Goal: Task Accomplishment & Management: Manage account settings

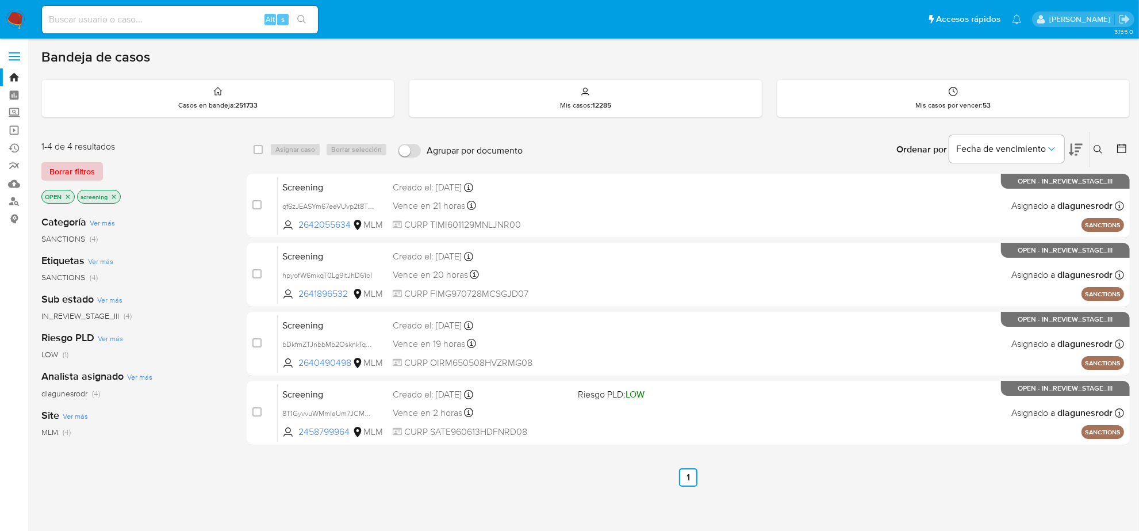
click at [90, 176] on span "Borrar filtros" at bounding box center [71, 171] width 45 height 16
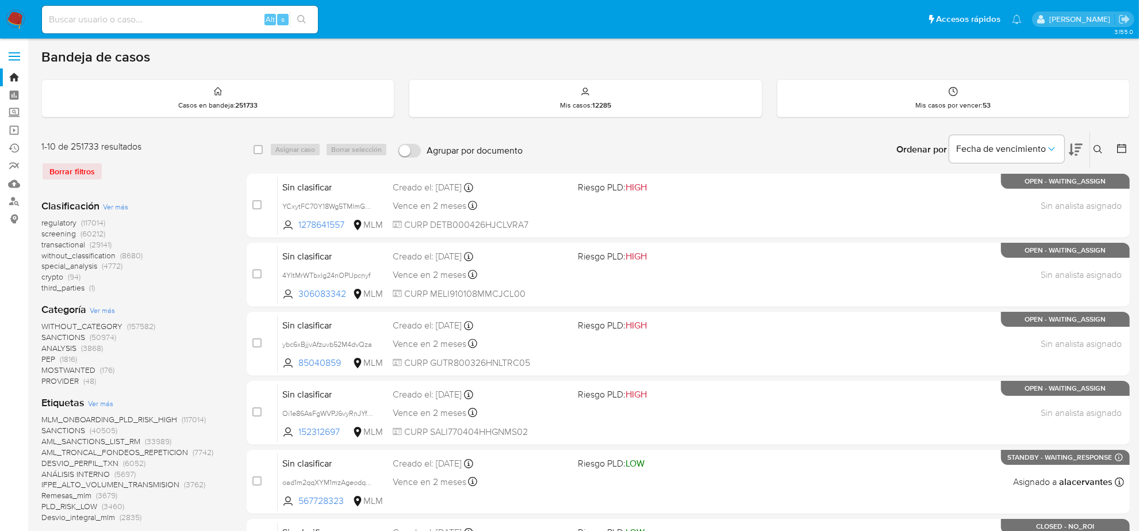
click at [1122, 150] on icon at bounding box center [1122, 149] width 12 height 12
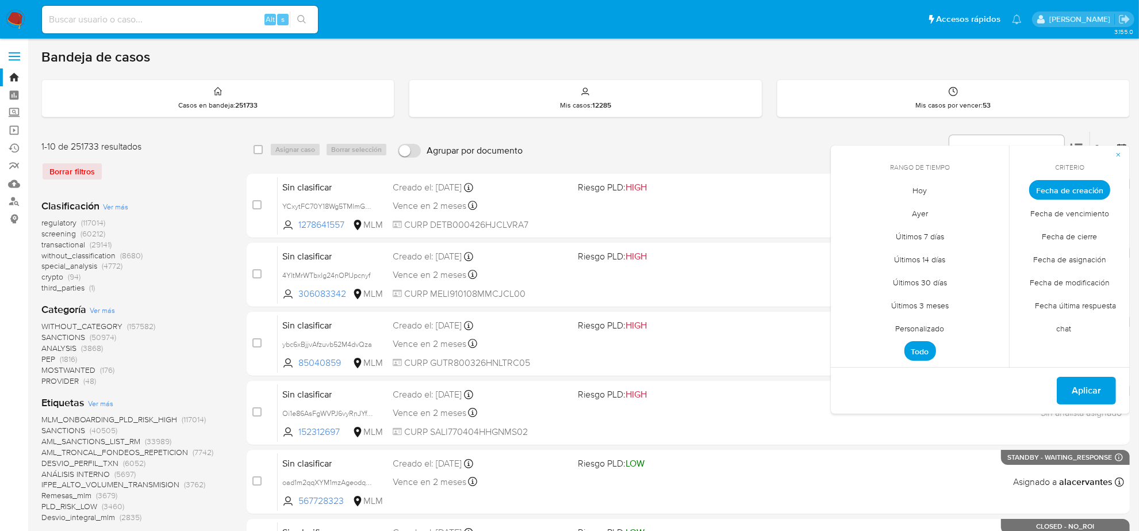
click at [898, 323] on span "Personalizado" at bounding box center [920, 329] width 73 height 24
click at [877, 301] on button "12" at bounding box center [874, 299] width 18 height 18
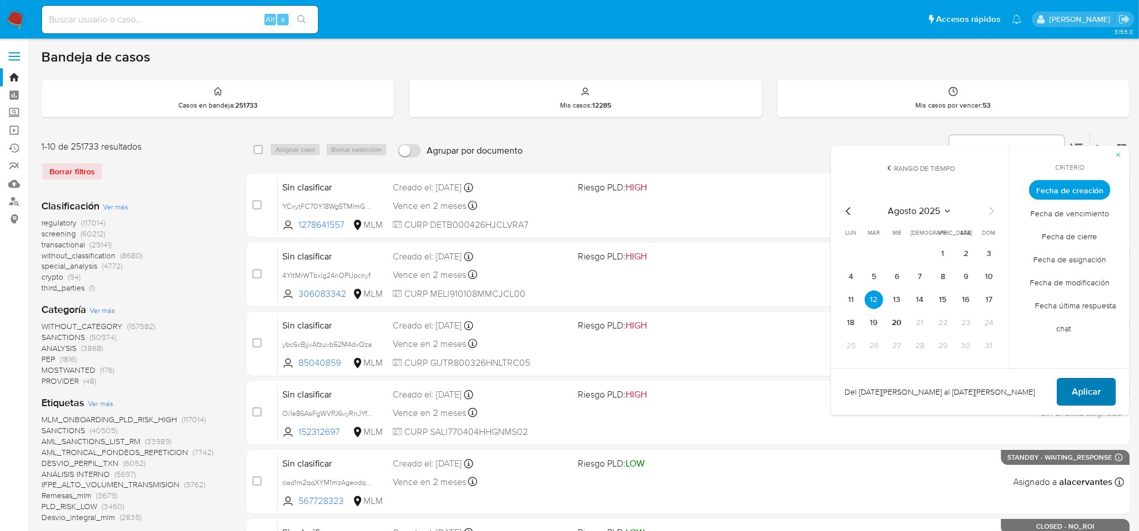
click at [1100, 385] on span "Aplicar" at bounding box center [1086, 391] width 29 height 25
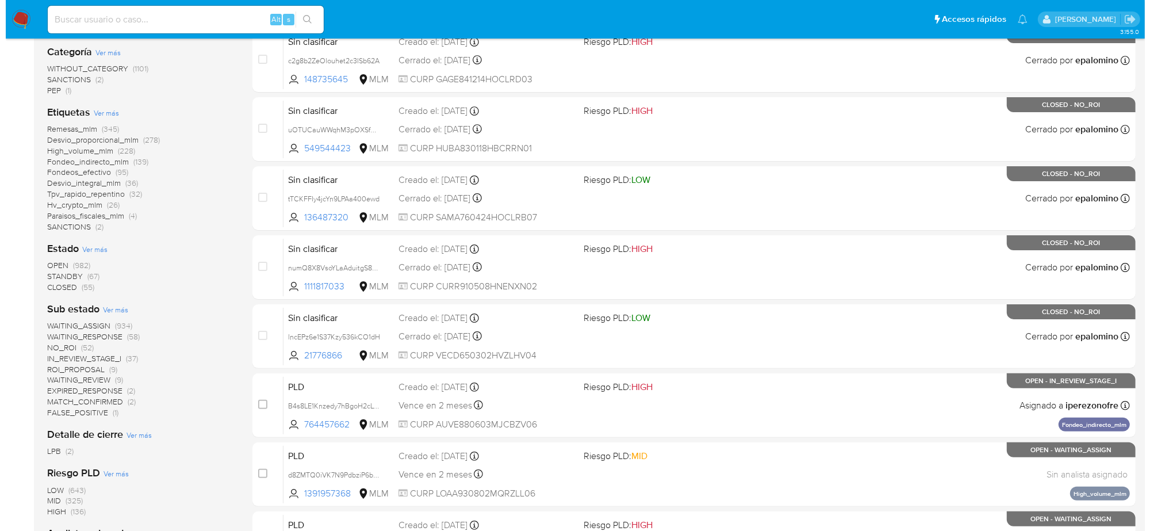
scroll to position [216, 0]
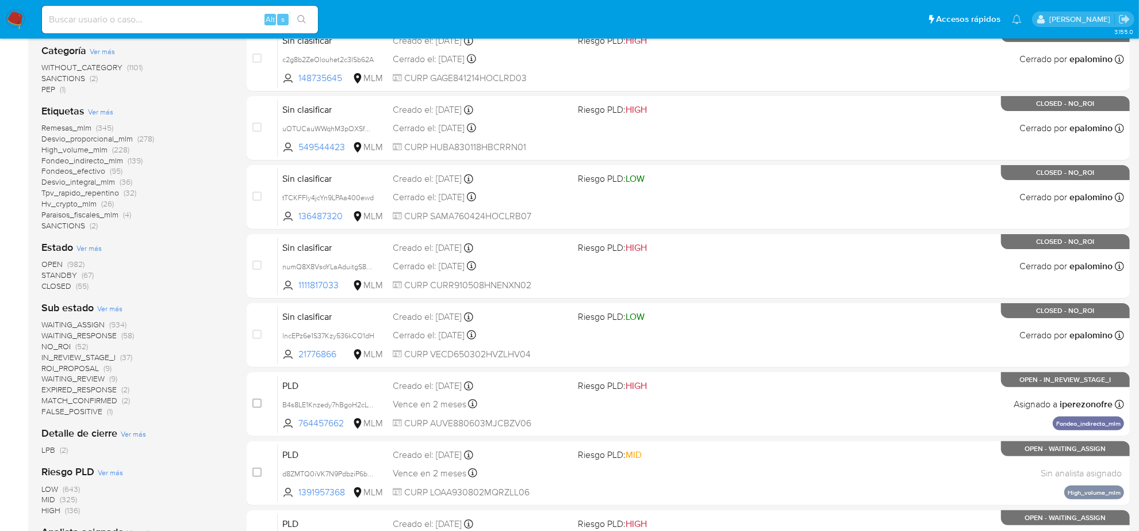
click at [66, 348] on span "NO_ROI" at bounding box center [55, 346] width 29 height 12
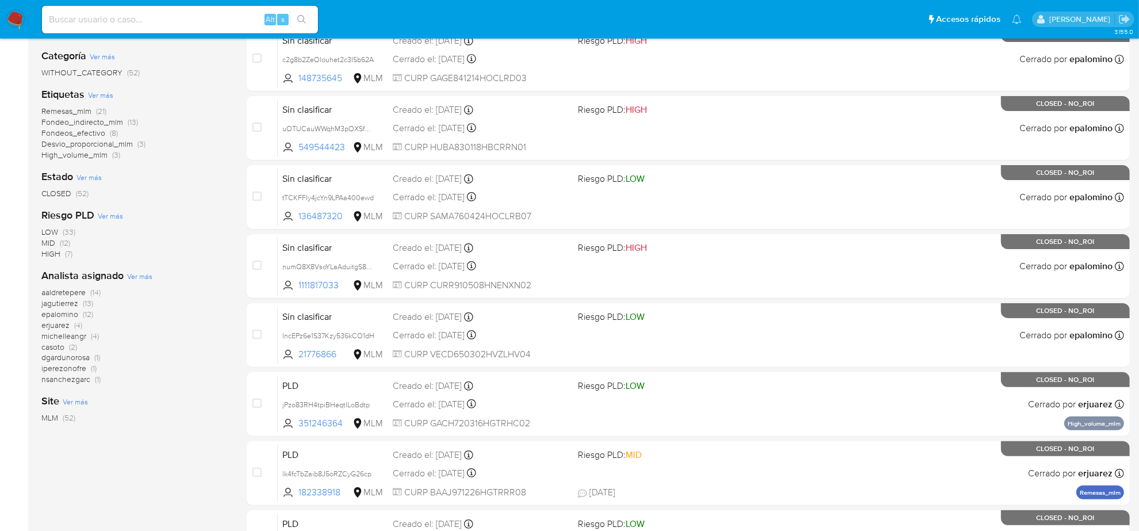
click at [145, 282] on div "Analista asignado Ver más aaldretepere (14) jagutierrez (13) epalomino (12) erj…" at bounding box center [134, 327] width 187 height 116
click at [144, 278] on span "Ver más" at bounding box center [139, 276] width 25 height 10
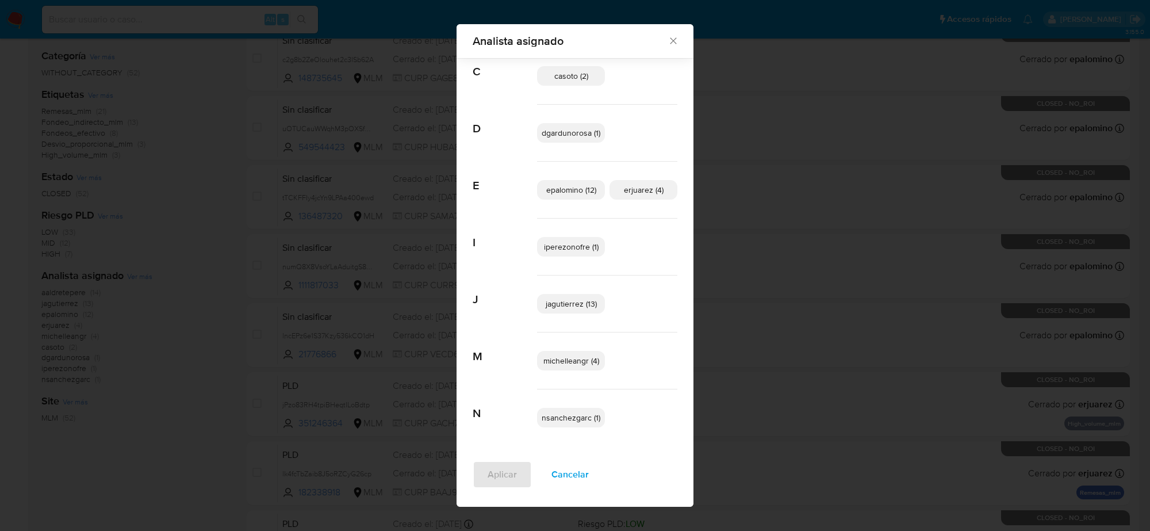
scroll to position [88, 0]
click at [567, 472] on span "Cancelar" at bounding box center [569, 474] width 37 height 25
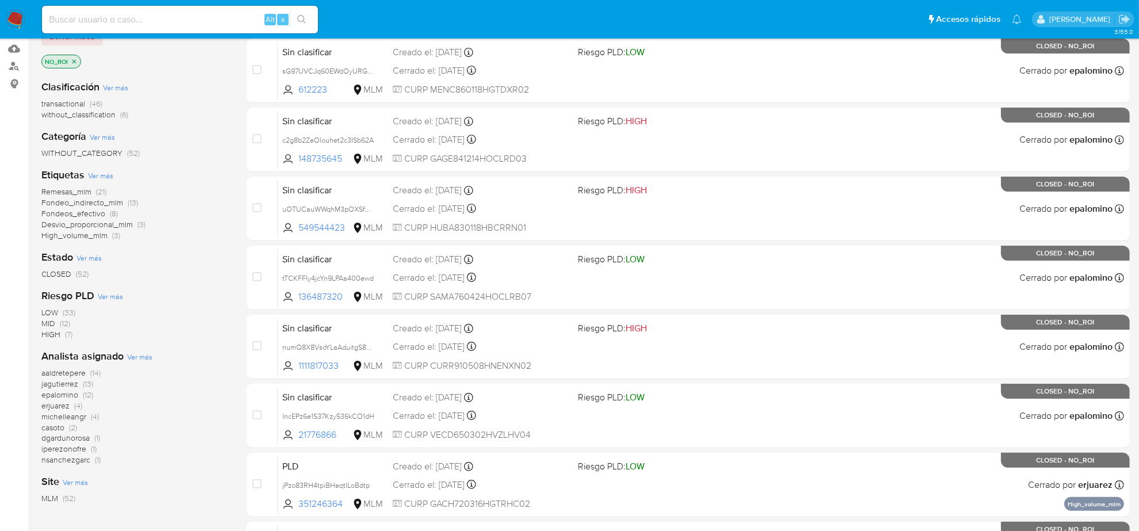
scroll to position [0, 0]
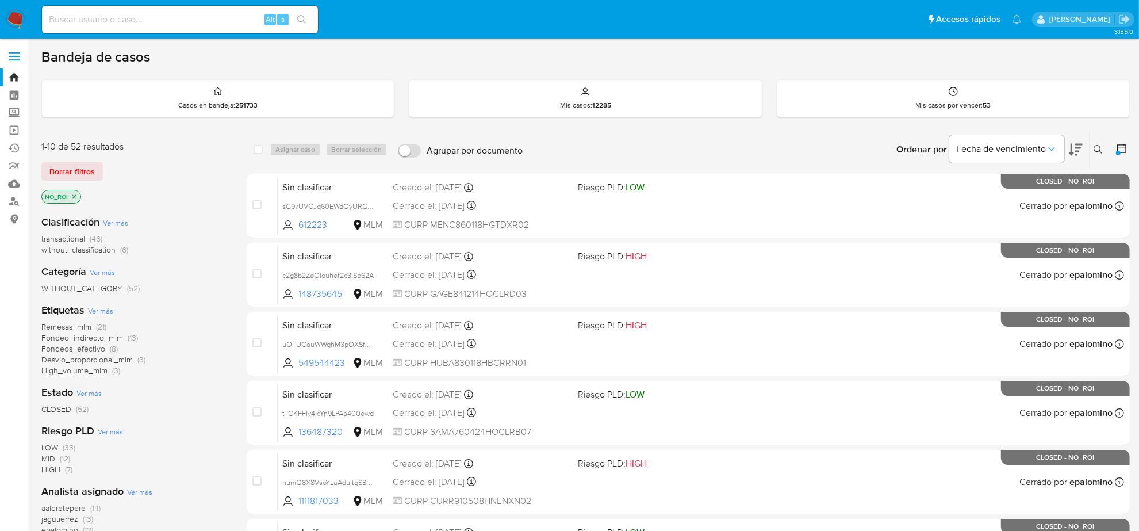
click at [76, 197] on icon "close-filter" at bounding box center [74, 196] width 7 height 7
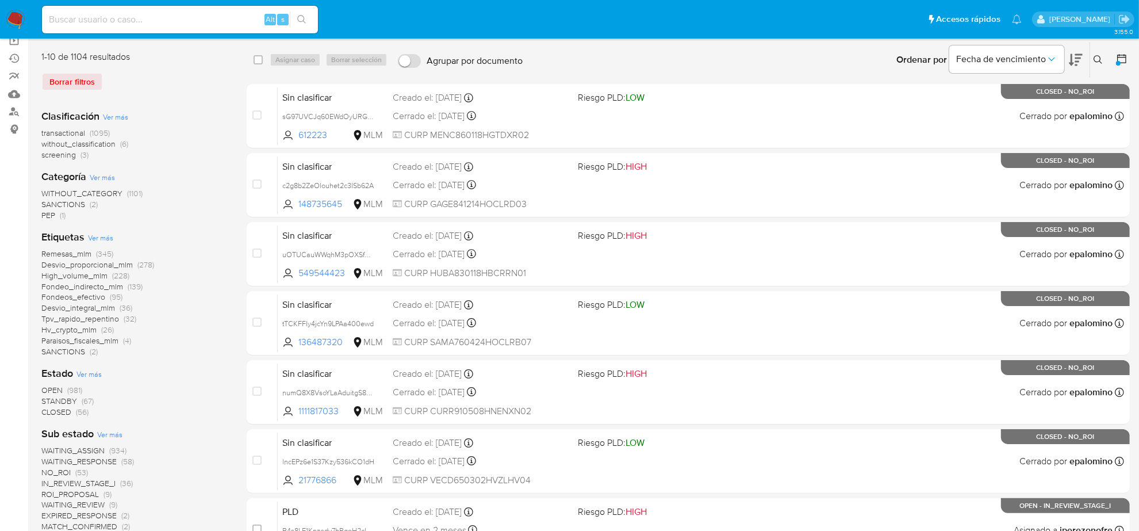
scroll to position [216, 0]
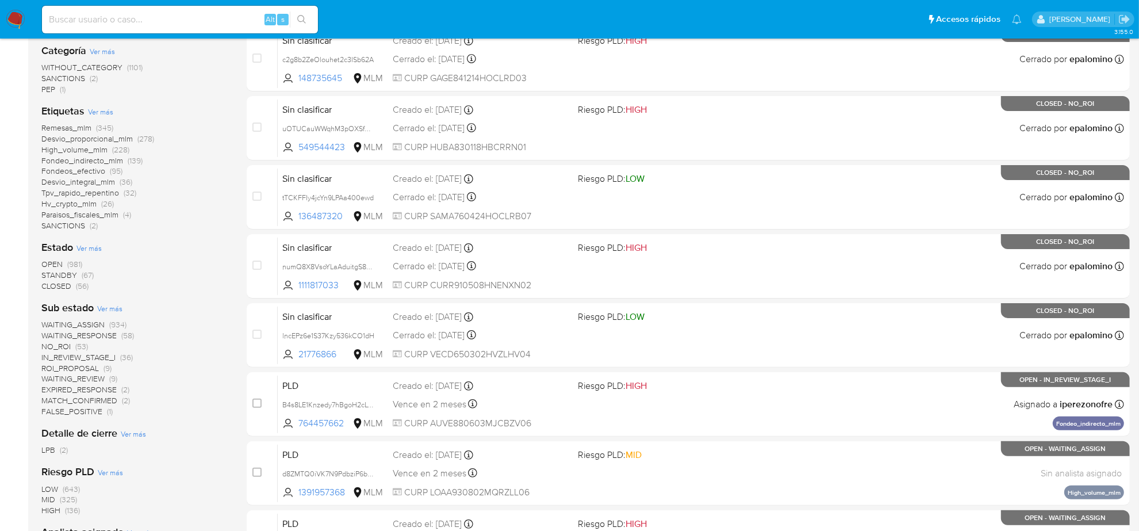
click at [98, 336] on span "WAITING_RESPONSE" at bounding box center [78, 336] width 75 height 12
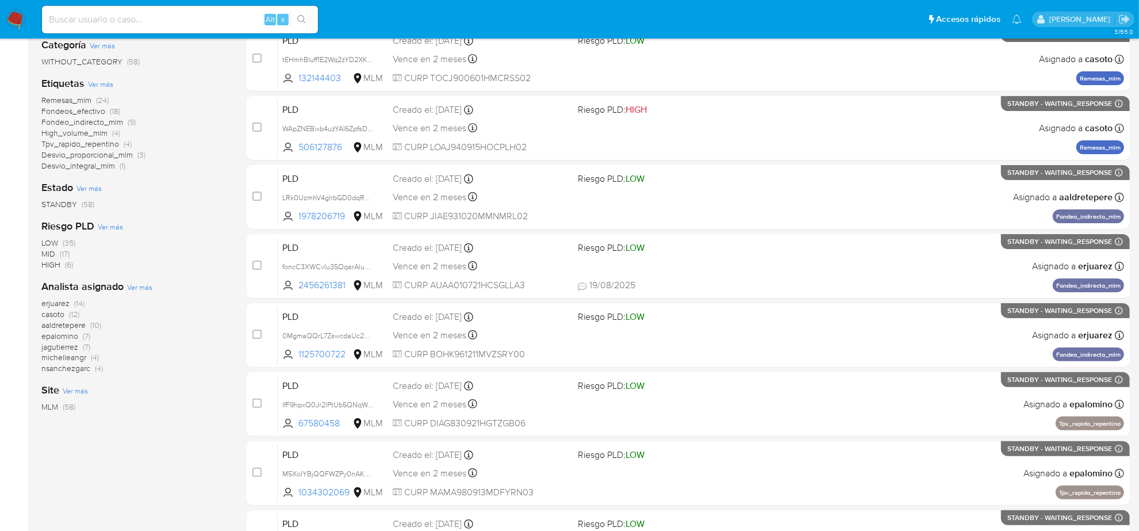
click at [142, 286] on span "Ver más" at bounding box center [139, 287] width 25 height 10
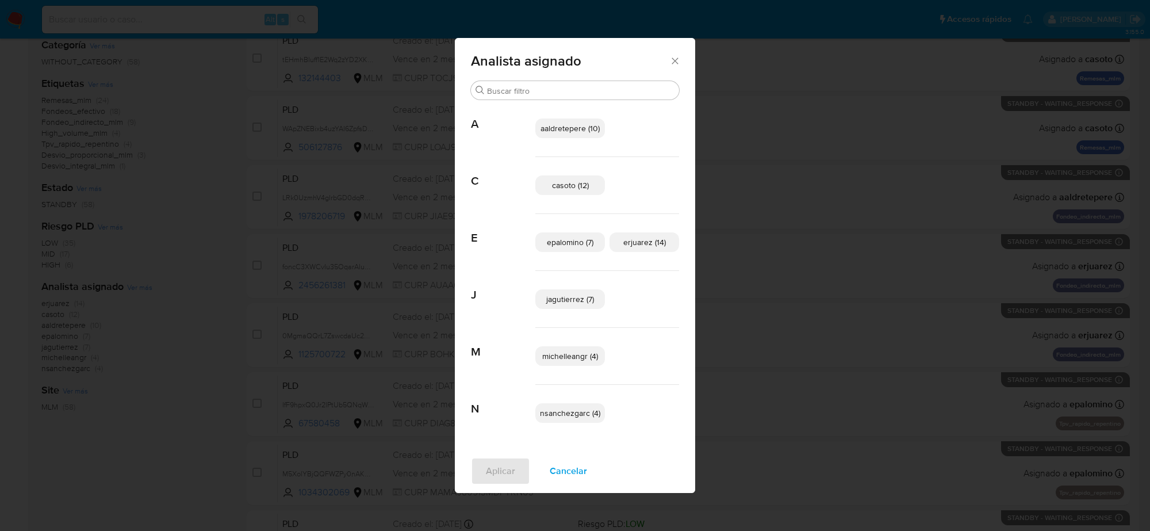
click at [671, 60] on icon "Cerrar" at bounding box center [675, 61] width 12 height 12
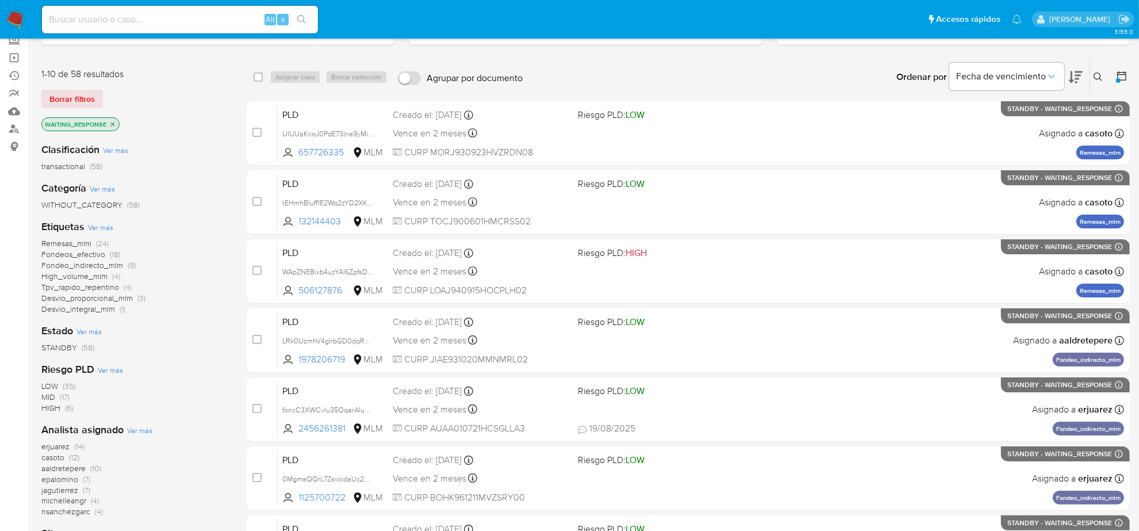
scroll to position [72, 0]
click at [113, 129] on p "WAITING_RESPONSE" at bounding box center [80, 124] width 77 height 13
click at [111, 125] on icon "close-filter" at bounding box center [112, 124] width 7 height 7
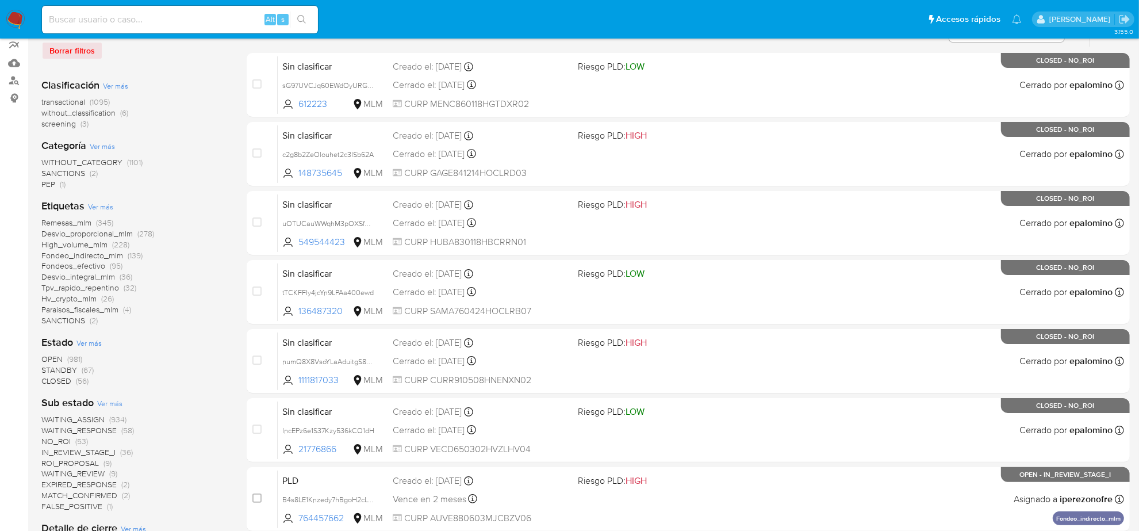
scroll to position [144, 0]
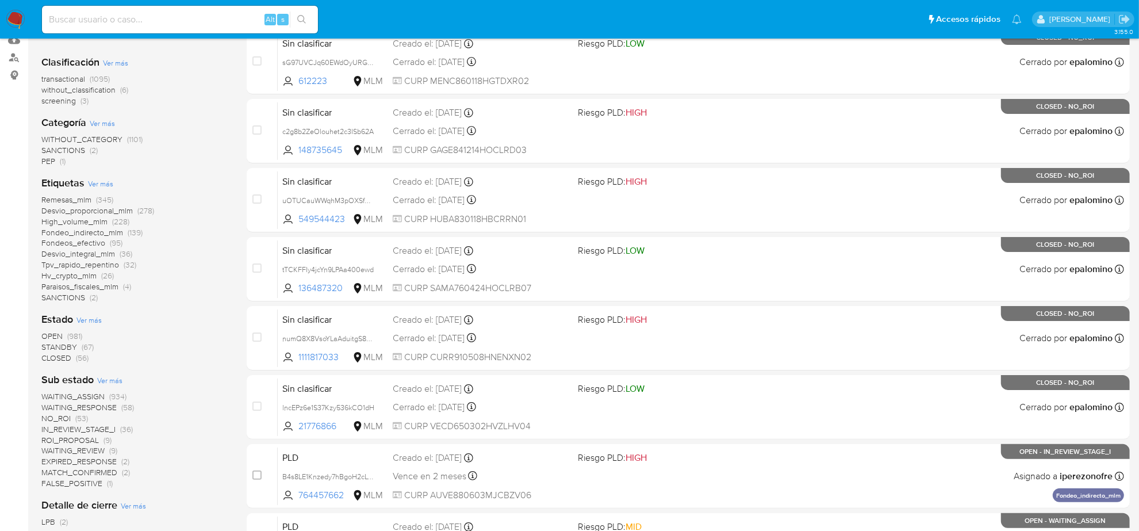
click at [106, 464] on span "EXPIRED_RESPONSE" at bounding box center [78, 461] width 75 height 12
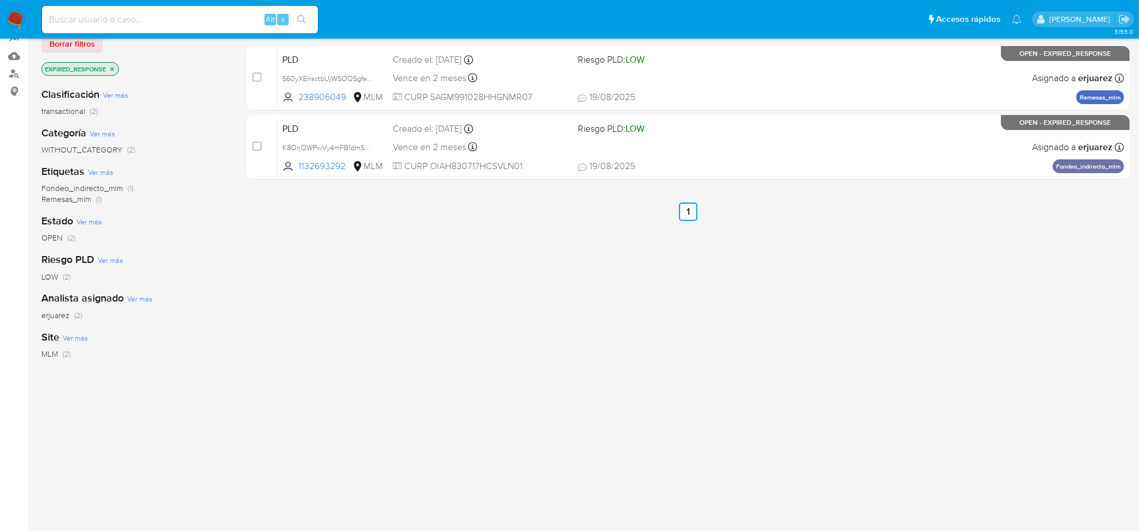
scroll to position [56, 0]
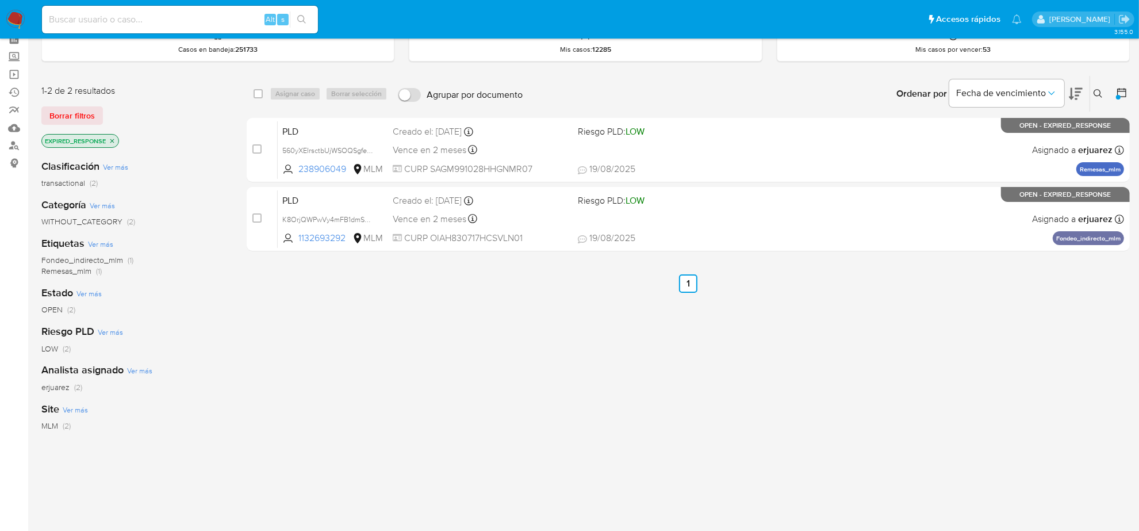
click at [110, 139] on icon "close-filter" at bounding box center [112, 140] width 7 height 7
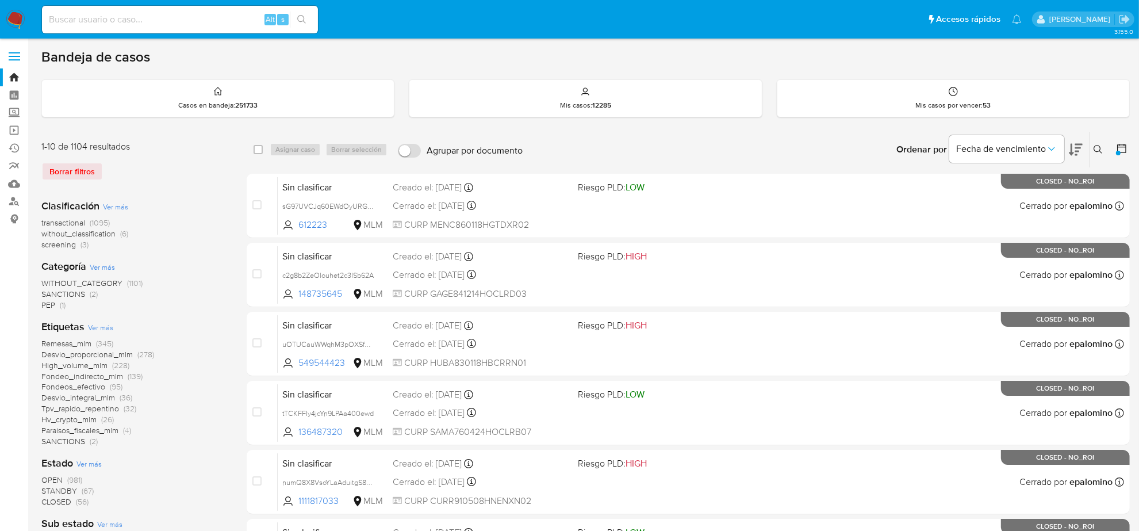
click at [58, 222] on span "transactional" at bounding box center [63, 223] width 44 height 12
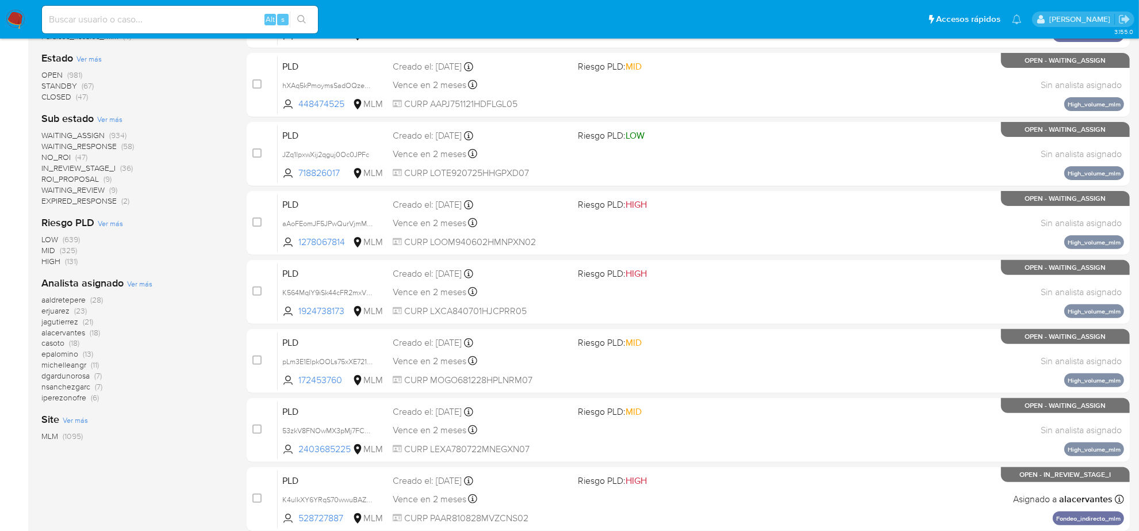
scroll to position [304, 0]
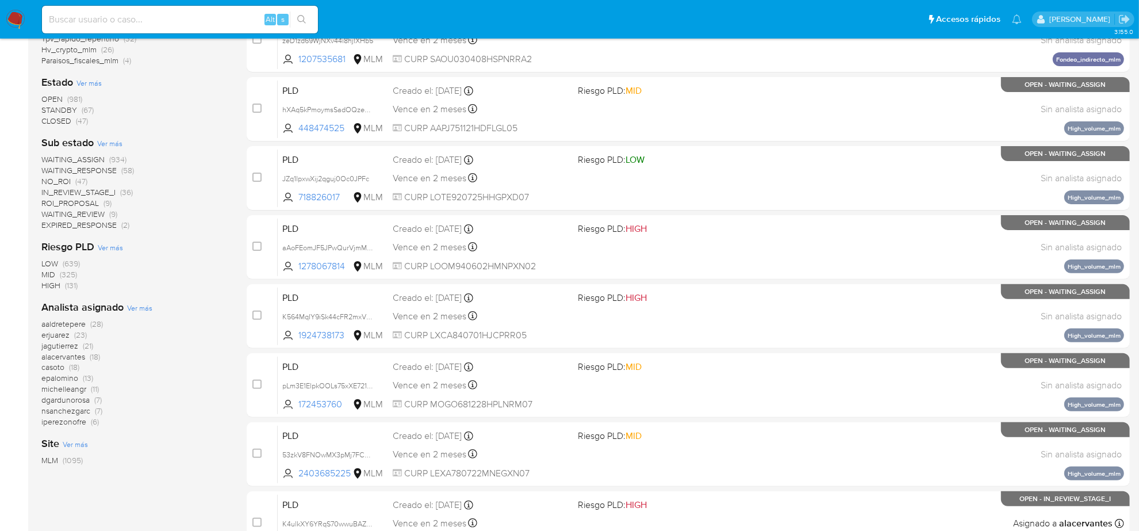
click at [71, 182] on span "NO_ROI (47)" at bounding box center [64, 181] width 46 height 11
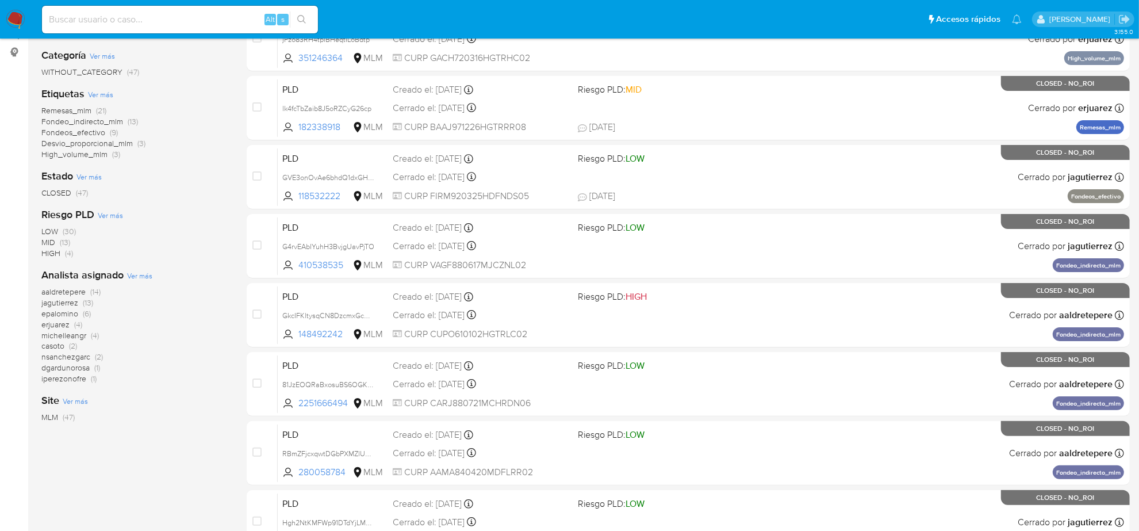
scroll to position [16, 0]
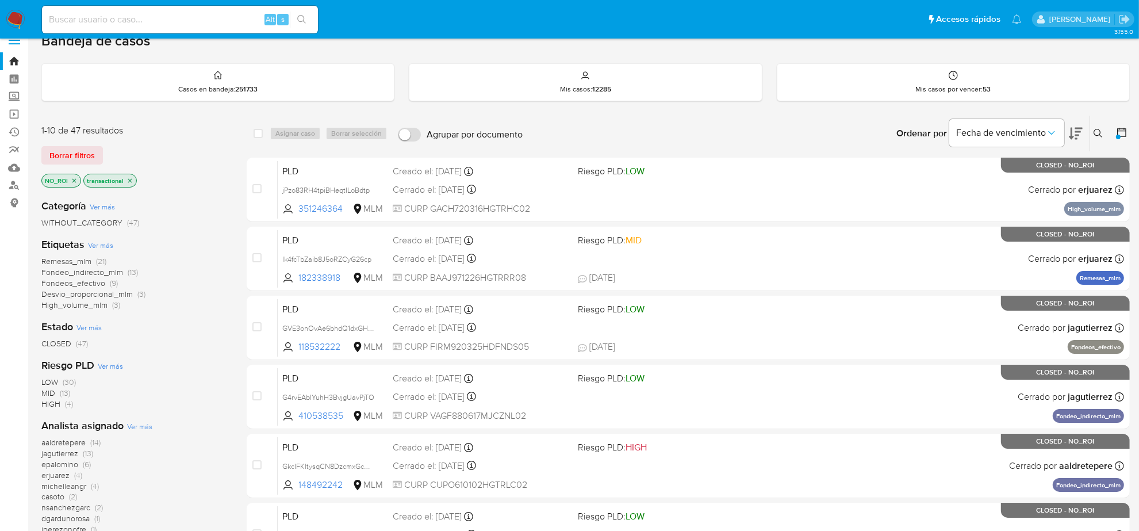
click at [72, 179] on icon "close-filter" at bounding box center [74, 180] width 7 height 7
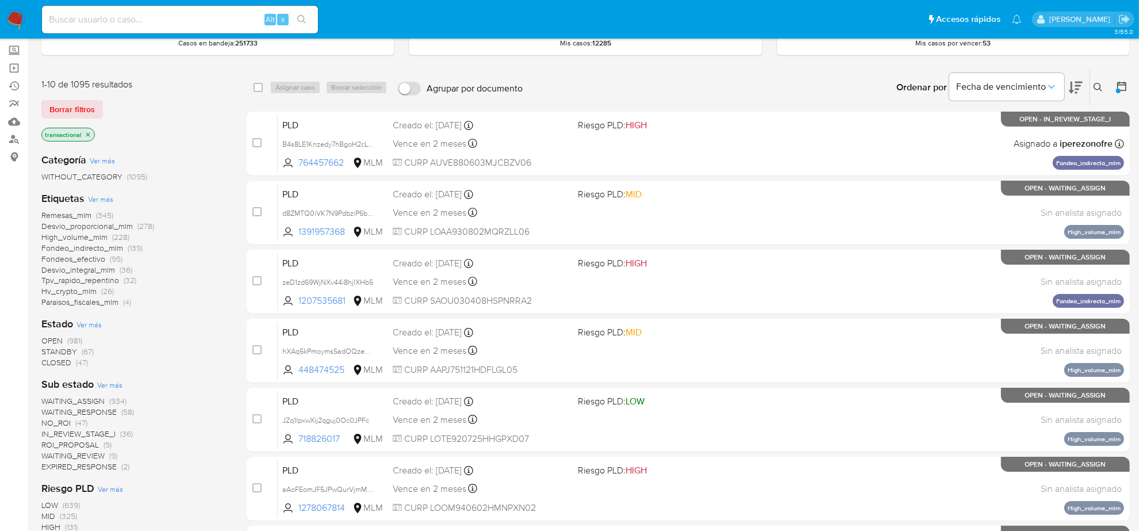
scroll to position [88, 0]
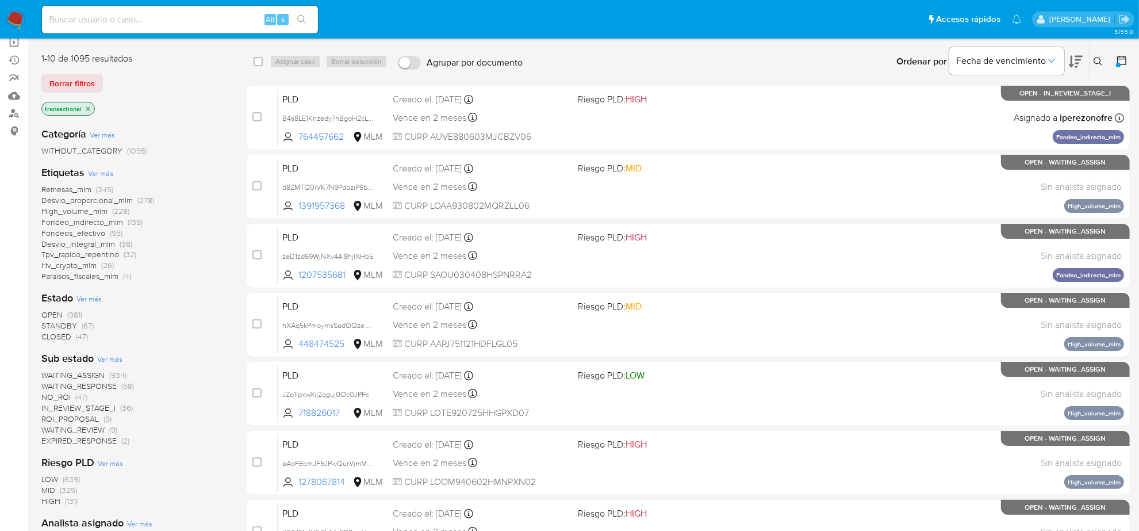
click at [81, 418] on span "ROI_PROPOSAL" at bounding box center [70, 419] width 58 height 12
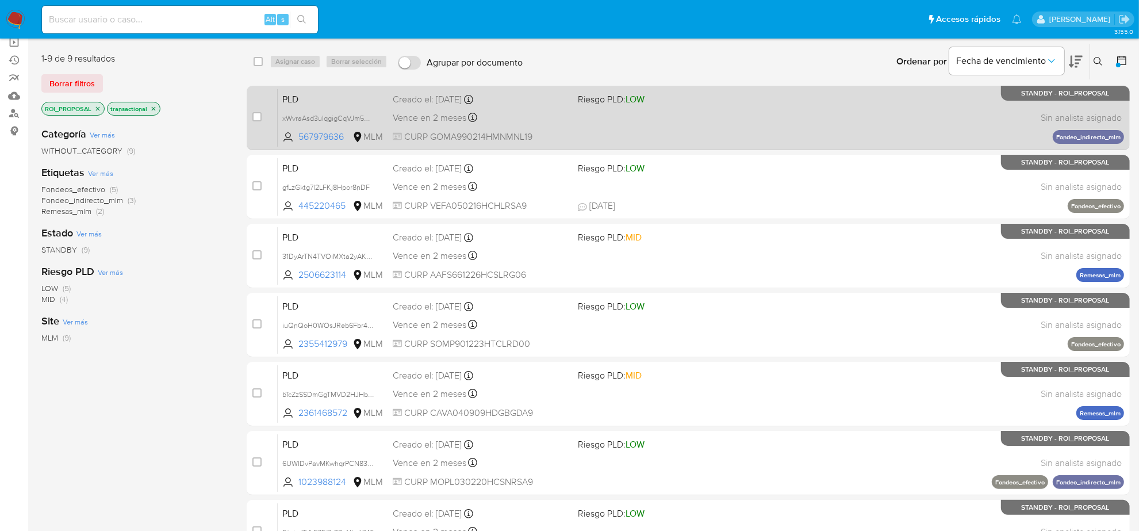
click at [545, 125] on div "PLD xWvraAsd3ulqgigCqVJm5ApB 567979636 MLM Riesgo PLD: LOW Creado el: 12/08/202…" at bounding box center [701, 118] width 847 height 58
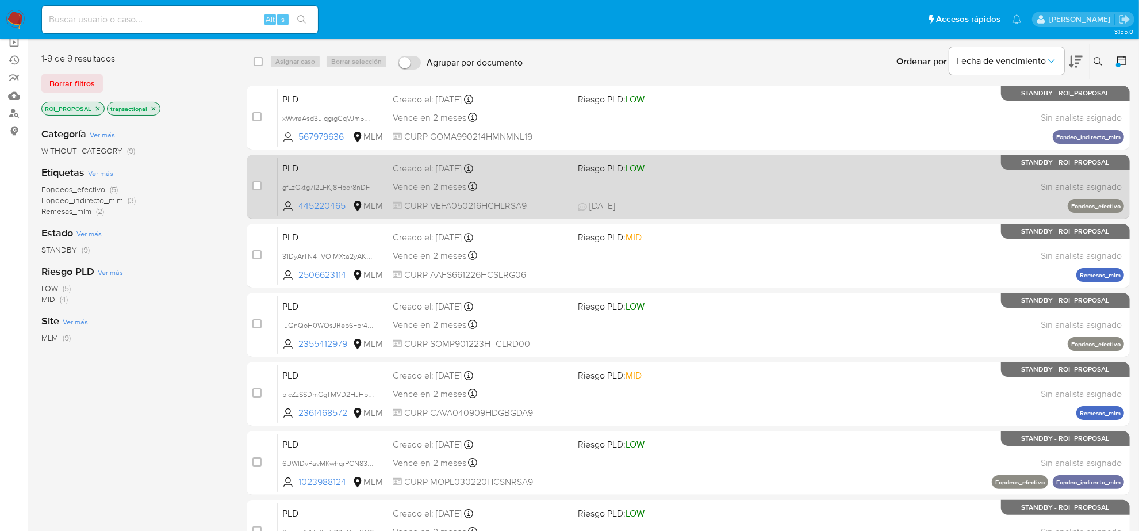
click at [584, 194] on div "PLD gfLzGktg7l2LFKj8Hpor8nDF 445220465 MLM Riesgo PLD: LOW Creado el: 12/08/202…" at bounding box center [701, 187] width 847 height 58
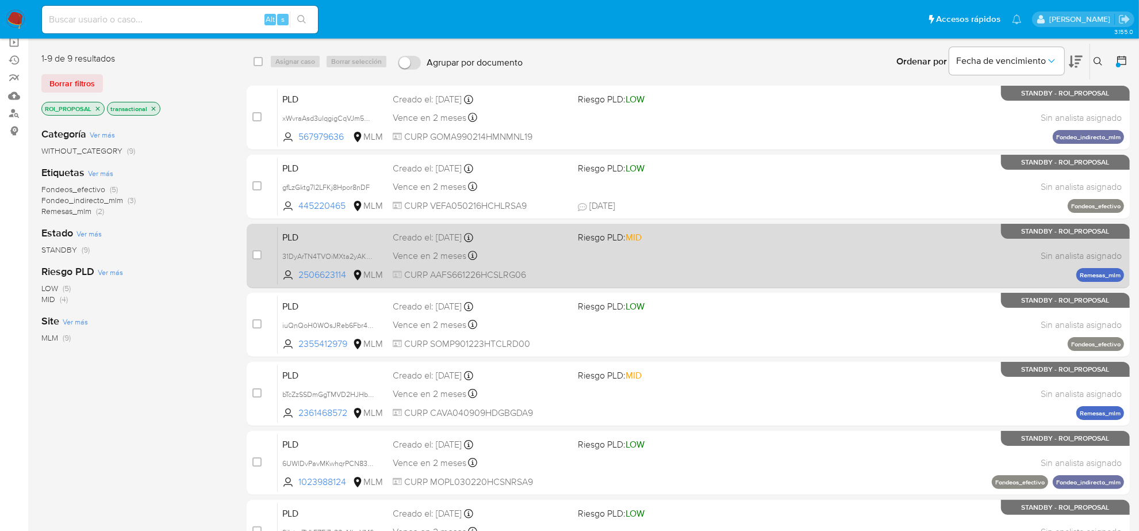
click at [535, 269] on span "CURP AAFS661226HCSLRG06" at bounding box center [481, 275] width 176 height 13
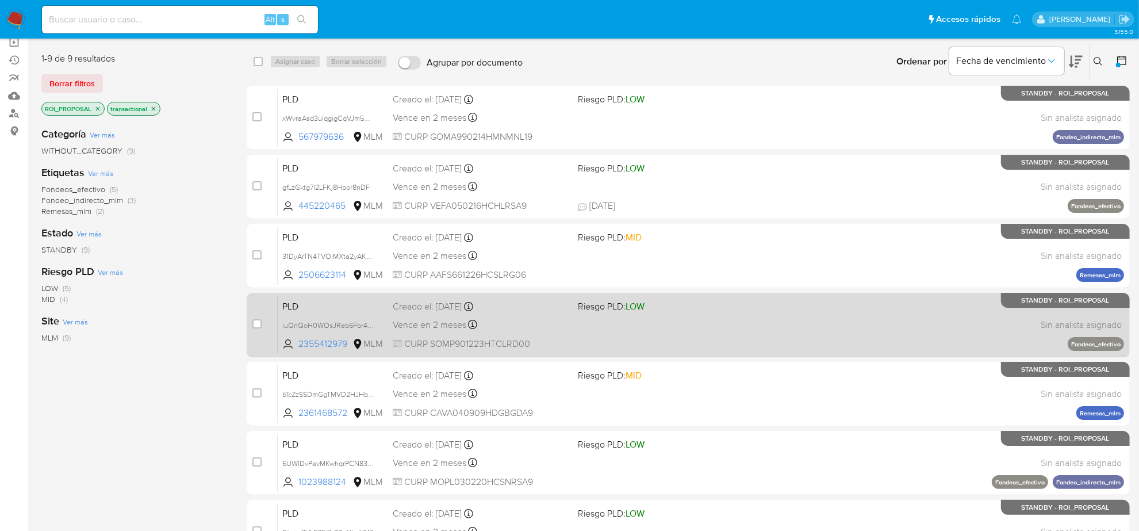
click at [719, 335] on div "PLD iuQnQoH0WOsJReb6Fbr4nGw8 2355412979 MLM Riesgo PLD: LOW Creado el: 12/08/20…" at bounding box center [701, 325] width 847 height 58
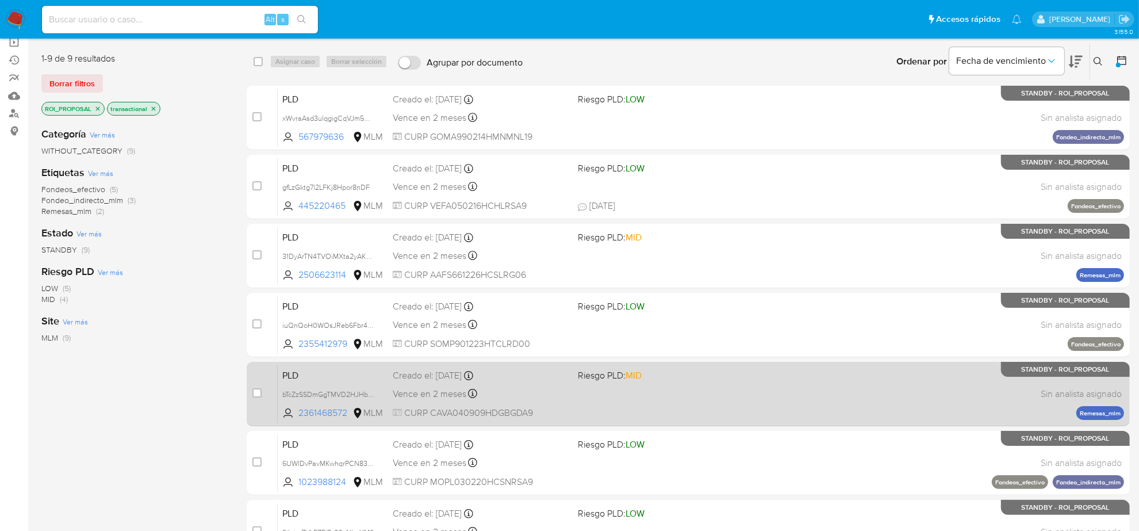
click at [556, 397] on div "Vence en 2 meses Vence el 11/10/2025 02:08:30" at bounding box center [481, 394] width 176 height 16
click at [257, 392] on input "checkbox" at bounding box center [256, 392] width 9 height 9
checkbox input "true"
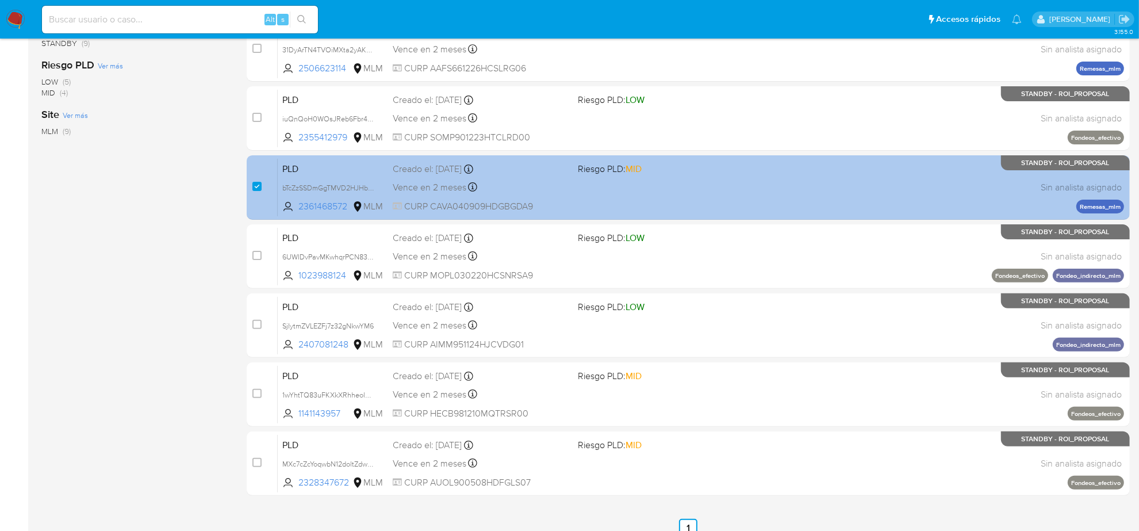
scroll to position [307, 0]
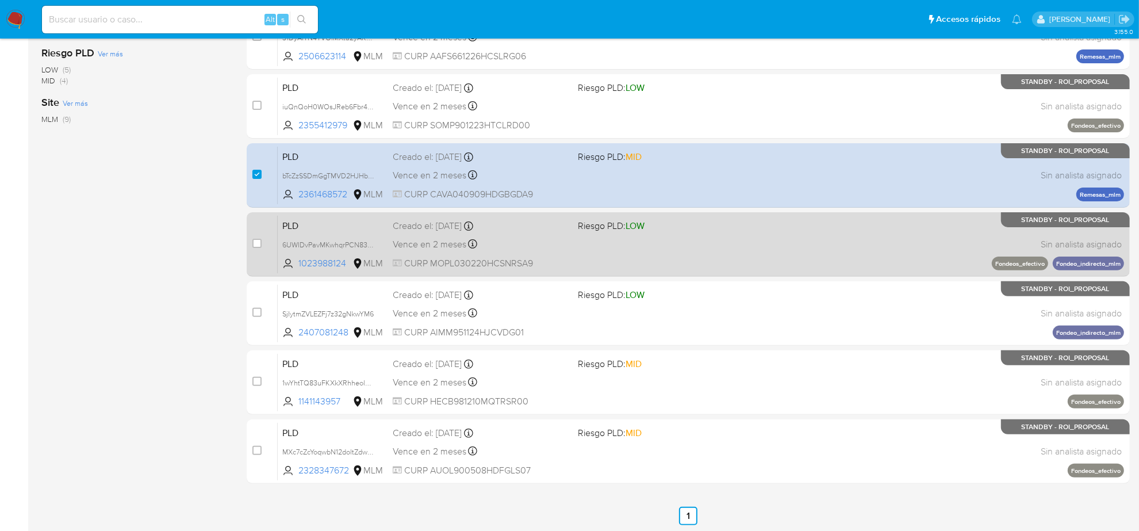
click at [506, 243] on div "Vence en 2 meses Vence el 11/10/2025 02:07:05" at bounding box center [481, 244] width 176 height 16
click at [259, 245] on input "checkbox" at bounding box center [256, 243] width 9 height 9
checkbox input "true"
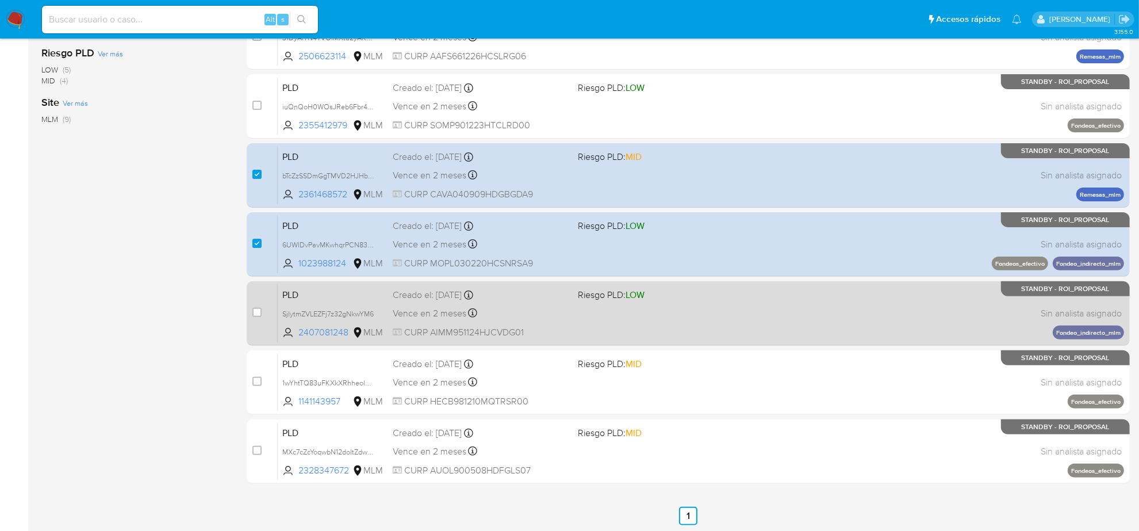
click at [453, 331] on span "CURP AIMM951124HJCVDG01" at bounding box center [481, 332] width 176 height 13
click at [252, 312] on input "checkbox" at bounding box center [256, 312] width 9 height 9
checkbox input "true"
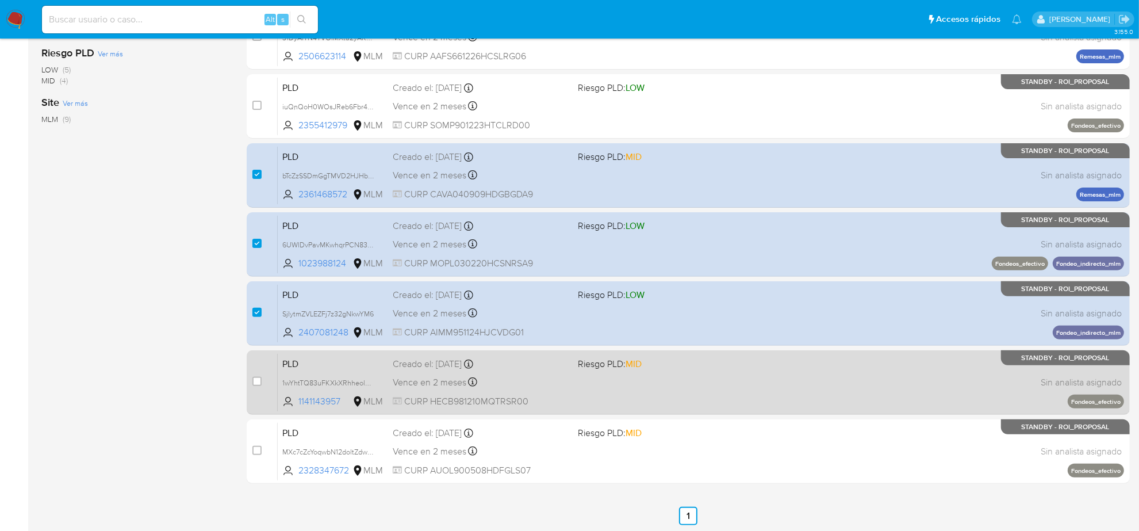
click at [426, 380] on span "Vence en 2 meses" at bounding box center [430, 382] width 74 height 13
click at [261, 381] on input "checkbox" at bounding box center [256, 381] width 9 height 9
checkbox input "true"
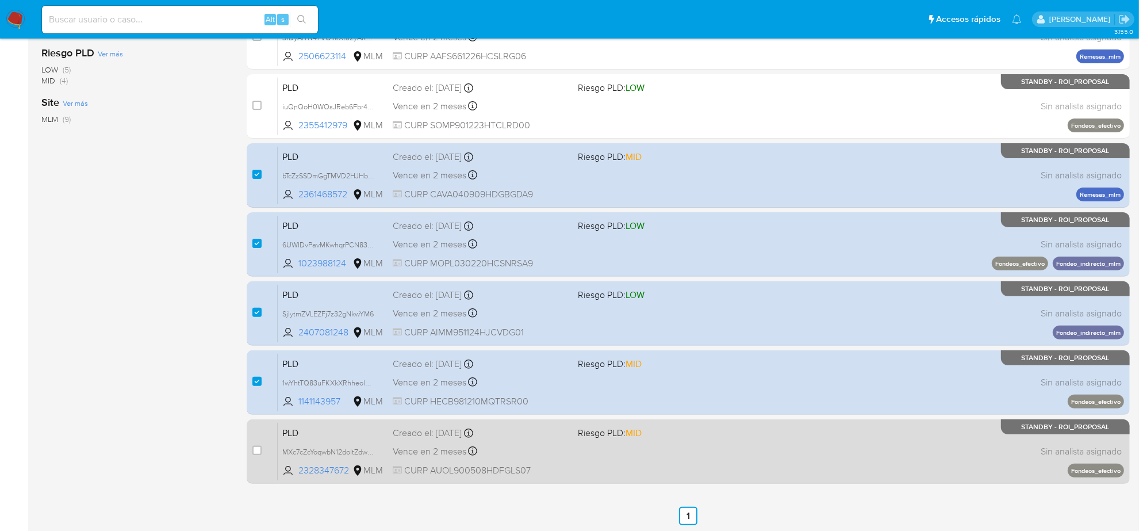
click at [423, 457] on div "Vence en 2 meses Vence el 11/10/2025 02:04:45" at bounding box center [481, 451] width 176 height 16
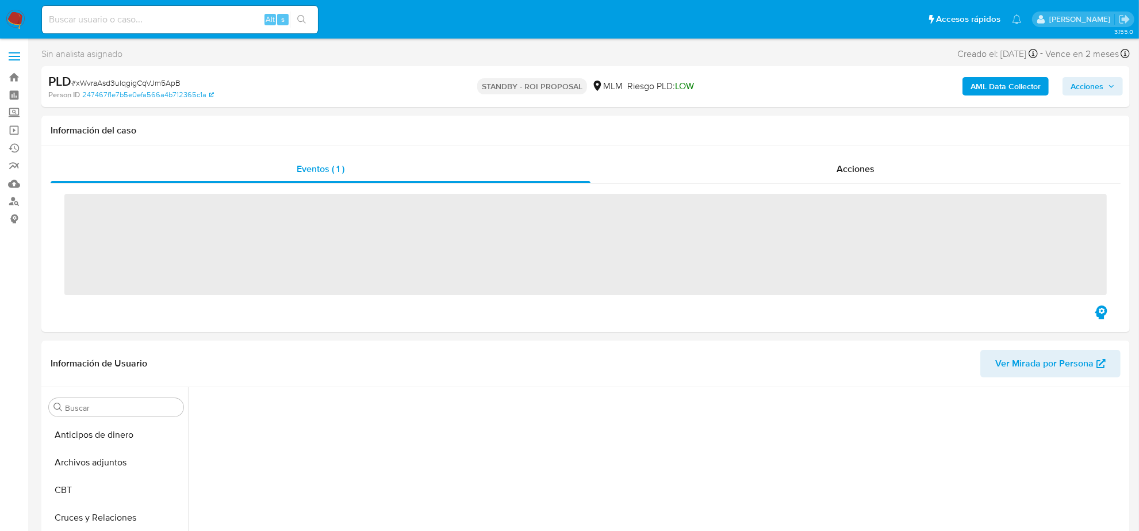
scroll to position [485, 0]
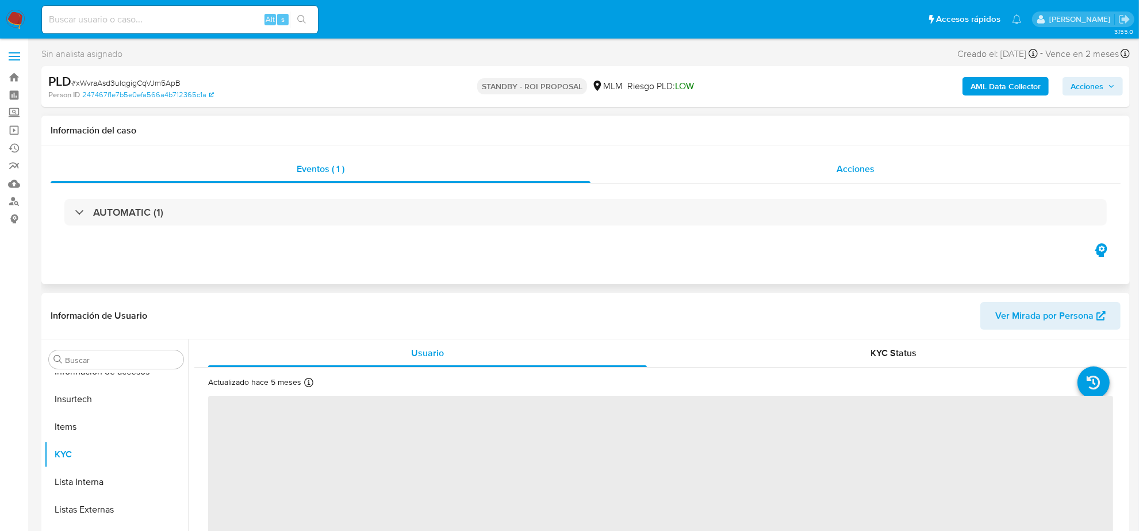
click at [887, 164] on div "Acciones" at bounding box center [856, 169] width 530 height 28
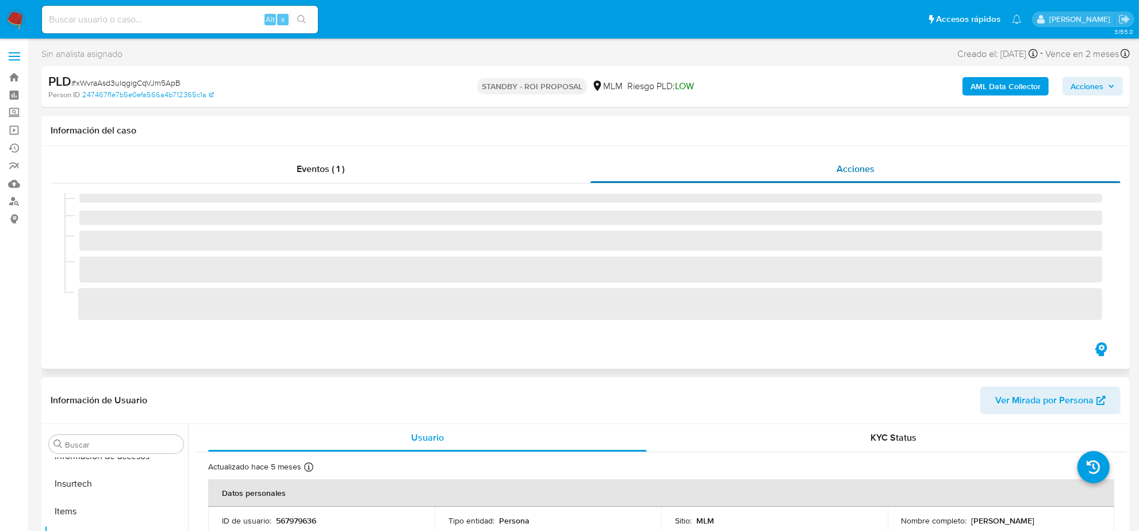
select select "10"
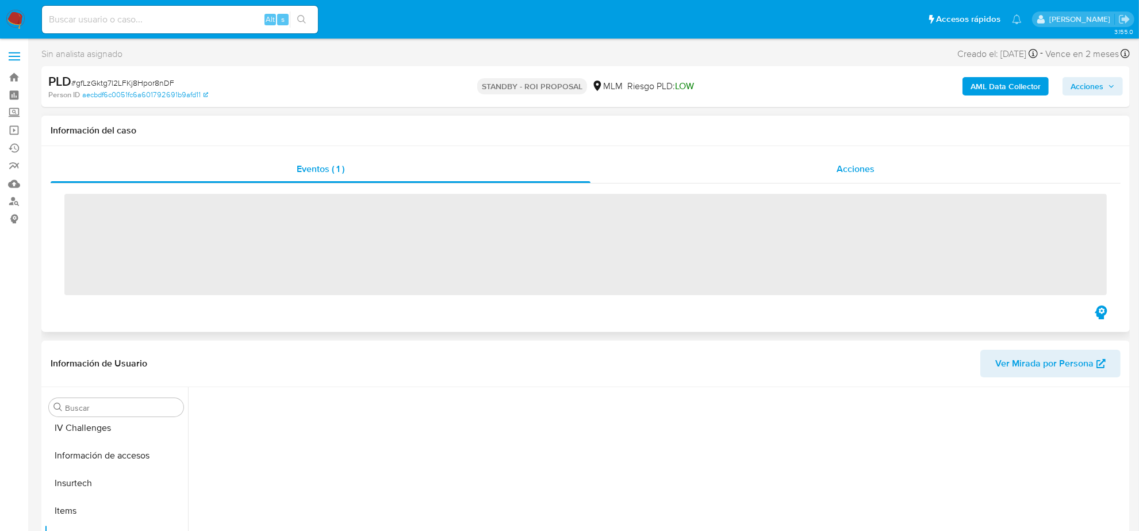
scroll to position [485, 0]
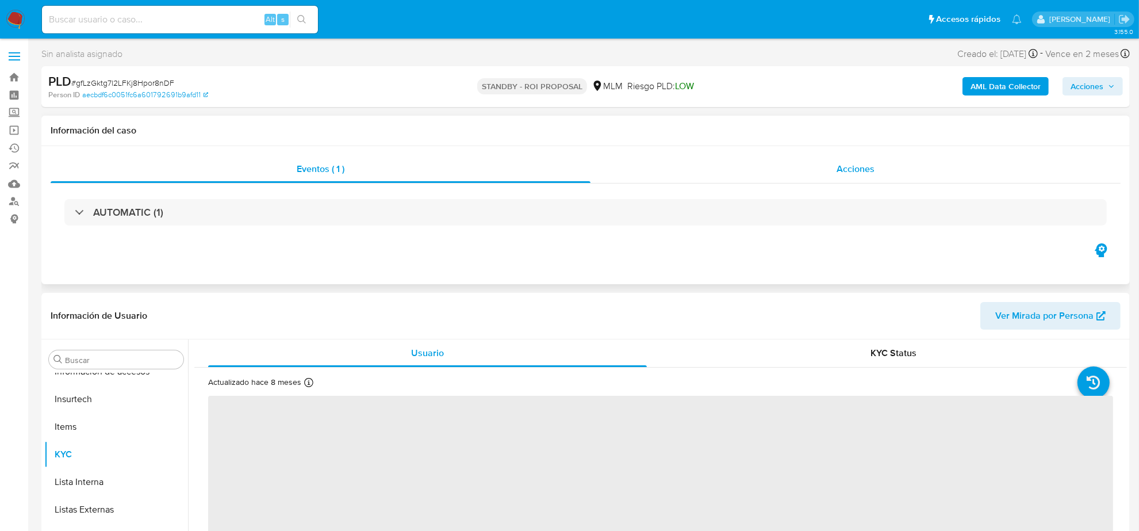
click at [843, 171] on span "Acciones" at bounding box center [856, 168] width 38 height 13
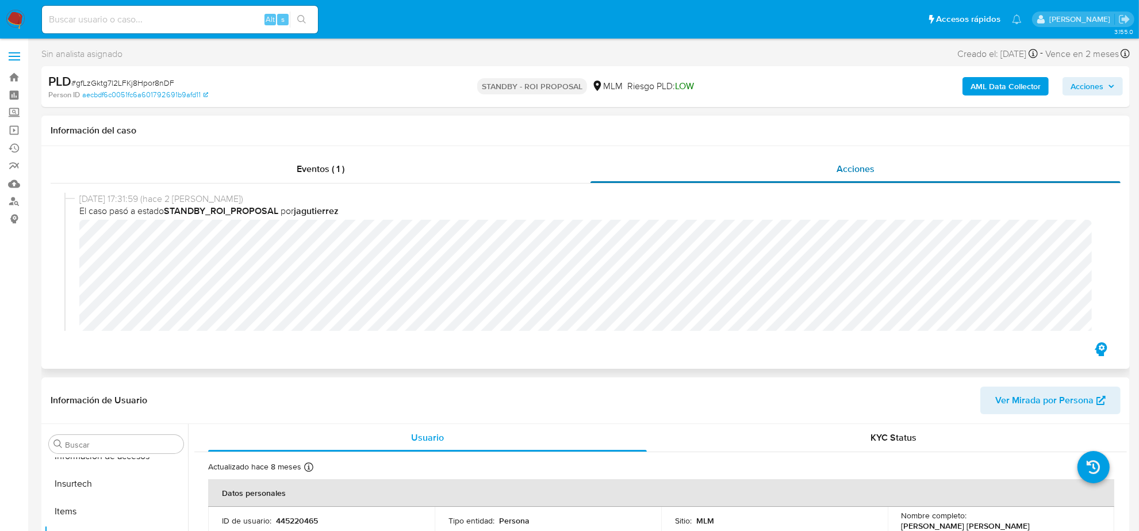
select select "10"
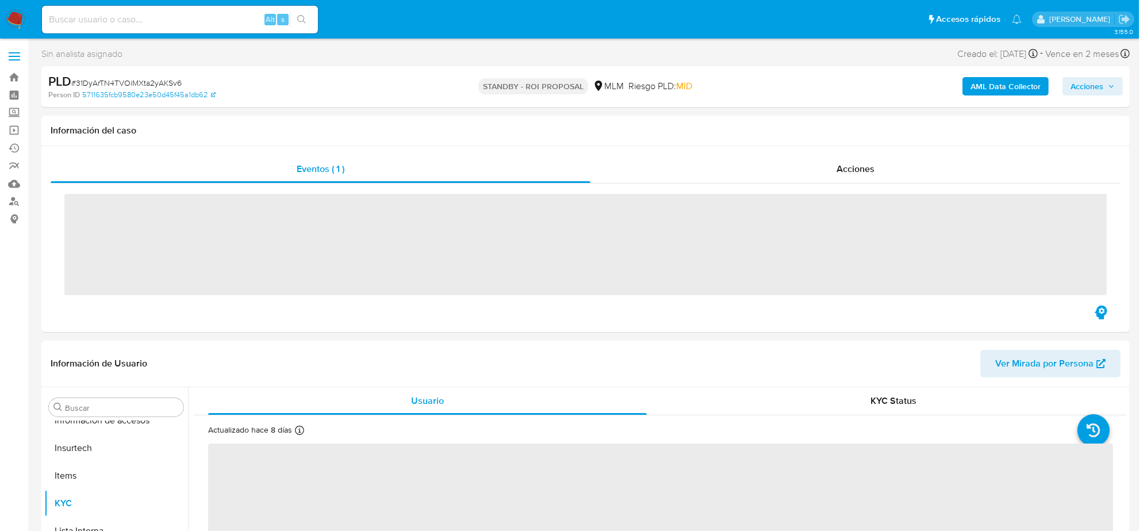
scroll to position [485, 0]
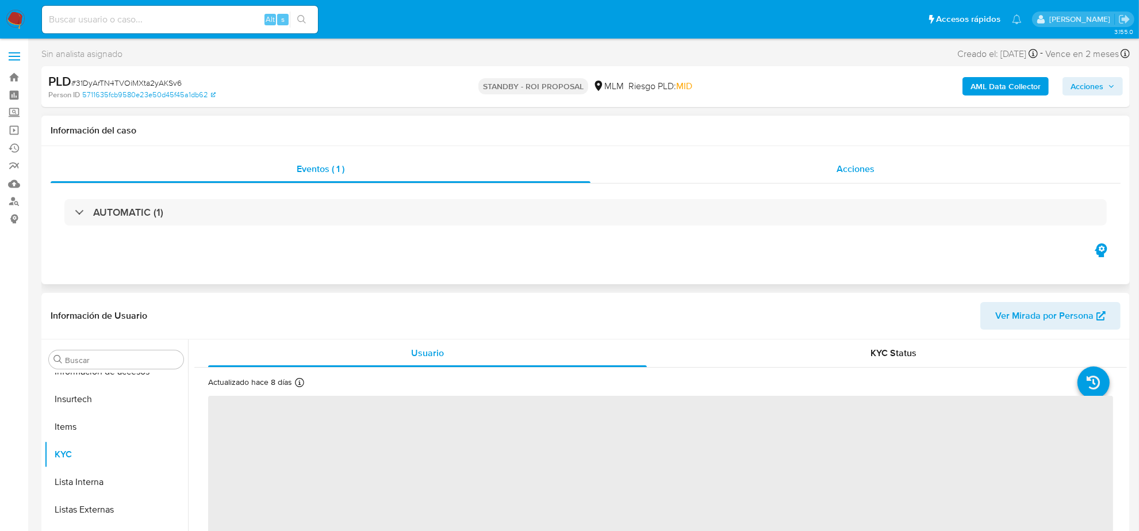
click at [878, 171] on div "Acciones" at bounding box center [856, 169] width 530 height 28
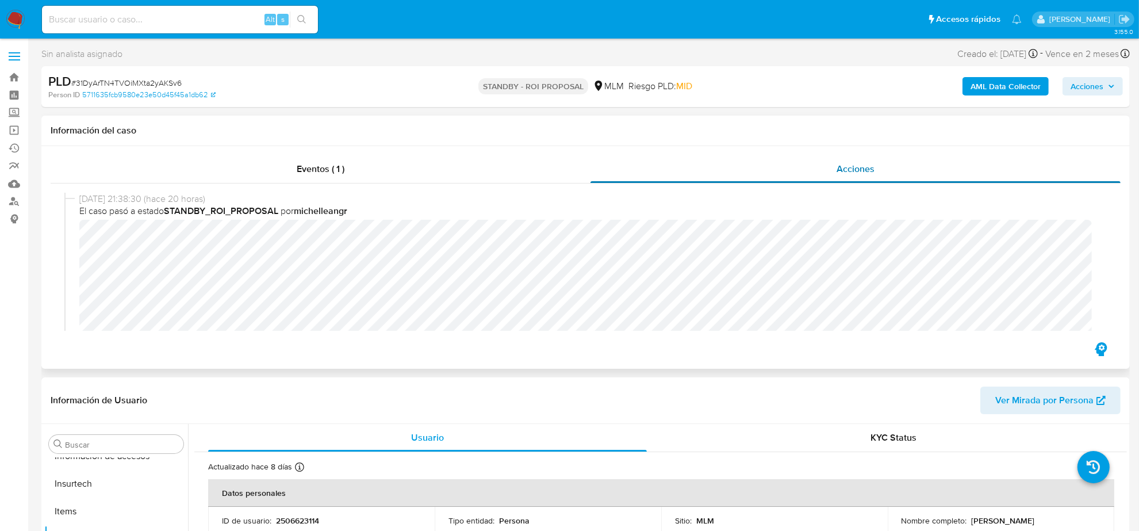
select select "10"
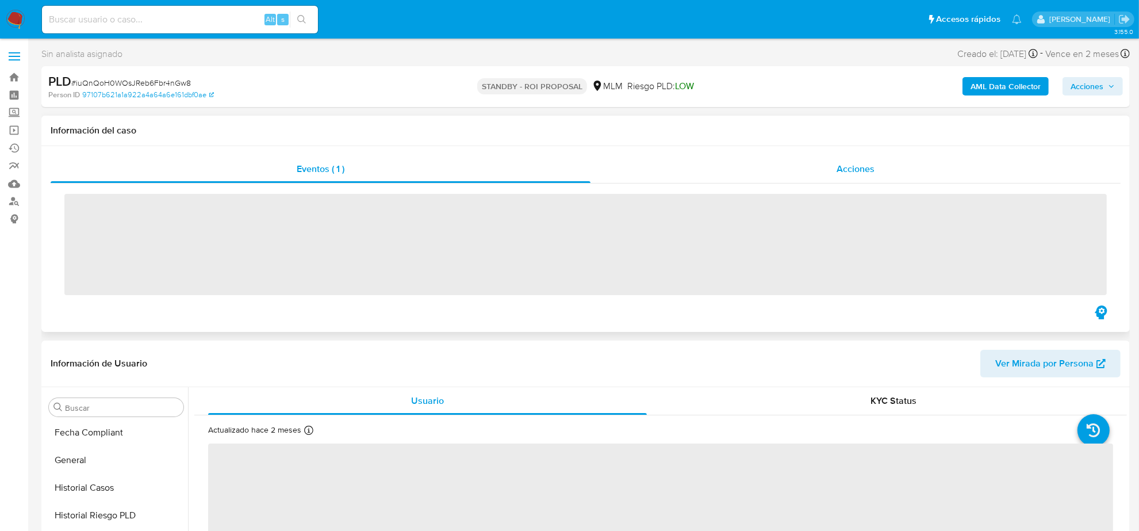
scroll to position [485, 0]
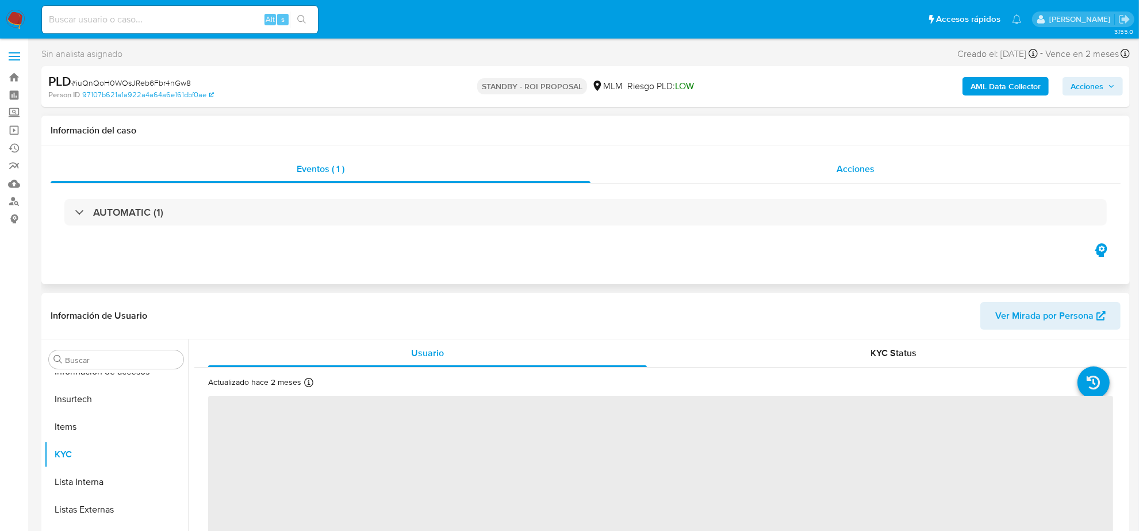
click at [855, 170] on span "Acciones" at bounding box center [856, 168] width 38 height 13
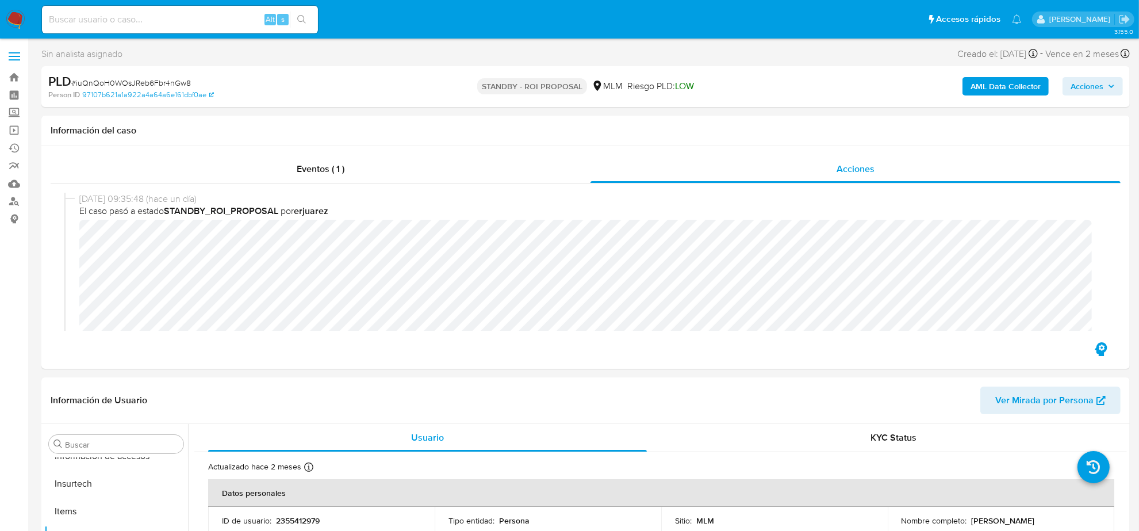
select select "10"
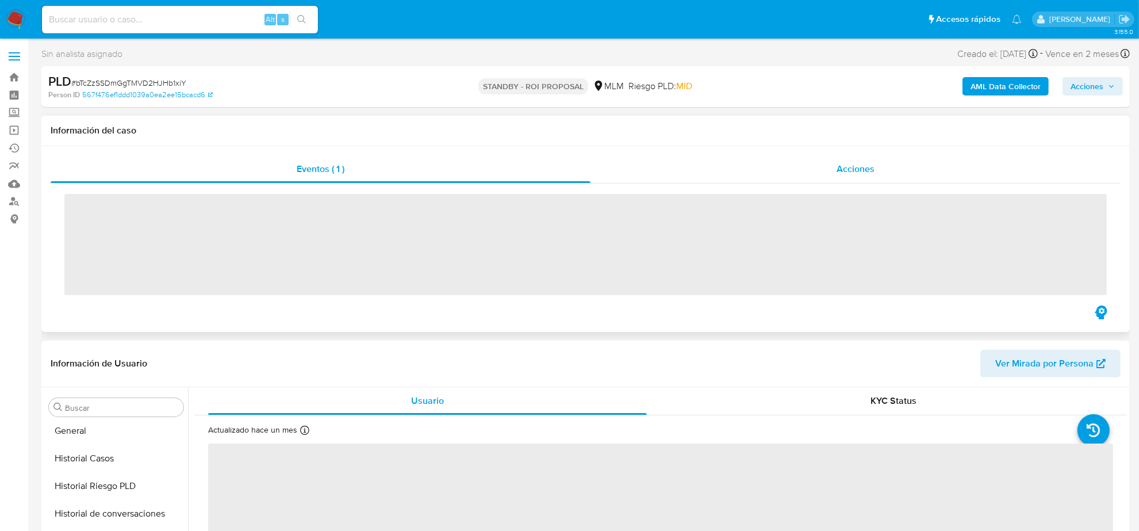
scroll to position [485, 0]
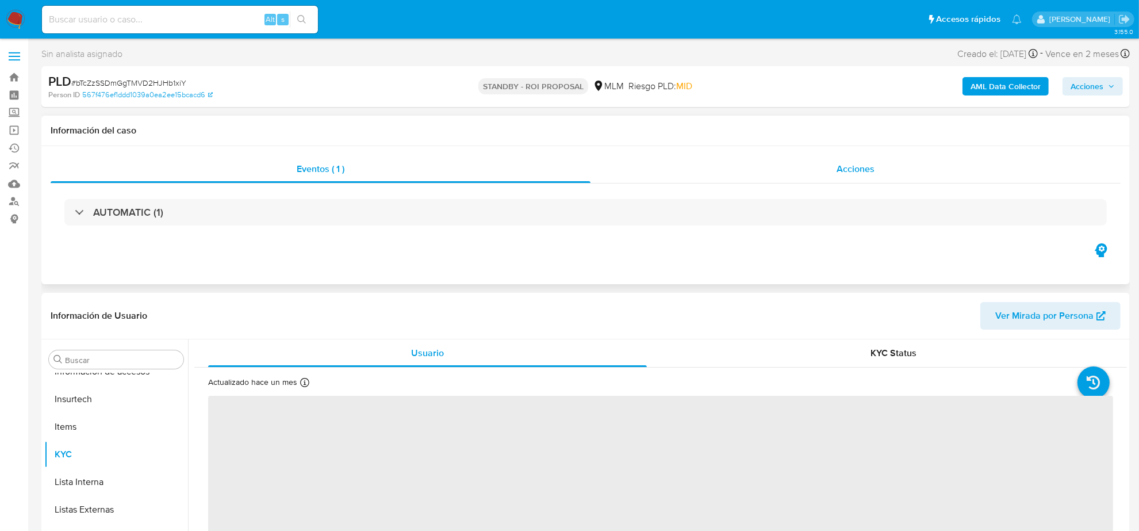
click at [829, 162] on div "Acciones" at bounding box center [856, 169] width 530 height 28
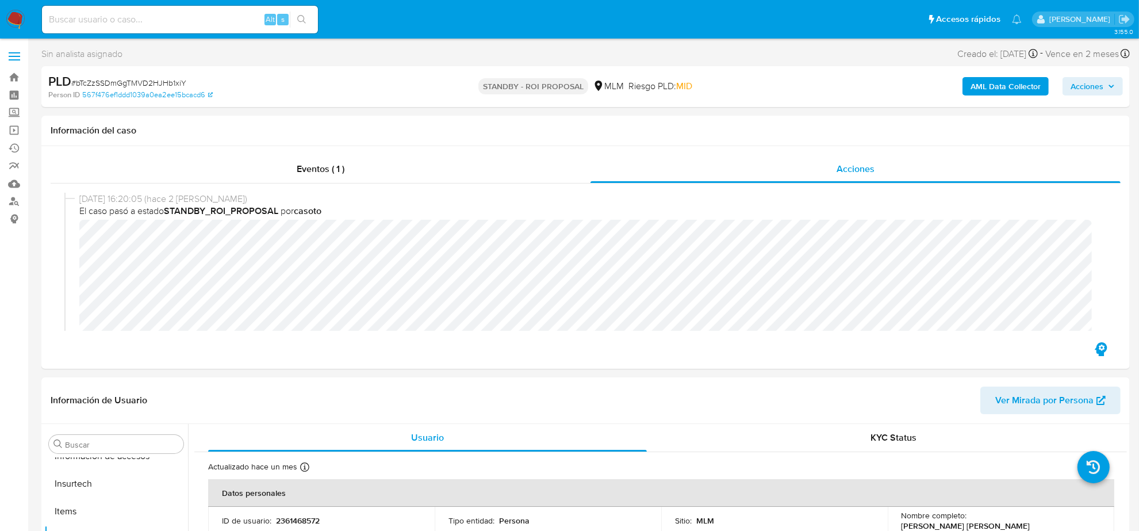
select select "10"
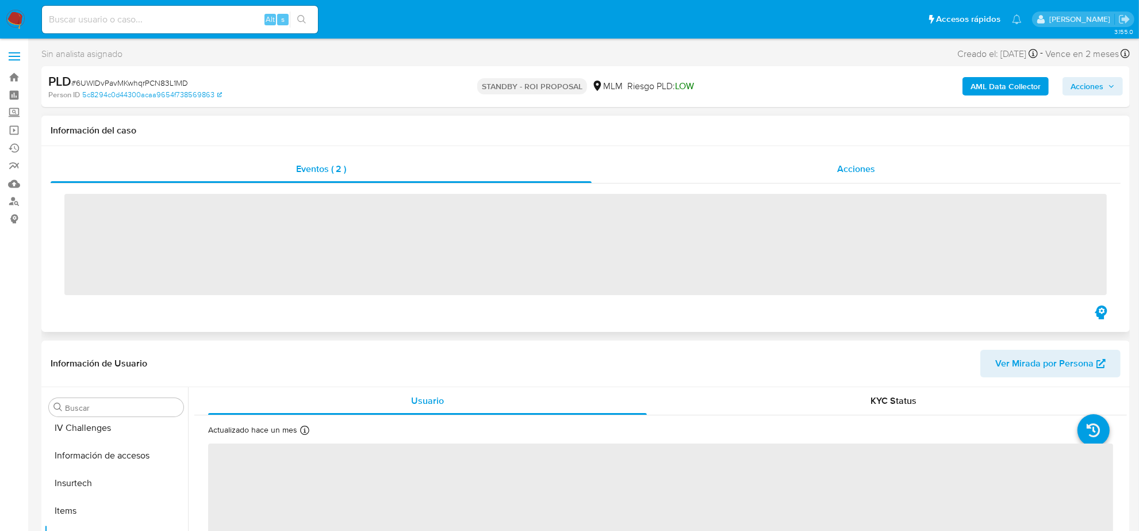
scroll to position [485, 0]
click at [866, 168] on span "Acciones" at bounding box center [856, 168] width 38 height 13
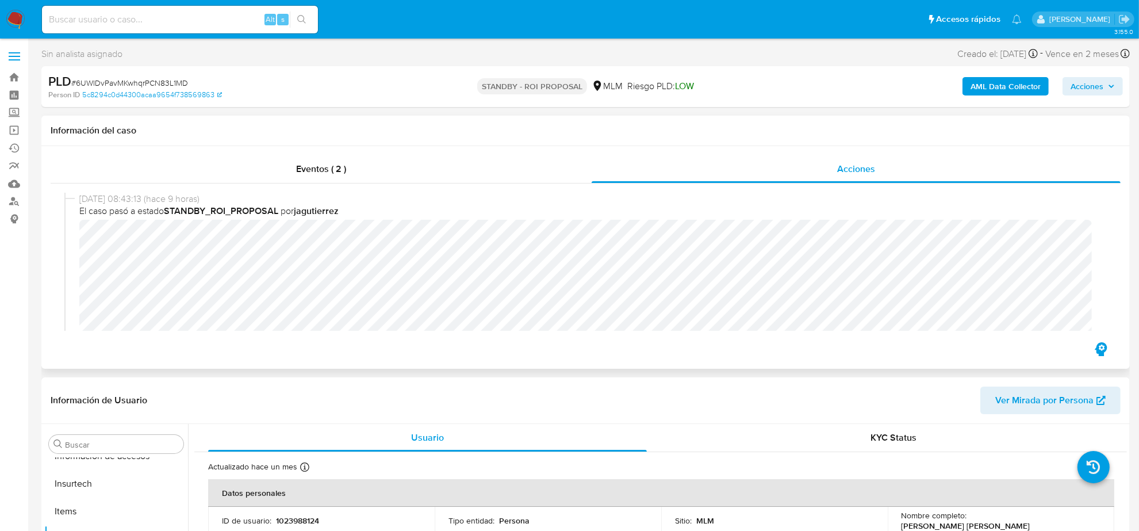
select select "10"
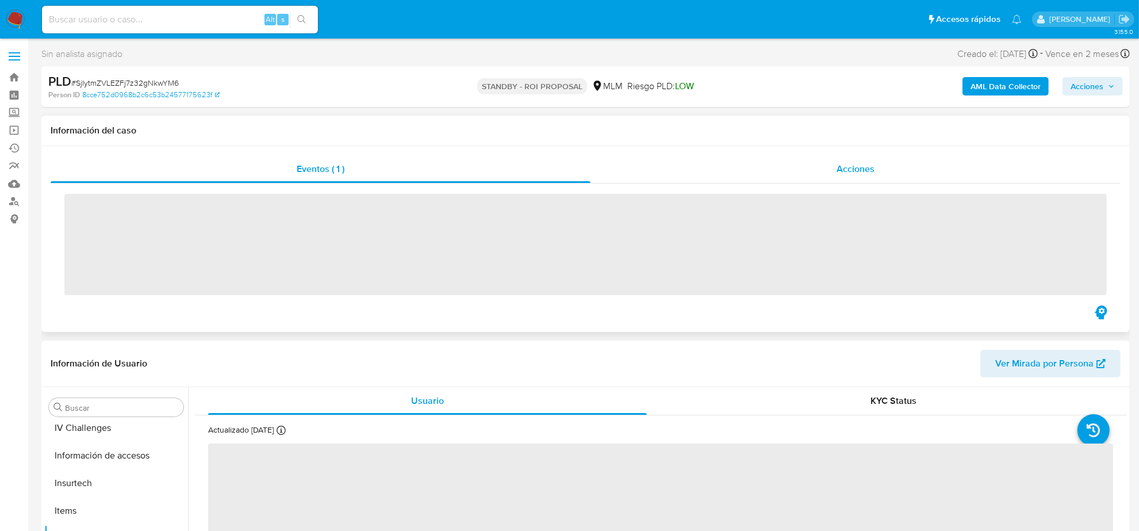
scroll to position [485, 0]
click at [856, 174] on span "Acciones" at bounding box center [856, 168] width 38 height 13
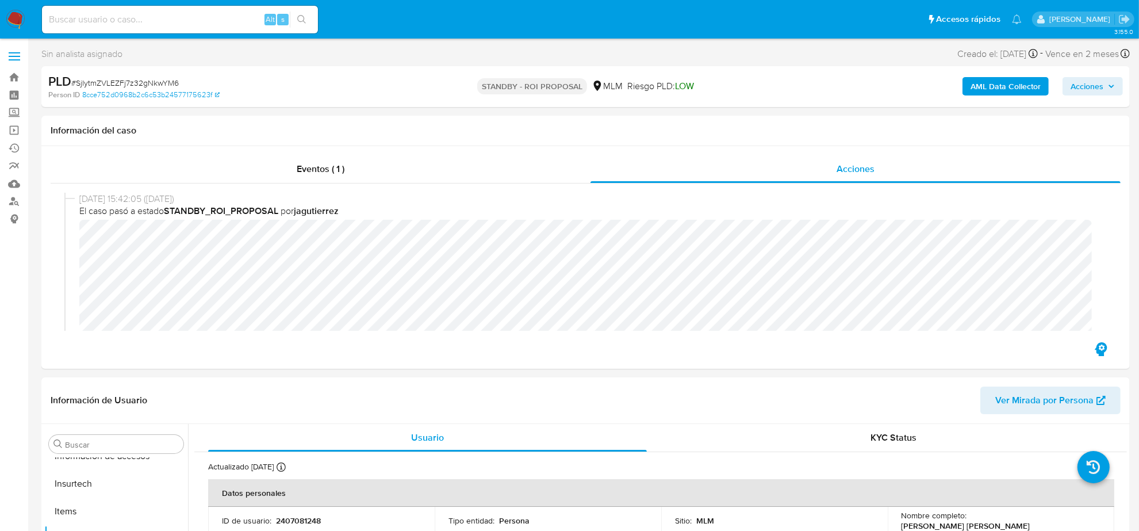
select select "10"
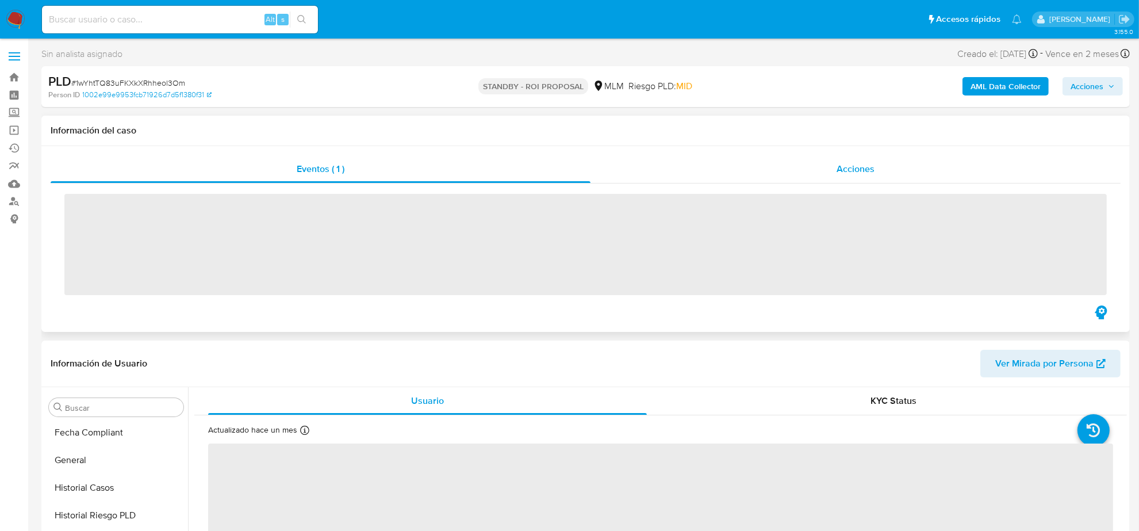
scroll to position [485, 0]
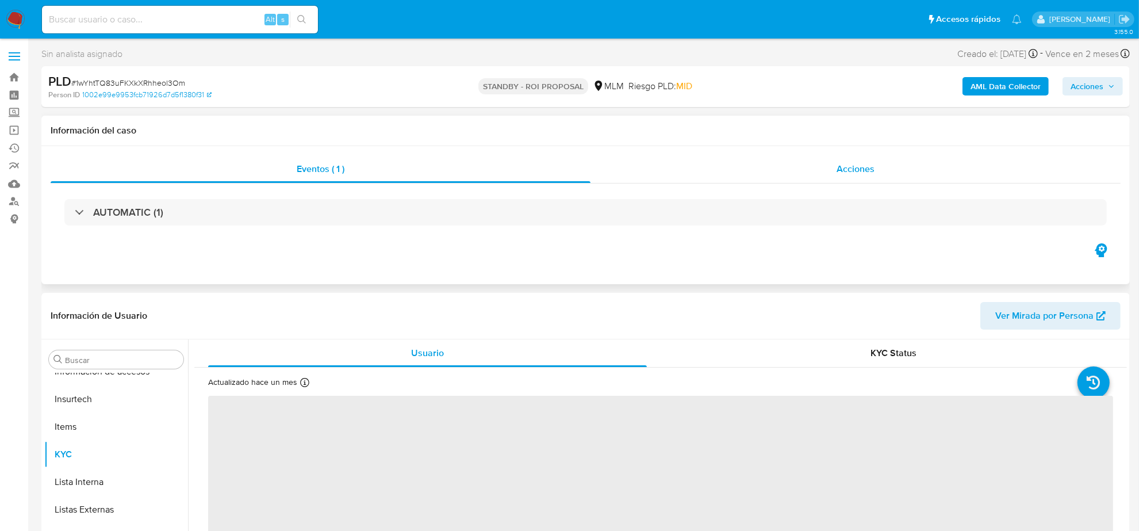
click at [852, 180] on div "Acciones" at bounding box center [856, 169] width 530 height 28
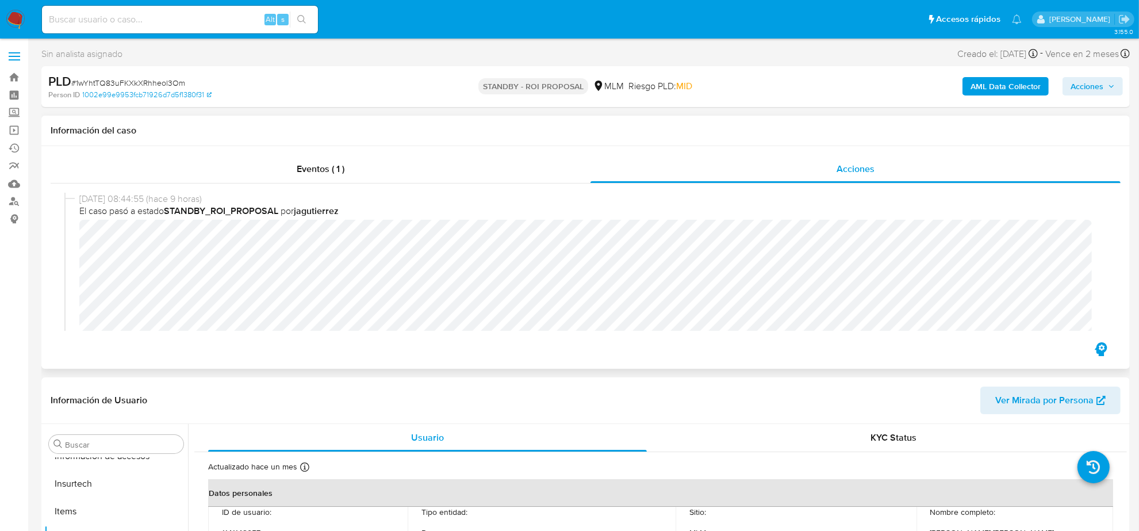
select select "10"
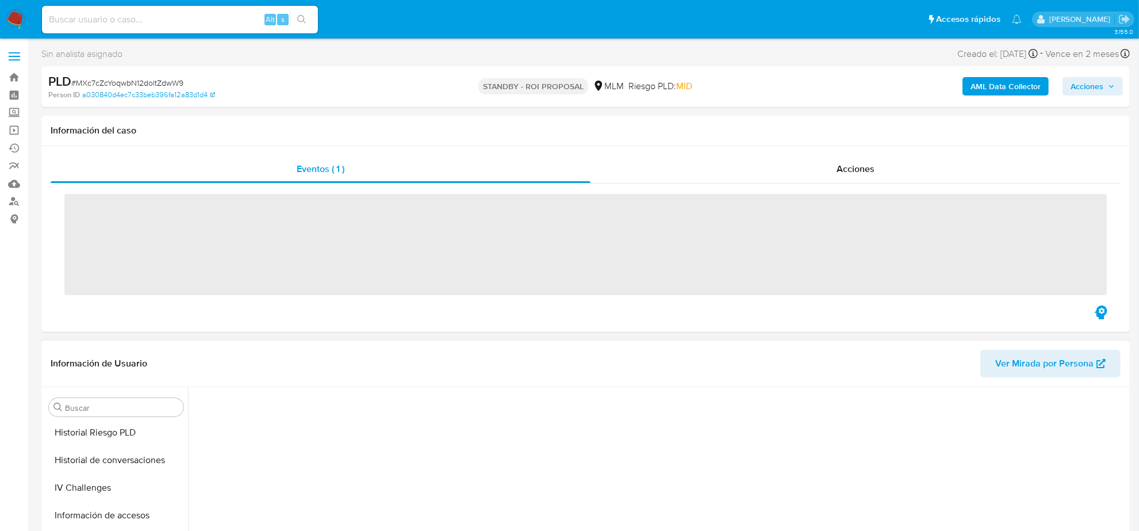
scroll to position [485, 0]
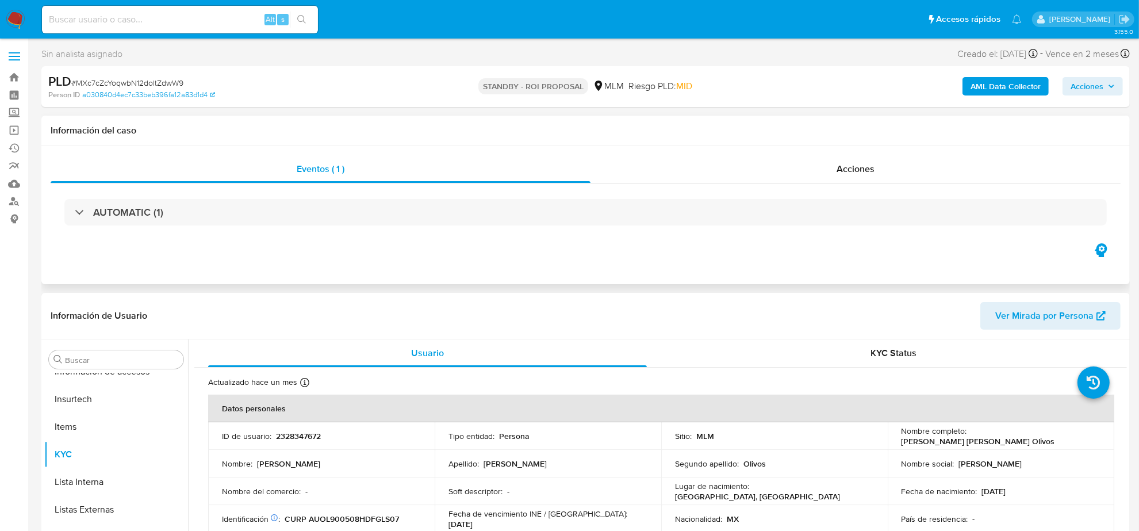
select select "10"
click at [849, 167] on span "Acciones" at bounding box center [856, 168] width 38 height 13
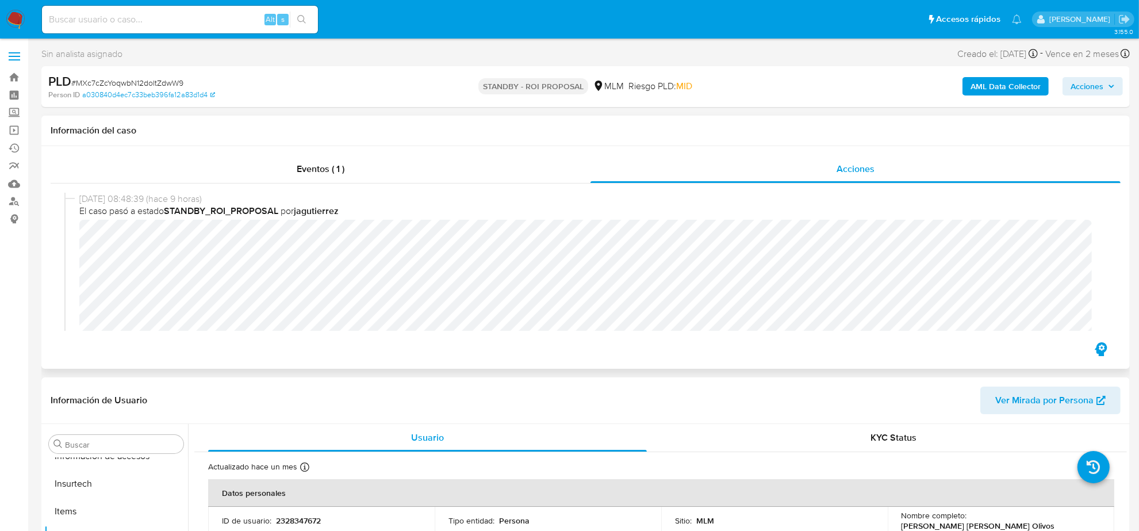
scroll to position [359, 0]
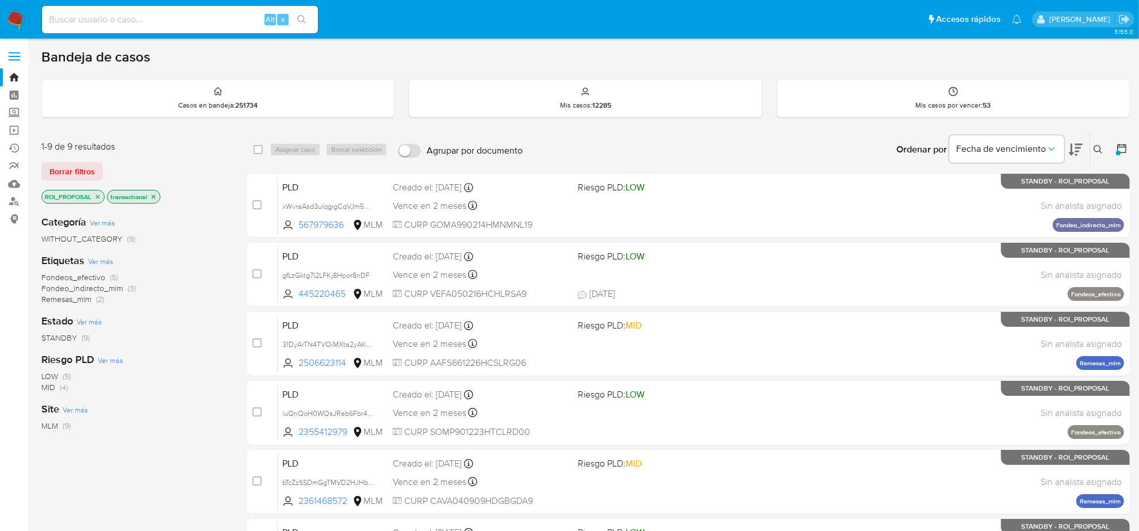
click at [18, 16] on img at bounding box center [16, 20] width 20 height 20
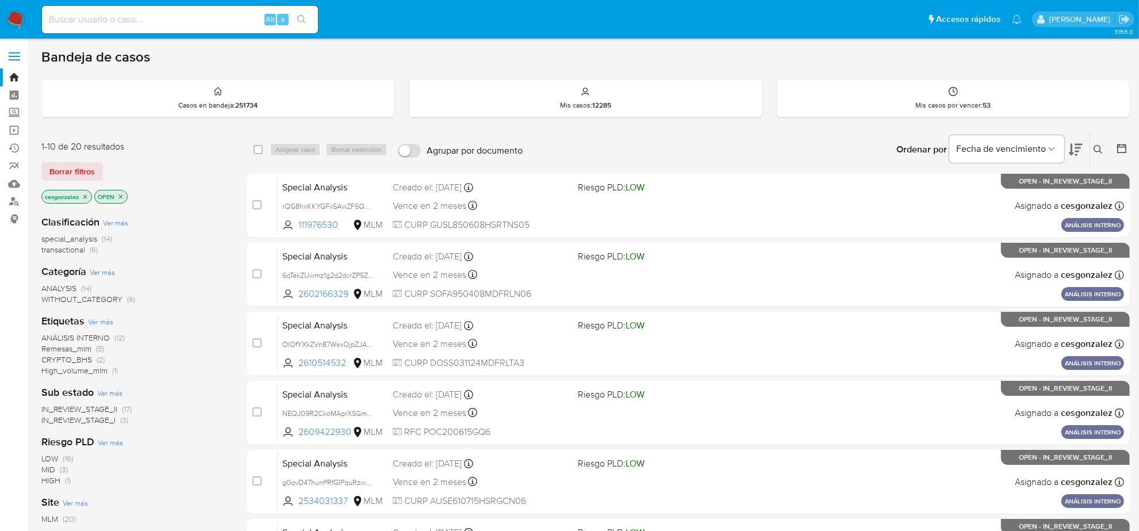
click at [87, 24] on input at bounding box center [180, 19] width 276 height 15
paste input "1977414613"
type input "1977414613"
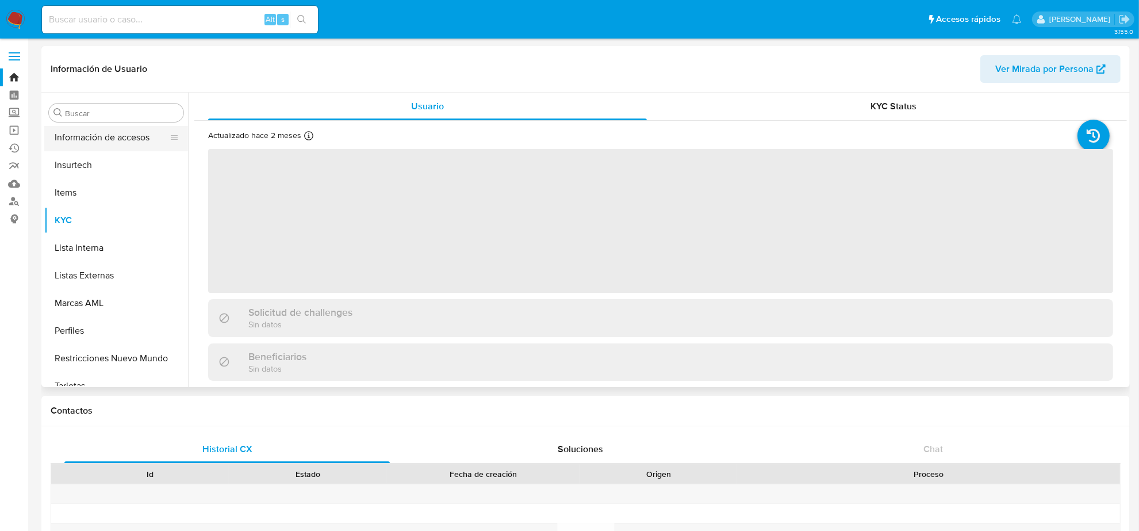
scroll to position [485, 0]
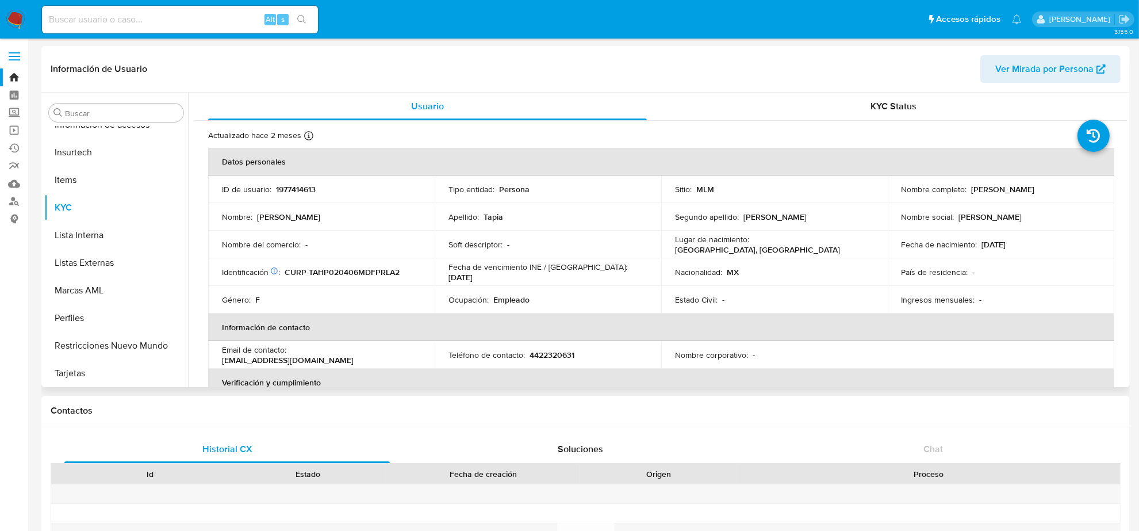
select select "10"
click at [12, 16] on img at bounding box center [16, 20] width 20 height 20
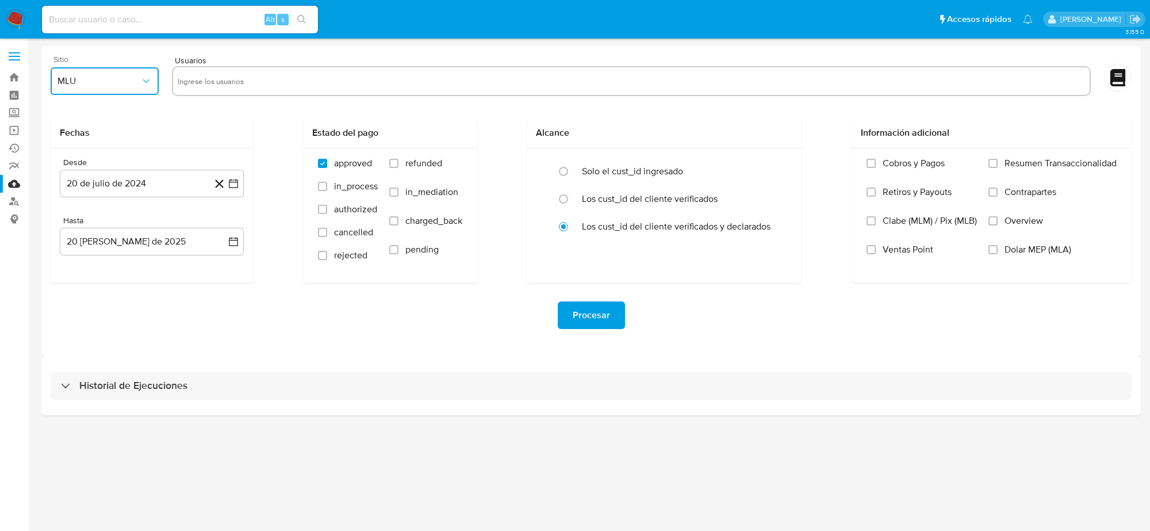
click at [144, 85] on icon "button" at bounding box center [146, 81] width 12 height 12
click at [92, 248] on div "MLM" at bounding box center [101, 250] width 87 height 28
click at [187, 72] on input "text" at bounding box center [631, 81] width 907 height 18
type input "1977414613"
click at [318, 185] on input "in_process" at bounding box center [322, 186] width 9 height 9
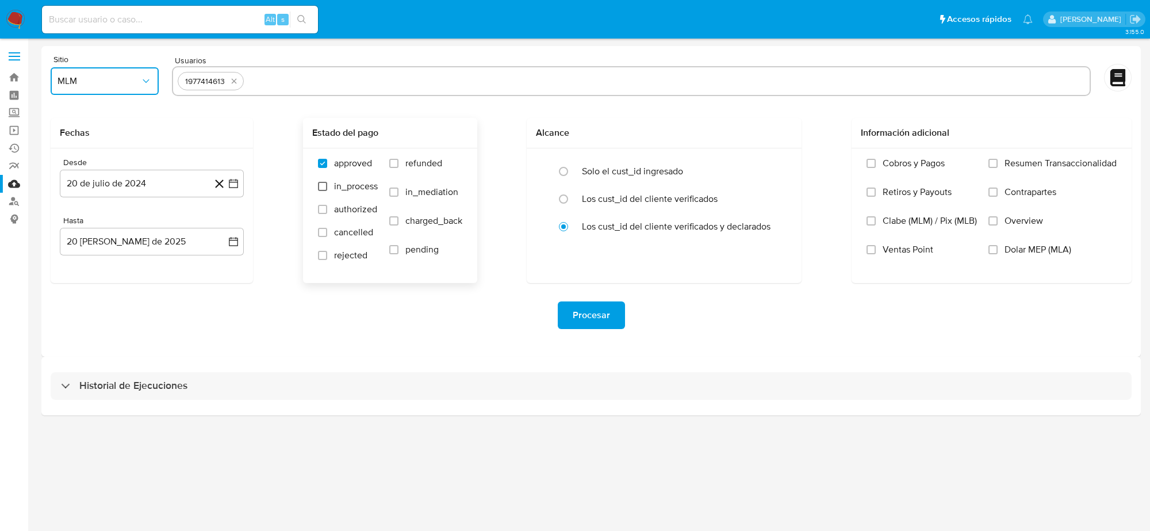
checkbox input "true"
click at [325, 208] on input "authorized" at bounding box center [322, 209] width 9 height 9
drag, startPoint x: 322, startPoint y: 223, endPoint x: 324, endPoint y: 246, distance: 23.6
click at [322, 223] on label "authorized" at bounding box center [348, 215] width 60 height 23
click at [322, 214] on input "authorized" at bounding box center [322, 209] width 9 height 9
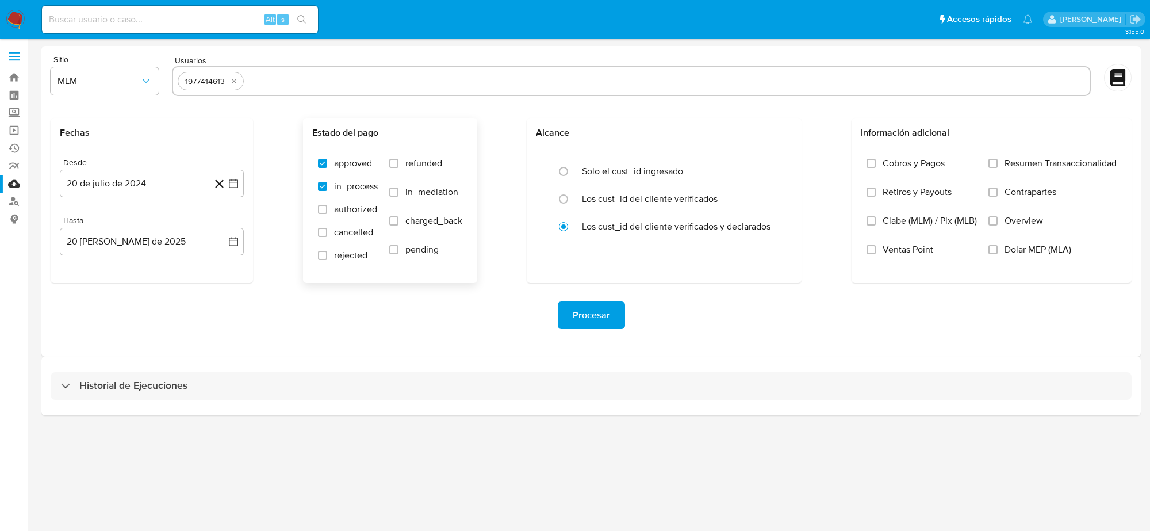
click at [313, 213] on div "approved in_process authorized cancelled rejected refunded in_mediation charged…" at bounding box center [390, 215] width 156 height 115
click at [320, 215] on label "authorized" at bounding box center [348, 215] width 60 height 23
click at [320, 214] on input "authorized" at bounding box center [322, 209] width 9 height 9
checkbox input "true"
click at [322, 239] on label "cancelled" at bounding box center [348, 238] width 60 height 23
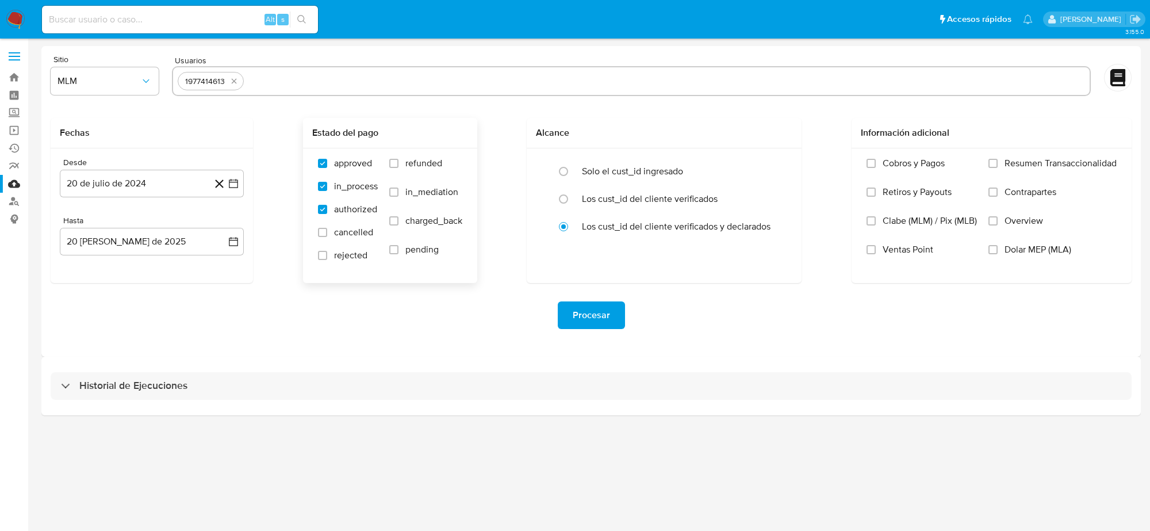
click at [322, 237] on input "cancelled" at bounding box center [322, 232] width 9 height 9
checkbox input "true"
click at [322, 253] on input "rejected" at bounding box center [322, 255] width 9 height 9
checkbox input "true"
click at [389, 249] on input "pending" at bounding box center [393, 249] width 9 height 9
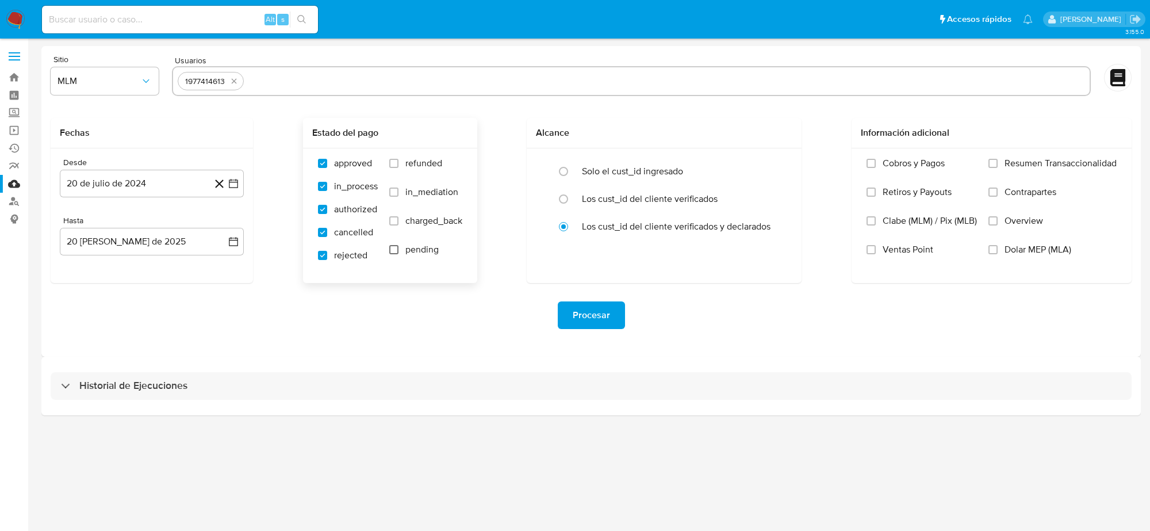
checkbox input "true"
click at [395, 215] on label "charged_back" at bounding box center [425, 229] width 73 height 29
click at [395, 216] on input "charged_back" at bounding box center [393, 220] width 9 height 9
checkbox input "true"
drag, startPoint x: 393, startPoint y: 193, endPoint x: 393, endPoint y: 171, distance: 22.4
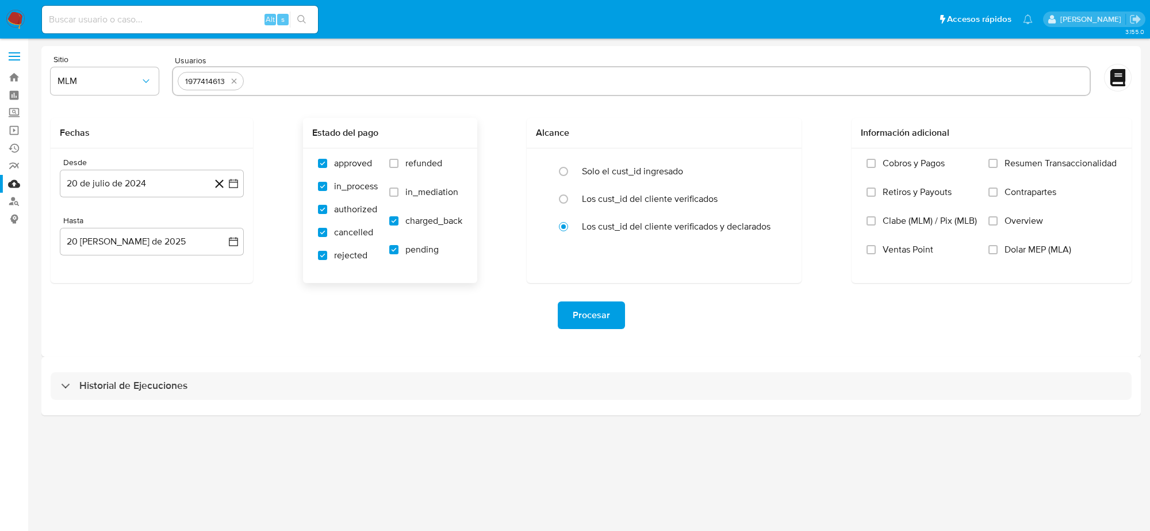
click at [393, 192] on input "in_mediation" at bounding box center [393, 191] width 9 height 9
checkbox input "true"
click at [394, 156] on div "approved in_process authorized cancelled rejected refunded in_mediation charged…" at bounding box center [390, 214] width 174 height 133
click at [878, 224] on label "Clabe (MLM) / Pix (MLB)" at bounding box center [922, 229] width 110 height 29
click at [876, 224] on input "Clabe (MLM) / Pix (MLB)" at bounding box center [871, 220] width 9 height 9
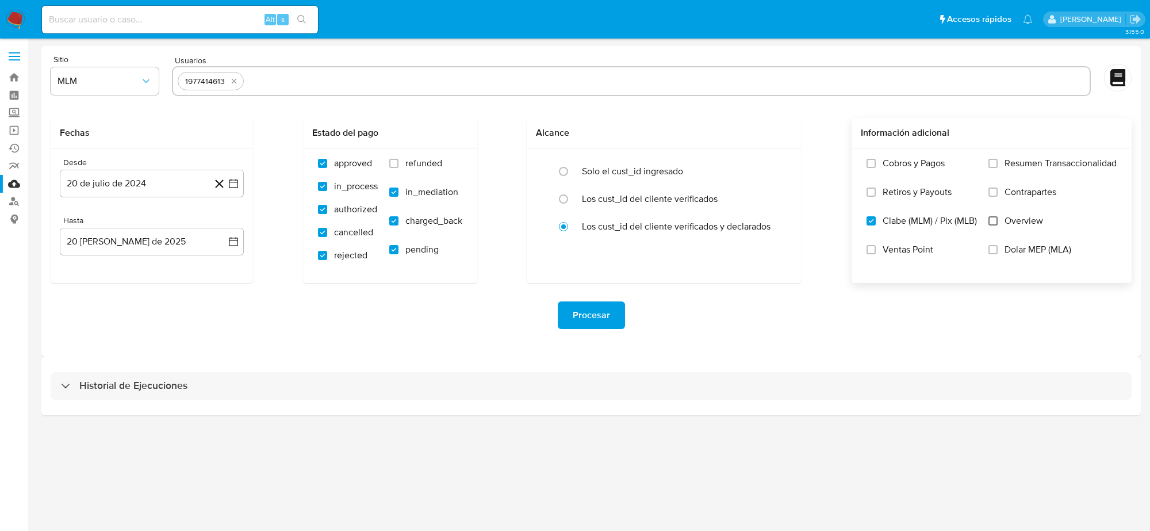
click at [993, 220] on input "Overview" at bounding box center [993, 220] width 9 height 9
click at [612, 316] on button "Procesar" at bounding box center [591, 315] width 67 height 28
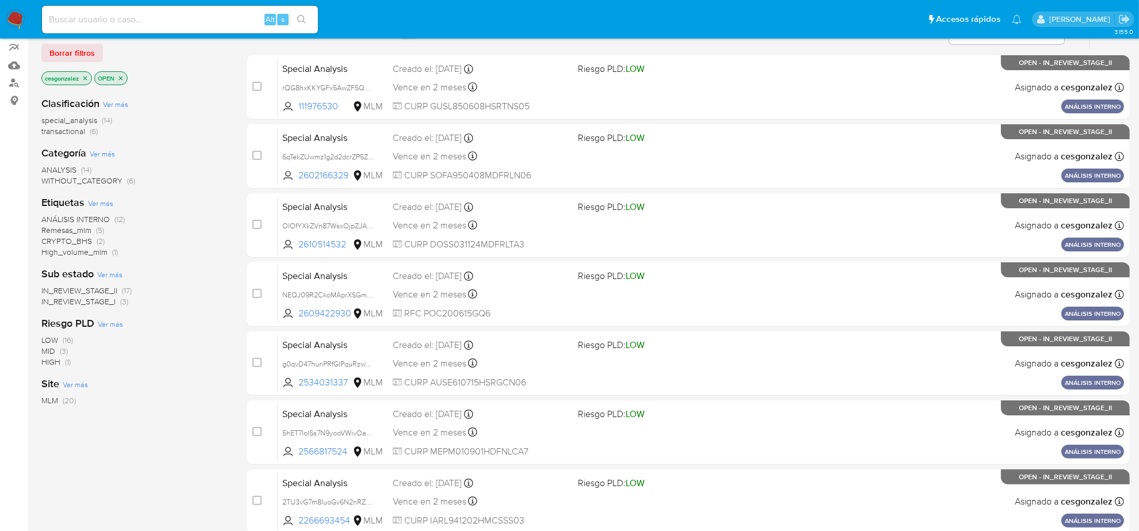
scroll to position [144, 0]
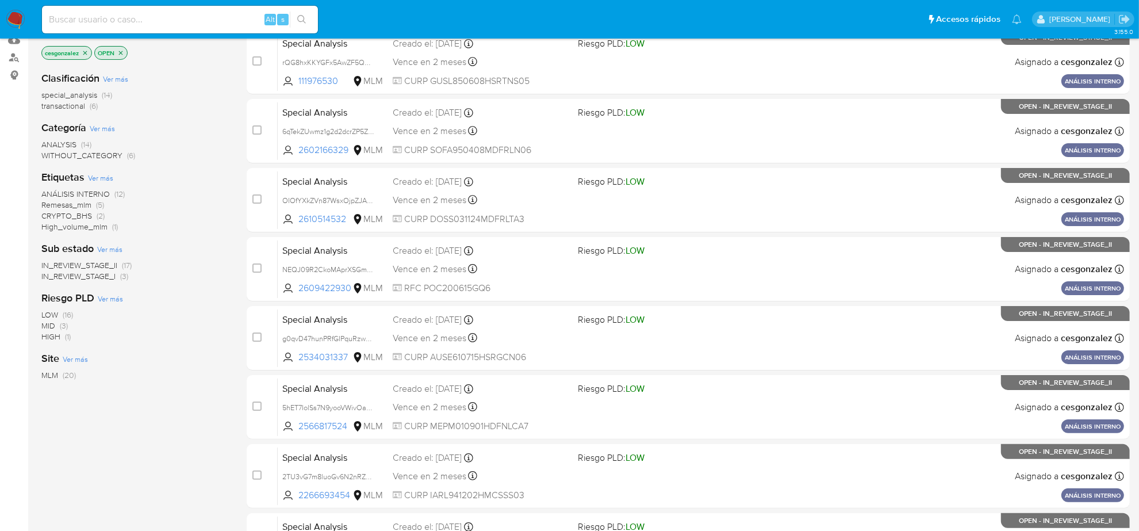
click at [73, 105] on span "transactional" at bounding box center [63, 106] width 44 height 12
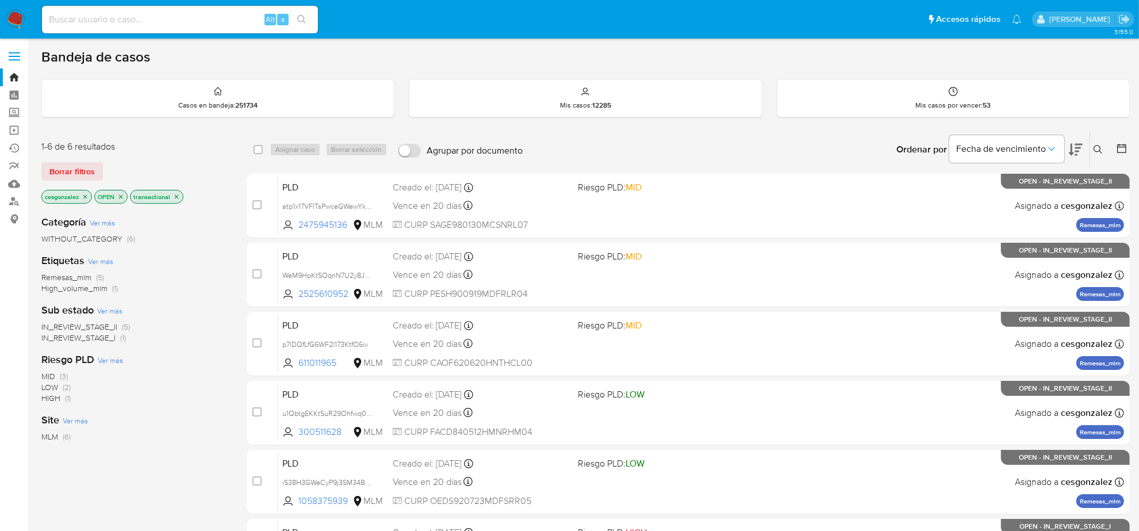
click at [83, 196] on icon "close-filter" at bounding box center [85, 196] width 7 height 7
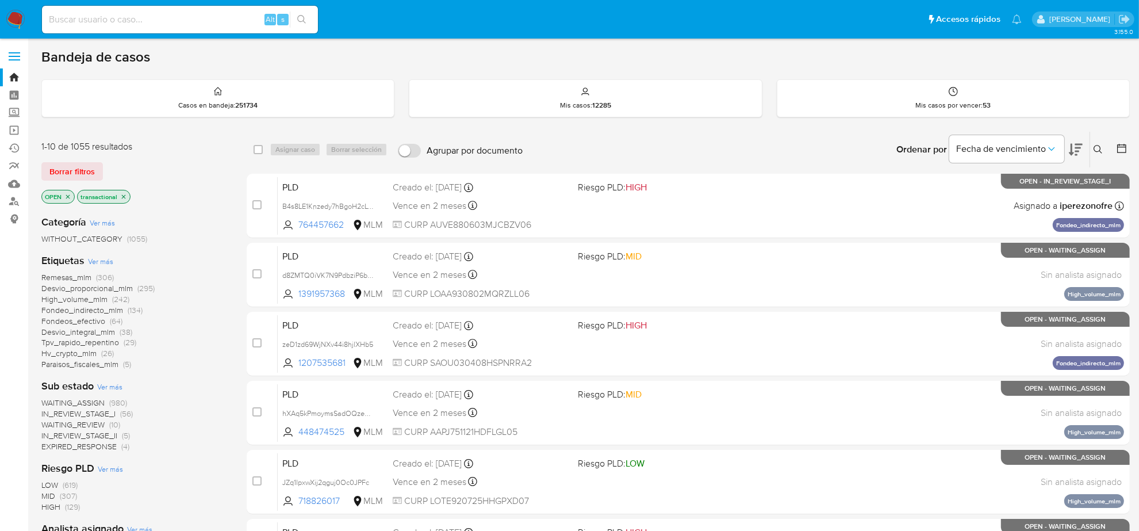
click at [119, 196] on p "transactional" at bounding box center [104, 196] width 52 height 13
click at [125, 192] on p "transactional" at bounding box center [104, 196] width 52 height 13
click at [124, 197] on icon "close-filter" at bounding box center [123, 196] width 7 height 7
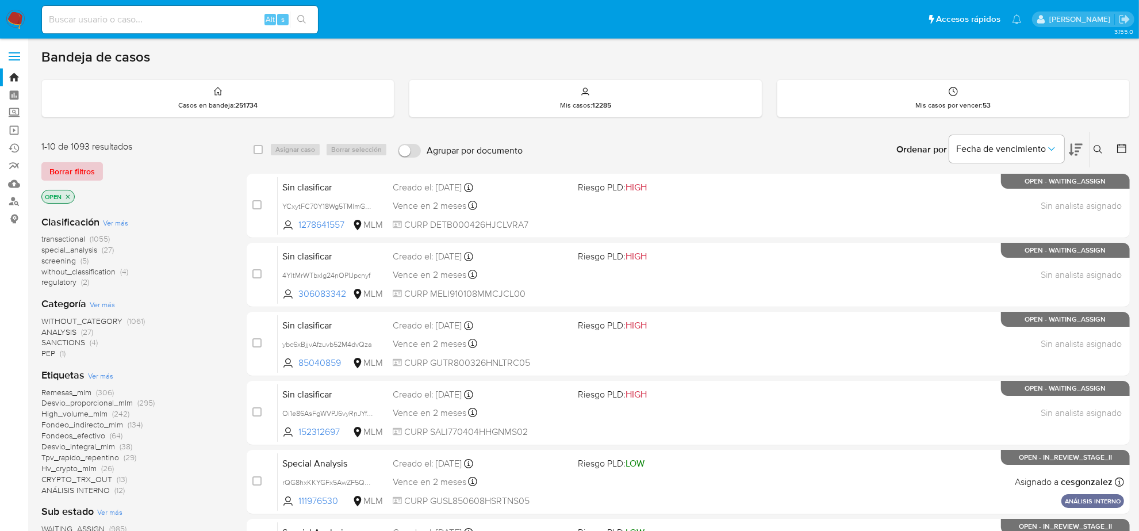
click at [82, 178] on span "Borrar filtros" at bounding box center [71, 171] width 45 height 16
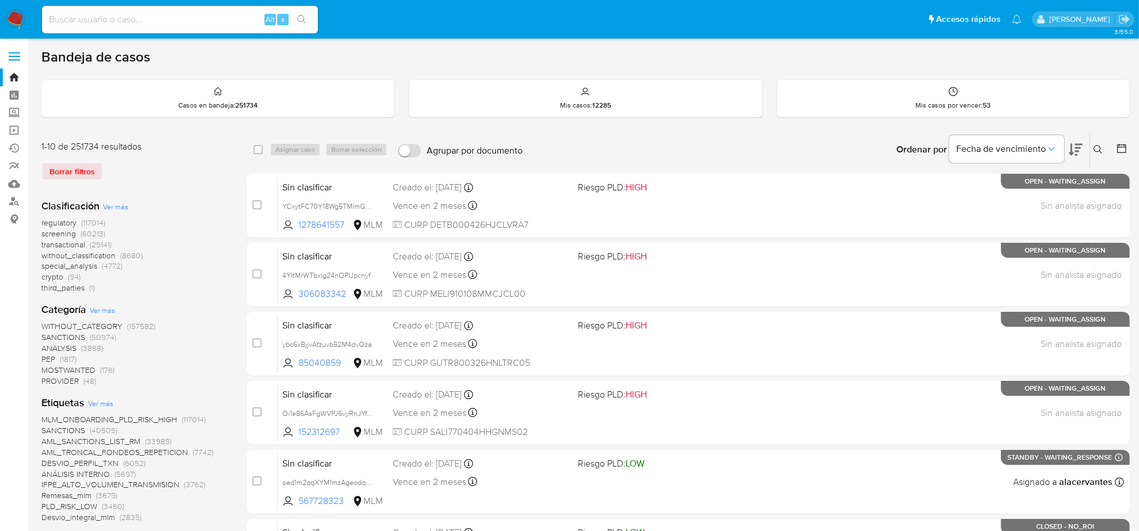
click at [10, 16] on img at bounding box center [16, 20] width 20 height 20
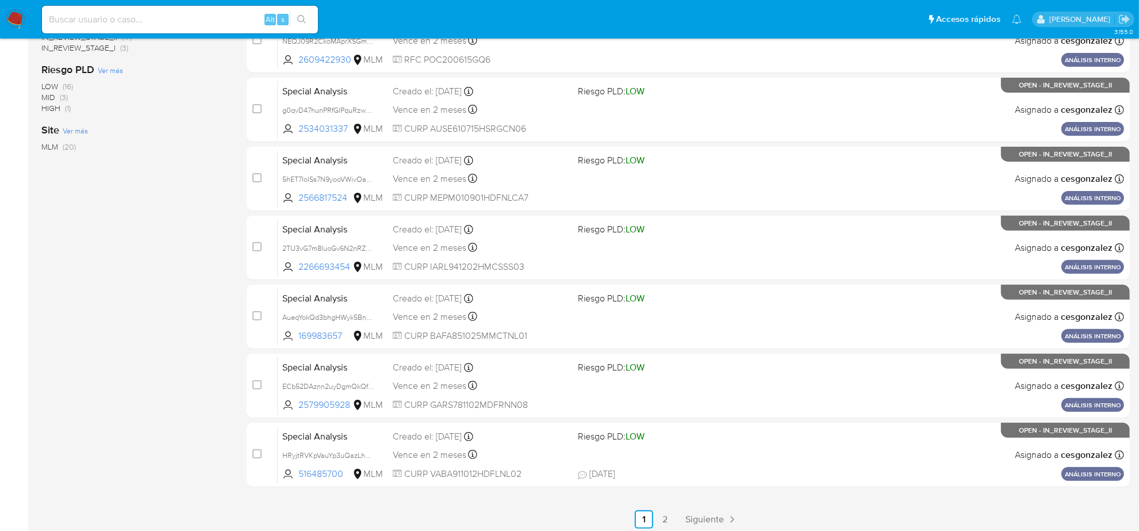
scroll to position [376, 0]
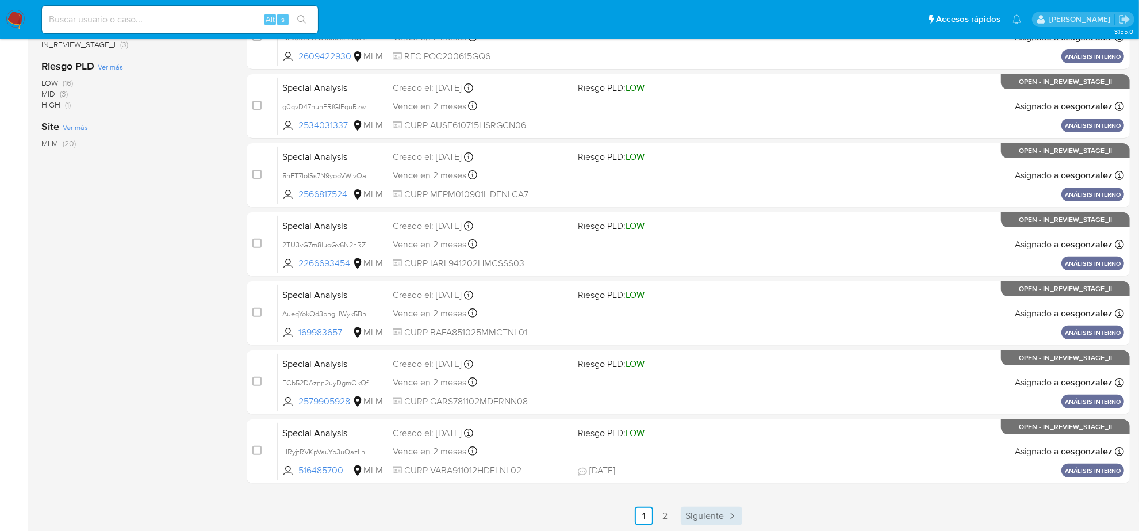
click at [703, 513] on span "Siguiente" at bounding box center [704, 515] width 39 height 9
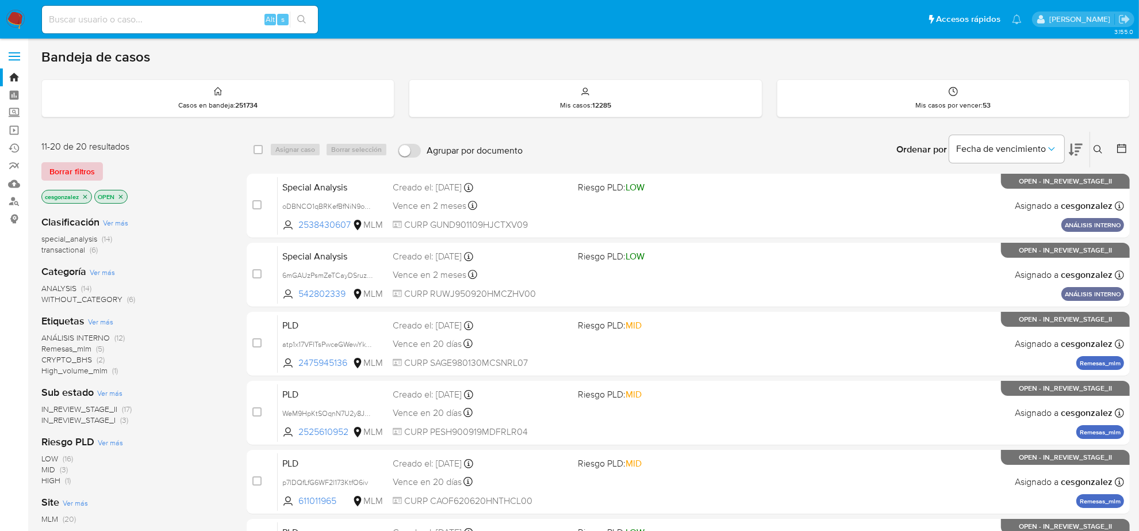
click at [81, 170] on span "Borrar filtros" at bounding box center [71, 171] width 45 height 16
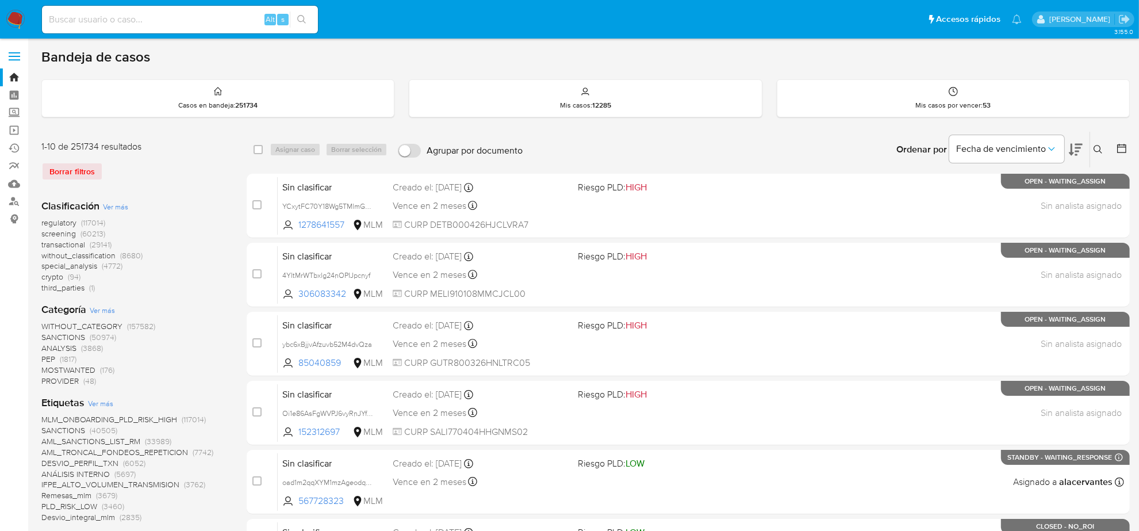
click at [67, 234] on span "screening" at bounding box center [58, 234] width 35 height 12
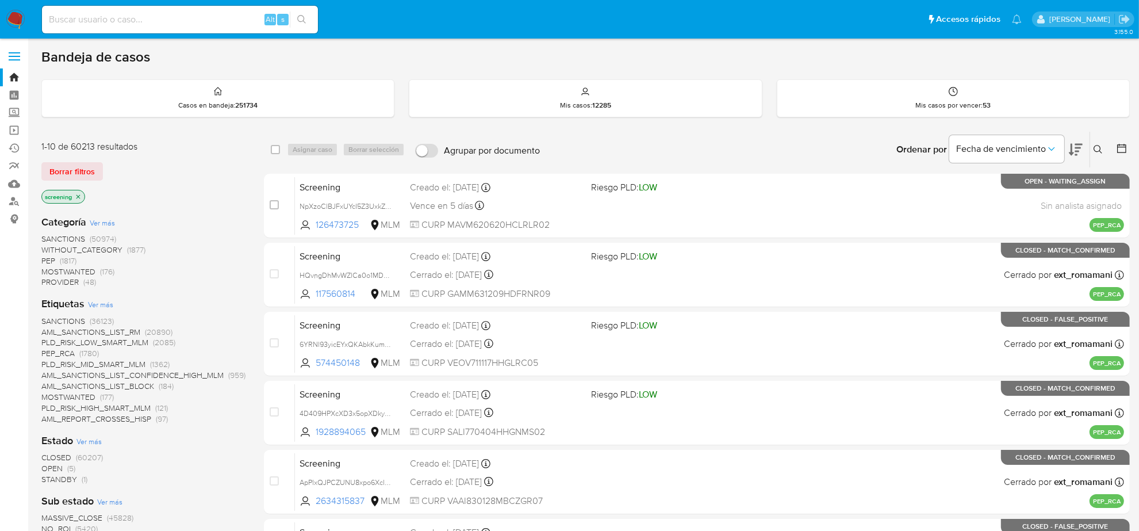
click at [48, 470] on span "OPEN" at bounding box center [51, 468] width 21 height 12
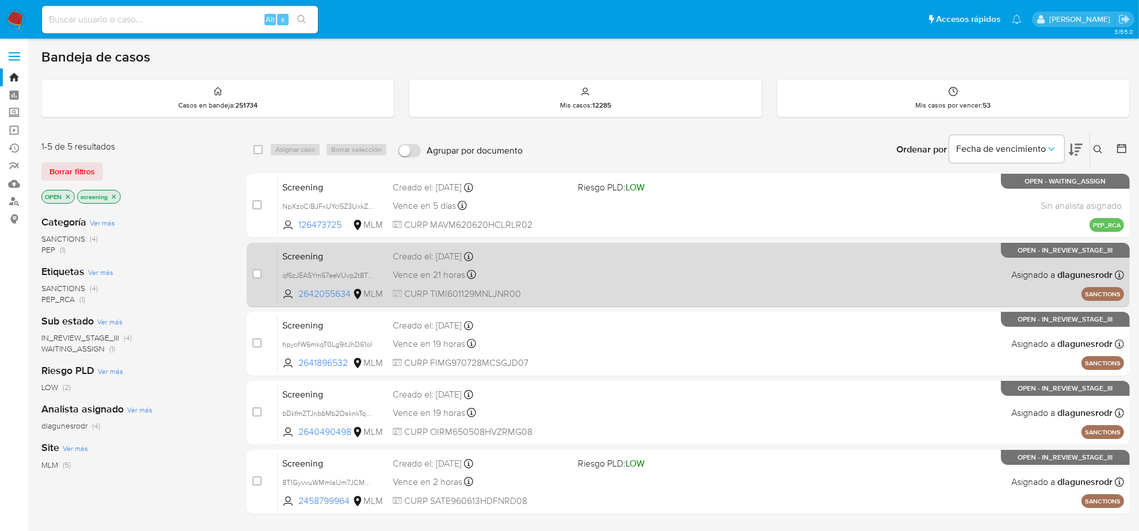
click at [260, 277] on span at bounding box center [256, 273] width 9 height 9
click at [253, 274] on input "checkbox" at bounding box center [256, 273] width 9 height 9
checkbox input "true"
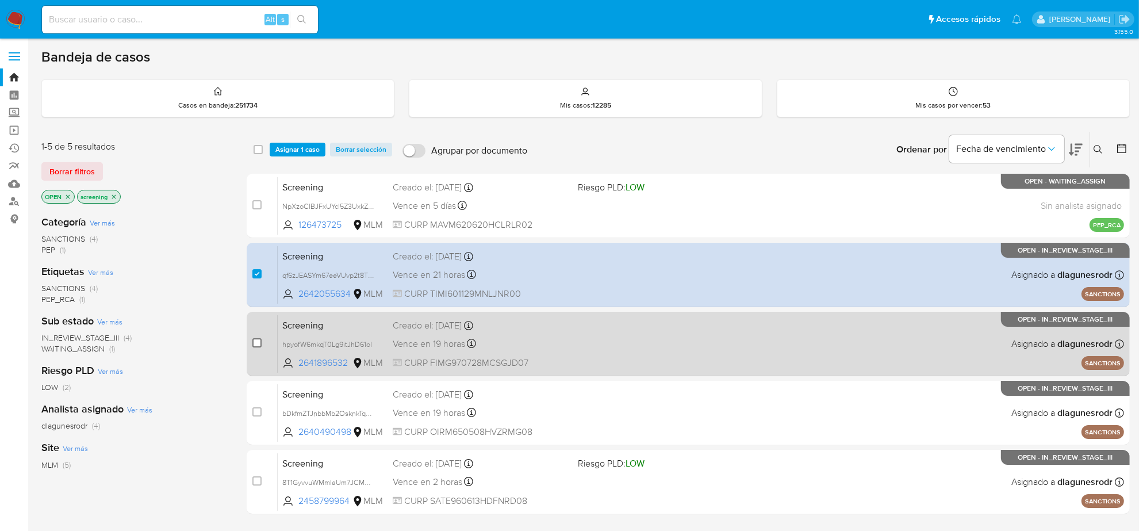
click at [259, 338] on input "checkbox" at bounding box center [256, 342] width 9 height 9
checkbox input "true"
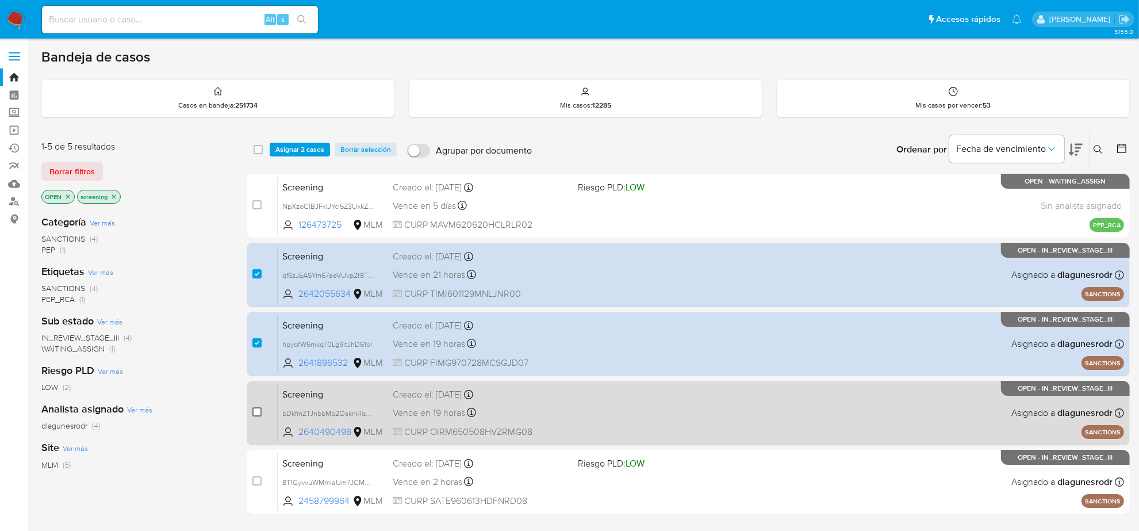
click at [256, 412] on input "checkbox" at bounding box center [256, 411] width 9 height 9
checkbox input "true"
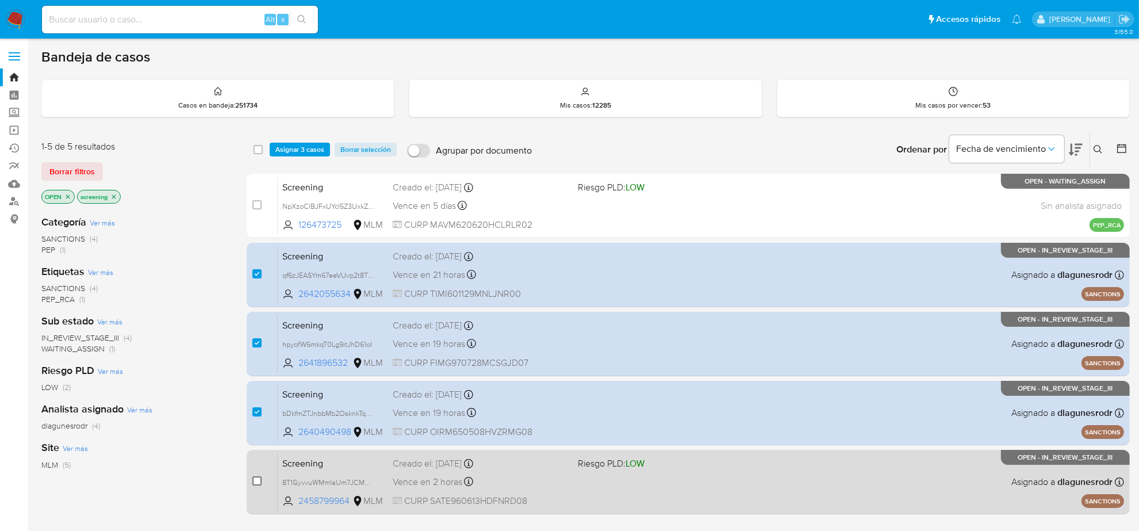
click at [255, 484] on input "checkbox" at bounding box center [256, 480] width 9 height 9
checkbox input "true"
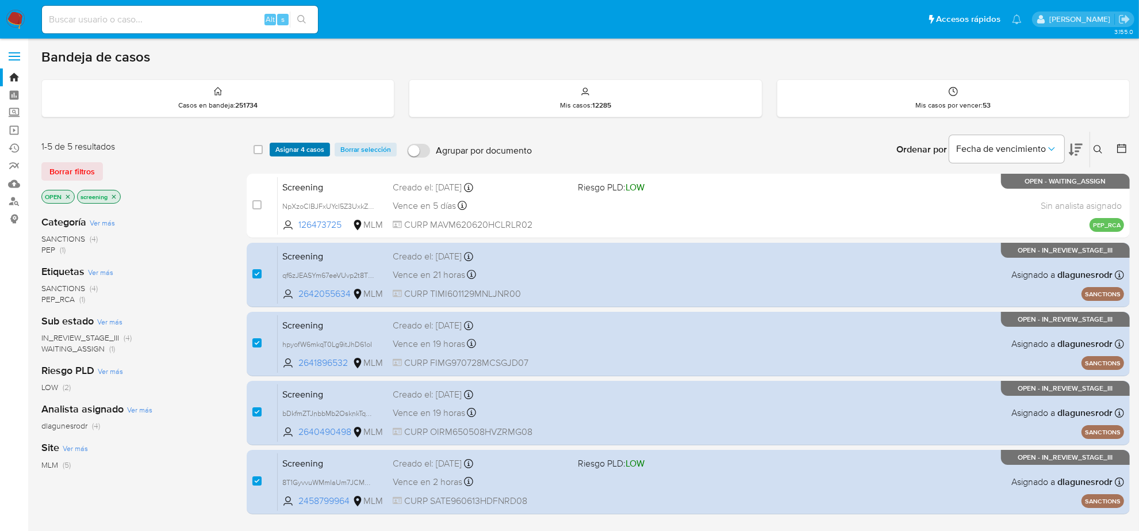
click at [311, 151] on span "Asignar 4 casos" at bounding box center [299, 150] width 49 height 12
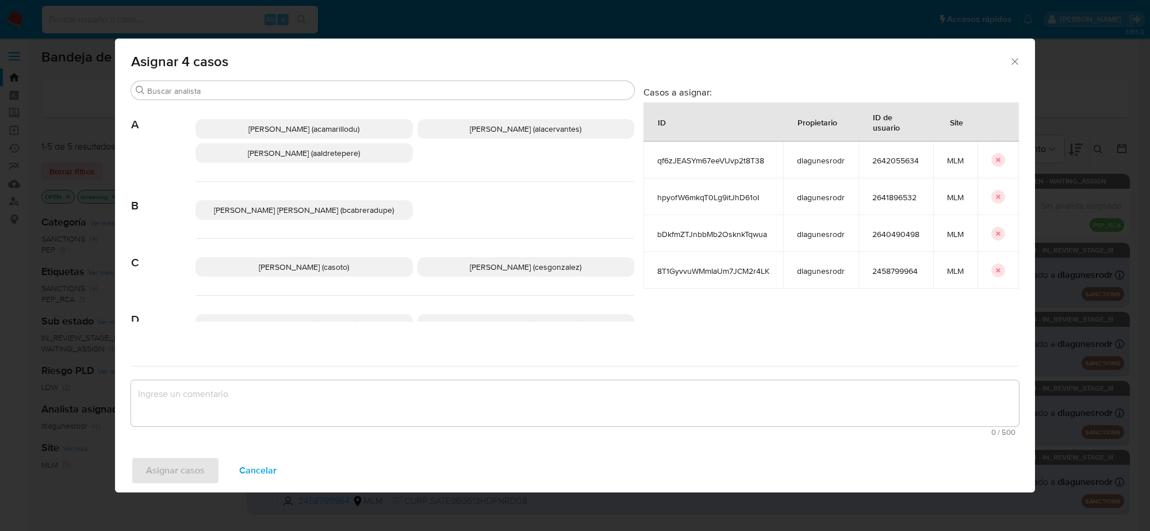
click at [491, 269] on span "Cesar Gonzalez (cesgonzalez)" at bounding box center [526, 267] width 112 height 12
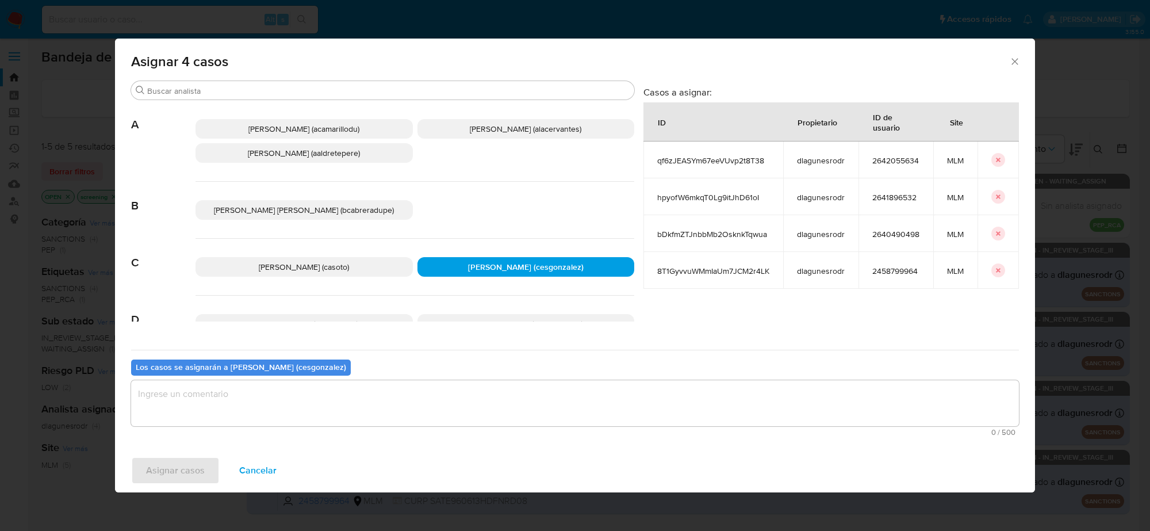
click at [292, 392] on textarea "assign-modal" at bounding box center [575, 403] width 888 height 46
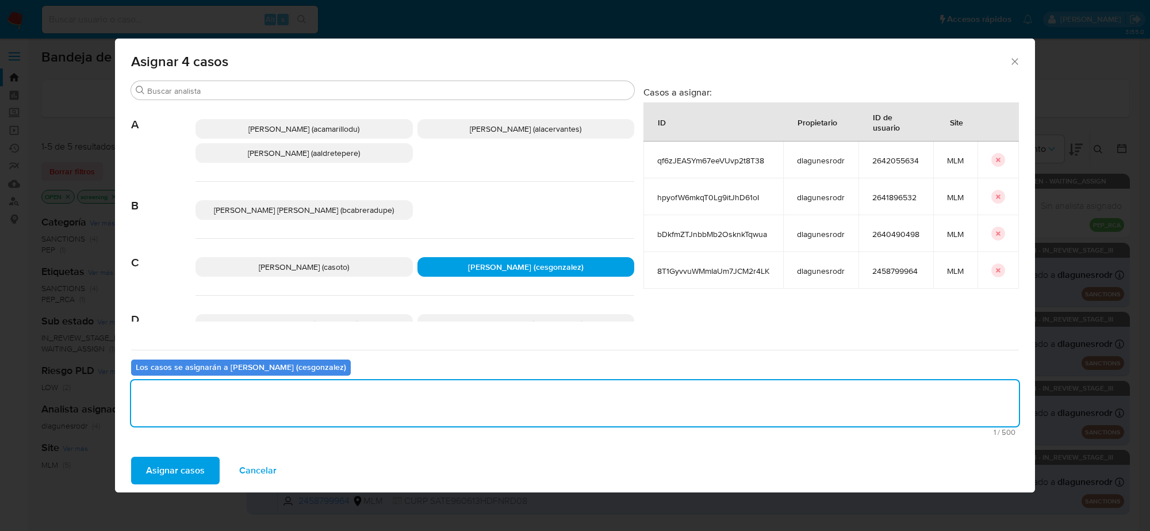
click at [171, 473] on span "Asignar casos" at bounding box center [175, 470] width 59 height 25
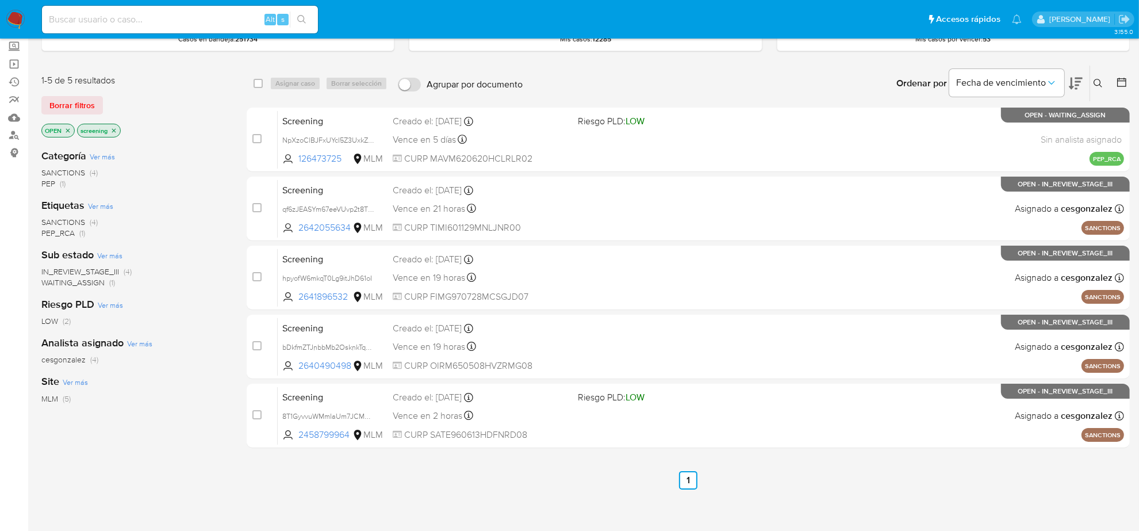
scroll to position [128, 0]
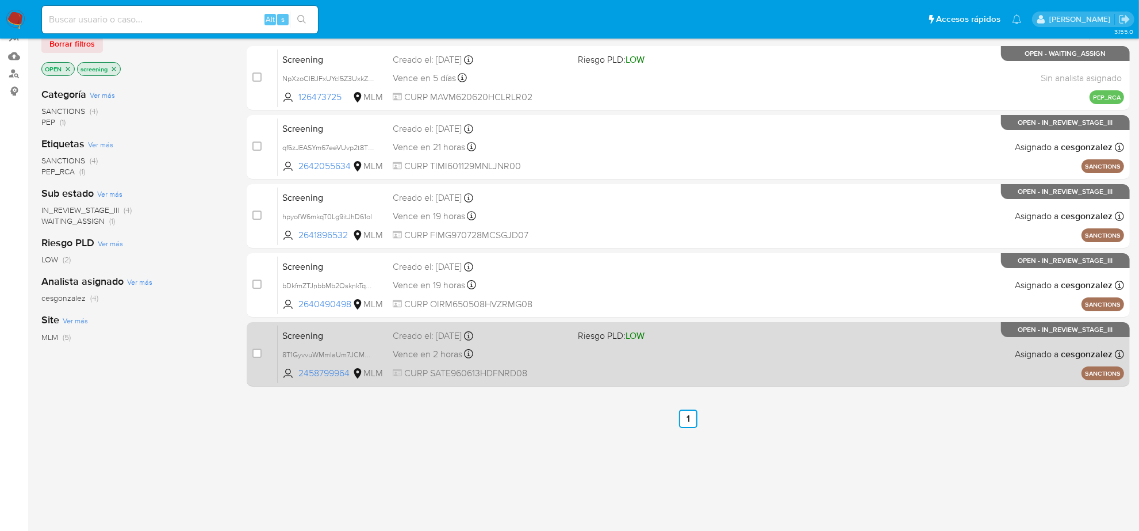
click at [658, 371] on div "Screening 8T1GyvvuWMmIaUm7JCM2r4LK 2458799964 MLM Riesgo PLD: LOW Creado el: 19…" at bounding box center [701, 354] width 847 height 58
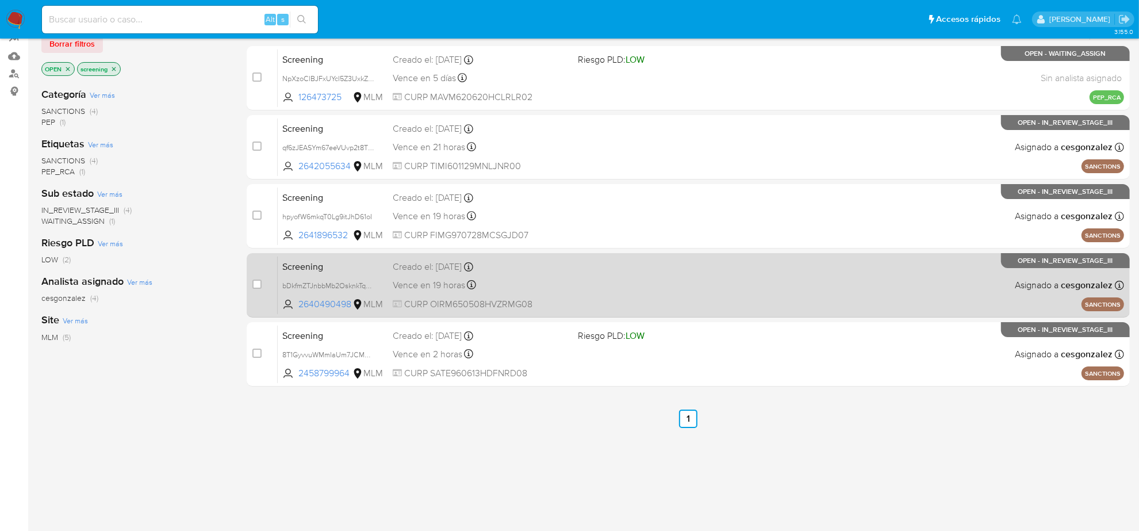
click at [521, 285] on div "Vence en 19 horas Vence el 21/08/2025 12:31:23" at bounding box center [481, 285] width 176 height 16
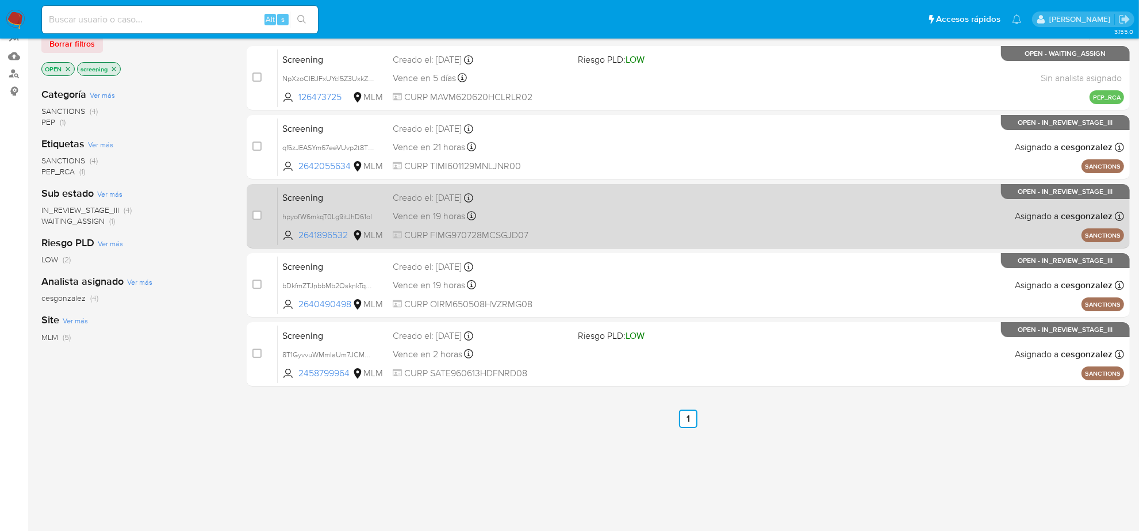
click at [577, 219] on div "Screening hpyofW6mkqT0Lg9itJhD61oI 2641896532 MLM Creado el: 20/08/2025 Creado …" at bounding box center [701, 216] width 847 height 58
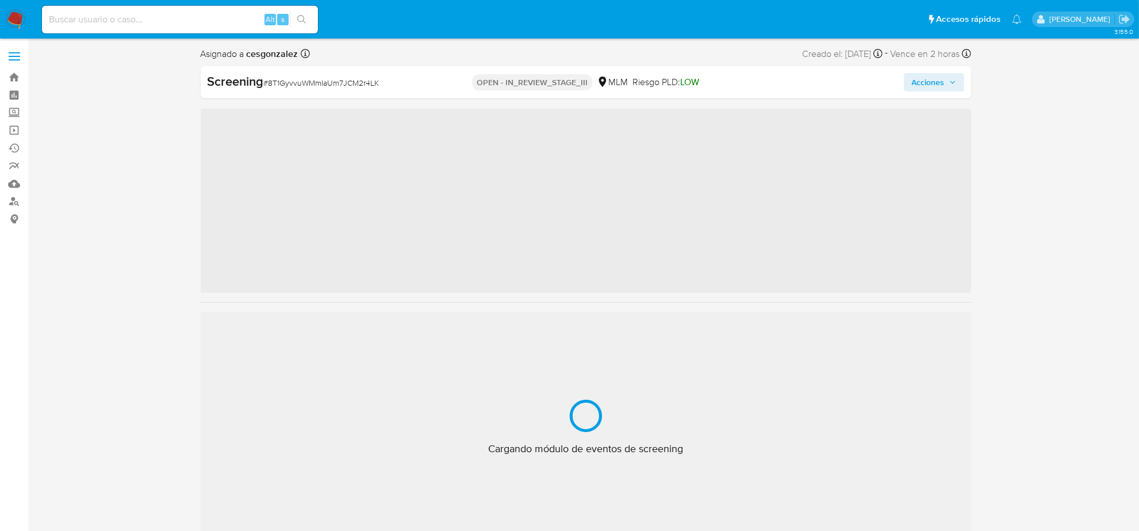
scroll to position [485, 0]
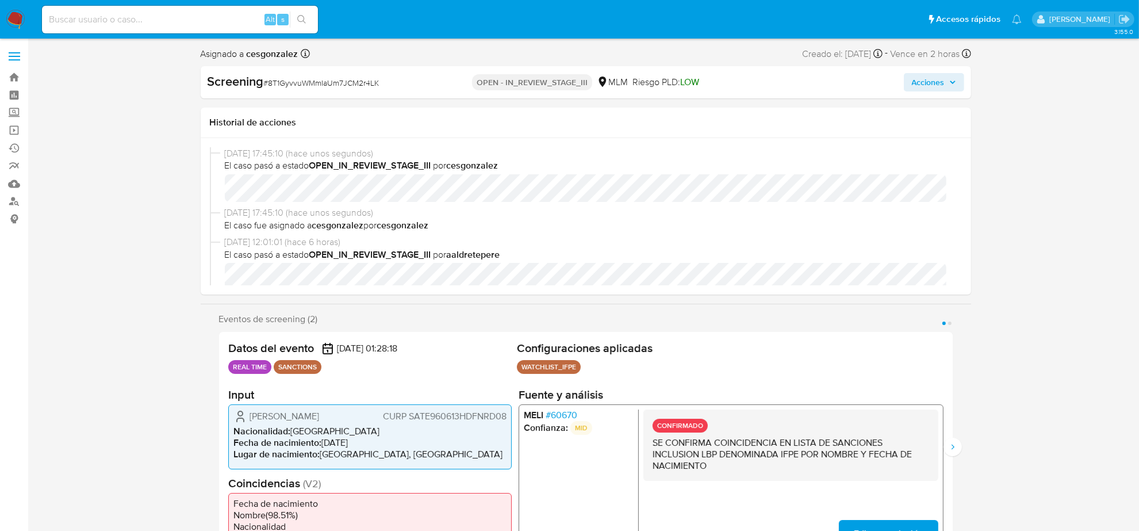
select select "10"
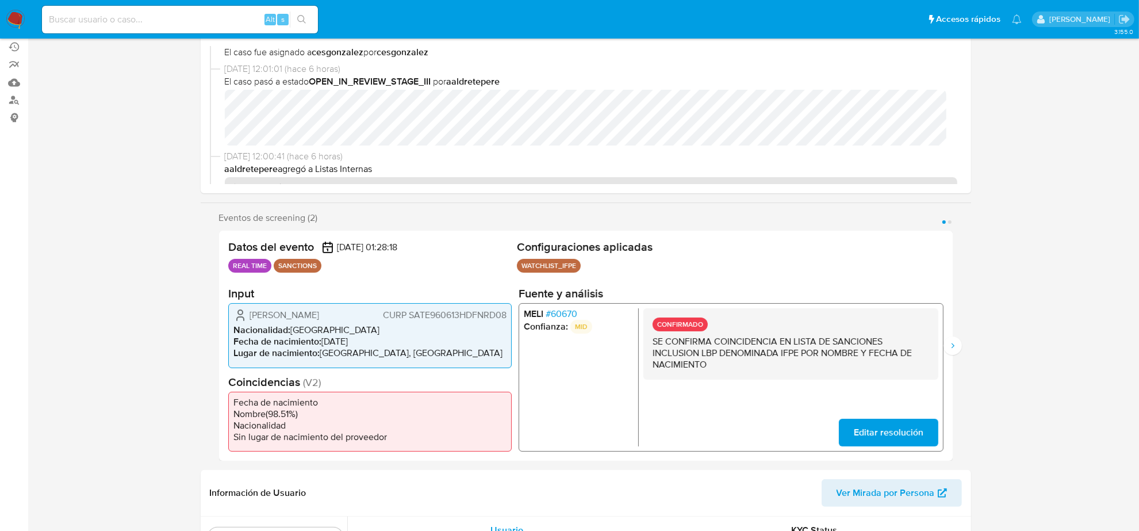
scroll to position [0, 0]
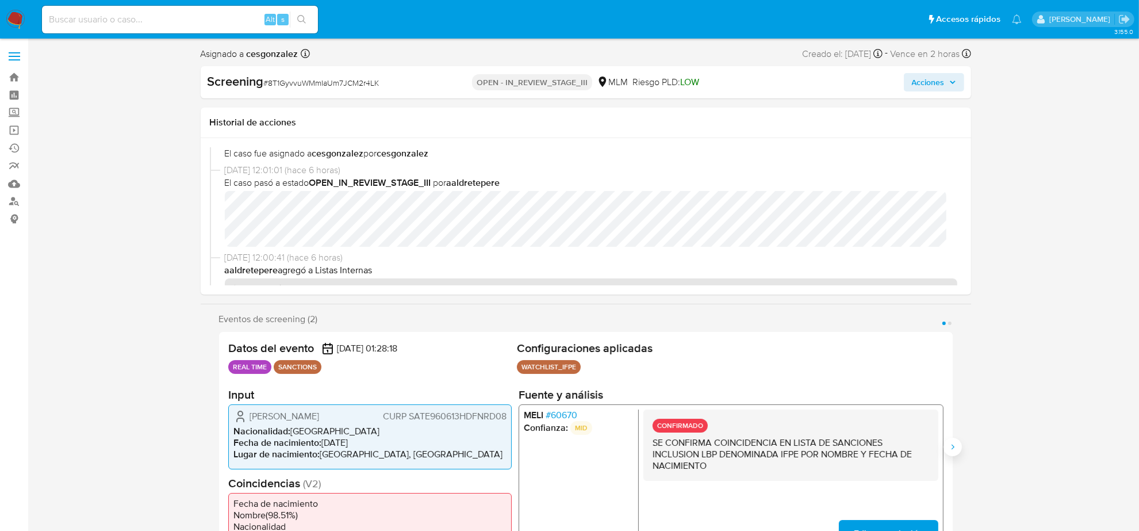
click at [953, 444] on icon "Siguiente" at bounding box center [952, 446] width 9 height 9
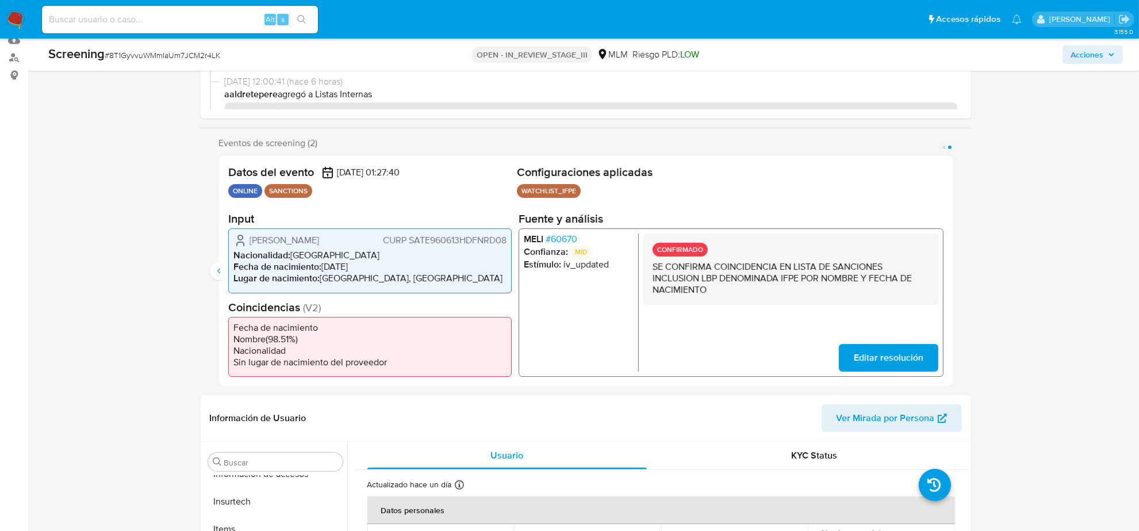
click at [568, 236] on span "# 60670" at bounding box center [561, 239] width 32 height 12
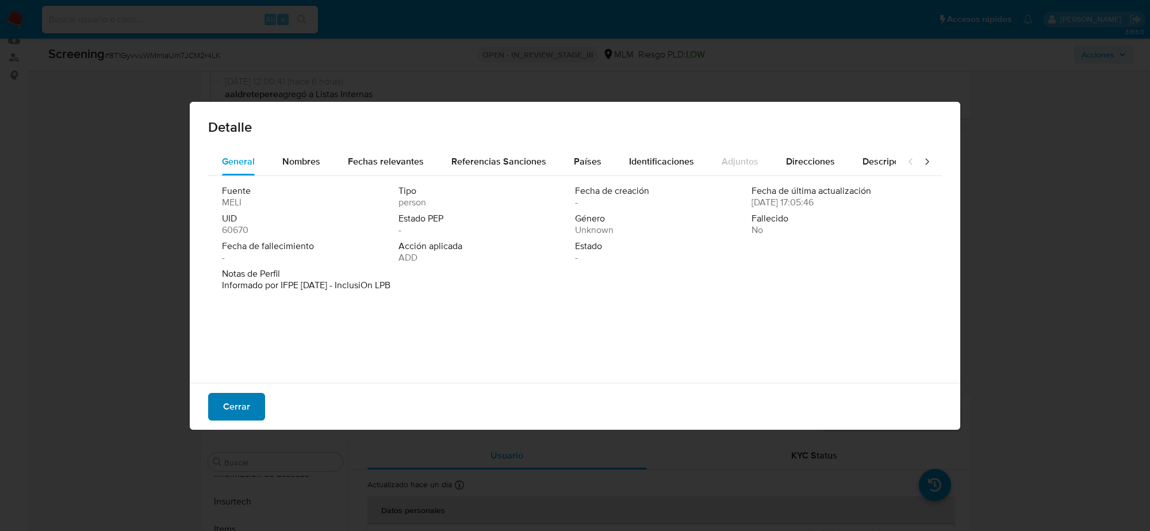
click at [231, 415] on span "Cerrar" at bounding box center [236, 406] width 27 height 25
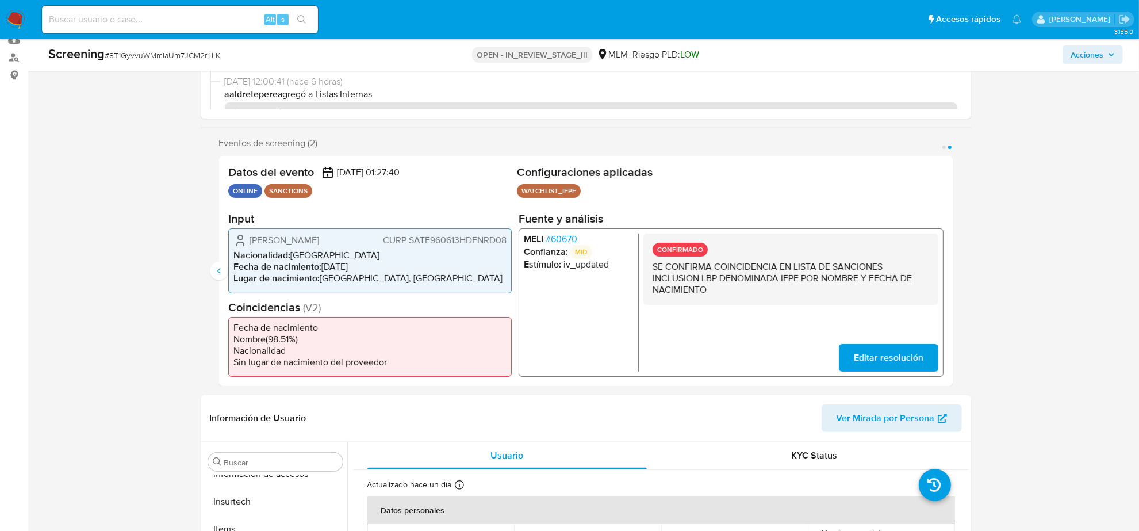
click at [224, 262] on div "Datos del evento 20/08/2025 01:27:40 ONLINE SANCTIONS Configuraciones aplicadas…" at bounding box center [586, 271] width 734 height 230
click at [222, 265] on button "Anterior" at bounding box center [219, 271] width 18 height 18
click at [576, 234] on span "# 60670" at bounding box center [561, 239] width 32 height 12
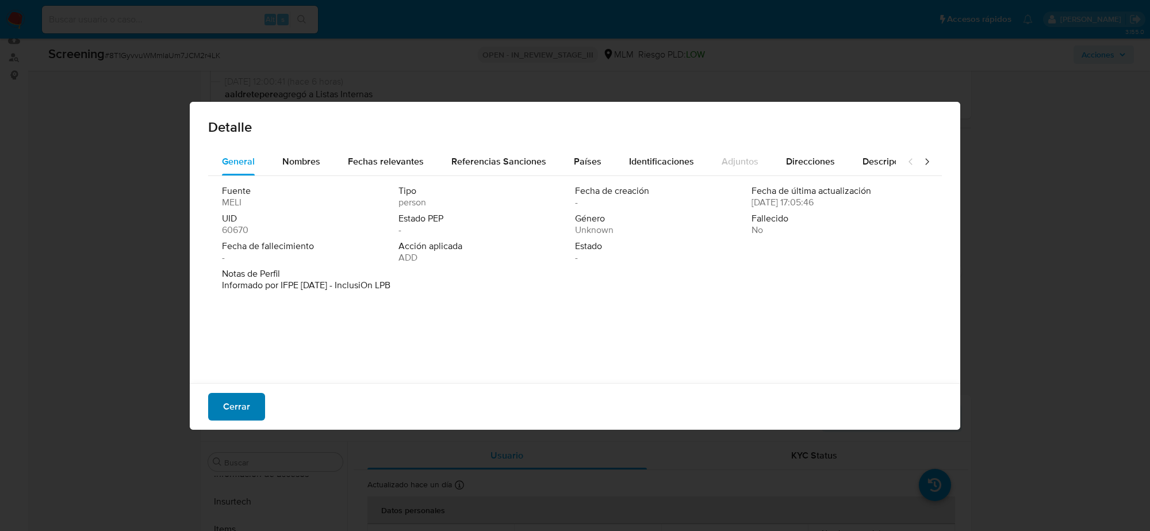
click at [231, 409] on span "Cerrar" at bounding box center [236, 406] width 27 height 25
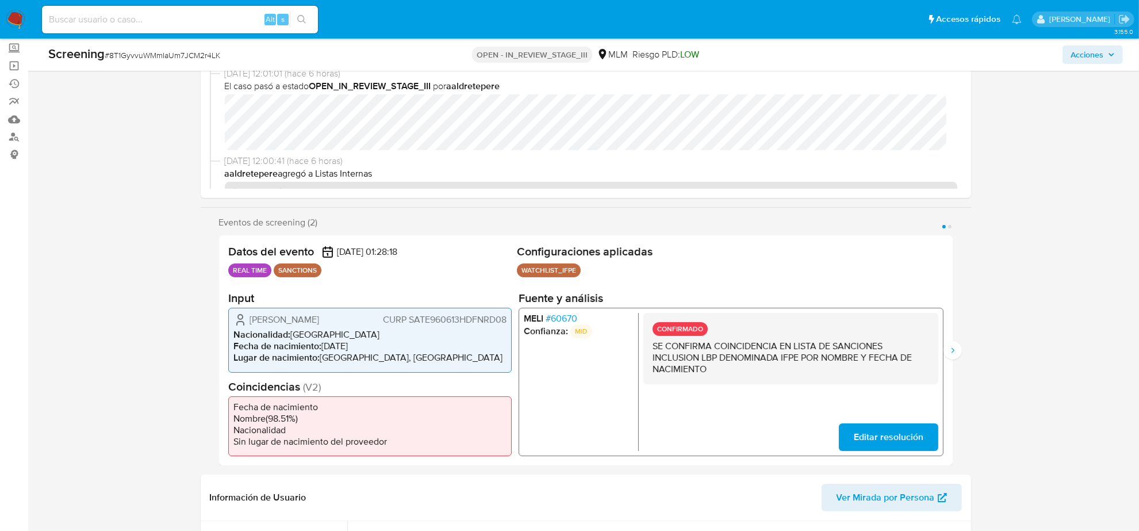
scroll to position [0, 0]
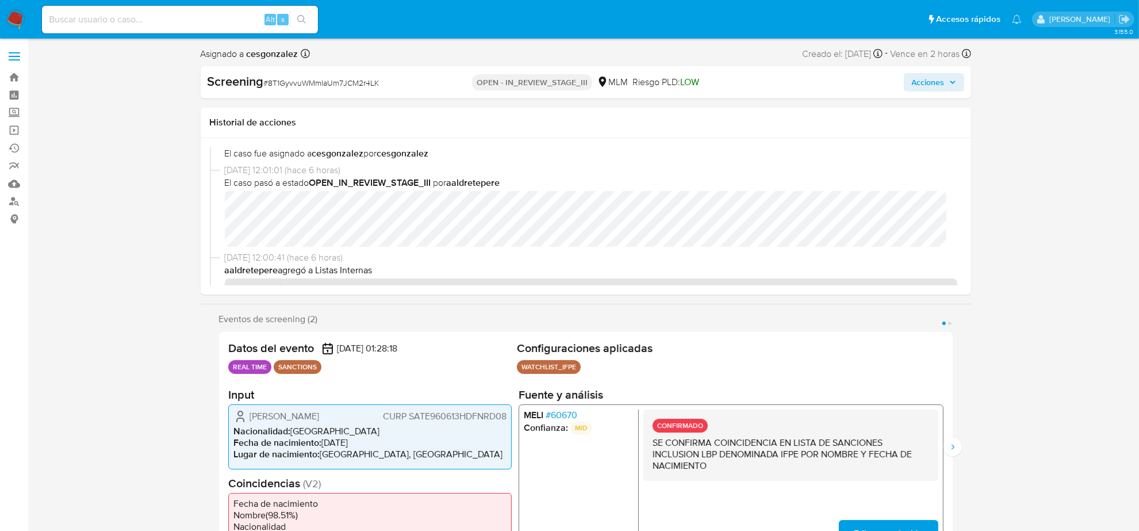
click at [941, 92] on div "Screening # 8T1GyvvuWMmIaUm7JCM2r4LK OPEN - IN_REVIEW_STAGE_III MLM Riesgo PLD:…" at bounding box center [586, 82] width 771 height 32
click at [932, 87] on span "Acciones" at bounding box center [928, 82] width 33 height 18
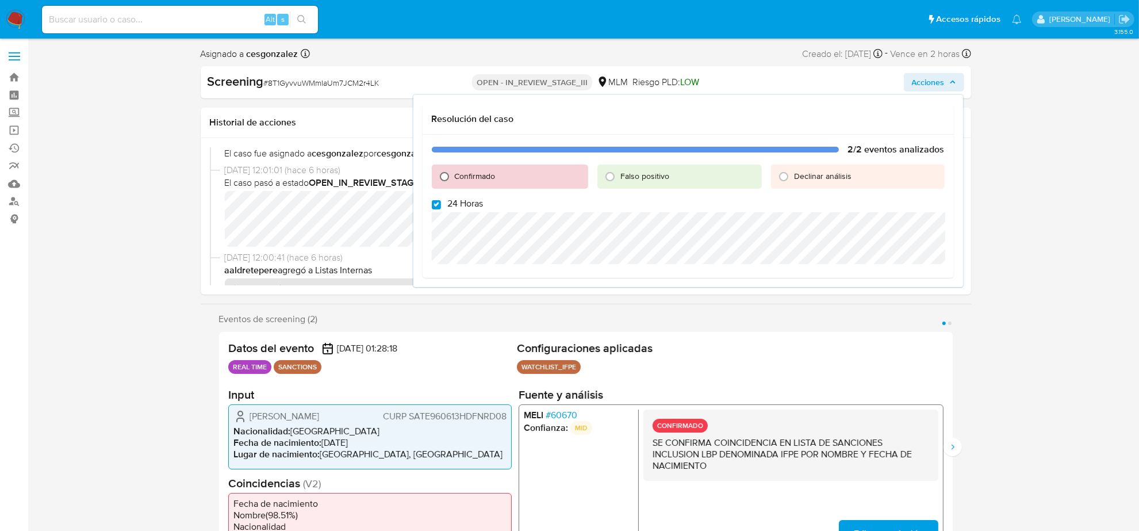
click at [439, 178] on input "Confirmado" at bounding box center [444, 176] width 18 height 18
radio input "true"
click at [435, 207] on input "24 Horas" at bounding box center [436, 204] width 9 height 9
checkbox input "false"
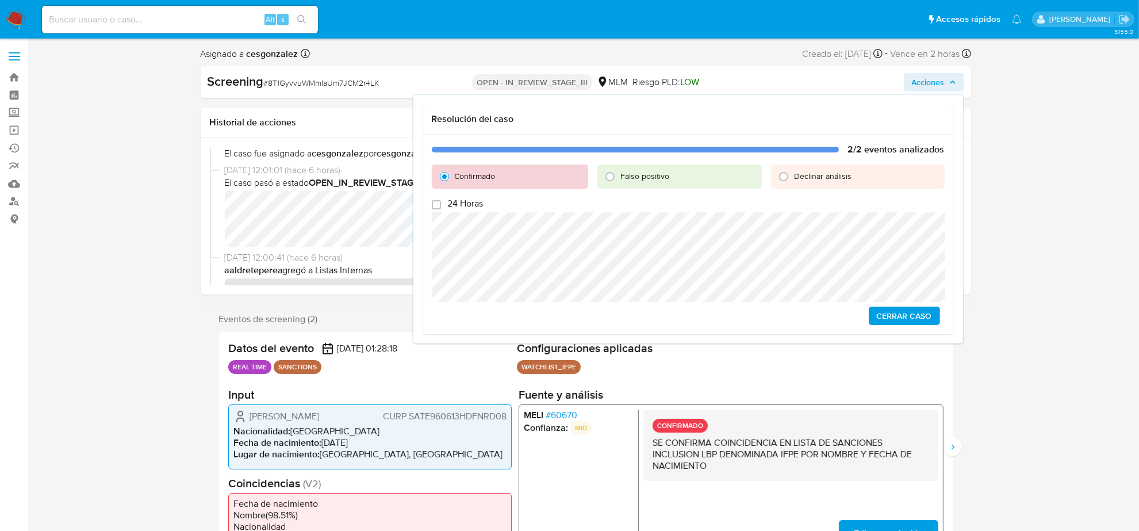
click at [924, 315] on span "Cerrar Caso" at bounding box center [904, 316] width 55 height 16
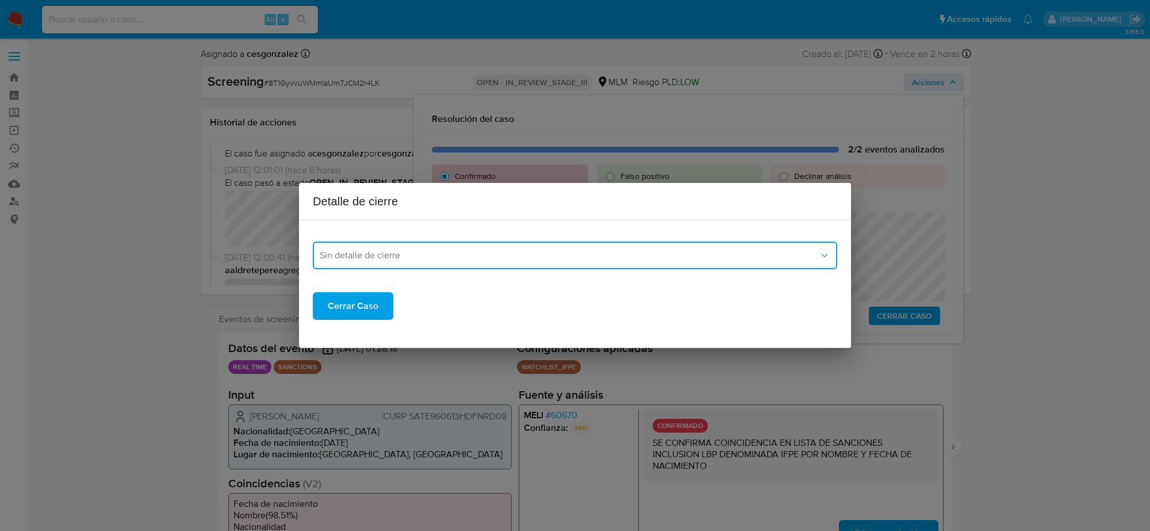
click at [412, 256] on span "Sin detalle de cierre" at bounding box center [569, 256] width 499 height 12
click at [357, 331] on div "LPB" at bounding box center [575, 342] width 511 height 28
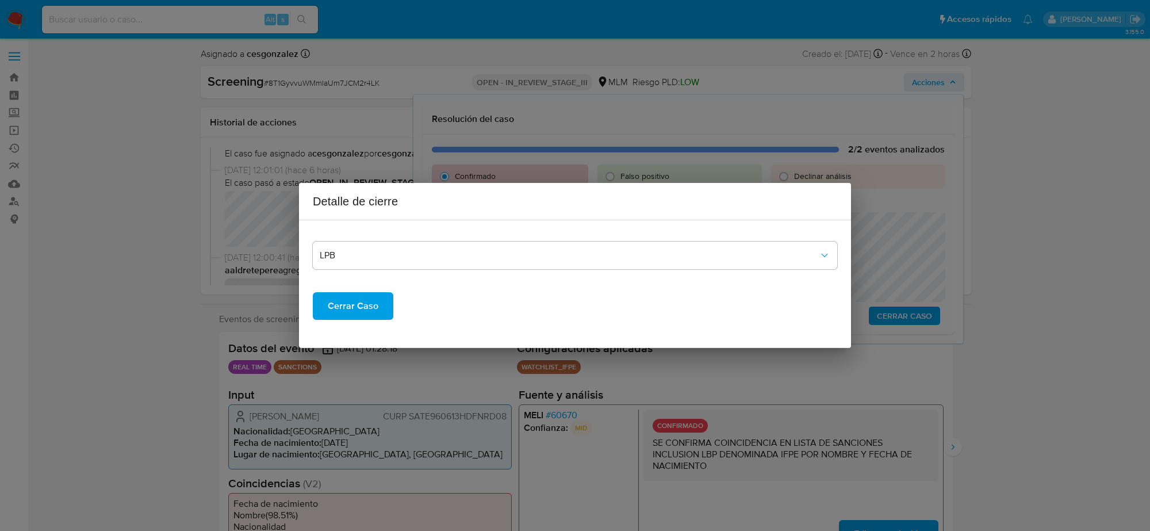
click at [357, 317] on span "Cerrar Caso" at bounding box center [353, 305] width 51 height 25
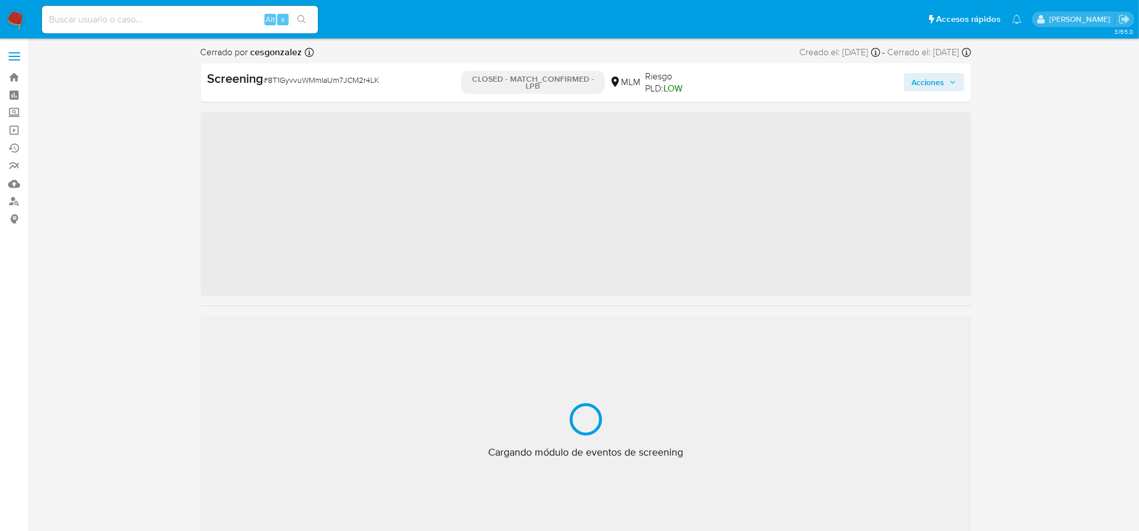
scroll to position [485, 0]
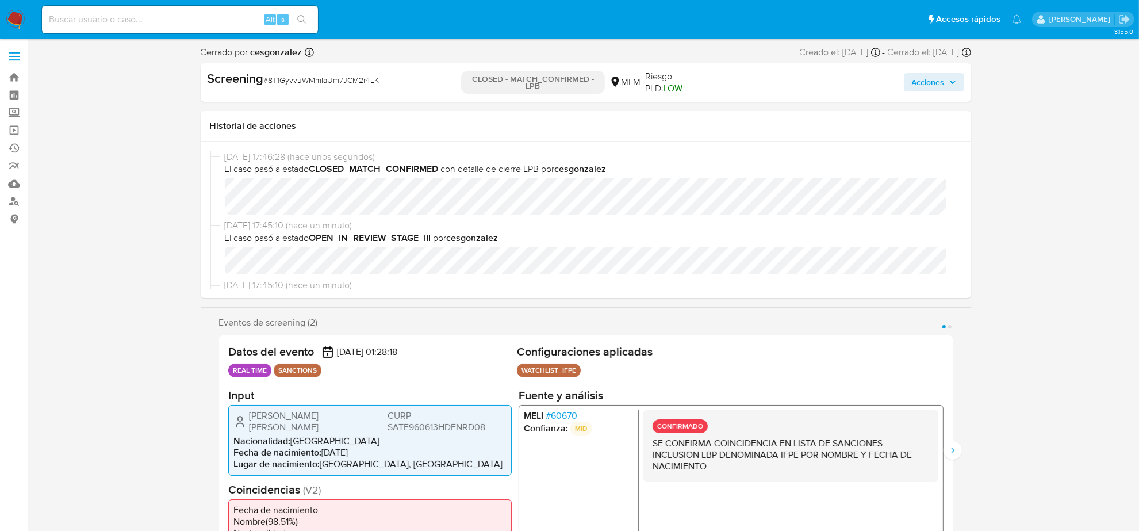
select select "10"
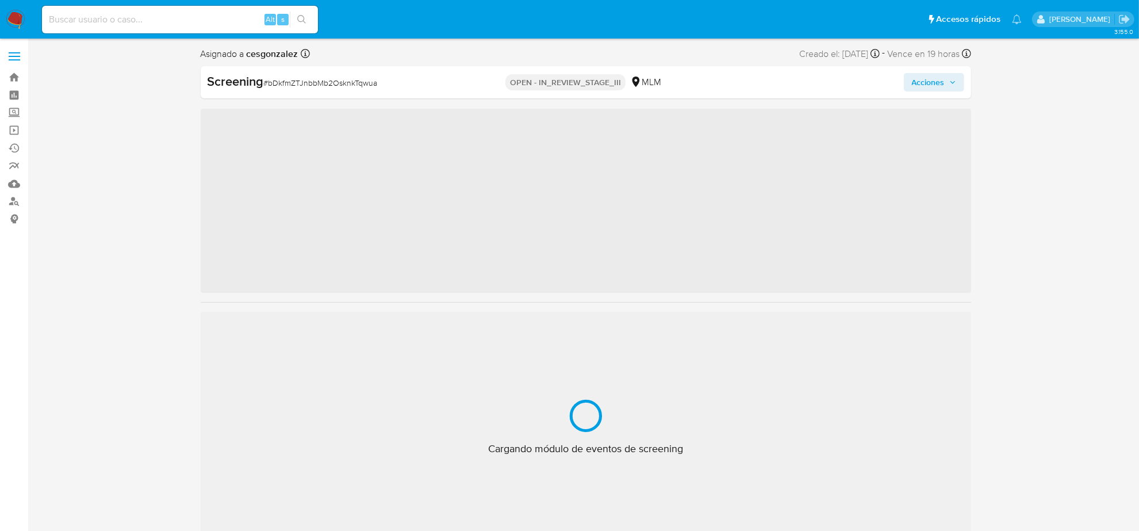
scroll to position [485, 0]
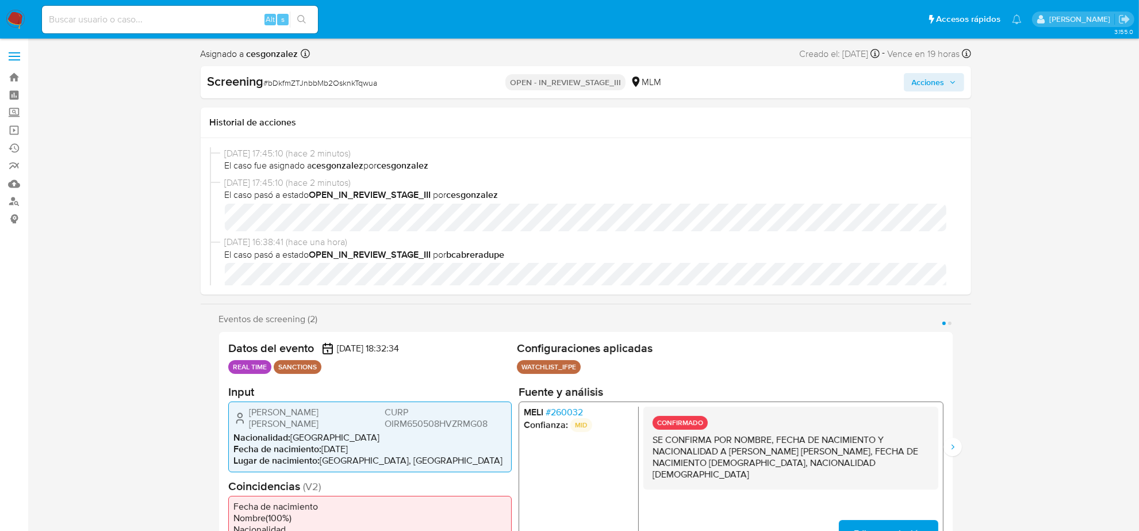
select select "10"
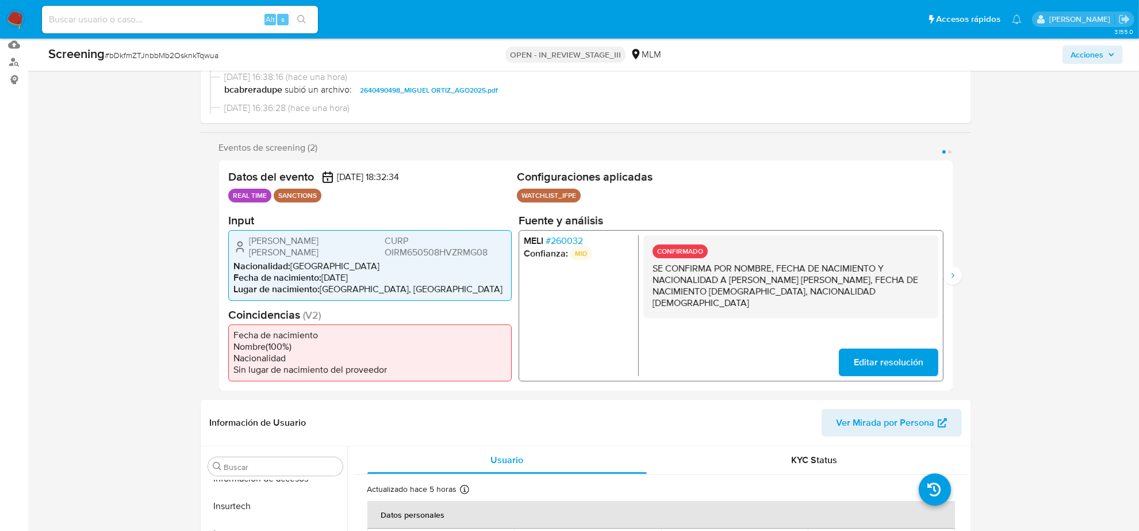
scroll to position [144, 0]
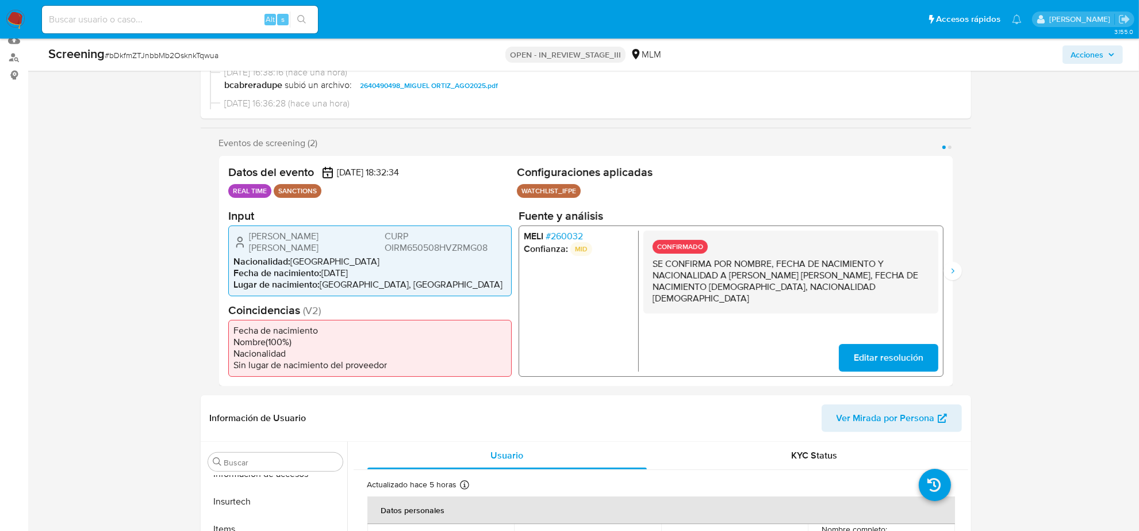
click at [573, 238] on span "# 260032" at bounding box center [563, 236] width 37 height 12
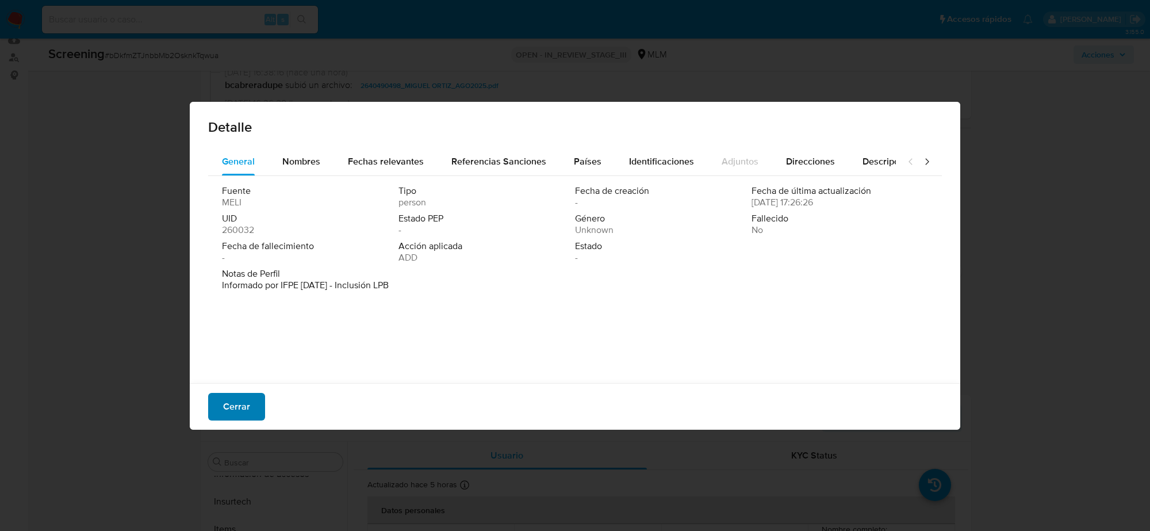
click at [243, 397] on span "Cerrar" at bounding box center [236, 406] width 27 height 25
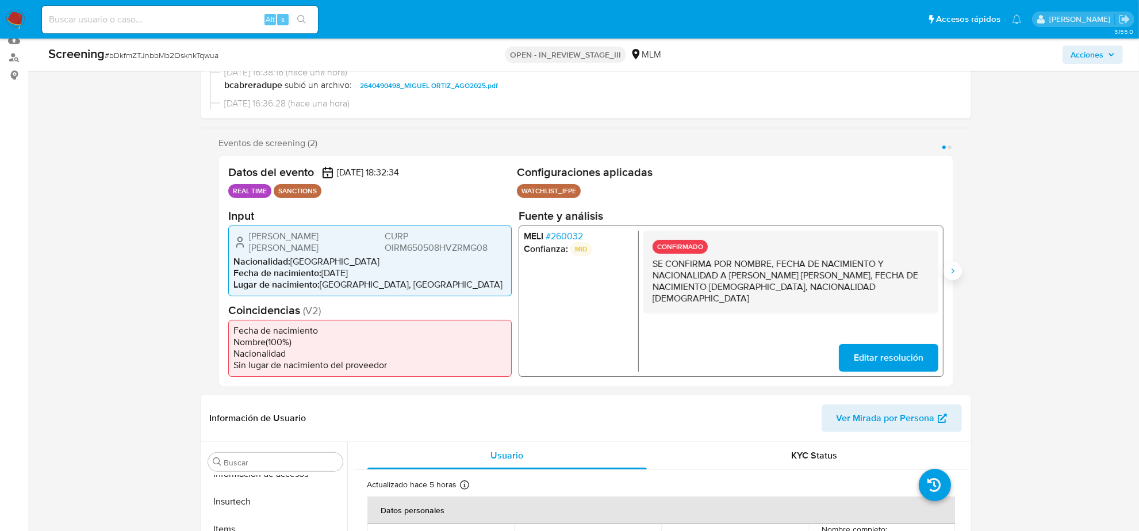
click at [958, 270] on button "Siguiente" at bounding box center [953, 271] width 18 height 18
click at [575, 242] on span "# 260032" at bounding box center [563, 236] width 37 height 12
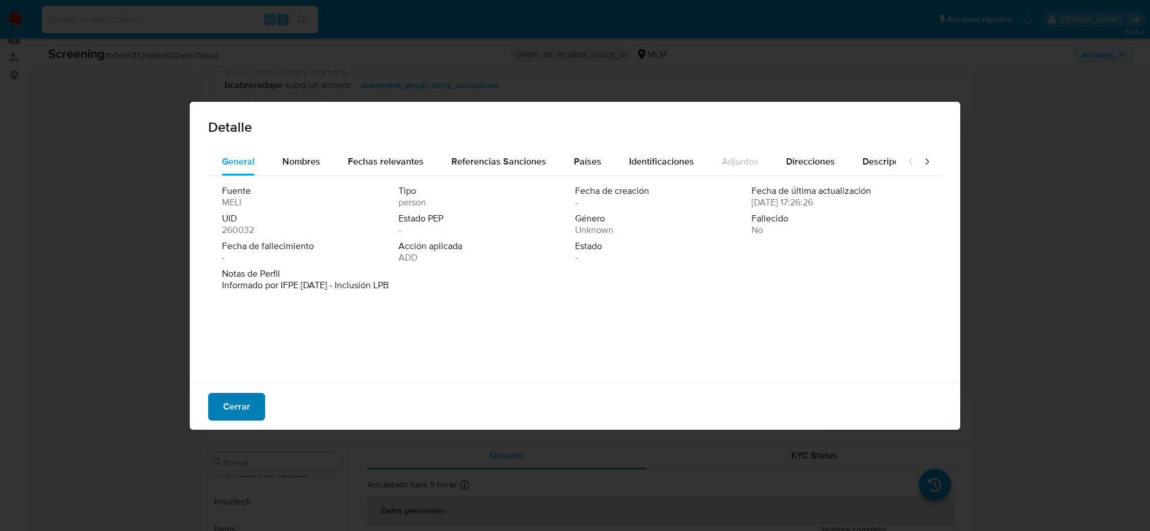
click at [227, 405] on span "Cerrar" at bounding box center [236, 406] width 27 height 25
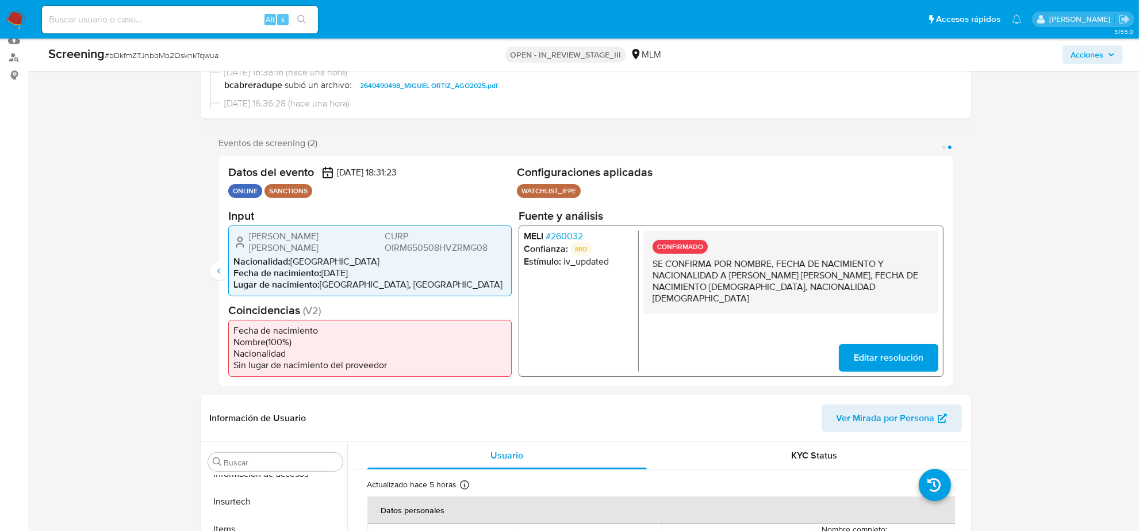
scroll to position [359, 0]
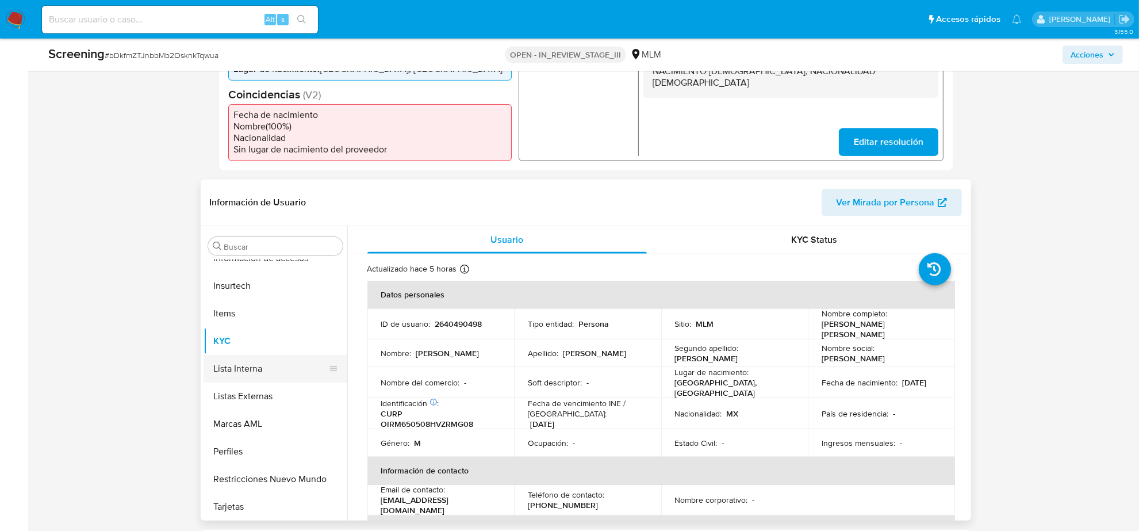
click at [230, 369] on button "Lista Interna" at bounding box center [271, 369] width 135 height 28
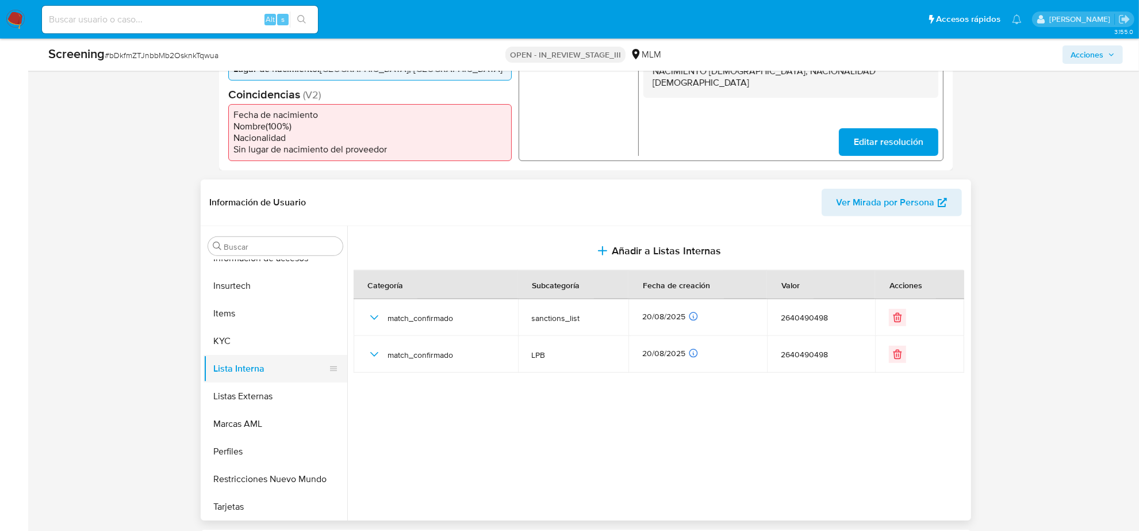
click at [246, 374] on button "Lista Interna" at bounding box center [271, 369] width 135 height 28
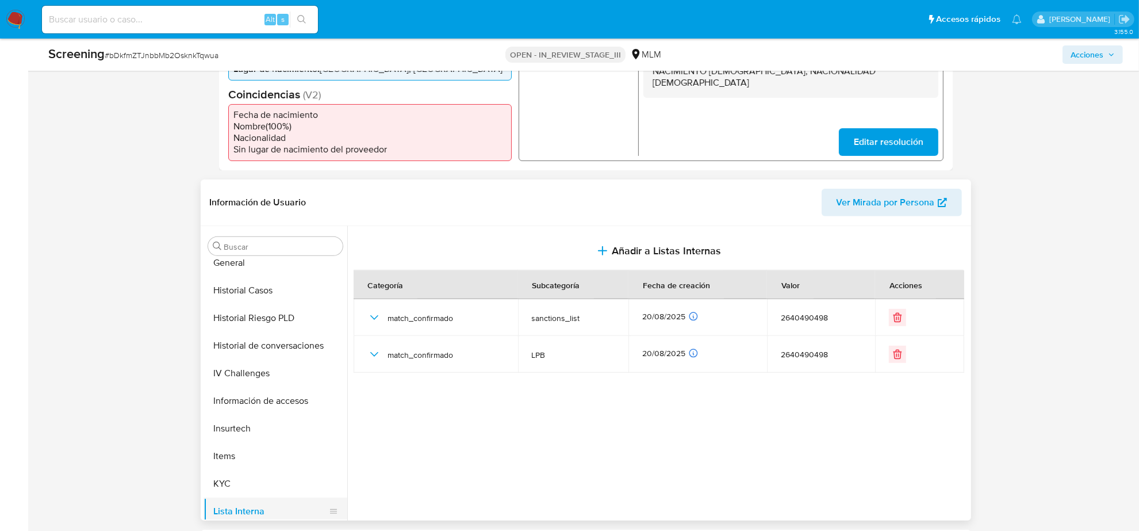
scroll to position [341, 0]
click at [236, 301] on button "Historial Casos" at bounding box center [271, 292] width 135 height 28
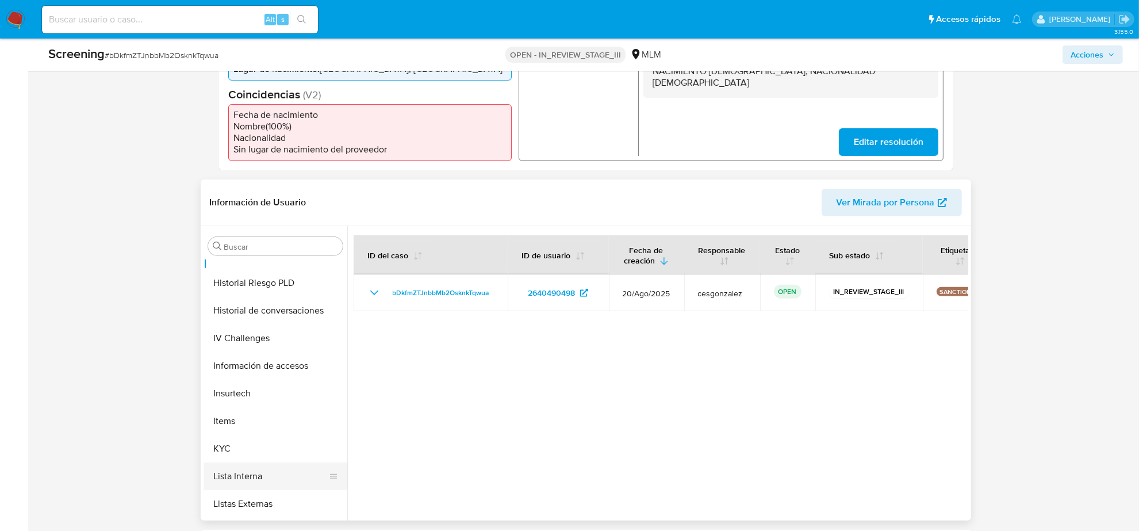
scroll to position [413, 0]
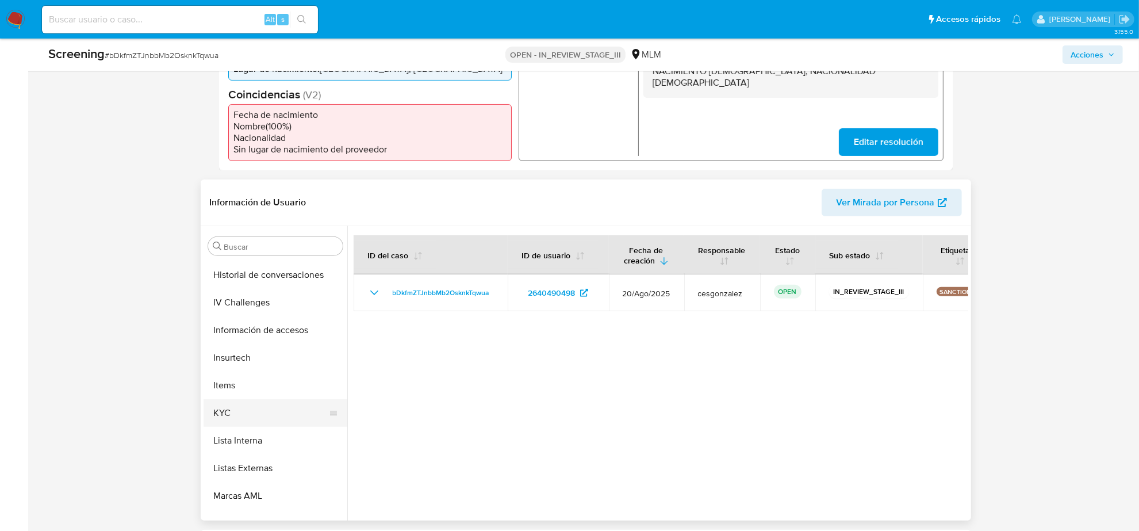
click at [247, 407] on button "KYC" at bounding box center [271, 413] width 135 height 28
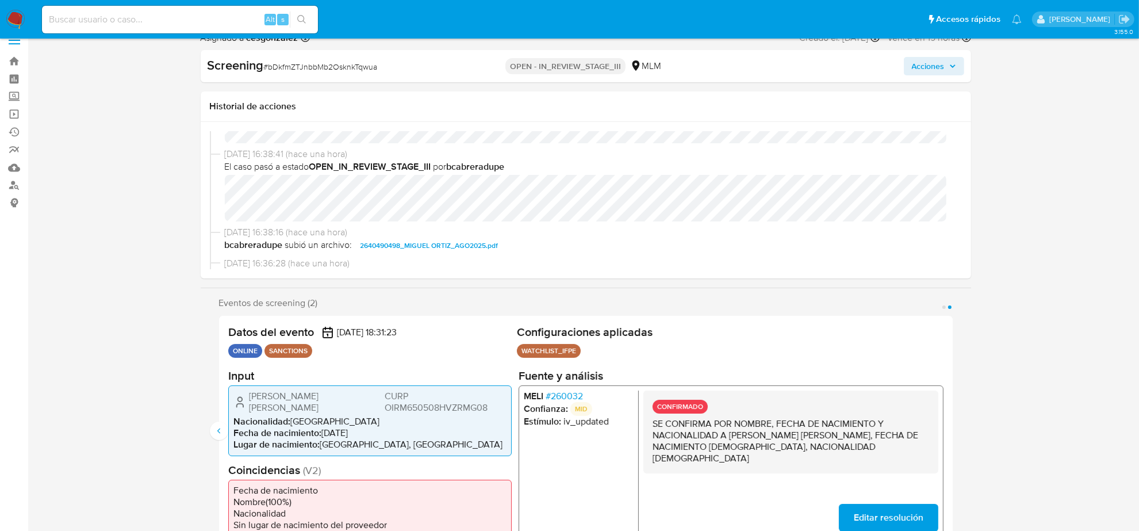
scroll to position [0, 0]
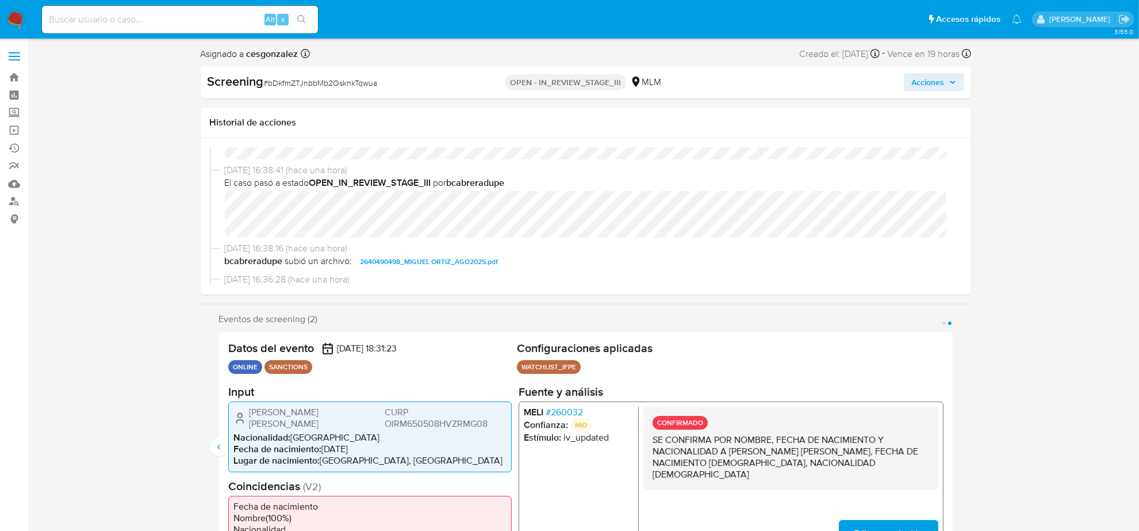
click at [948, 88] on span "Acciones" at bounding box center [934, 82] width 44 height 16
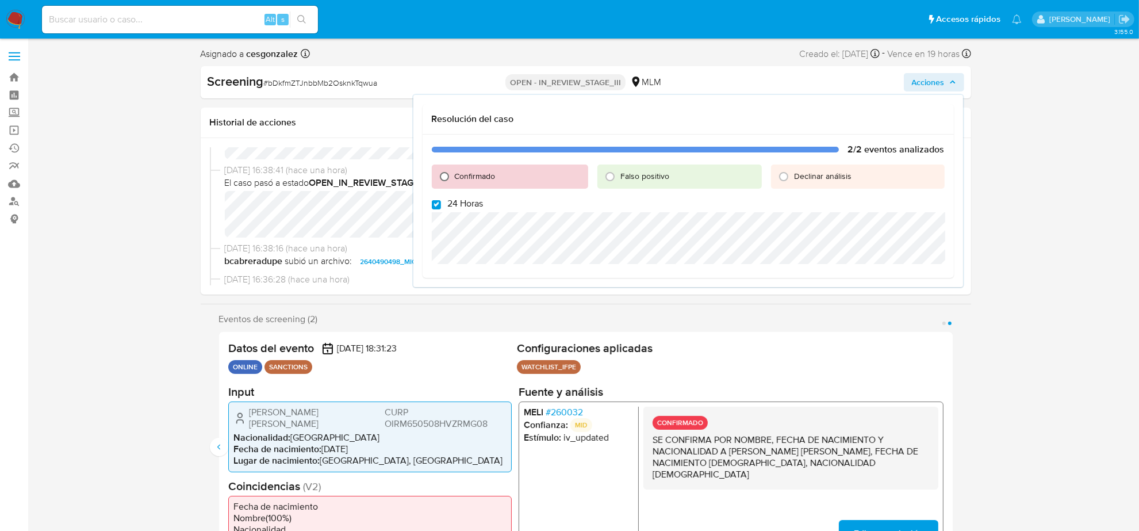
click at [446, 176] on input "Confirmado" at bounding box center [444, 176] width 18 height 18
radio input "true"
click at [433, 204] on input "24 Horas" at bounding box center [436, 204] width 9 height 9
checkbox input "false"
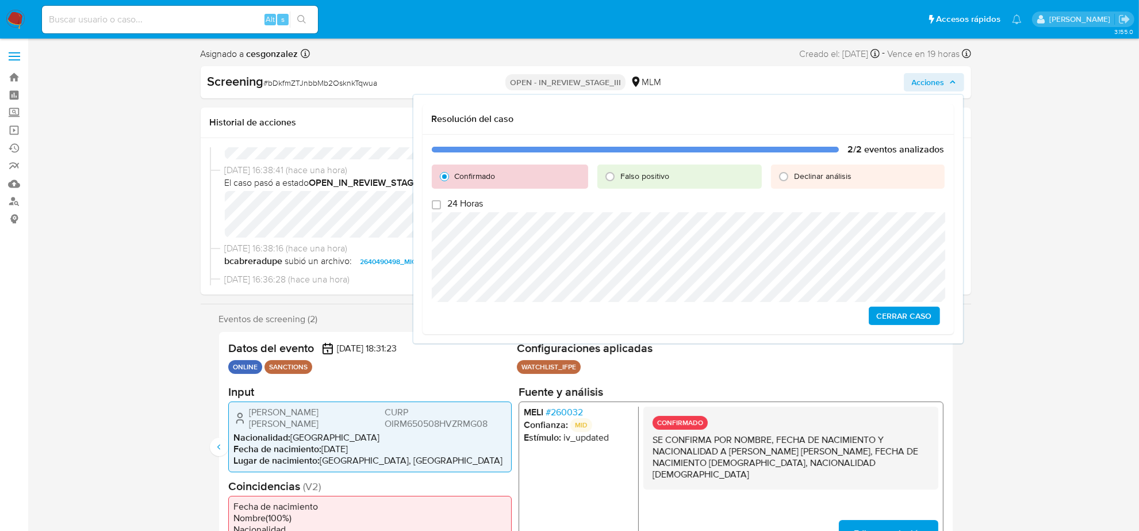
click at [929, 320] on span "Cerrar Caso" at bounding box center [904, 316] width 55 height 16
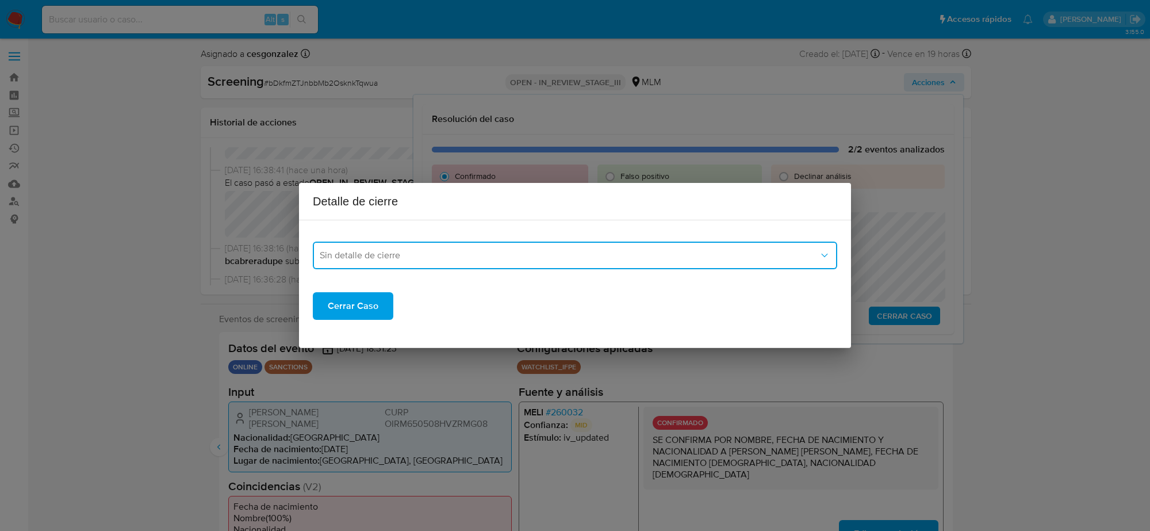
click at [539, 259] on span "Sin detalle de cierre" at bounding box center [569, 256] width 499 height 12
click at [357, 331] on div "LPB" at bounding box center [575, 342] width 511 height 28
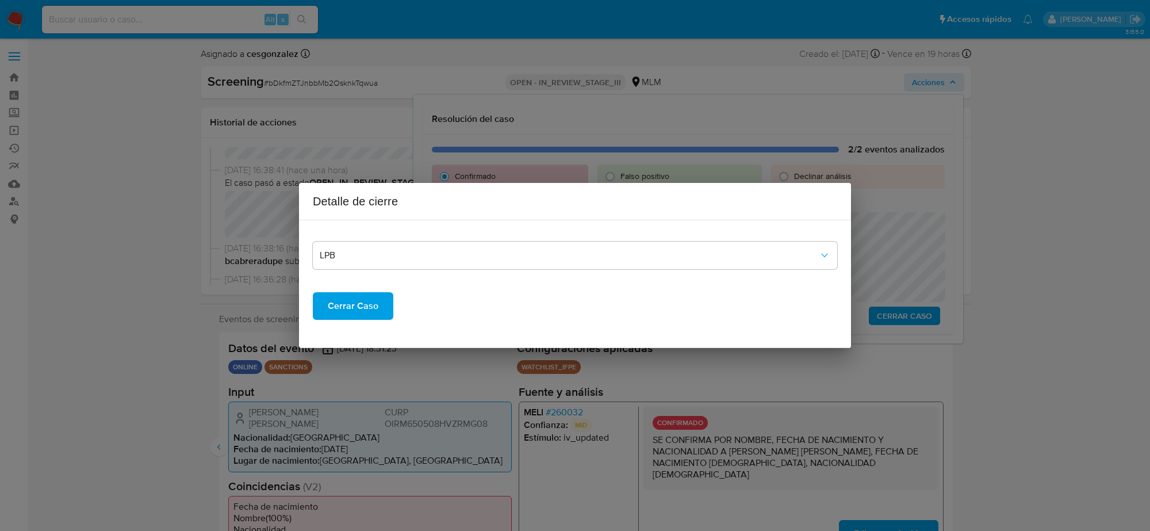
click at [355, 303] on span "Cerrar Caso" at bounding box center [353, 305] width 51 height 25
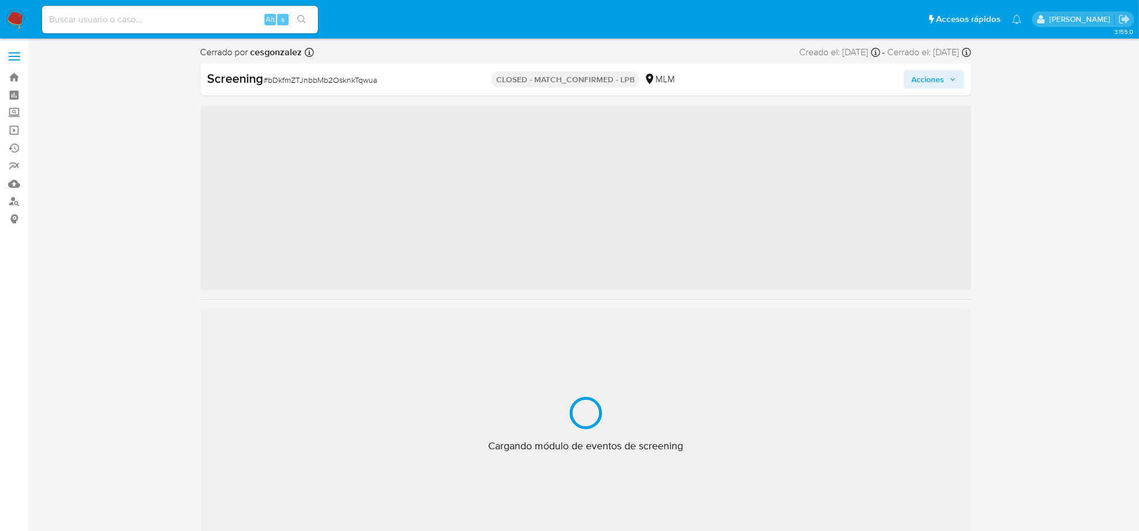
scroll to position [485, 0]
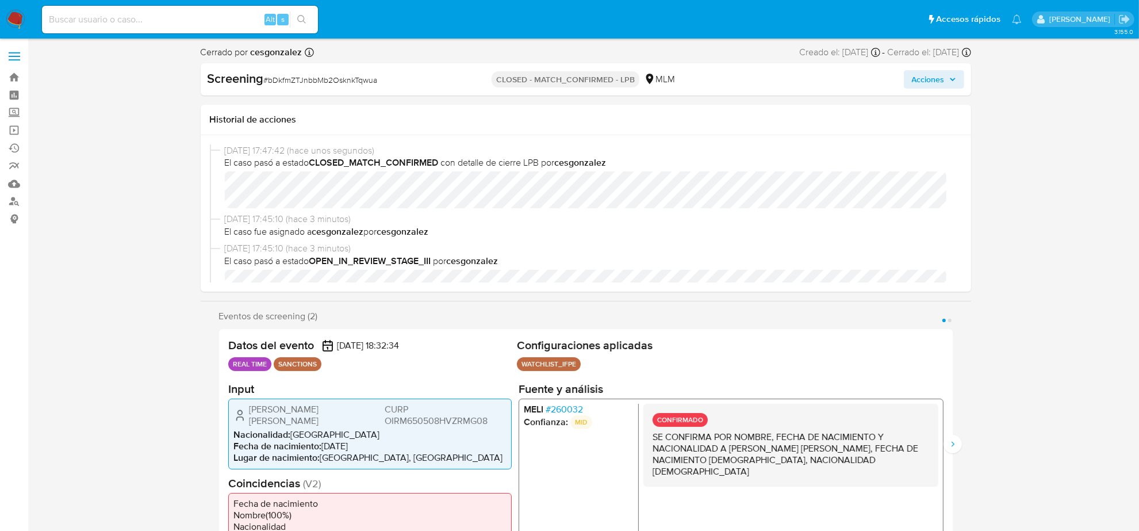
select select "10"
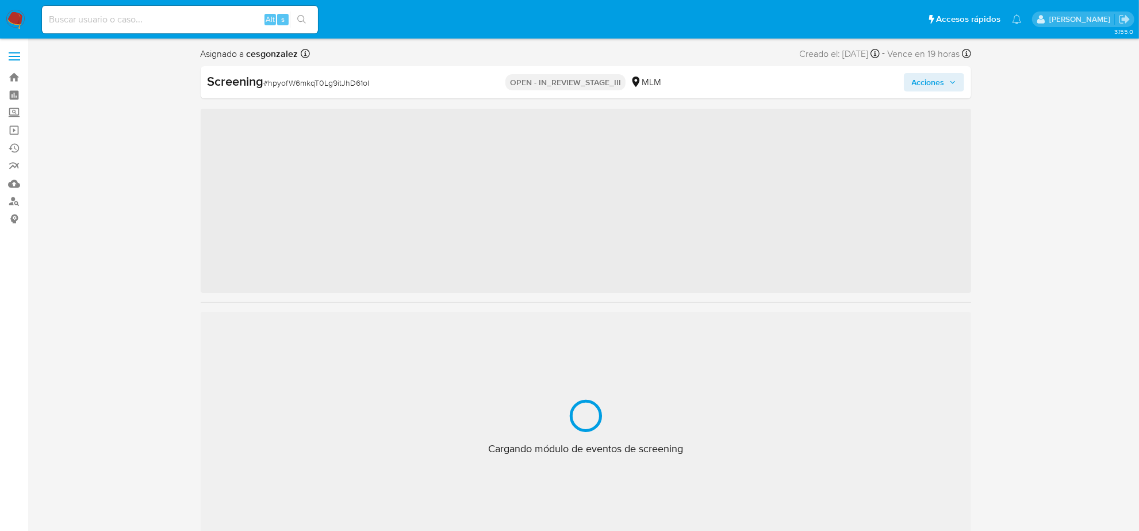
scroll to position [485, 0]
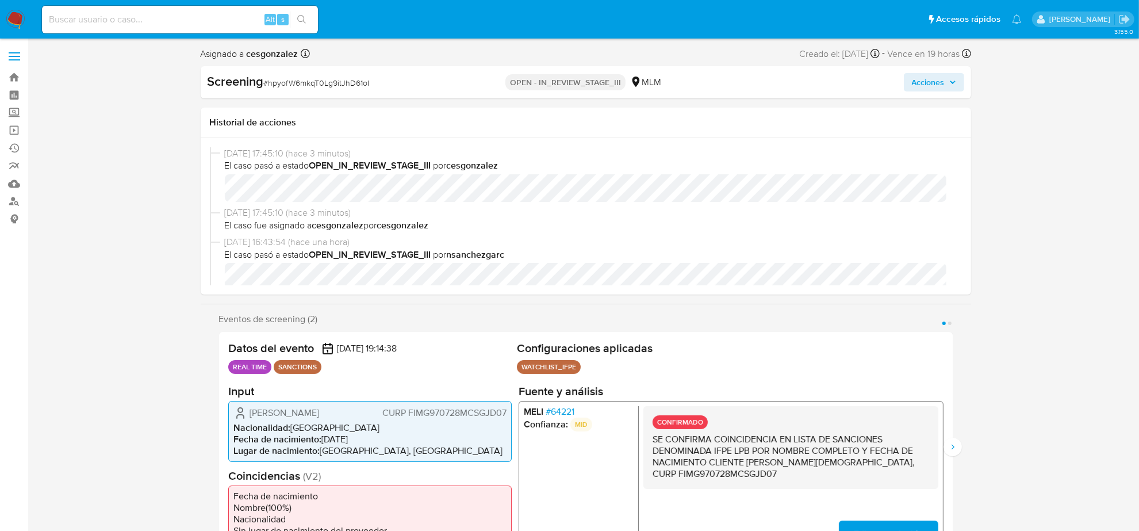
select select "10"
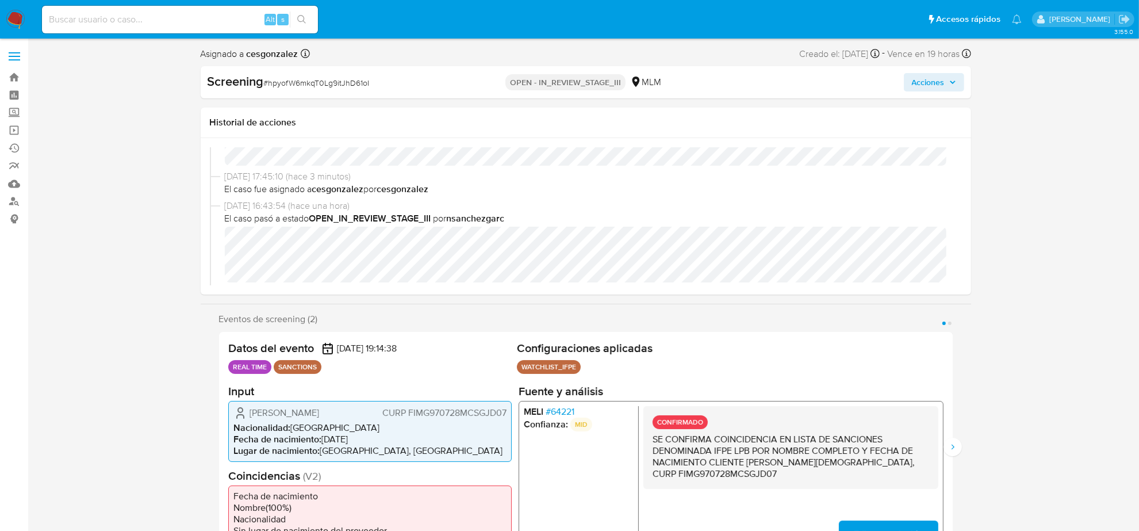
scroll to position [72, 0]
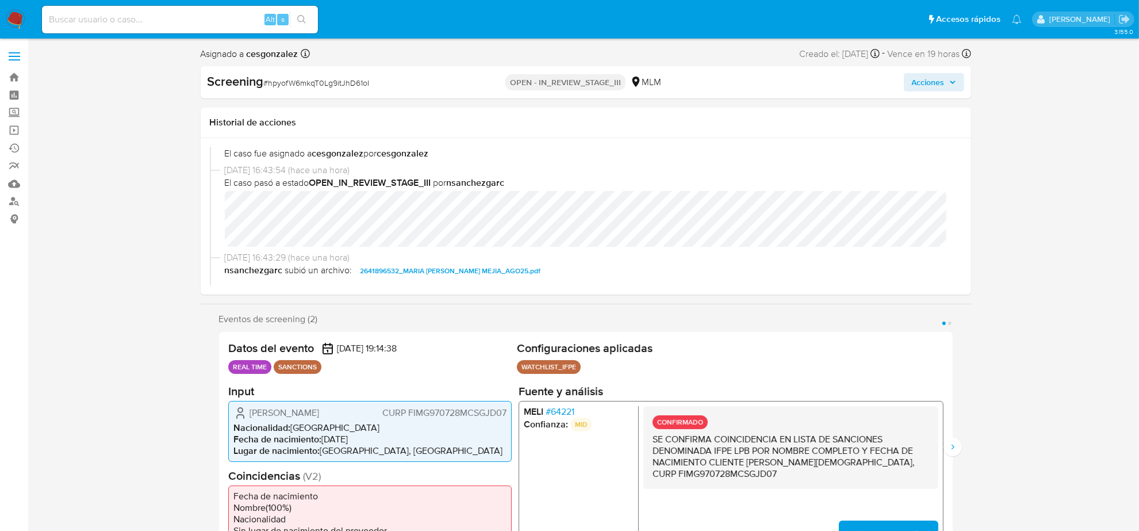
click at [564, 411] on span "# 64221" at bounding box center [559, 411] width 29 height 12
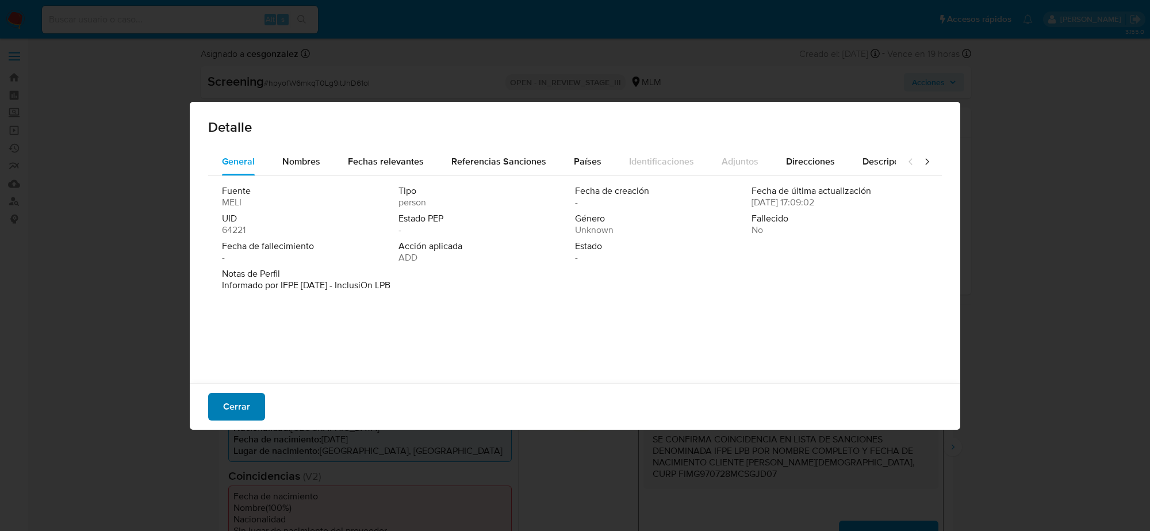
click at [220, 409] on button "Cerrar" at bounding box center [236, 407] width 57 height 28
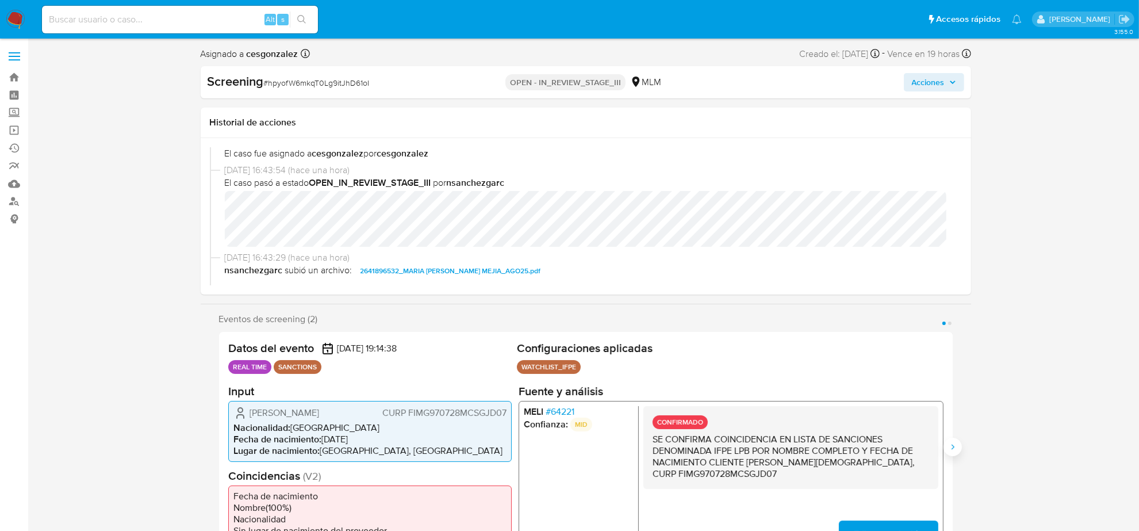
click at [953, 450] on icon "Siguiente" at bounding box center [952, 446] width 9 height 9
click at [568, 412] on span "# 64221" at bounding box center [559, 411] width 29 height 12
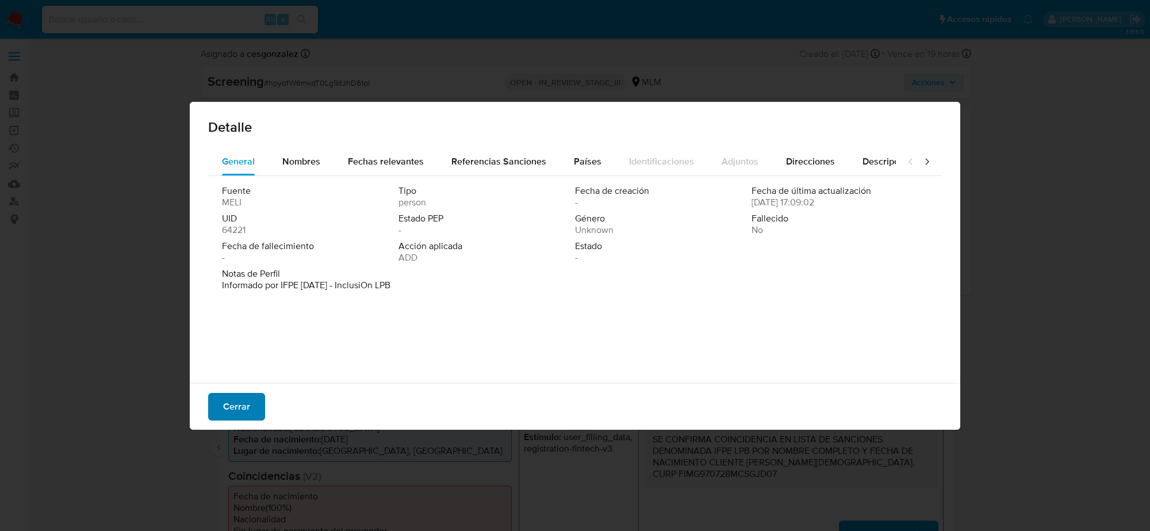
click at [214, 401] on button "Cerrar" at bounding box center [236, 407] width 57 height 28
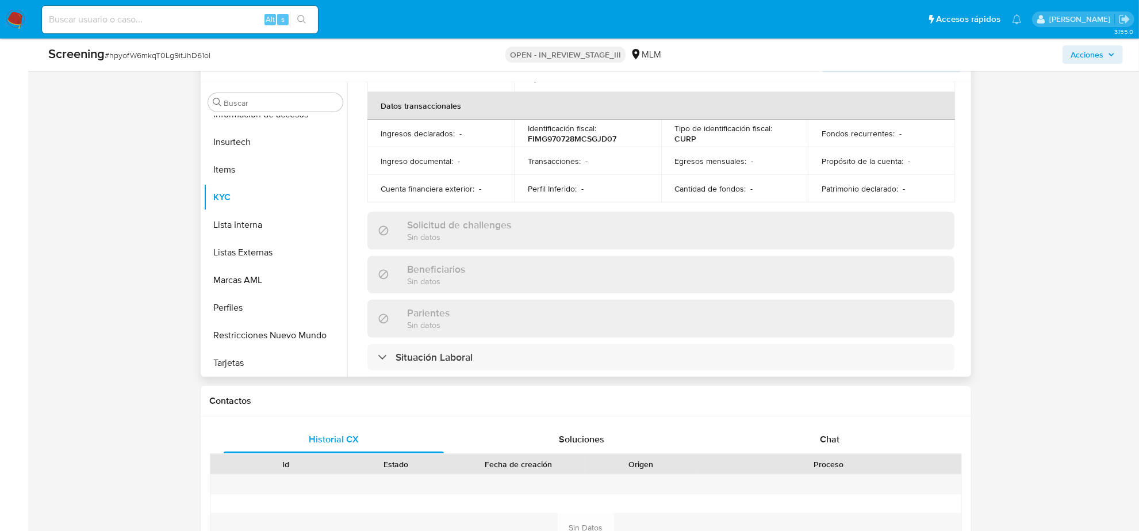
scroll to position [729, 0]
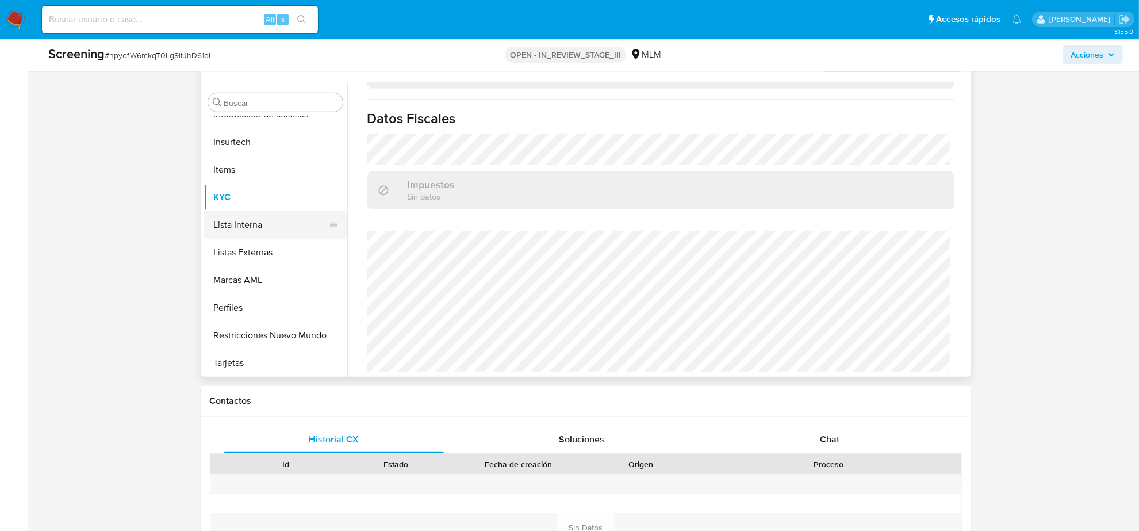
click at [233, 236] on button "Lista Interna" at bounding box center [271, 225] width 135 height 28
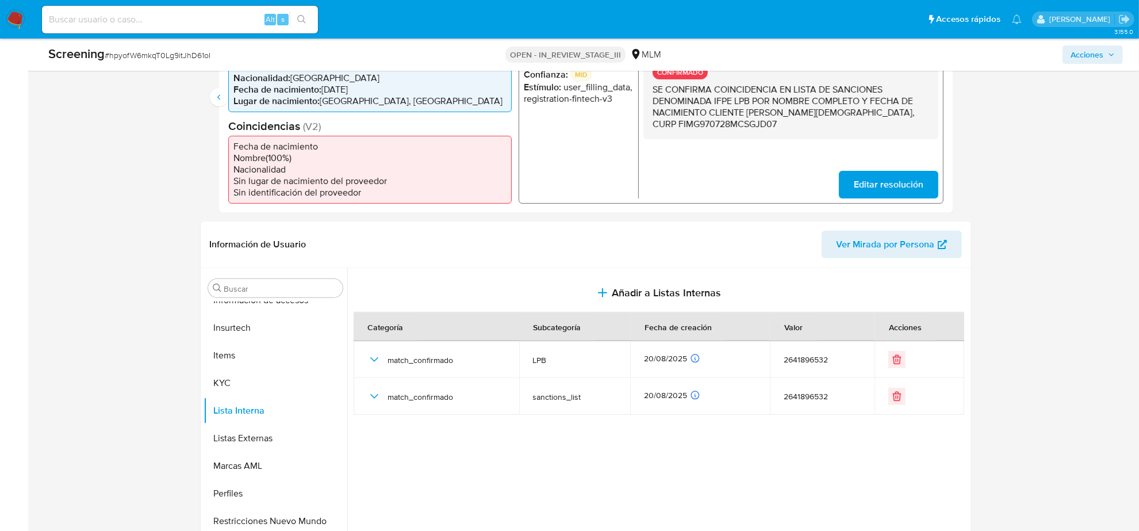
scroll to position [72, 0]
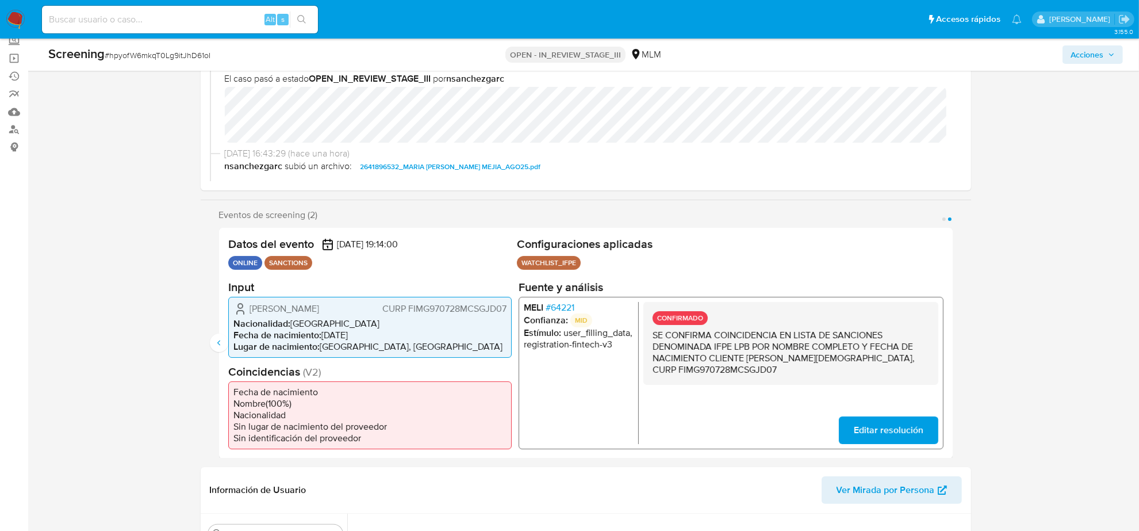
click at [1100, 49] on span "Acciones" at bounding box center [1087, 54] width 33 height 18
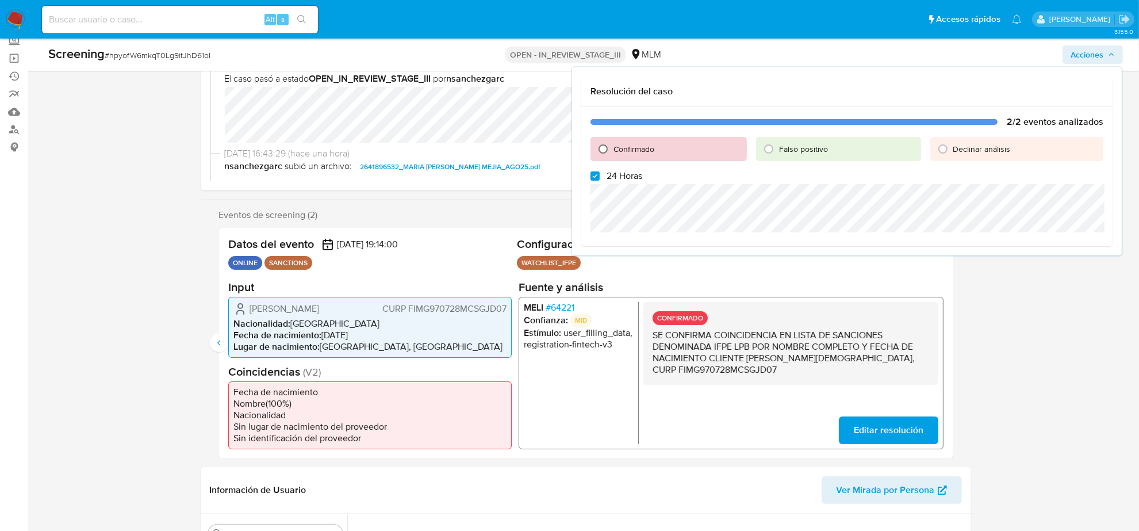
click at [602, 145] on input "Confirmado" at bounding box center [603, 149] width 18 height 18
radio input "true"
click at [595, 177] on input "24 Horas" at bounding box center [595, 175] width 9 height 9
checkbox input "false"
click at [1071, 281] on span "Cerrar Caso" at bounding box center [1063, 284] width 55 height 16
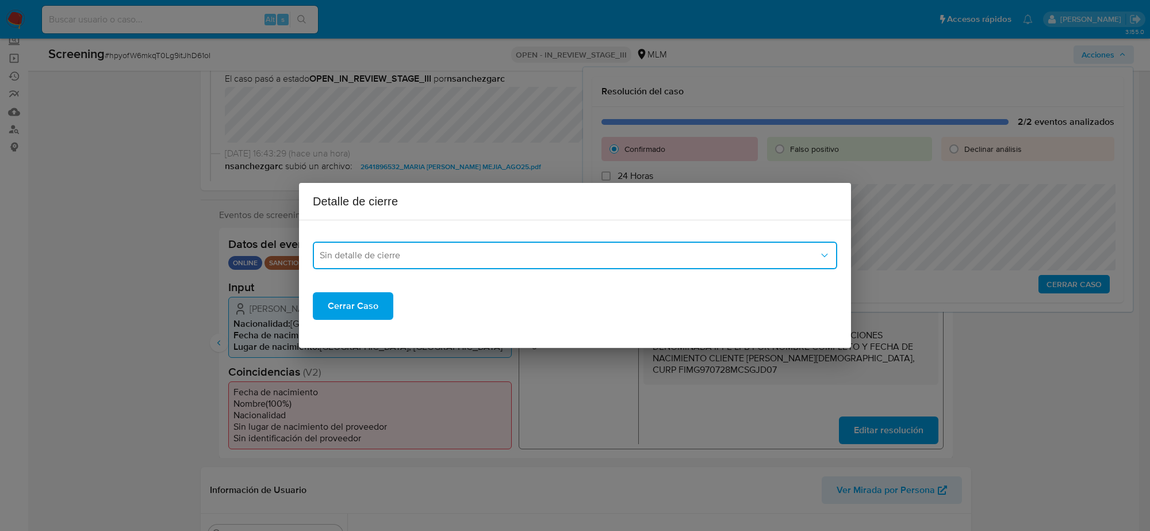
drag, startPoint x: 482, startPoint y: 254, endPoint x: 407, endPoint y: 263, distance: 75.3
click at [481, 254] on span "Sin detalle de cierre" at bounding box center [569, 256] width 499 height 12
click at [351, 332] on div "LPB" at bounding box center [572, 342] width 504 height 28
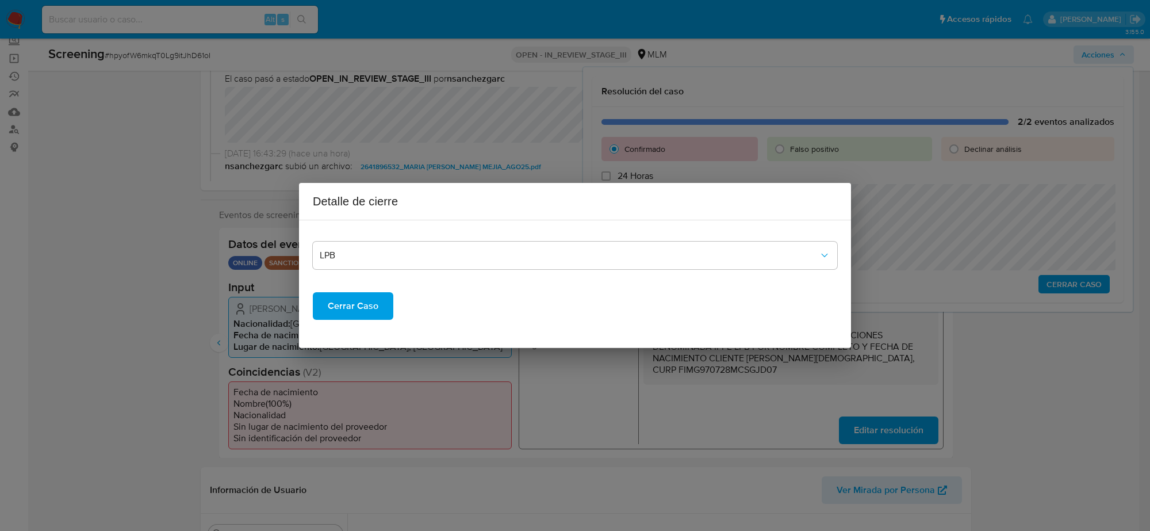
click at [348, 317] on span "Cerrar Caso" at bounding box center [353, 305] width 51 height 25
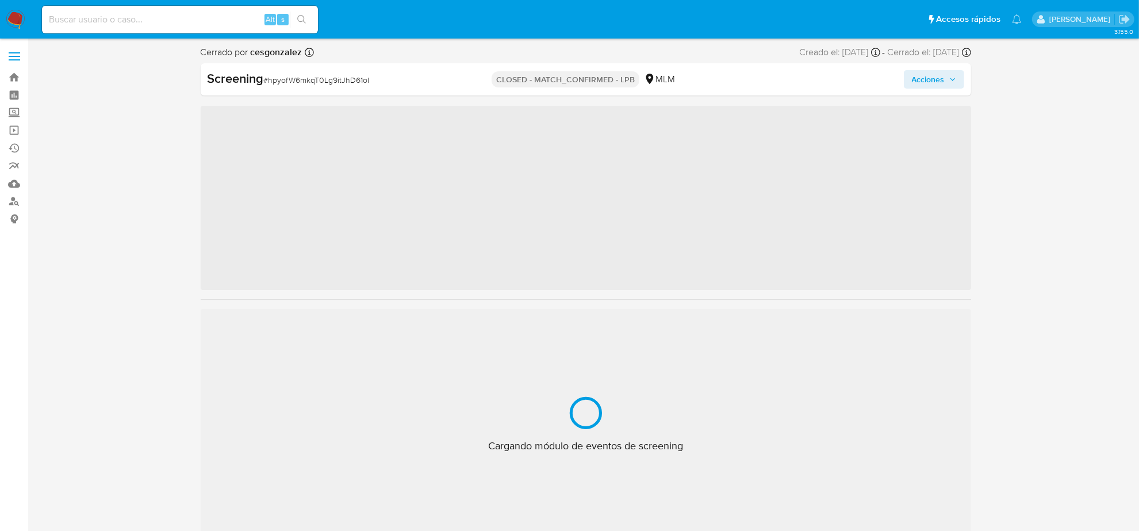
scroll to position [485, 0]
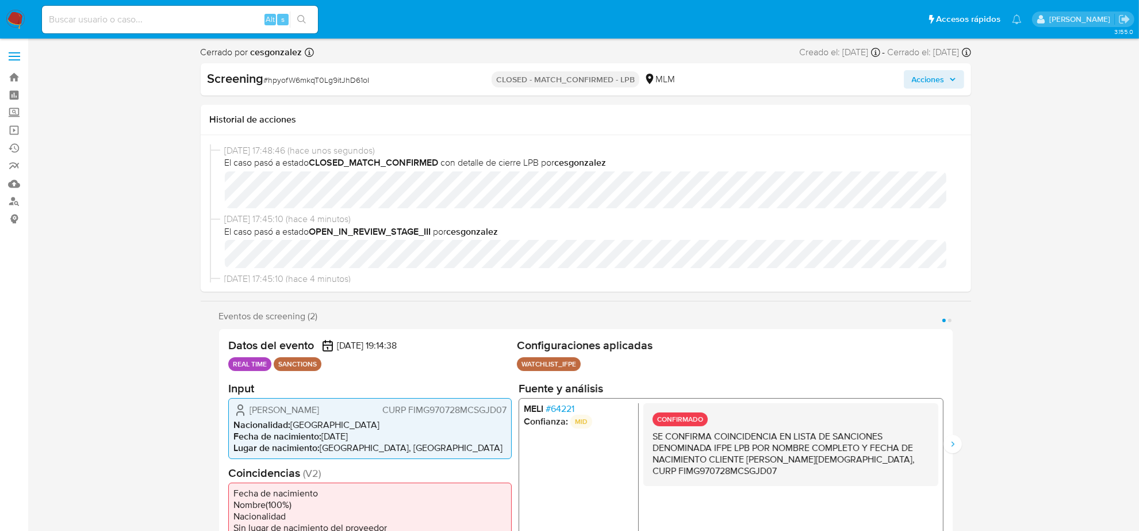
select select "10"
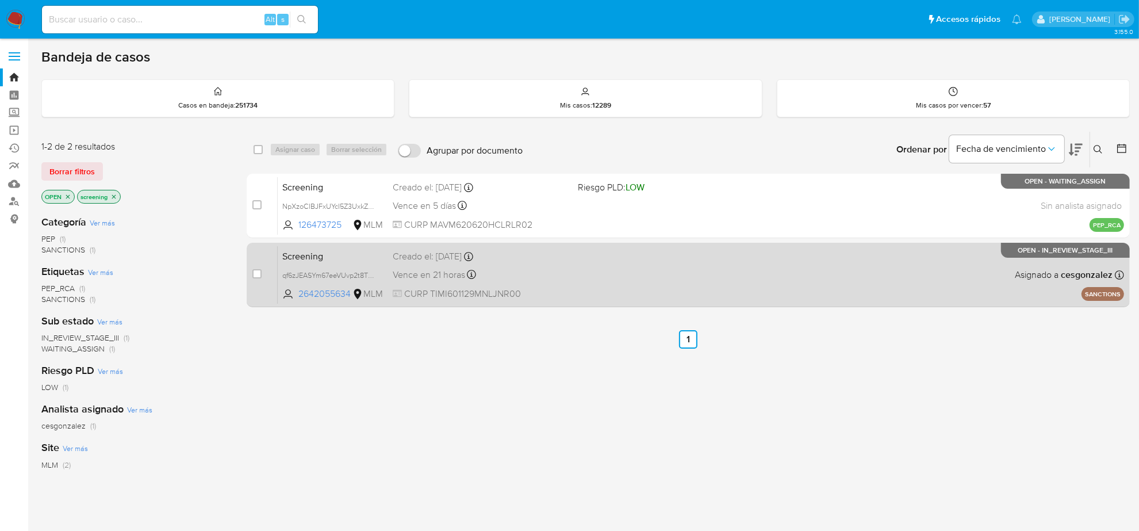
click at [545, 277] on div "Vence en 21 horas Vence el [DATE] 14:34:09" at bounding box center [481, 275] width 176 height 16
click at [452, 282] on div "Vence en 21 horas Vence el [DATE] 14:34:09" at bounding box center [481, 275] width 176 height 16
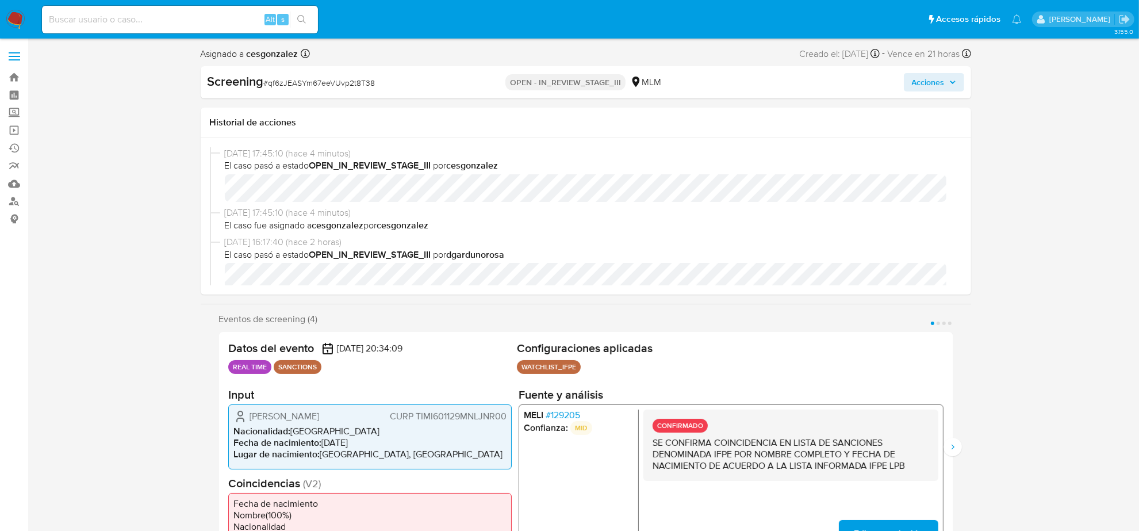
scroll to position [72, 0]
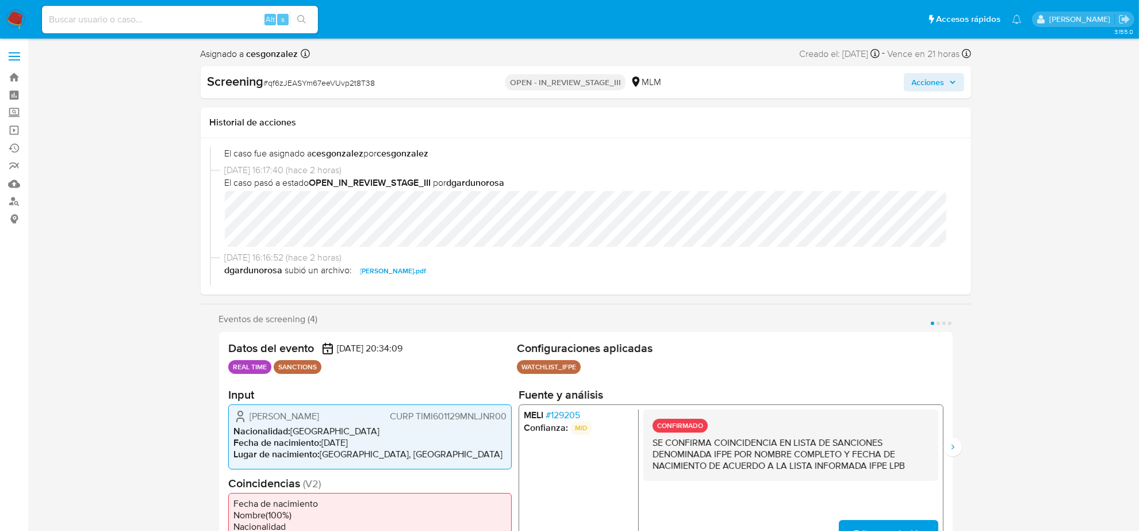
select select "10"
click at [569, 416] on span "# 129205" at bounding box center [562, 415] width 35 height 12
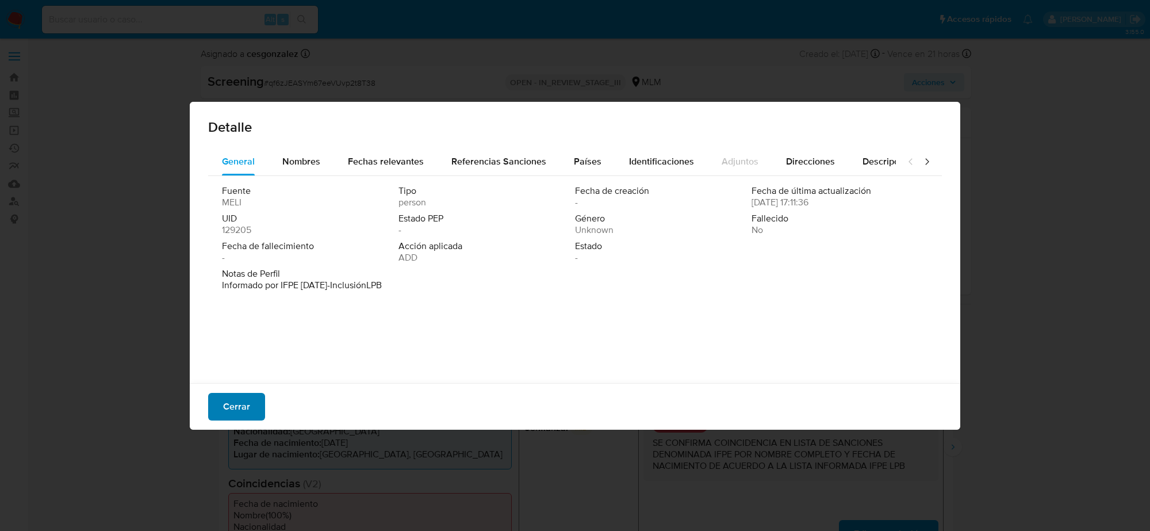
click at [231, 409] on span "Cerrar" at bounding box center [236, 406] width 27 height 25
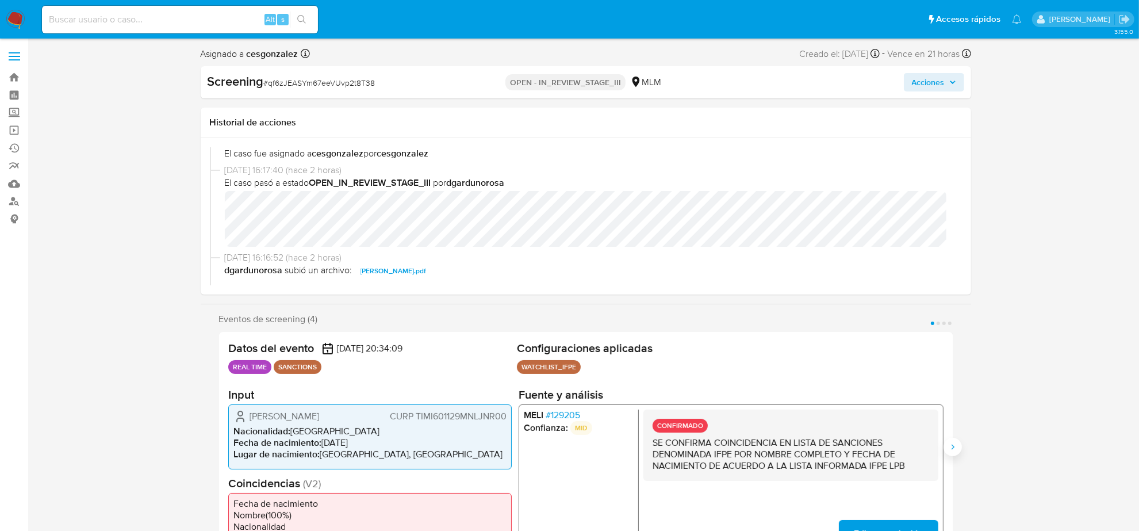
click at [952, 441] on button "Siguiente" at bounding box center [953, 447] width 18 height 18
click at [568, 417] on span "# 364106" at bounding box center [562, 415] width 35 height 12
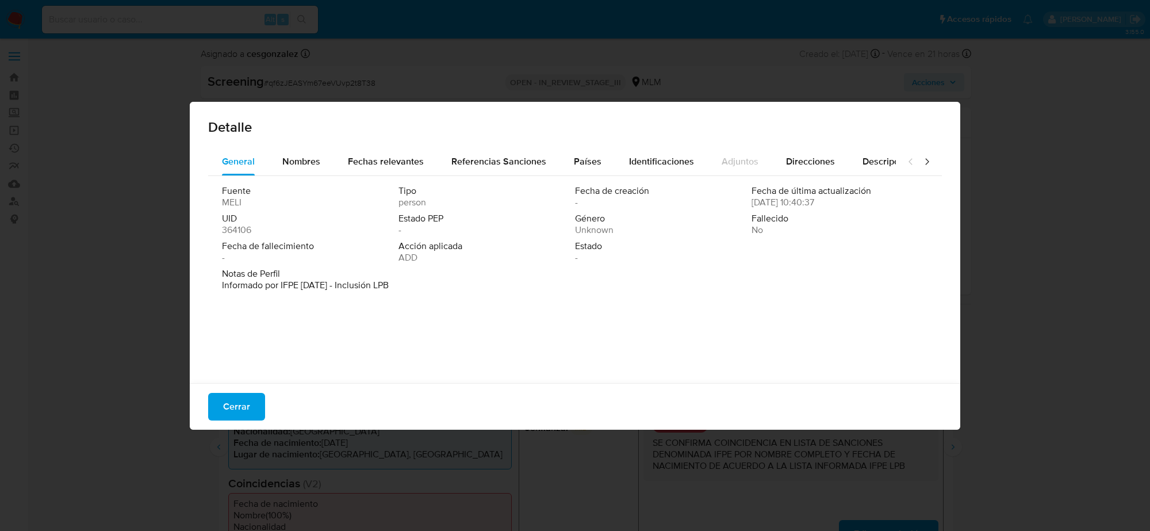
click at [239, 399] on span "Cerrar" at bounding box center [236, 406] width 27 height 25
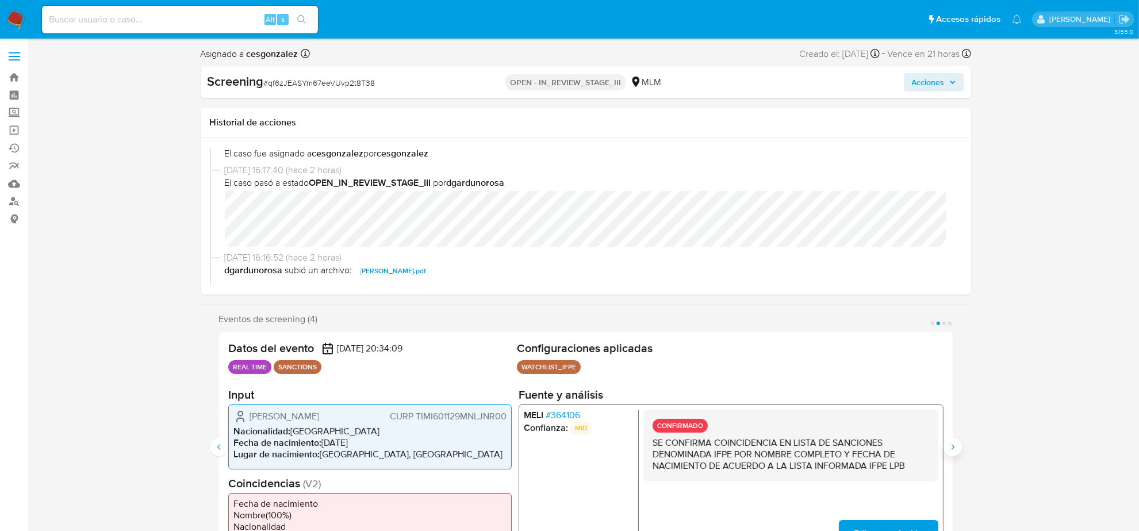
click at [958, 453] on button "Siguiente" at bounding box center [953, 447] width 18 height 18
click at [565, 411] on span "# 129205" at bounding box center [562, 415] width 35 height 12
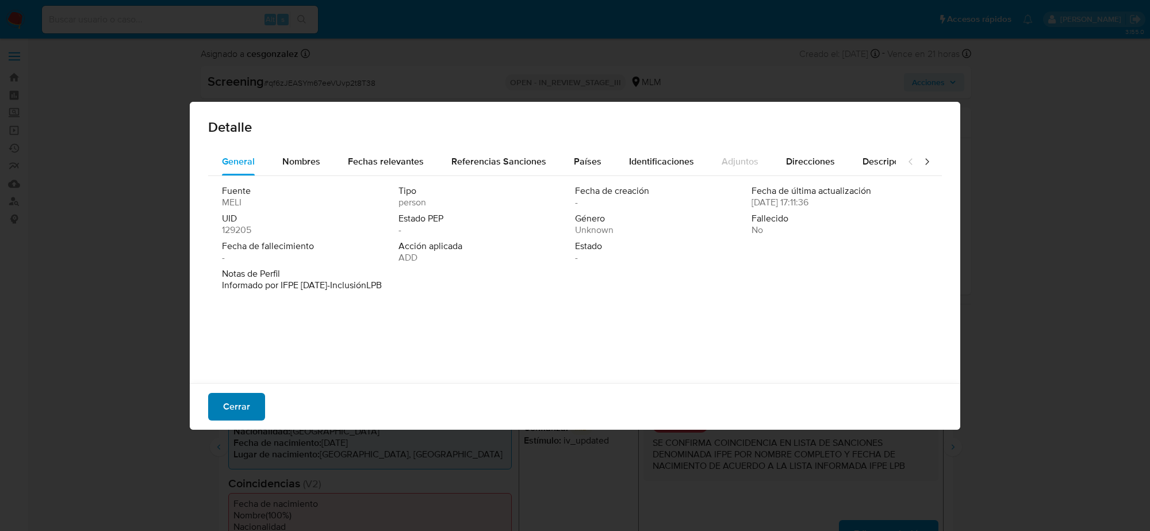
click at [225, 405] on span "Cerrar" at bounding box center [236, 406] width 27 height 25
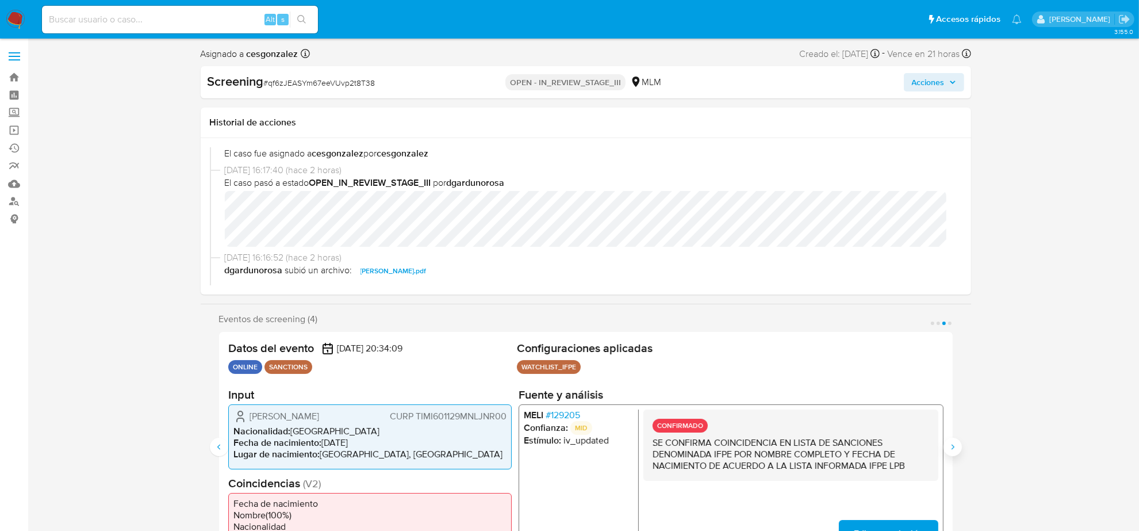
click at [949, 450] on icon "Siguiente" at bounding box center [952, 446] width 9 height 9
click at [579, 416] on span "# 364106" at bounding box center [562, 415] width 35 height 12
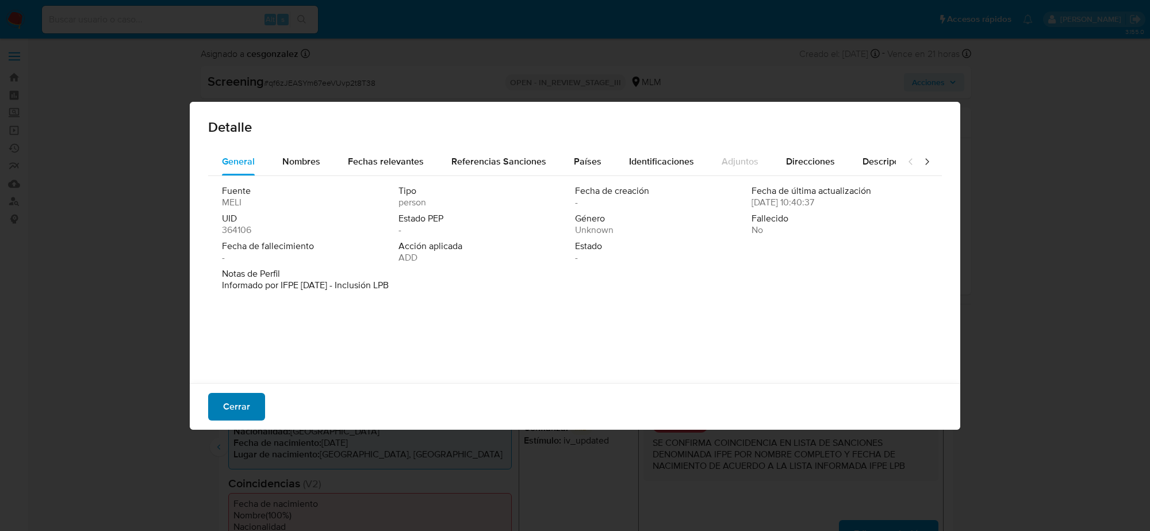
click at [231, 404] on span "Cerrar" at bounding box center [236, 406] width 27 height 25
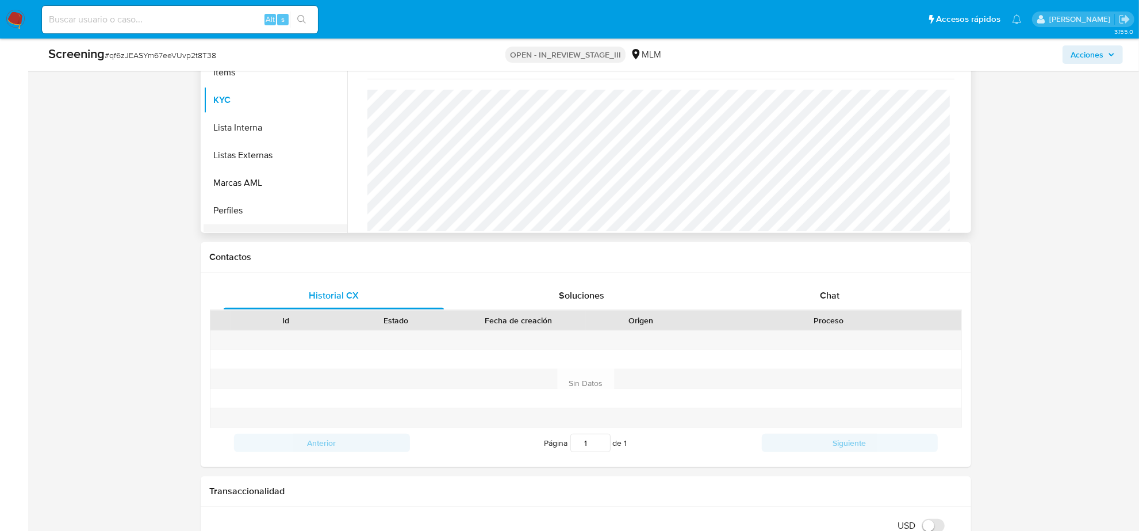
scroll to position [413, 0]
click at [260, 162] on button "Lista Interna" at bounding box center [271, 153] width 135 height 28
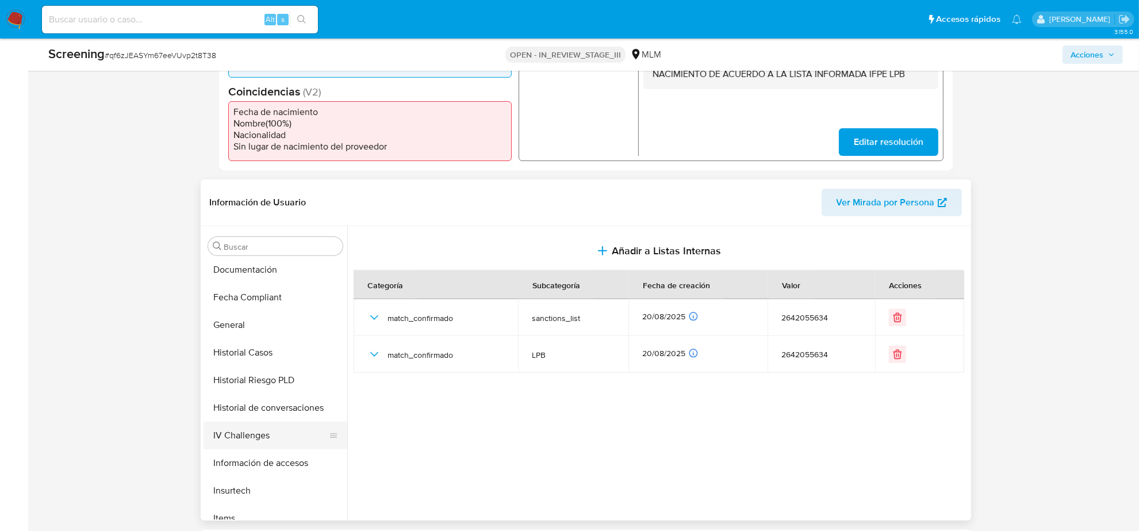
scroll to position [341, 0]
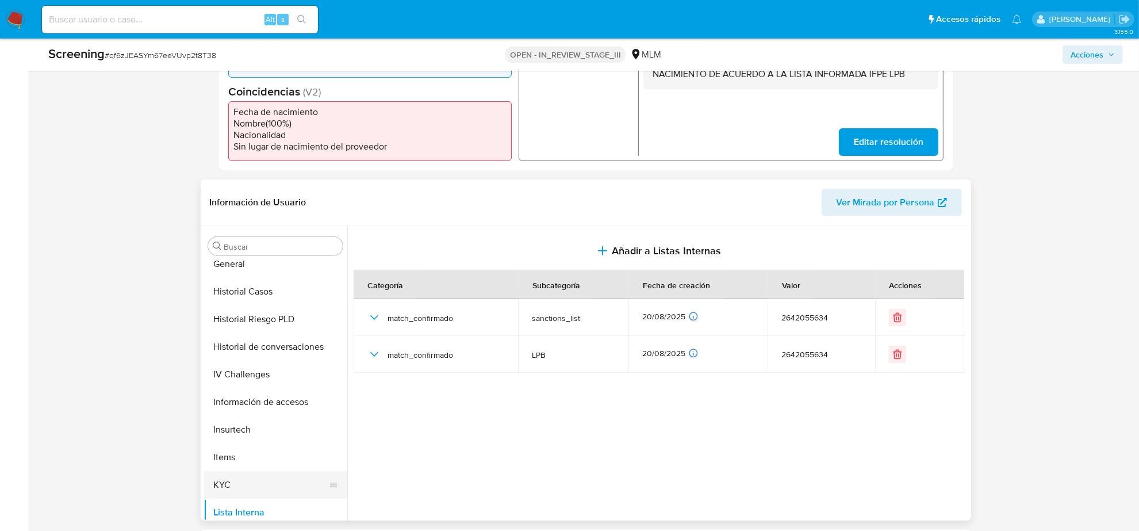
click at [216, 480] on button "KYC" at bounding box center [271, 485] width 135 height 28
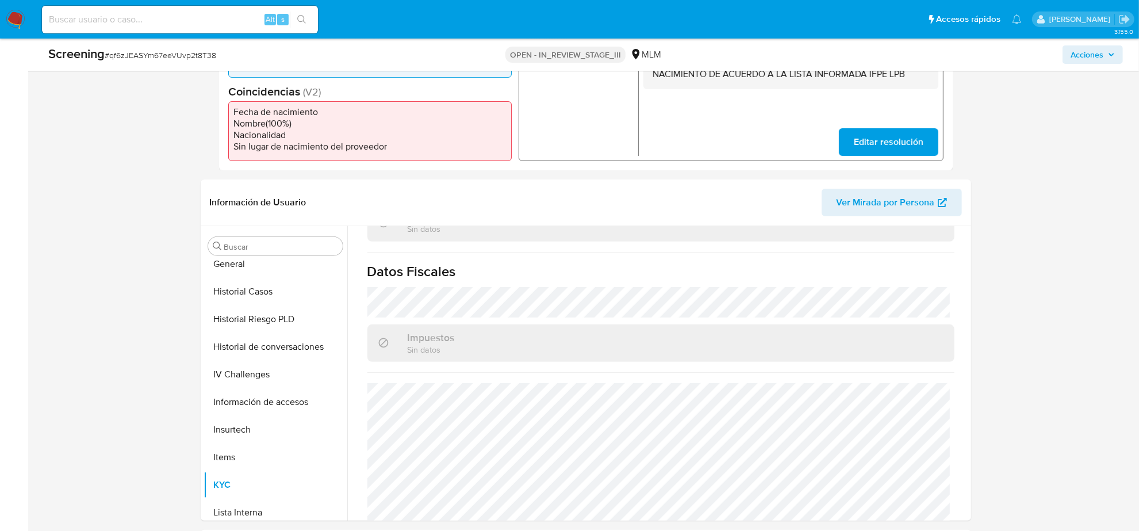
scroll to position [726, 0]
click at [1117, 62] on button "Acciones" at bounding box center [1093, 54] width 60 height 18
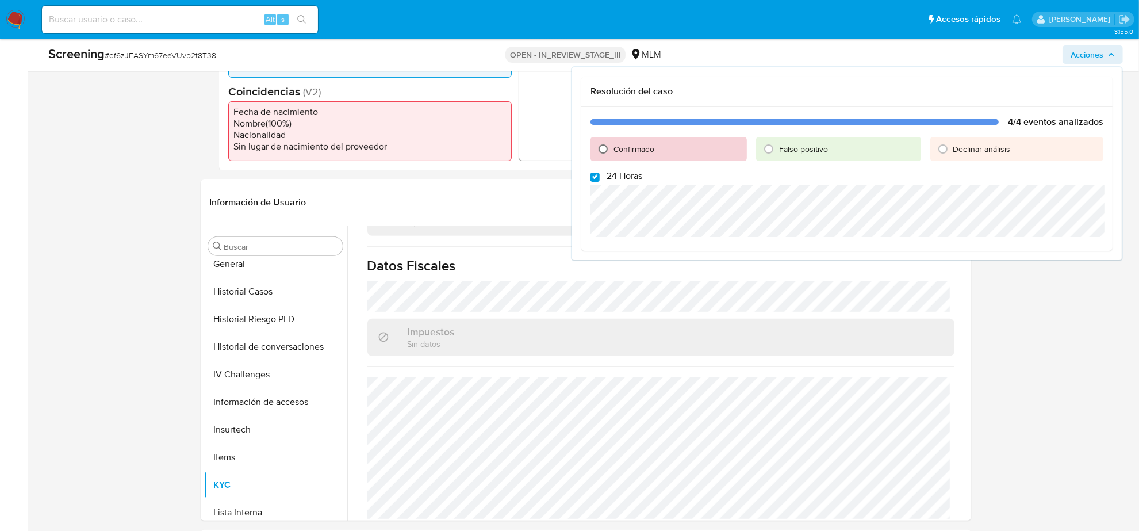
click at [598, 150] on input "Confirmado" at bounding box center [603, 149] width 18 height 18
radio input "true"
click at [593, 179] on input "24 Horas" at bounding box center [595, 177] width 9 height 9
checkbox input "false"
click at [1079, 291] on span "Cerrar Caso" at bounding box center [1063, 289] width 55 height 16
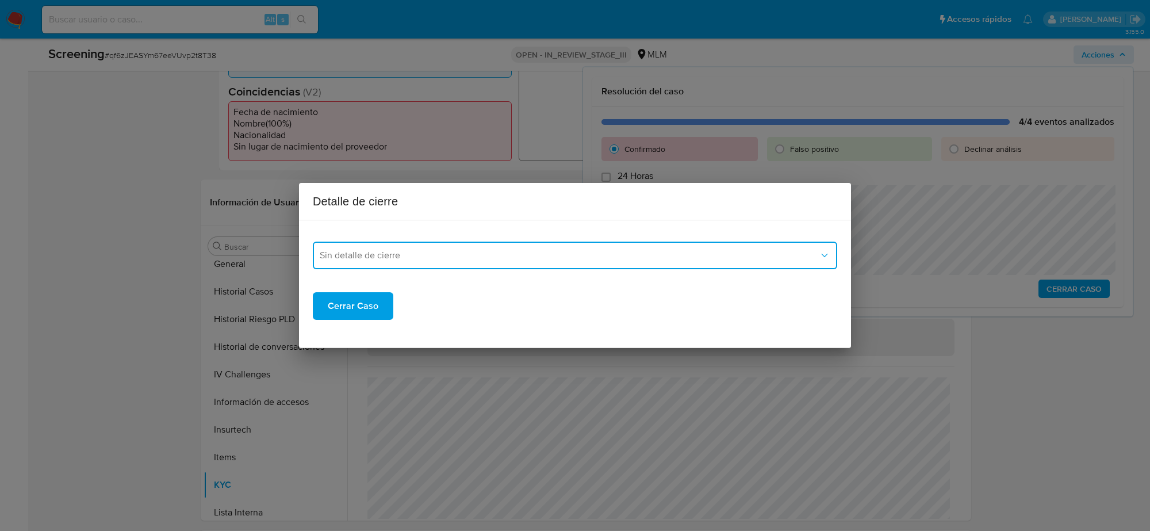
click at [606, 254] on span "Sin detalle de cierre" at bounding box center [569, 256] width 499 height 12
click at [376, 337] on div "LPB" at bounding box center [575, 342] width 511 height 28
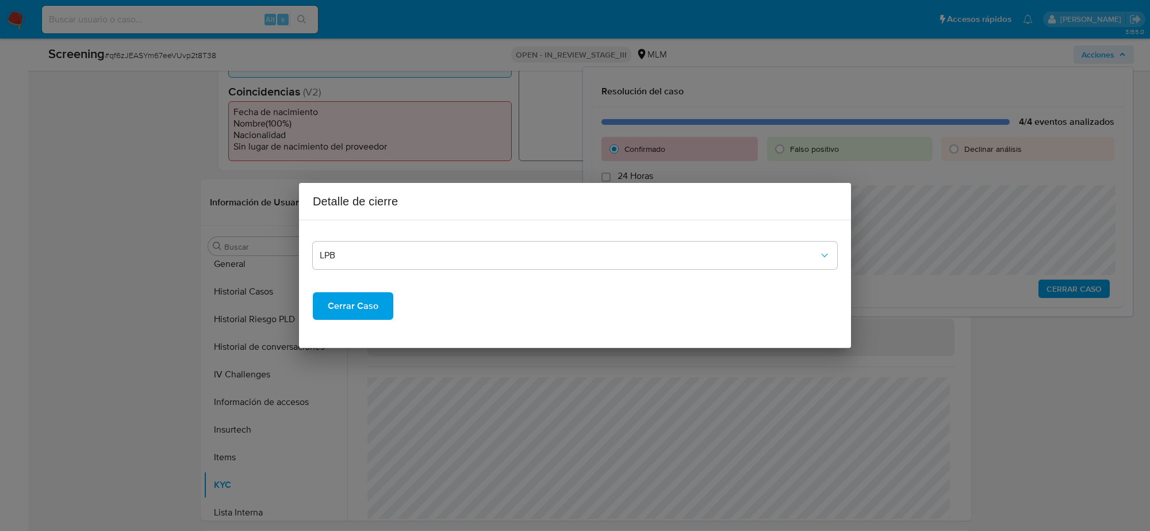
click at [346, 309] on span "Cerrar Caso" at bounding box center [353, 305] width 51 height 25
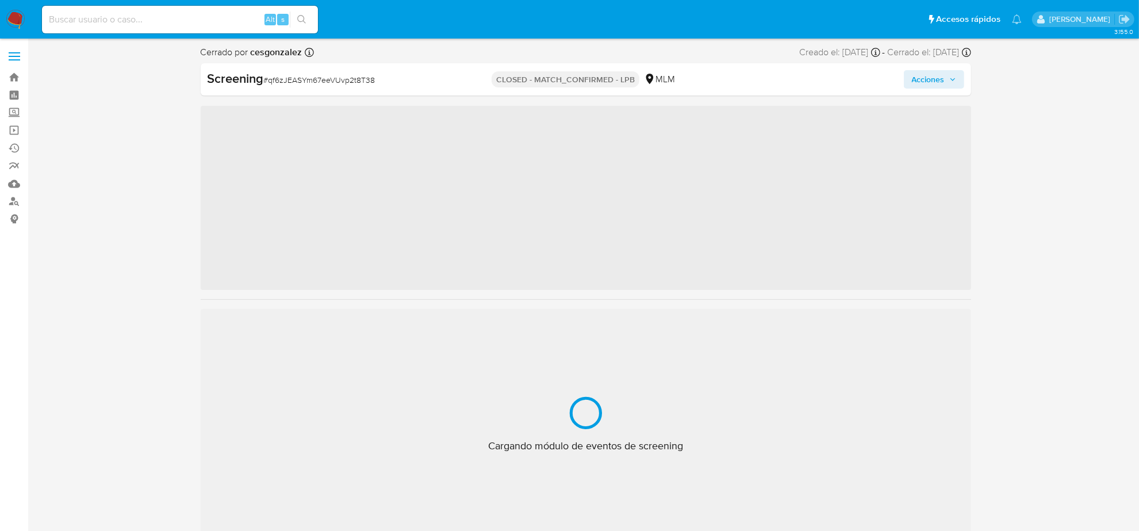
scroll to position [485, 0]
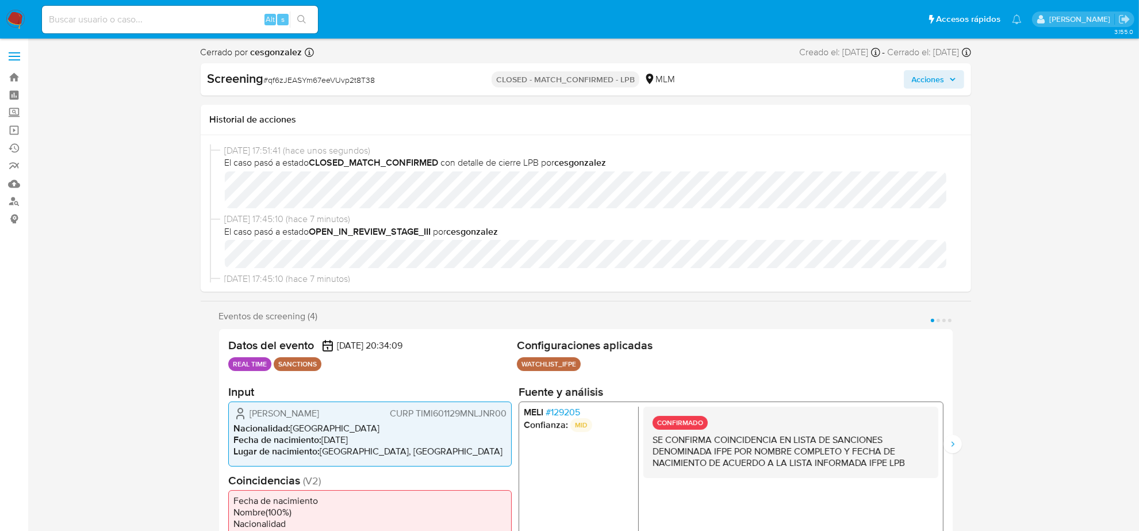
select select "10"
click at [171, 25] on input at bounding box center [180, 19] width 276 height 15
paste input "1066335938"
type input "1066335938"
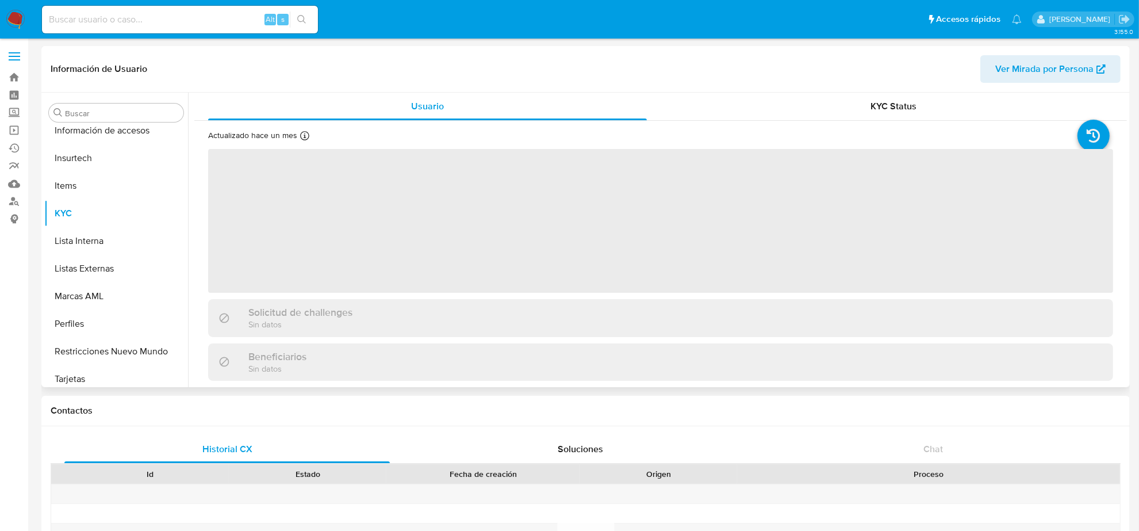
scroll to position [485, 0]
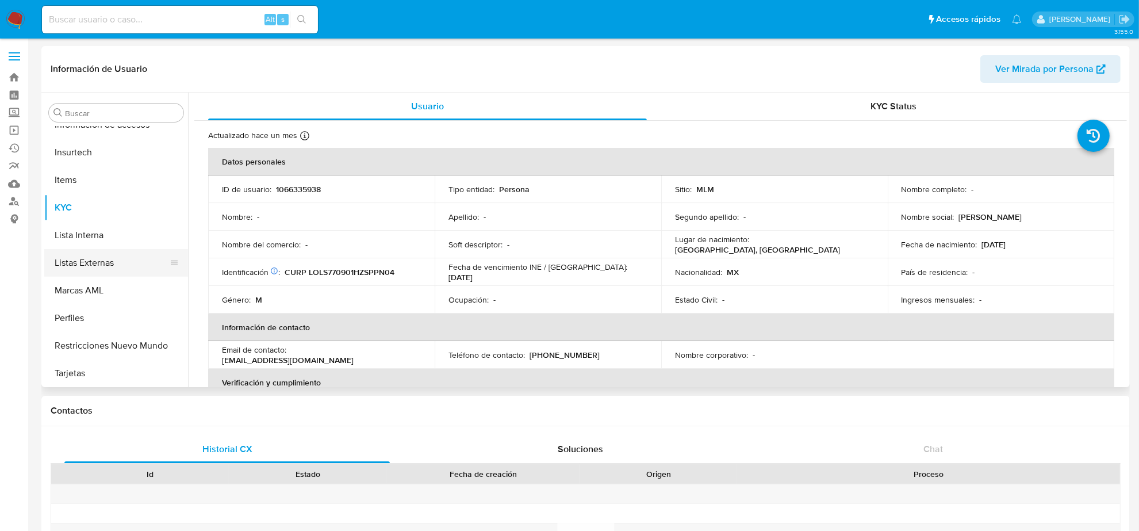
select select "10"
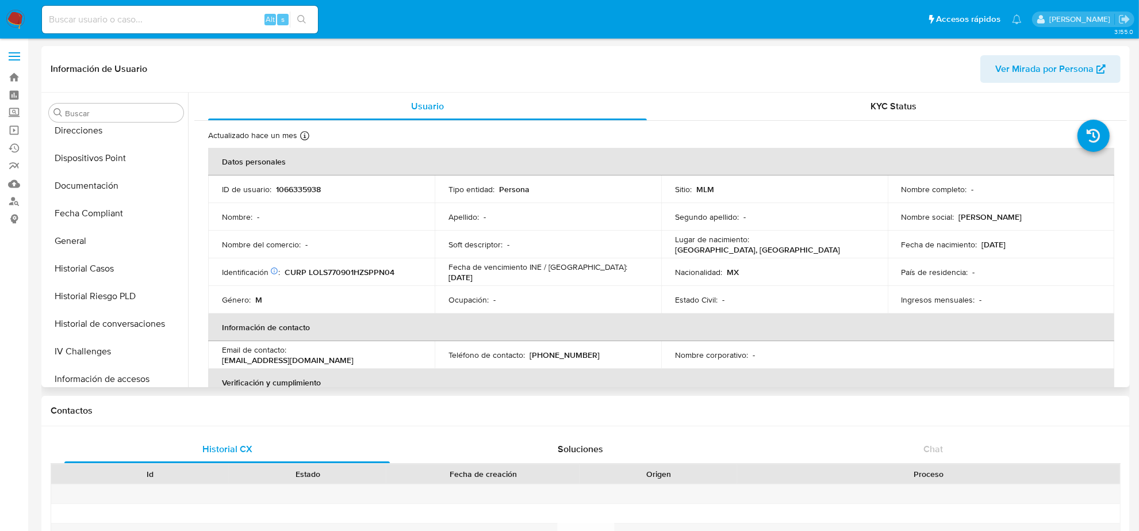
scroll to position [197, 0]
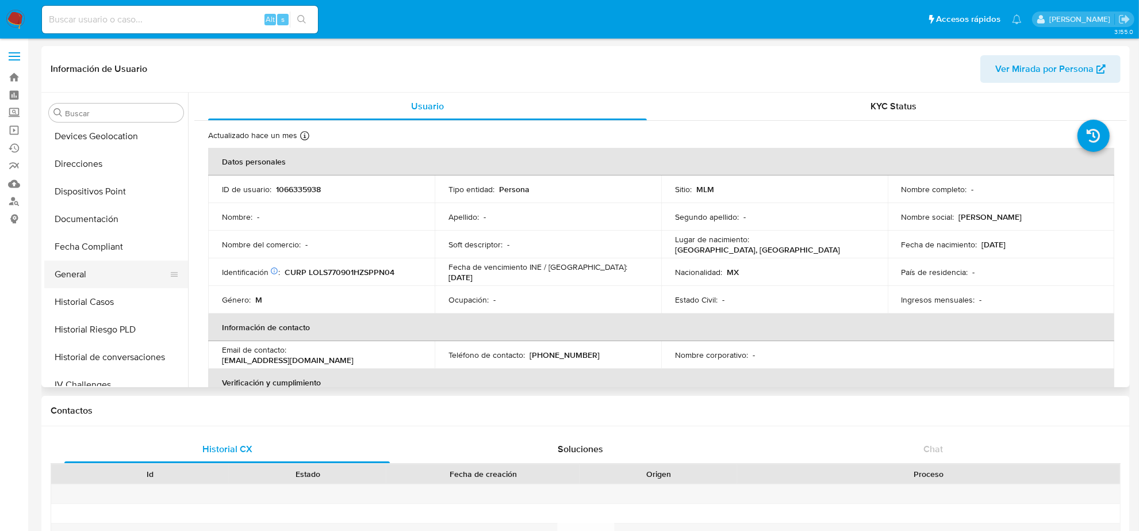
click at [104, 269] on button "General" at bounding box center [111, 275] width 135 height 28
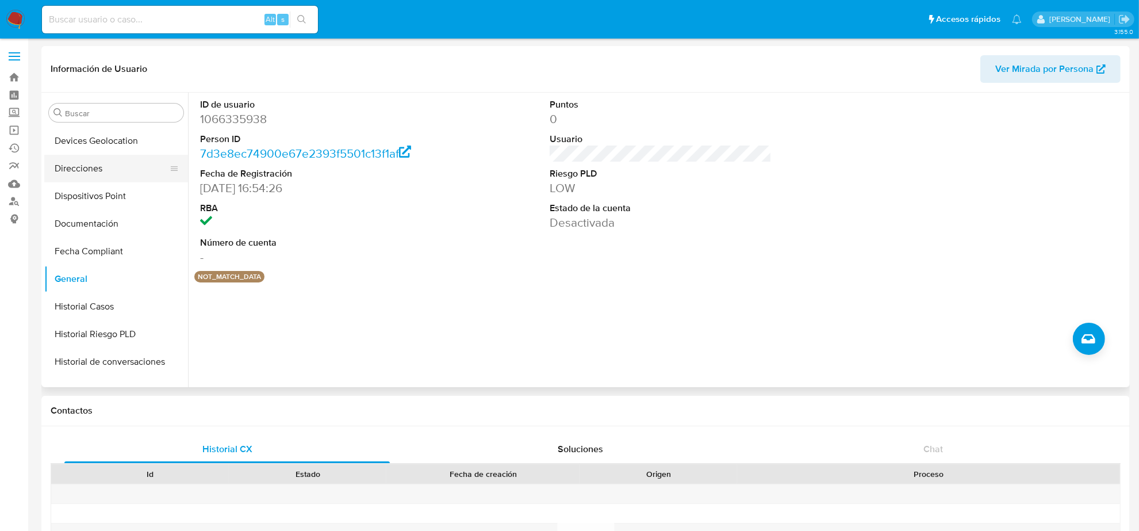
scroll to position [216, 0]
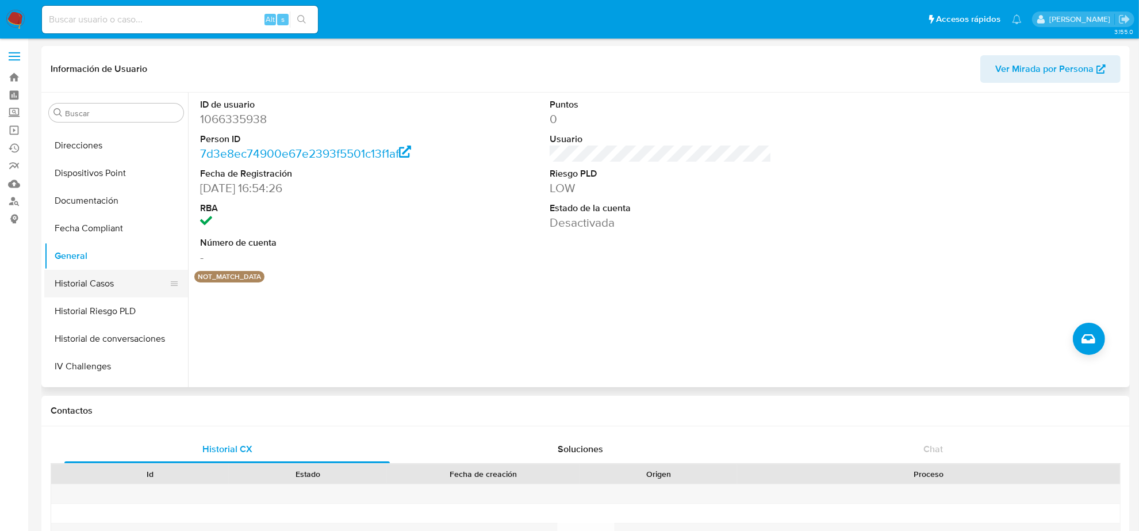
click at [111, 282] on button "Historial Casos" at bounding box center [111, 284] width 135 height 28
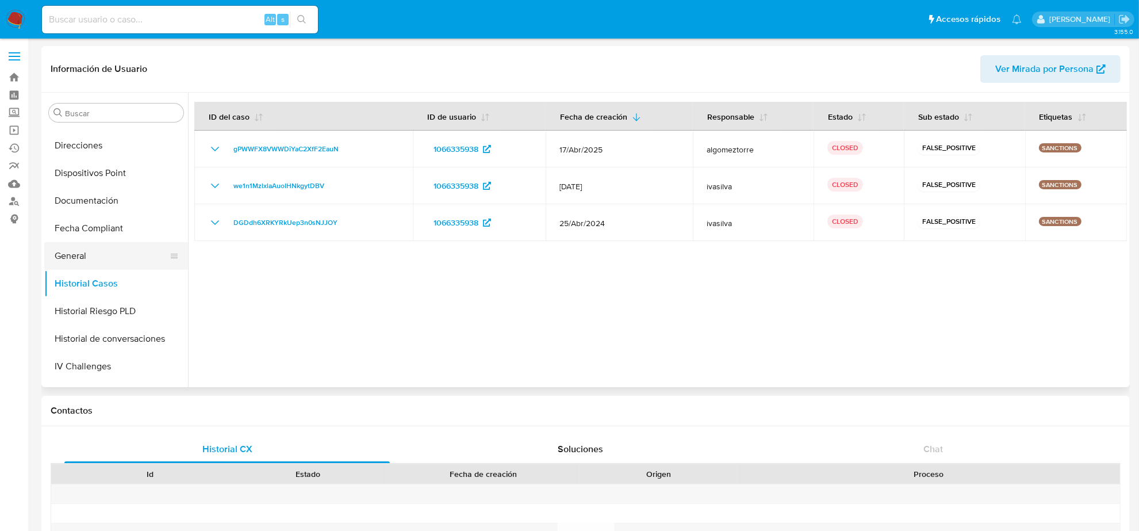
scroll to position [359, 0]
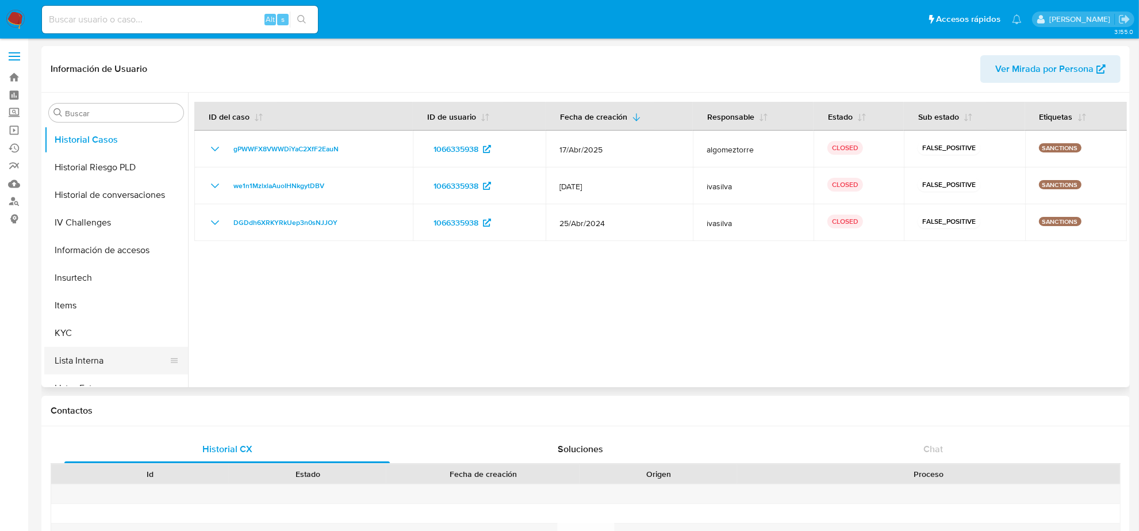
drag, startPoint x: 92, startPoint y: 360, endPoint x: 86, endPoint y: 361, distance: 5.9
click at [91, 360] on button "Lista Interna" at bounding box center [111, 361] width 135 height 28
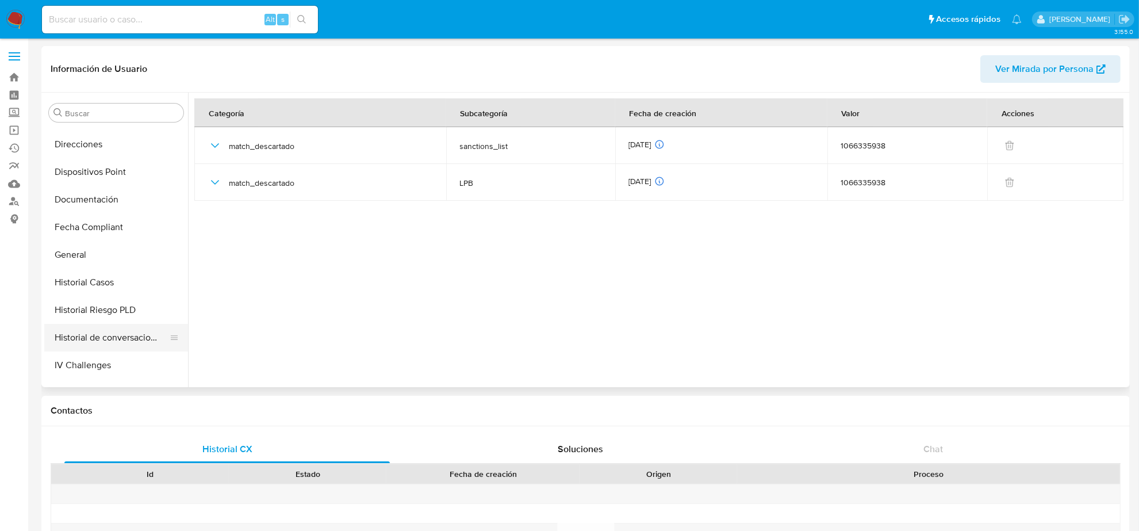
scroll to position [216, 0]
click at [108, 250] on button "General" at bounding box center [111, 256] width 135 height 28
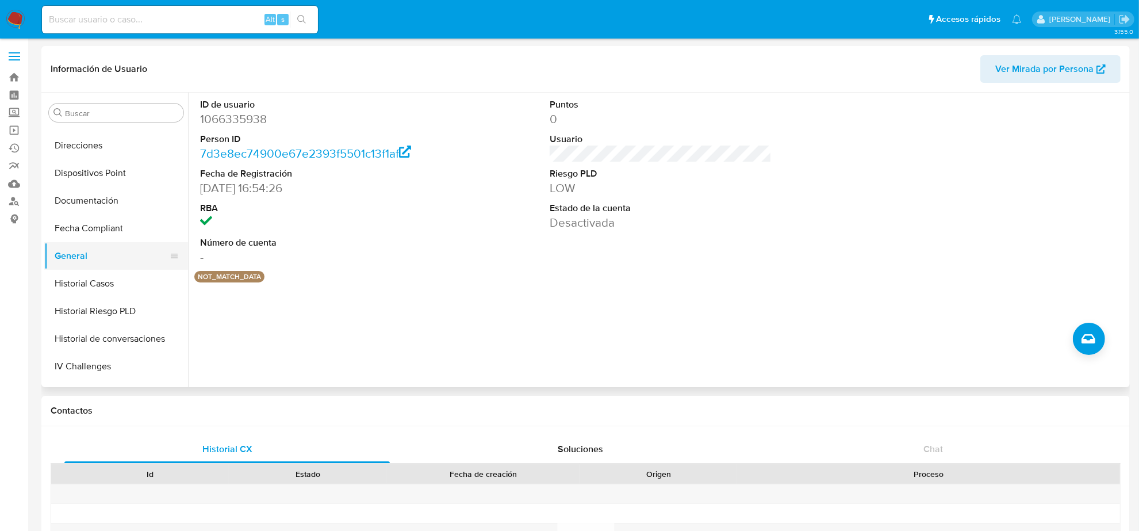
scroll to position [288, 0]
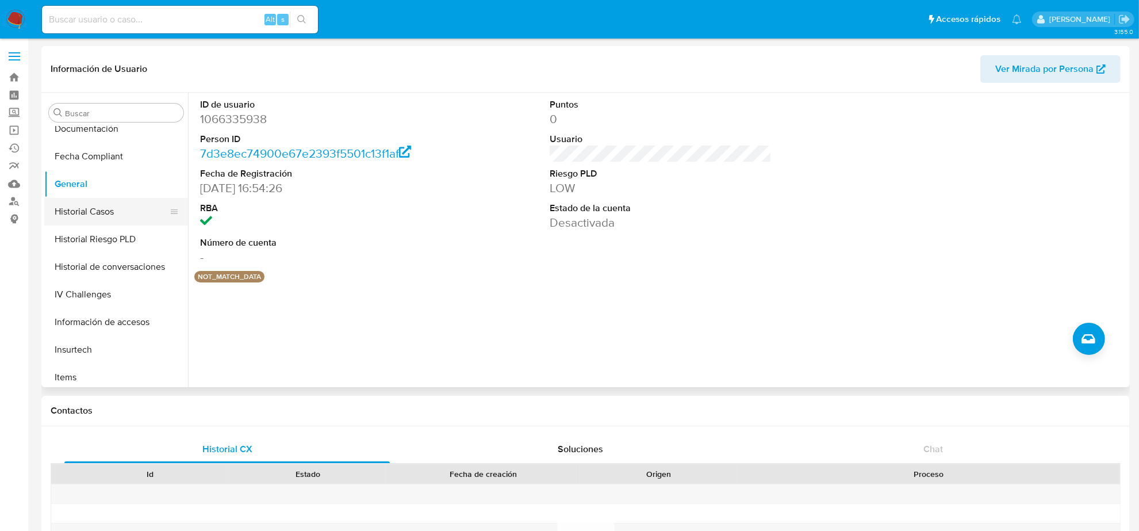
click at [105, 209] on button "Historial Casos" at bounding box center [111, 212] width 135 height 28
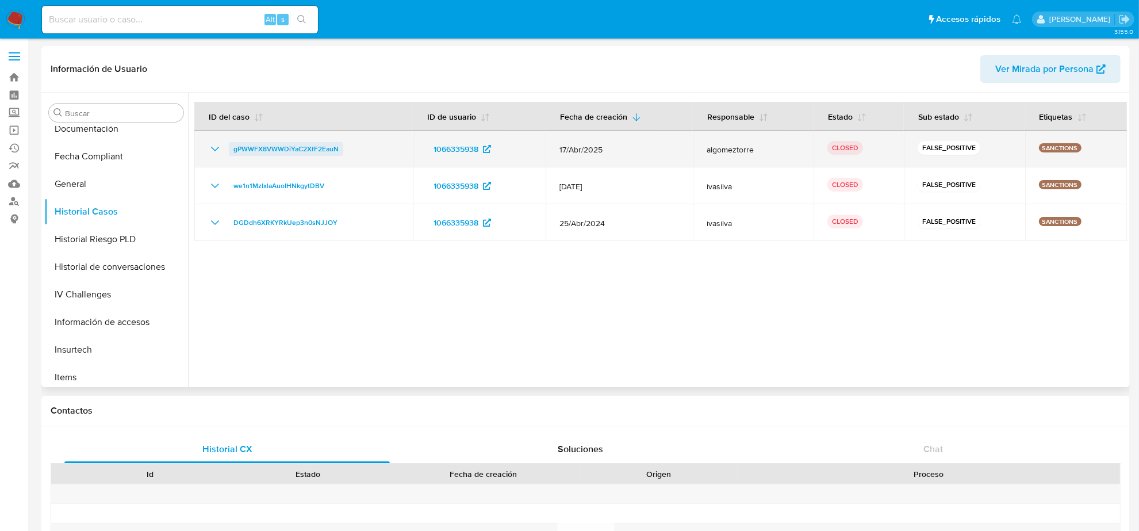
click at [281, 148] on span "gPWWFX8VWWDiYaC2XfF2EauN" at bounding box center [285, 149] width 105 height 14
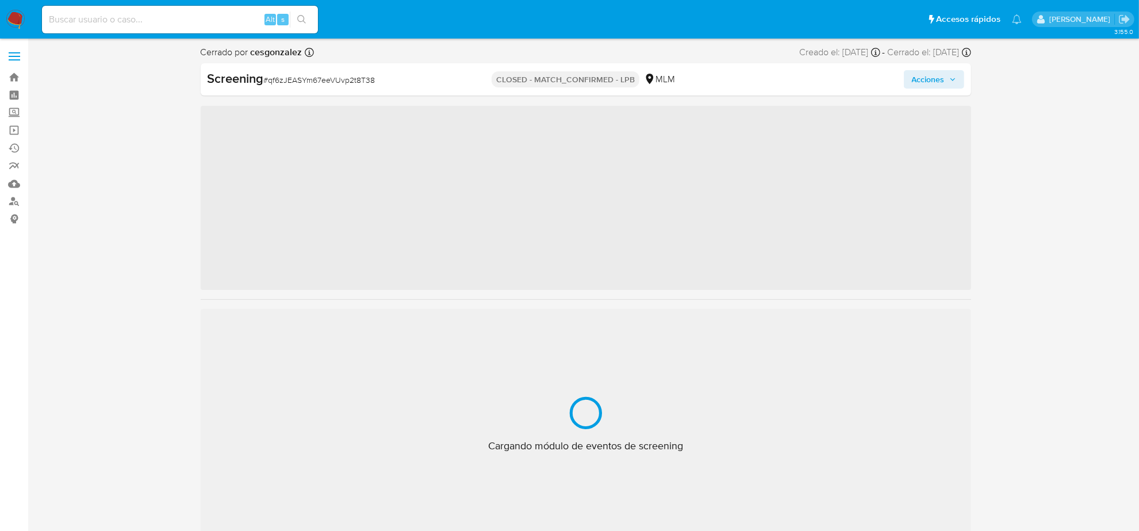
scroll to position [485, 0]
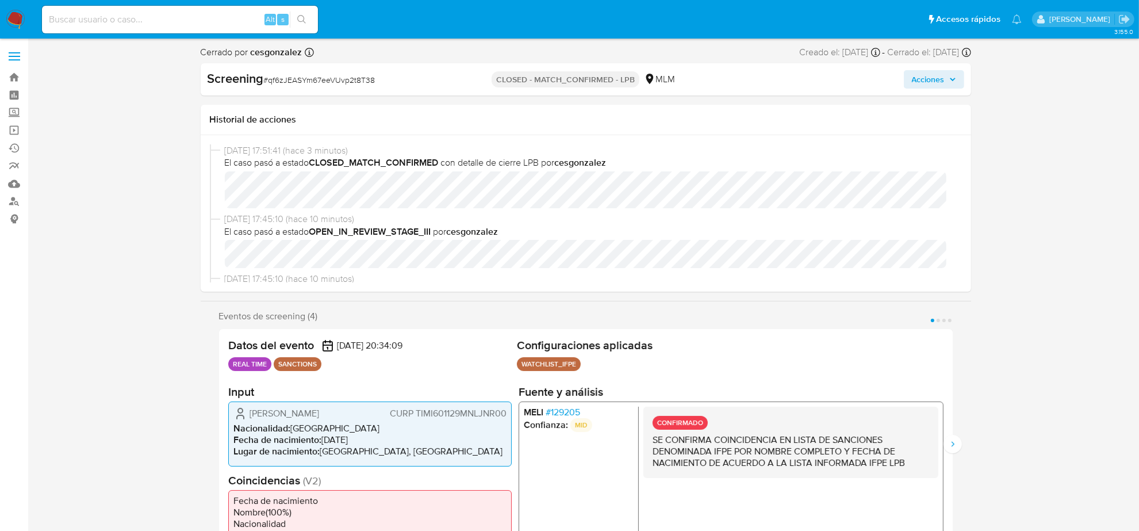
select select "10"
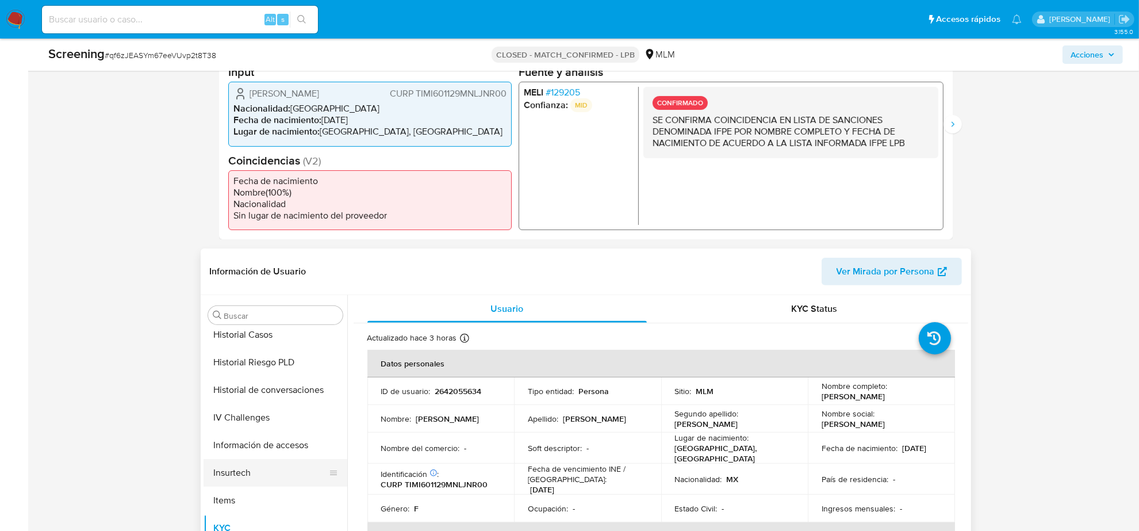
scroll to position [341, 0]
click at [240, 325] on div "Buscar Anticipos de dinero Archivos adjuntos CBT Cruces y Relaciones Créditos C…" at bounding box center [276, 443] width 144 height 293
click at [239, 335] on button "General" at bounding box center [271, 333] width 135 height 28
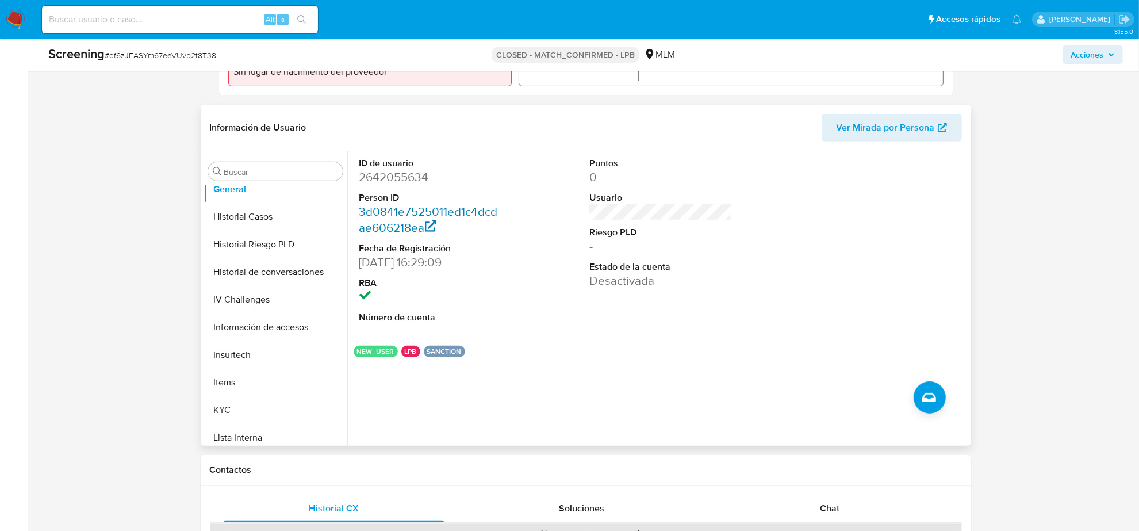
scroll to position [503, 0]
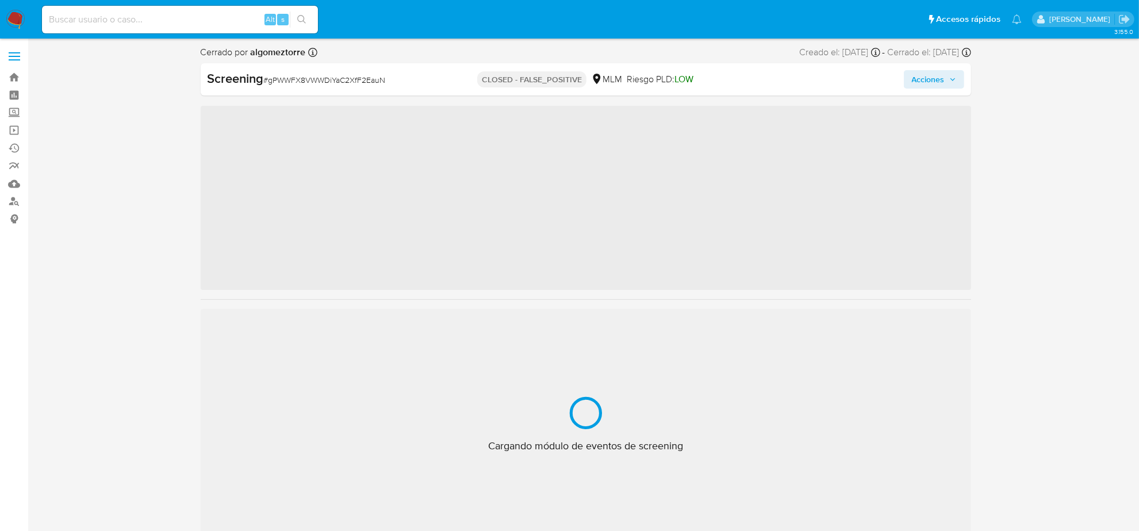
scroll to position [485, 0]
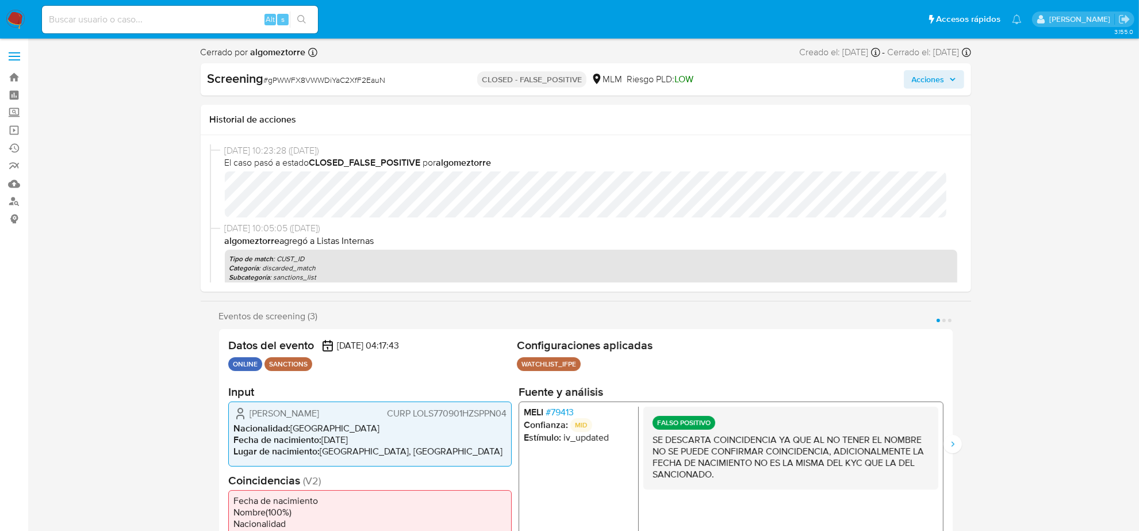
select select "10"
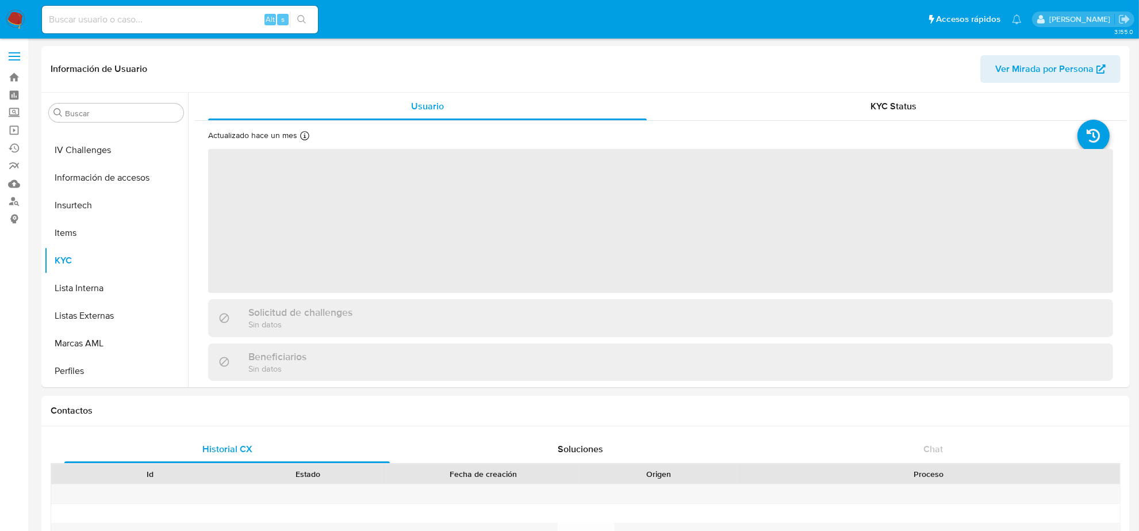
scroll to position [485, 0]
select select "10"
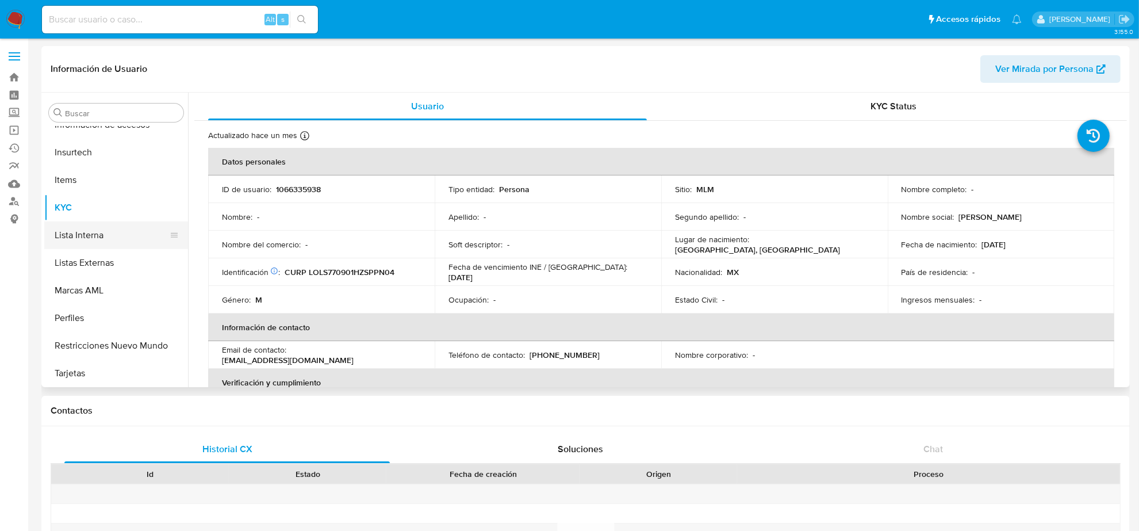
click at [65, 236] on button "Lista Interna" at bounding box center [111, 235] width 135 height 28
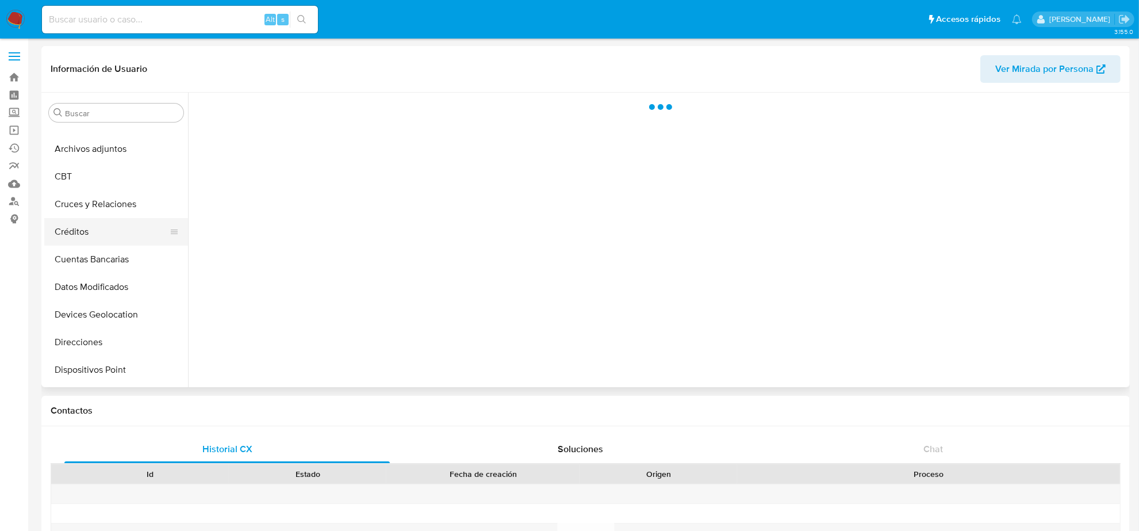
scroll to position [0, 0]
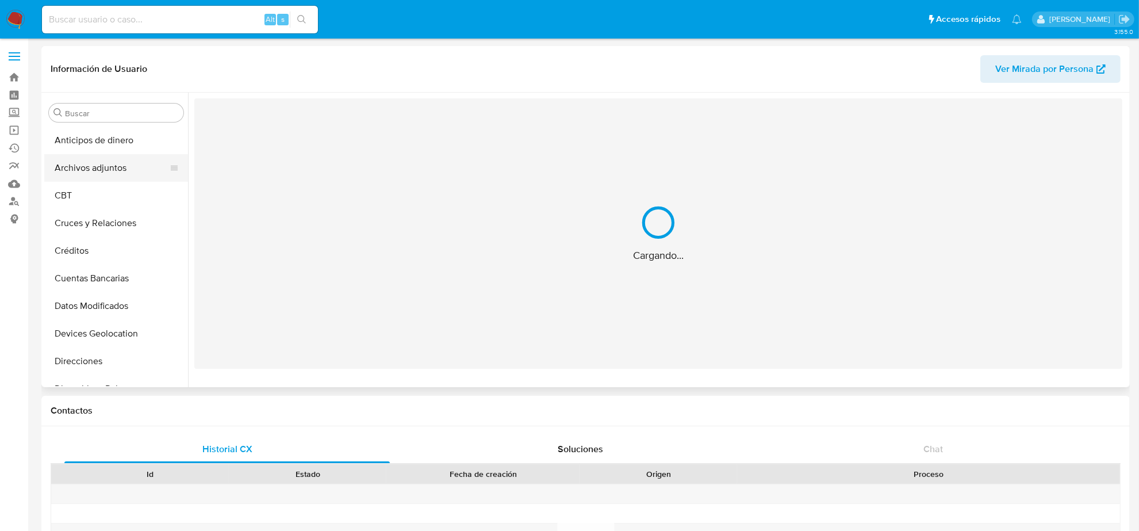
click at [106, 165] on button "Archivos adjuntos" at bounding box center [111, 168] width 135 height 28
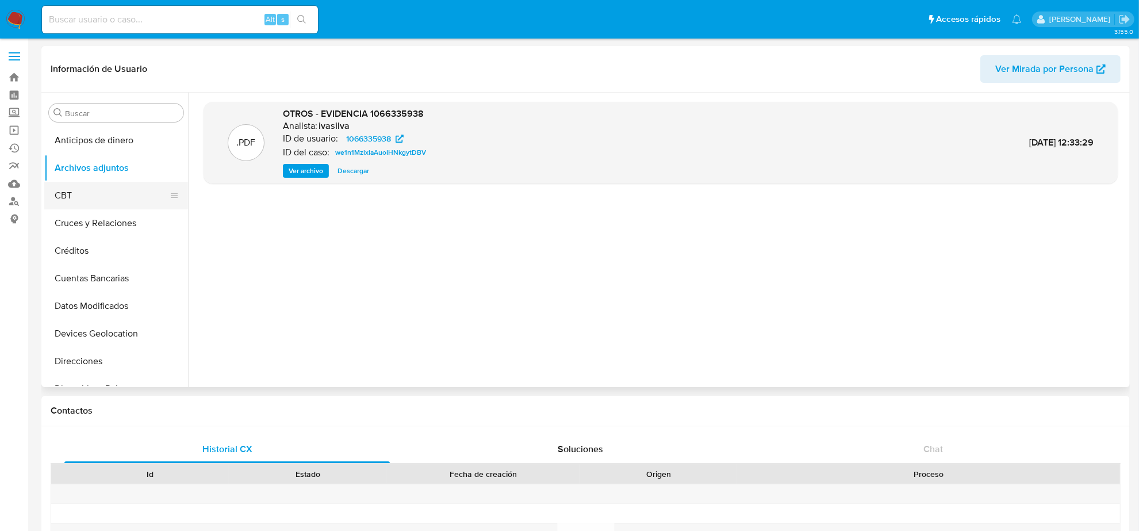
click at [81, 200] on button "CBT" at bounding box center [111, 196] width 135 height 28
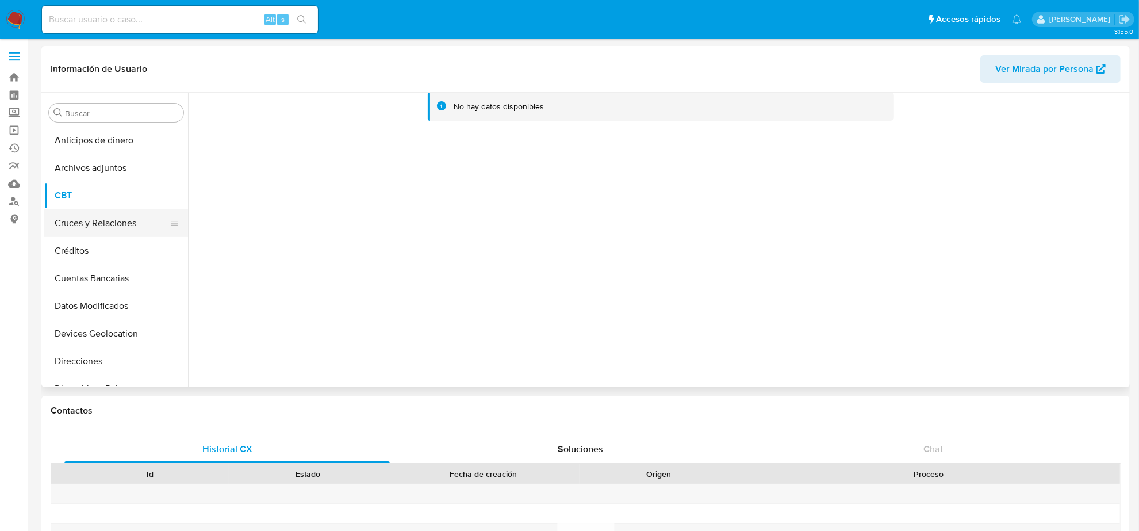
click at [84, 216] on button "Cruces y Relaciones" at bounding box center [111, 223] width 135 height 28
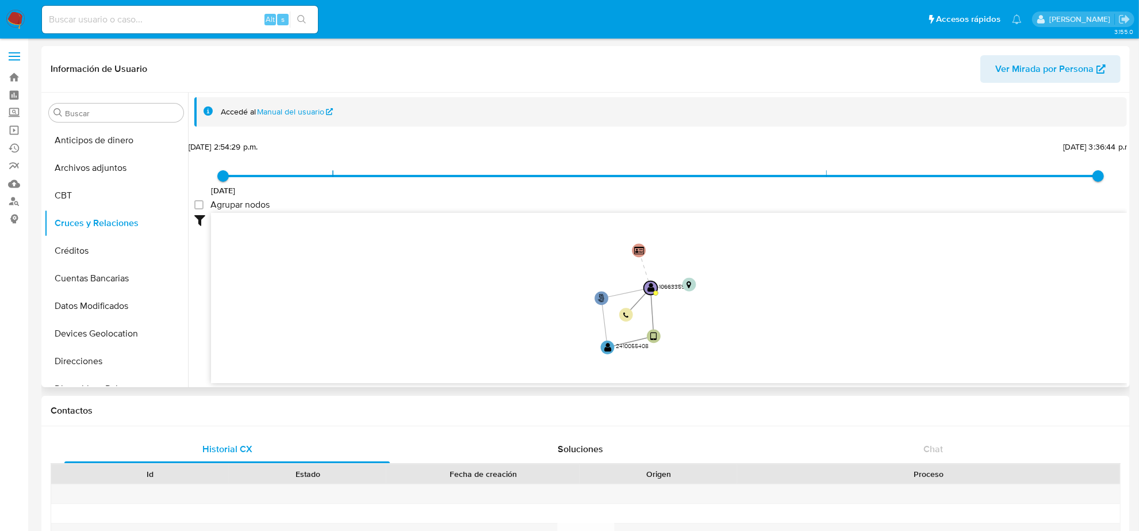
drag, startPoint x: 516, startPoint y: 265, endPoint x: 521, endPoint y: 297, distance: 32.0
click at [521, 297] on icon "user-1066335938  1066335938 phone-868e7ac68d1a3bc5b604bd2d7d49557d  person-7d…" at bounding box center [669, 296] width 916 height 167
click at [108, 255] on button "Créditos" at bounding box center [111, 251] width 135 height 28
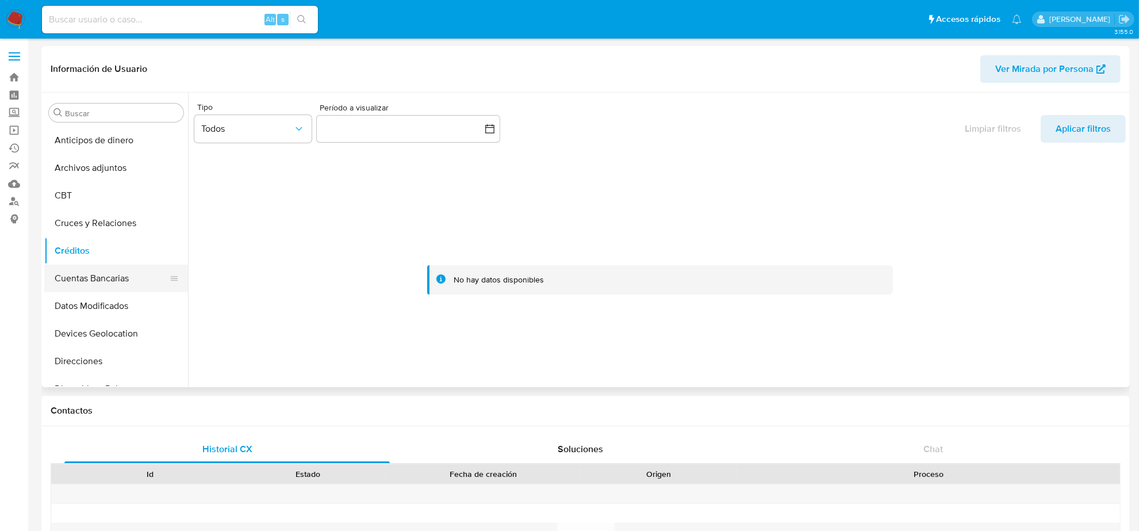
click at [73, 277] on button "Cuentas Bancarias" at bounding box center [111, 279] width 135 height 28
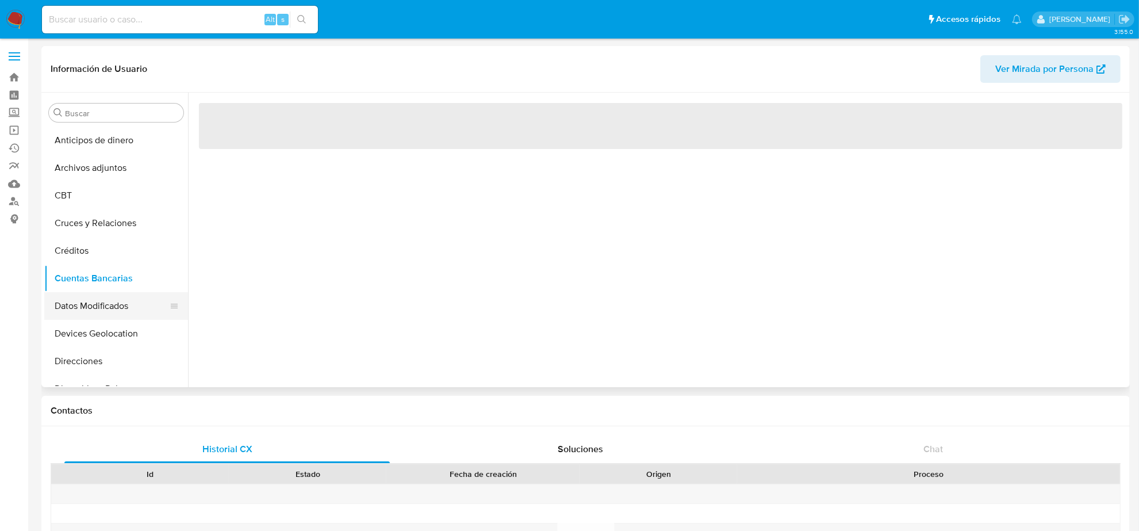
click at [104, 309] on button "Datos Modificados" at bounding box center [111, 306] width 135 height 28
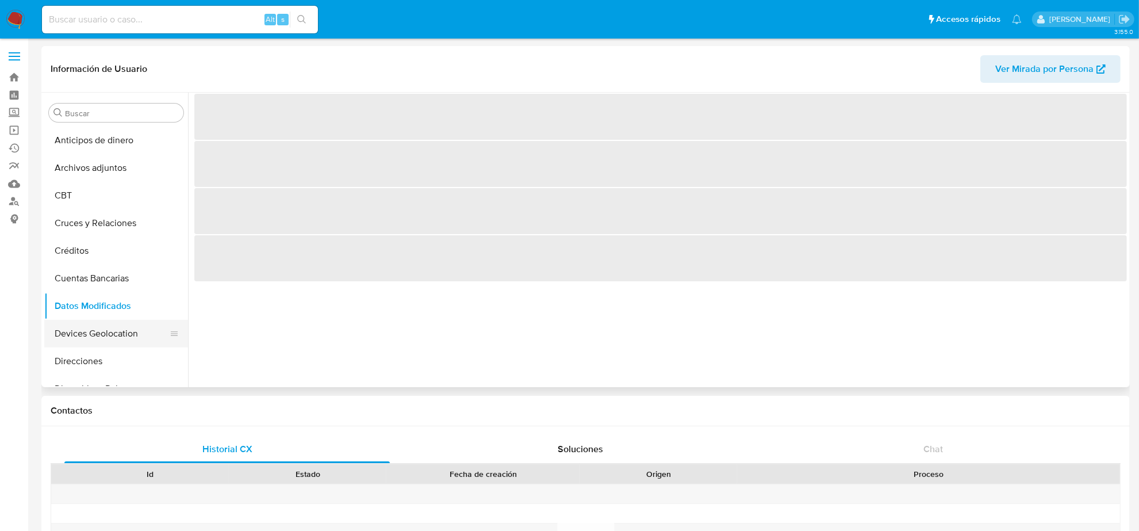
click at [102, 330] on button "Devices Geolocation" at bounding box center [111, 334] width 135 height 28
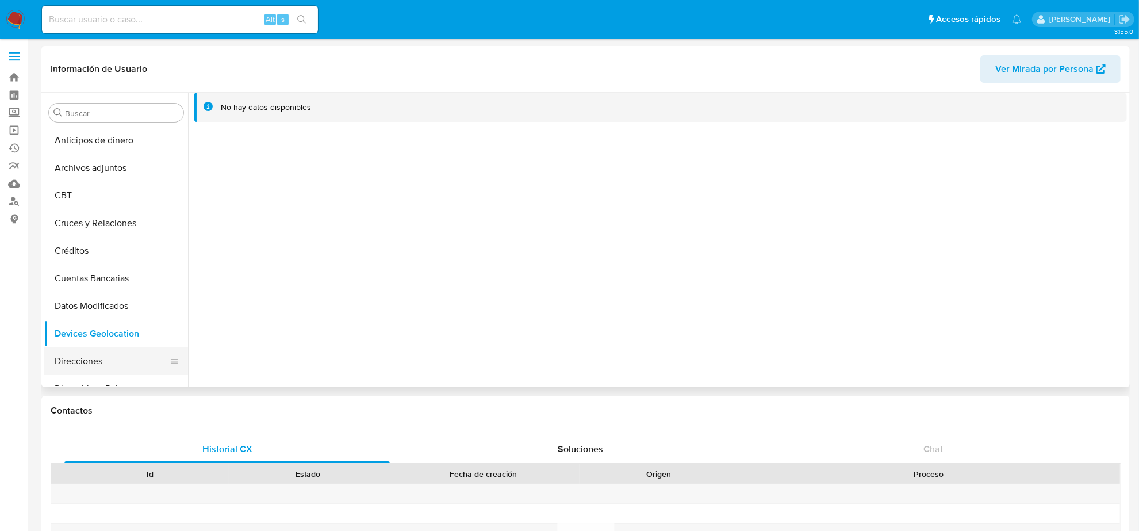
click at [94, 355] on button "Direcciones" at bounding box center [111, 361] width 135 height 28
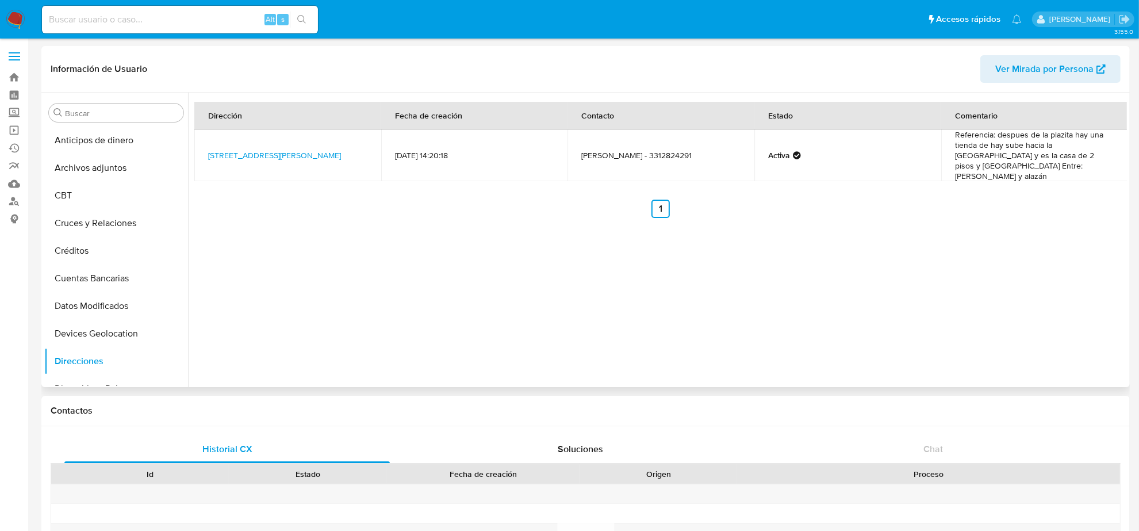
click at [303, 154] on td "Zaino 42, Moyahua De Estrada, Zacatecas, 99980, Mexico 42" at bounding box center [287, 155] width 187 height 52
click at [293, 150] on link "Zaino 42, Moyahua De Estrada, Zacatecas, 99980, Mexico 42" at bounding box center [274, 156] width 133 height 12
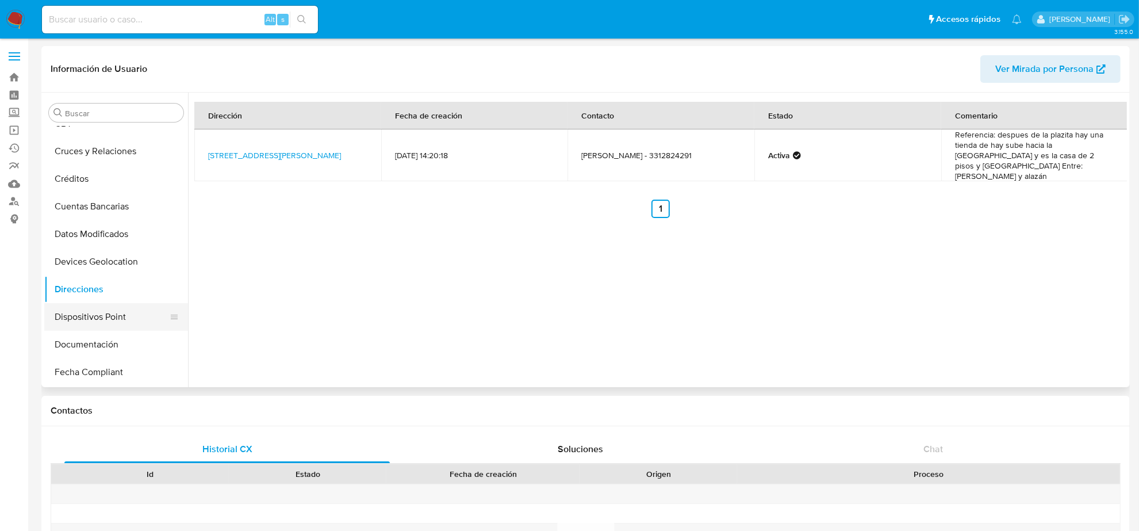
click at [116, 315] on button "Dispositivos Point" at bounding box center [111, 317] width 135 height 28
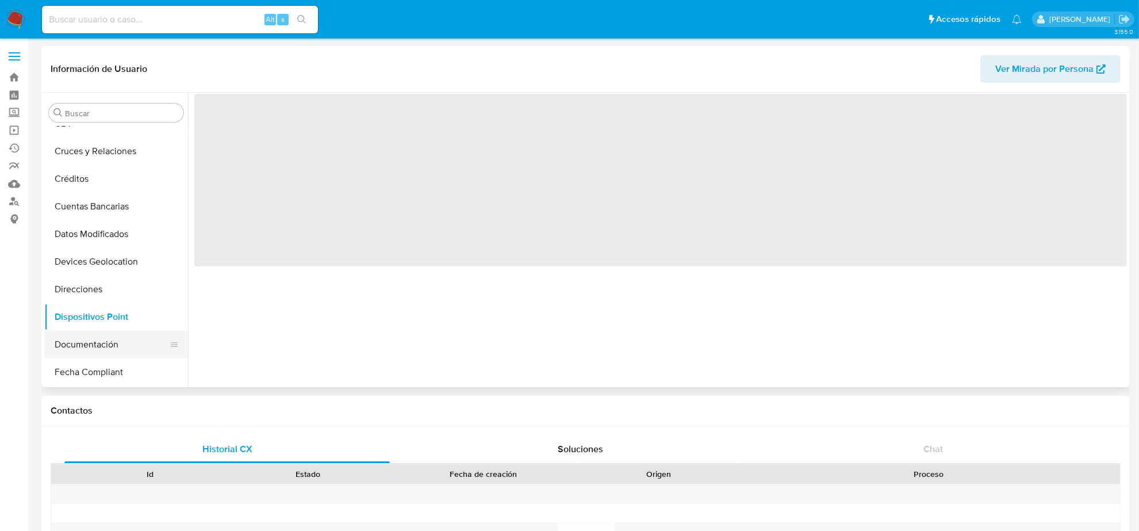
click at [116, 335] on button "Documentación" at bounding box center [111, 345] width 135 height 28
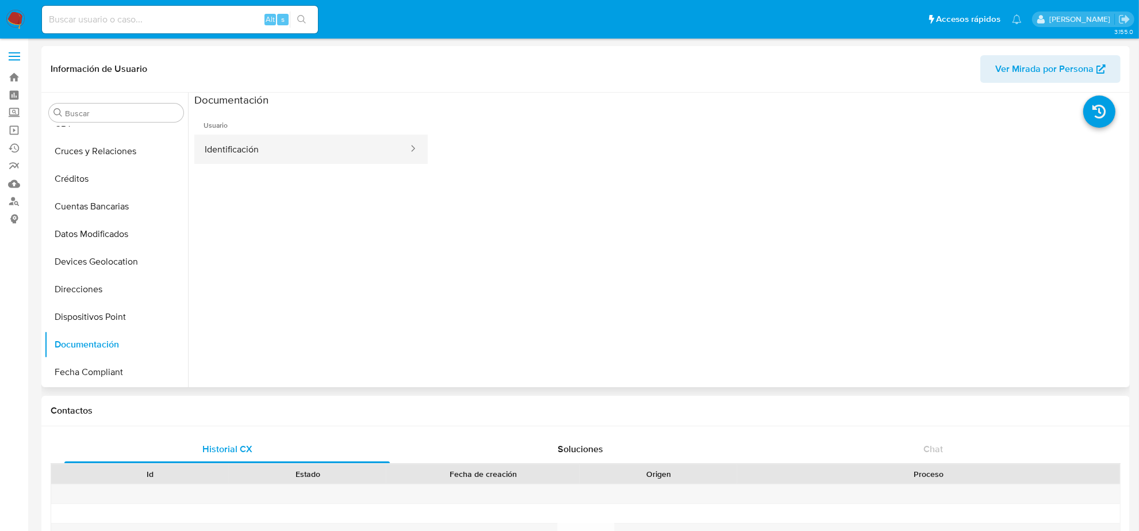
click at [259, 148] on button "Identificación" at bounding box center [301, 149] width 215 height 29
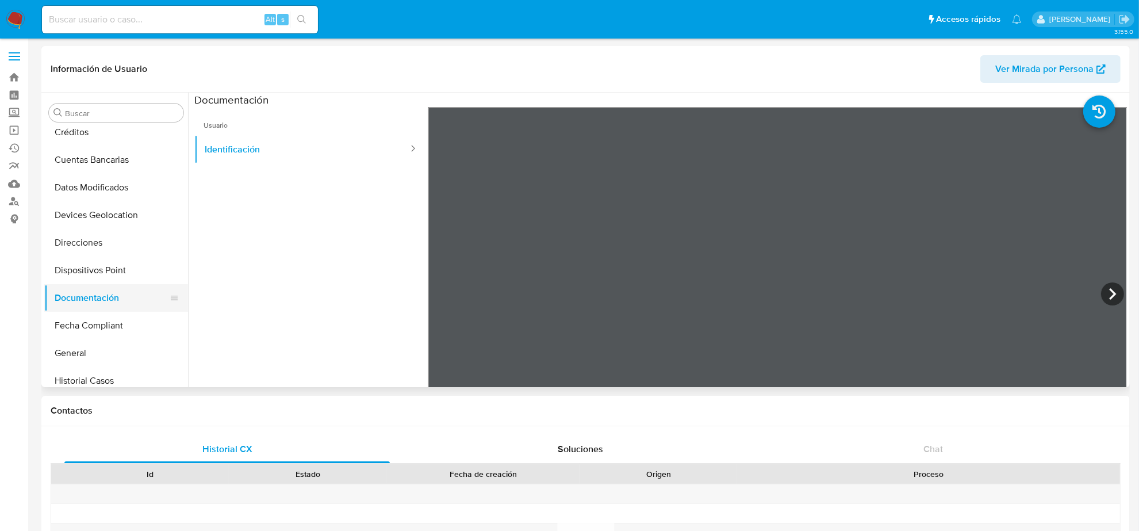
scroll to position [144, 0]
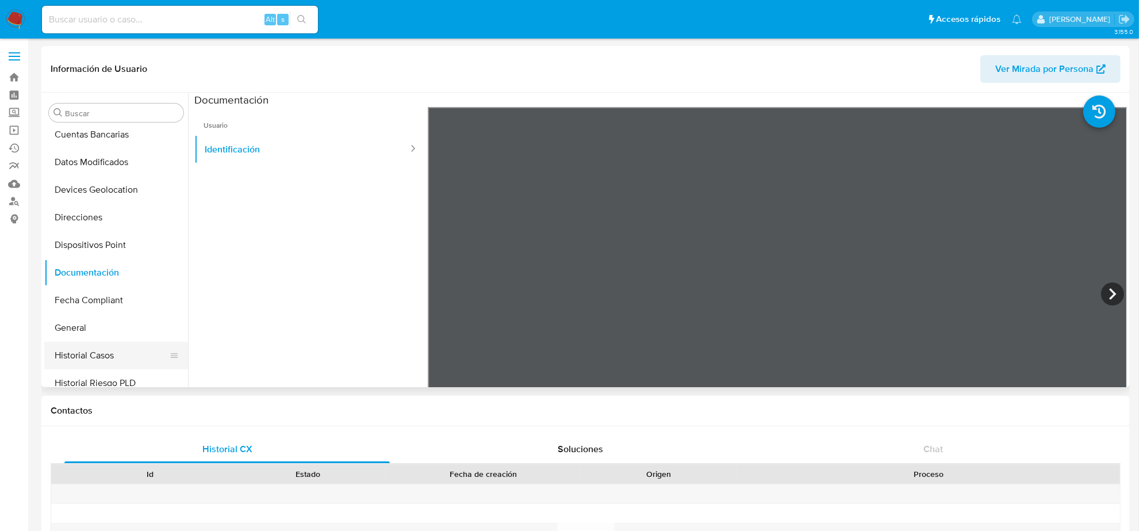
click at [119, 357] on button "Historial Casos" at bounding box center [111, 356] width 135 height 28
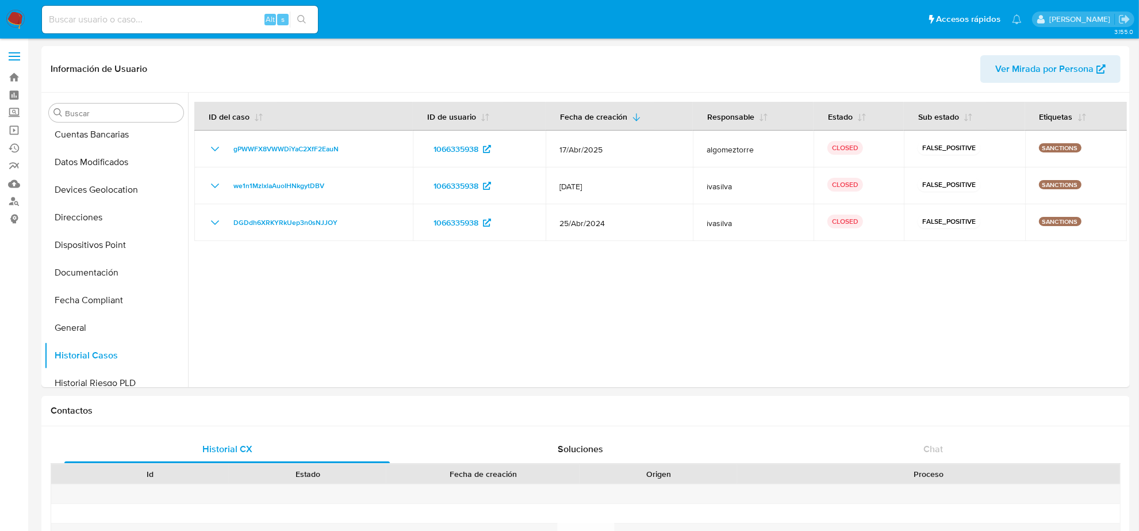
click at [90, 19] on input at bounding box center [180, 19] width 276 height 15
paste input "1977414613"
type input "1977414613"
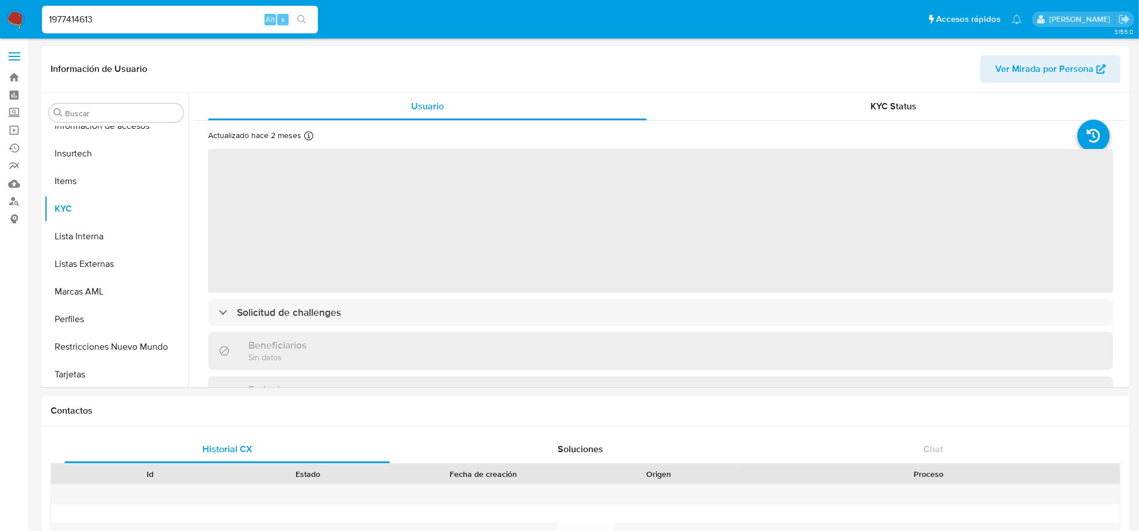
scroll to position [485, 0]
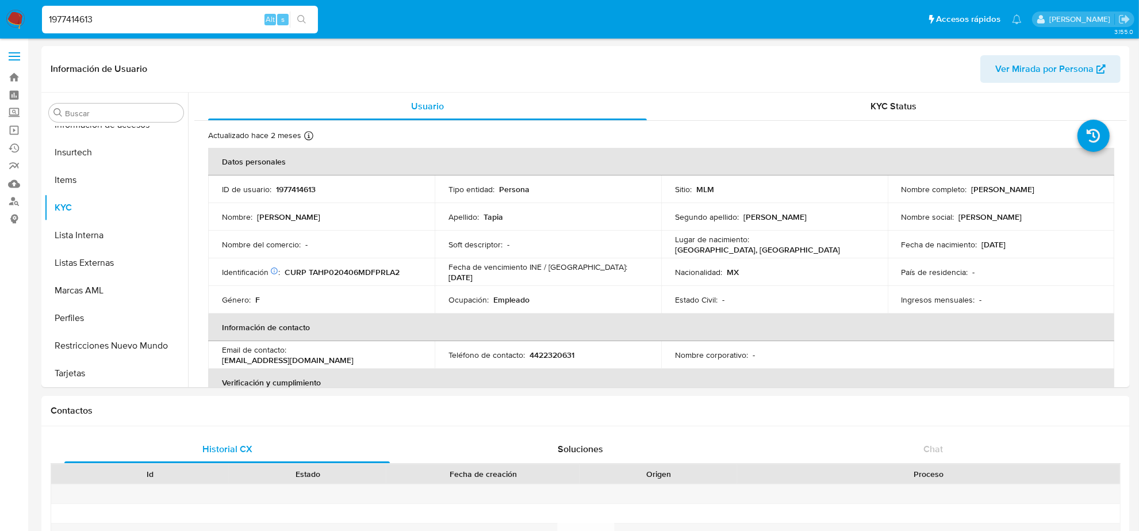
select select "10"
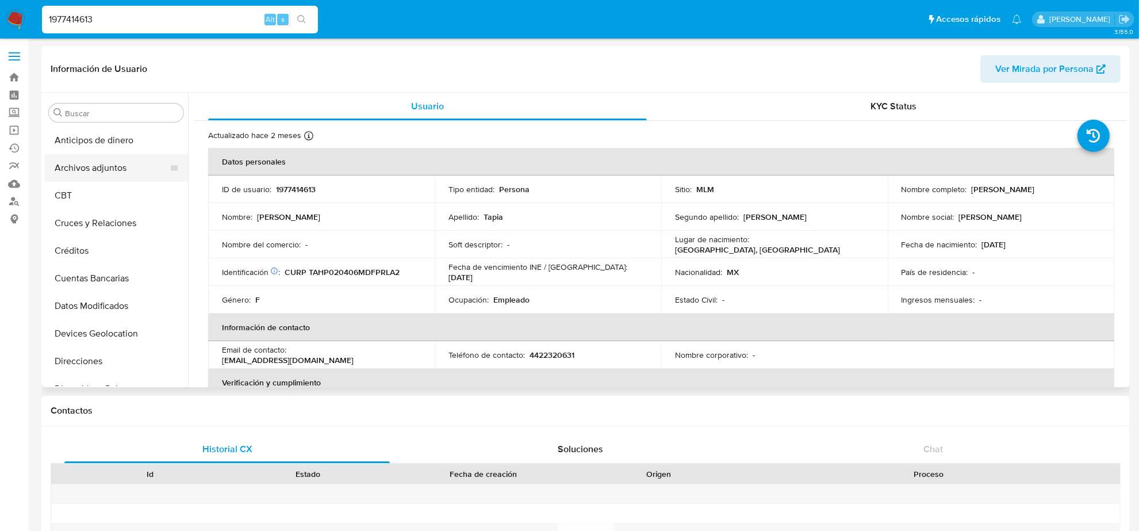
click at [105, 178] on button "Archivos adjuntos" at bounding box center [111, 168] width 135 height 28
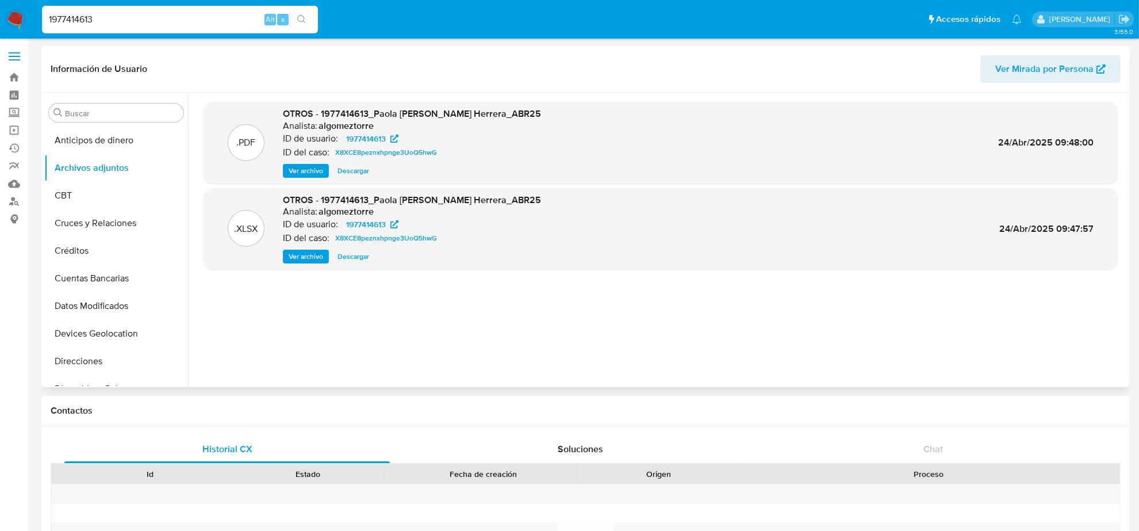
click at [312, 173] on span "Ver archivo" at bounding box center [306, 171] width 35 height 12
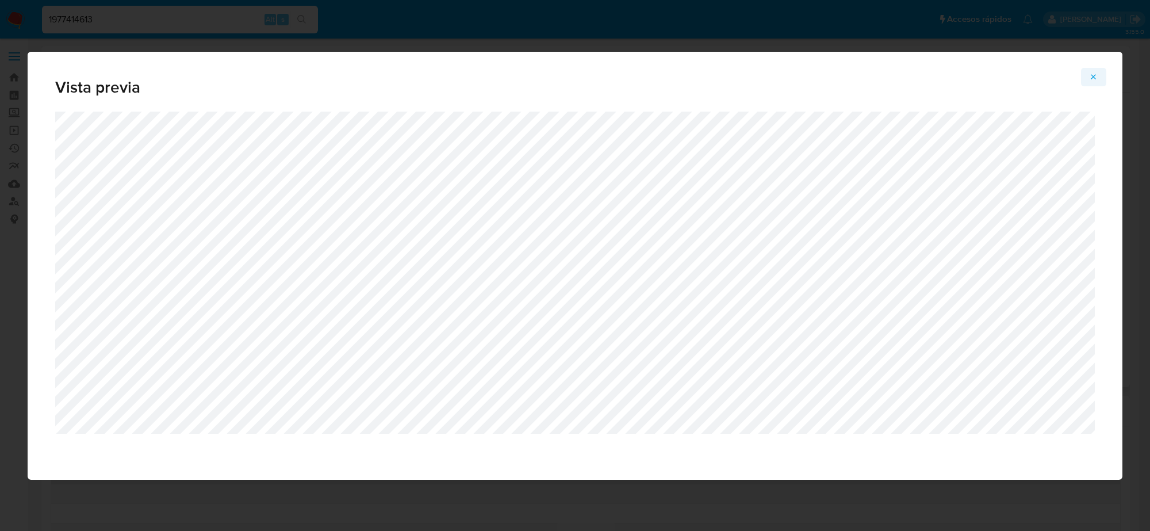
click at [1088, 78] on button "Attachment preview" at bounding box center [1093, 77] width 25 height 18
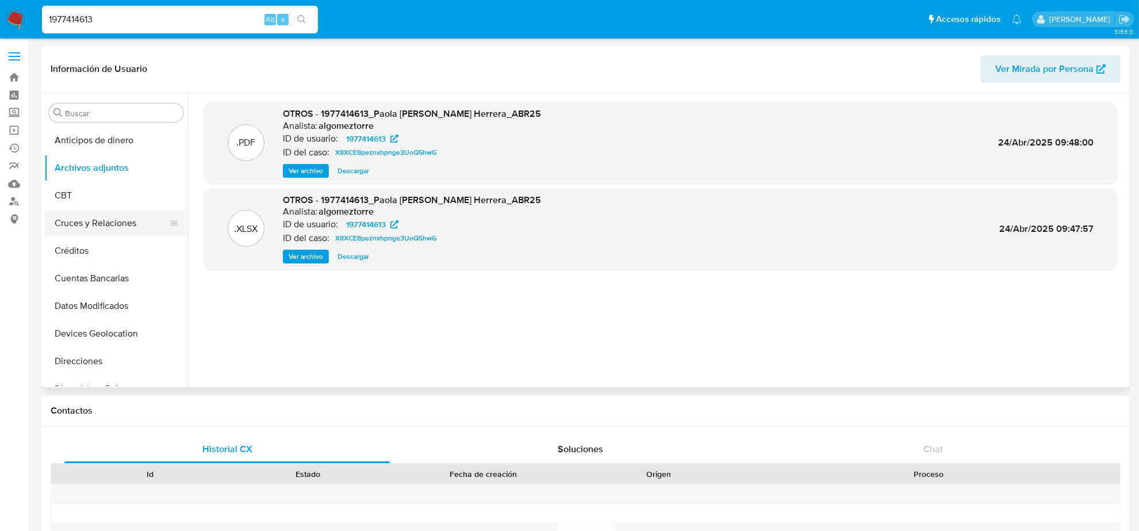
click at [90, 228] on button "Cruces y Relaciones" at bounding box center [111, 223] width 135 height 28
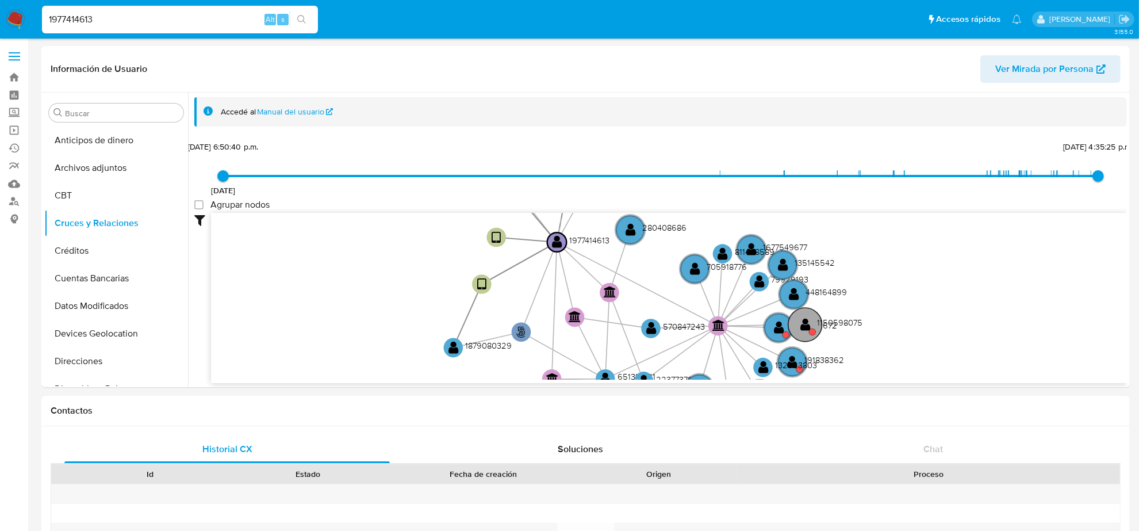
click at [847, 320] on text "1150598075" at bounding box center [839, 322] width 45 height 12
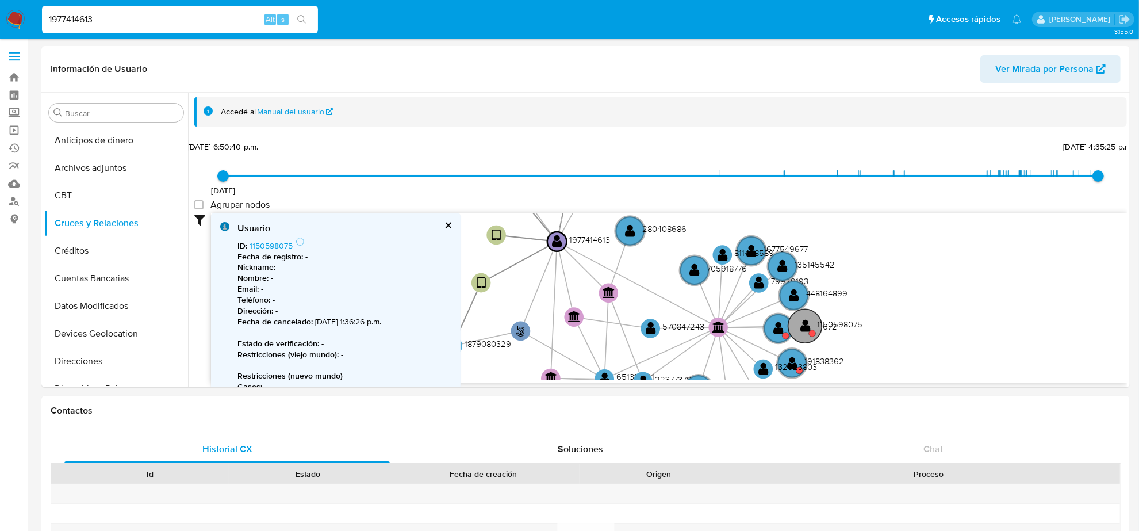
click at [847, 320] on text "1150598075" at bounding box center [839, 324] width 45 height 12
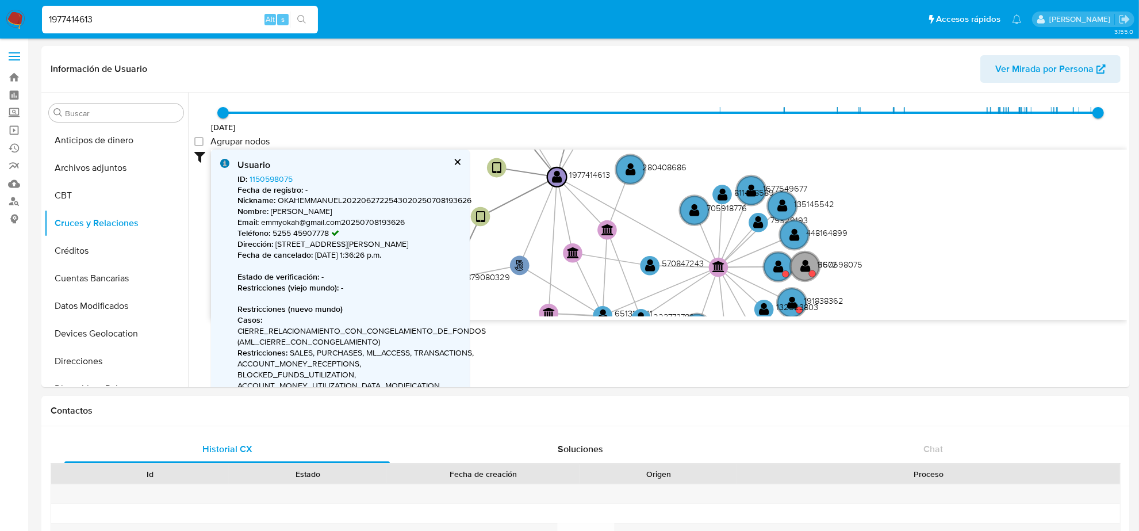
scroll to position [144, 0]
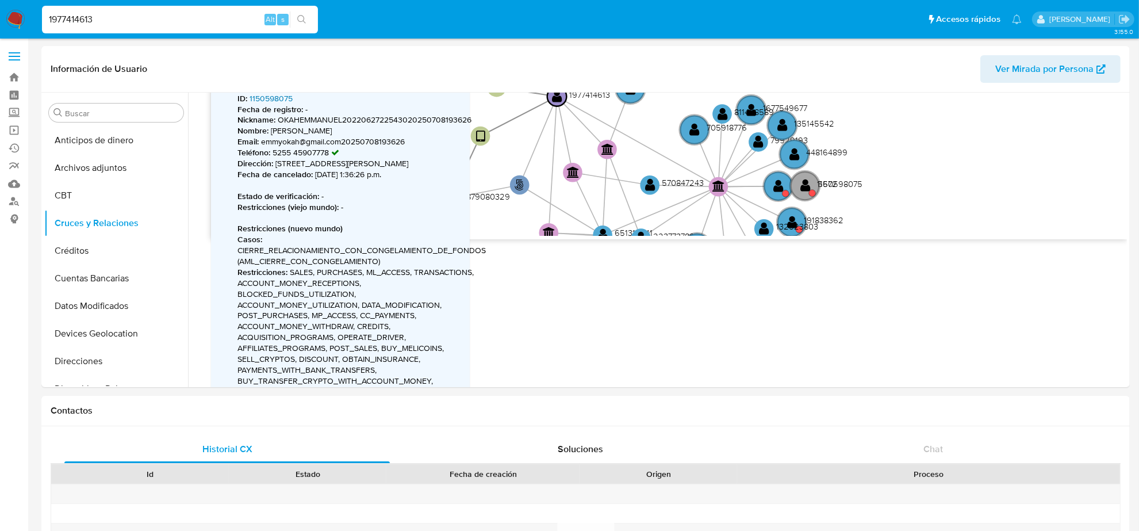
click at [278, 97] on link "1150598075" at bounding box center [271, 99] width 43 height 12
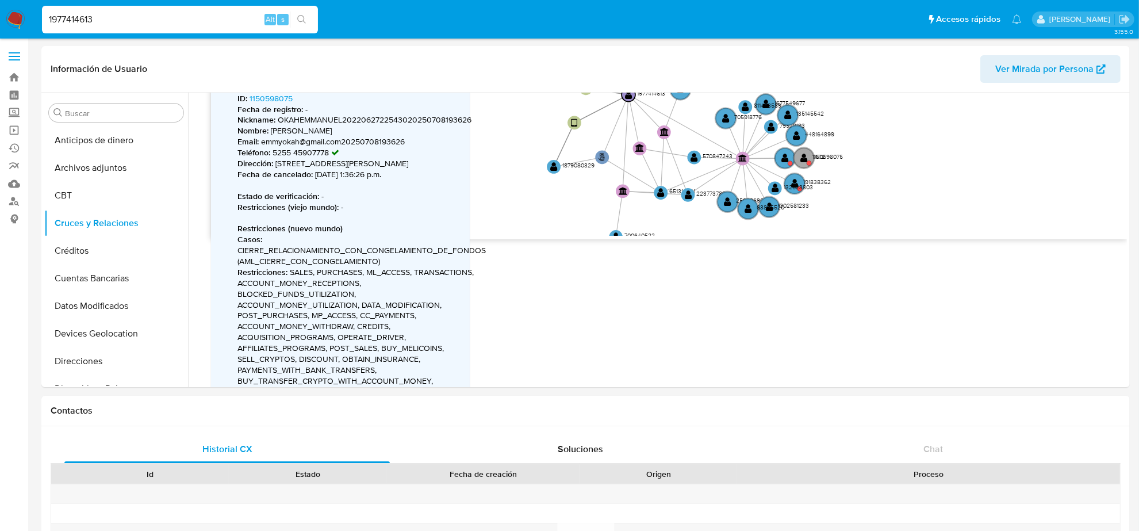
drag, startPoint x: 917, startPoint y: 202, endPoint x: 918, endPoint y: 174, distance: 28.2
click at [918, 174] on icon "phone-6f53819b223943d1c6f629d0406dacde  user-1977414613  1977414613 person-9e…" at bounding box center [669, 152] width 916 height 167
click at [818, 182] on text "191838362" at bounding box center [817, 182] width 28 height 9
click at [818, 182] on text "191838362" at bounding box center [817, 183] width 28 height 9
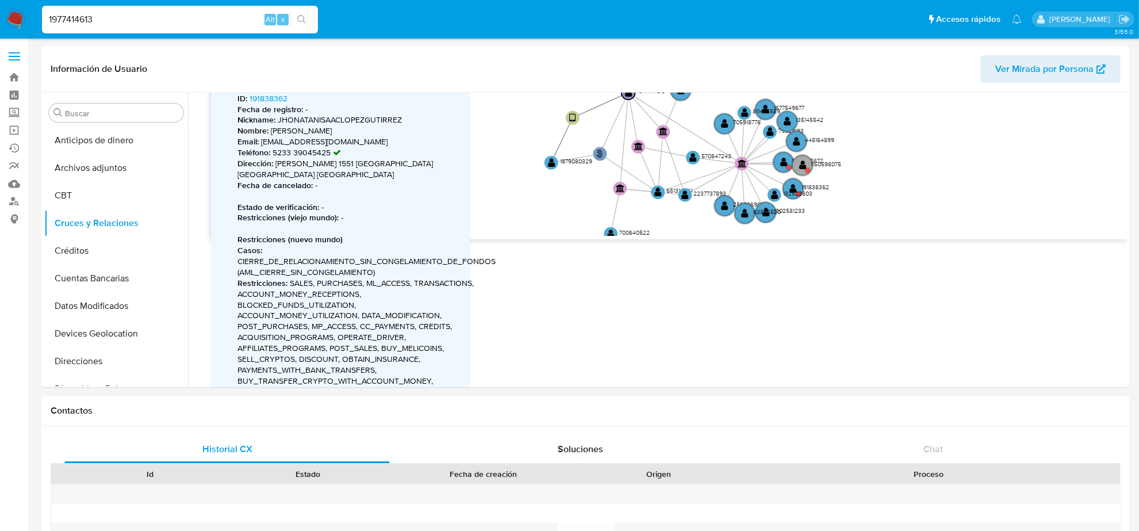
scroll to position [72, 0]
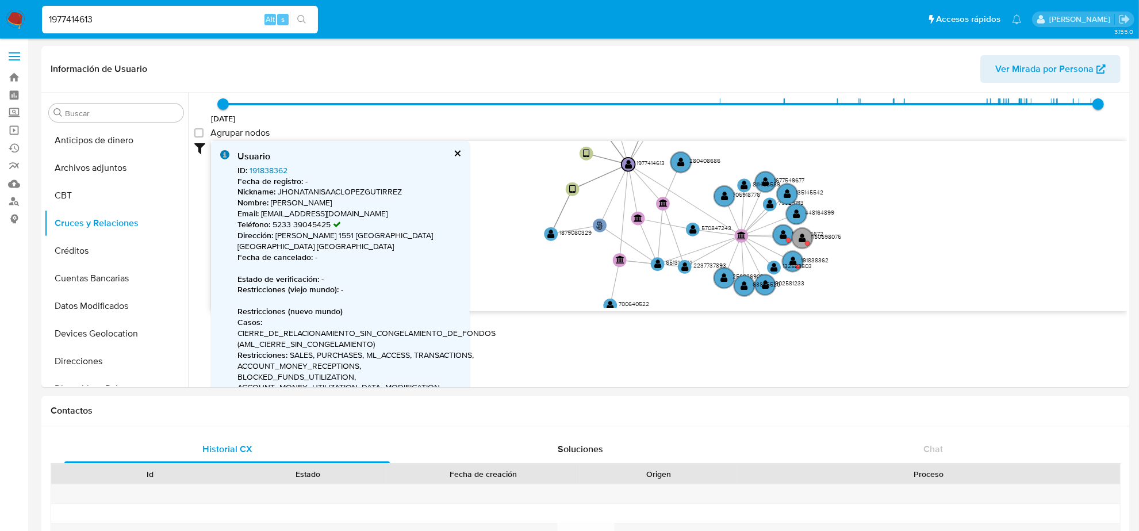
click at [277, 167] on link "191838362" at bounding box center [269, 170] width 38 height 12
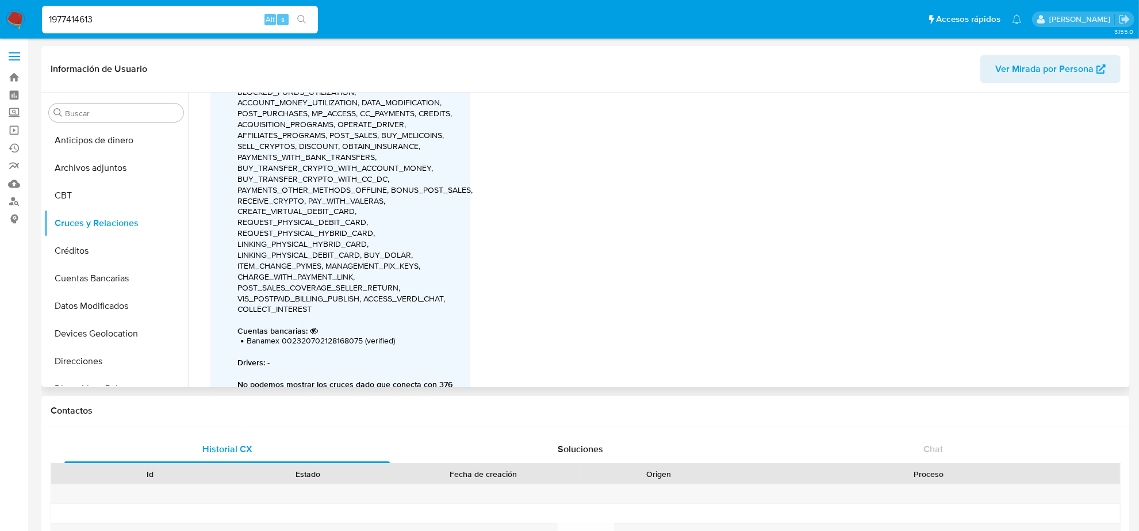
scroll to position [285, 0]
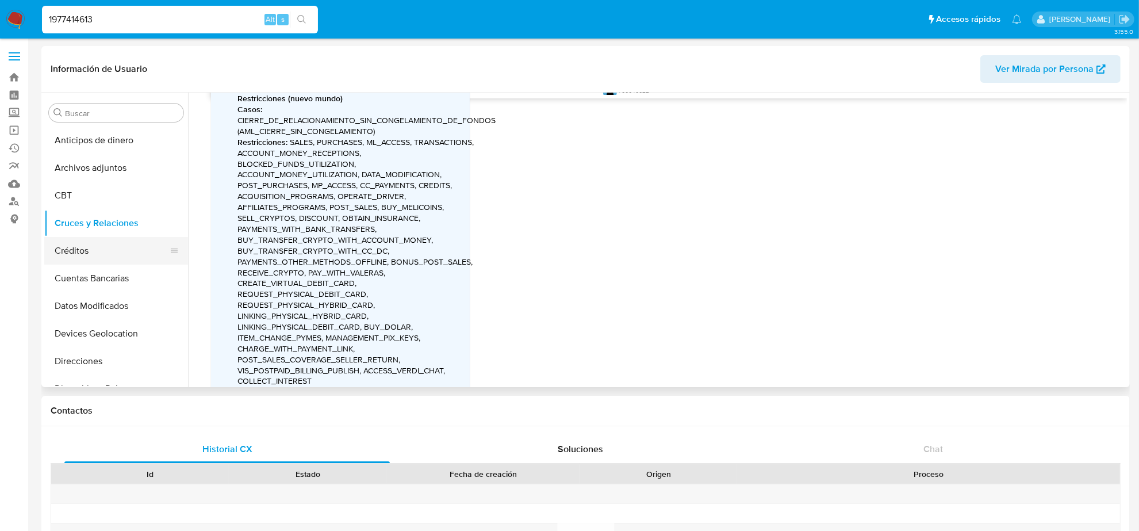
click at [95, 250] on button "Créditos" at bounding box center [111, 251] width 135 height 28
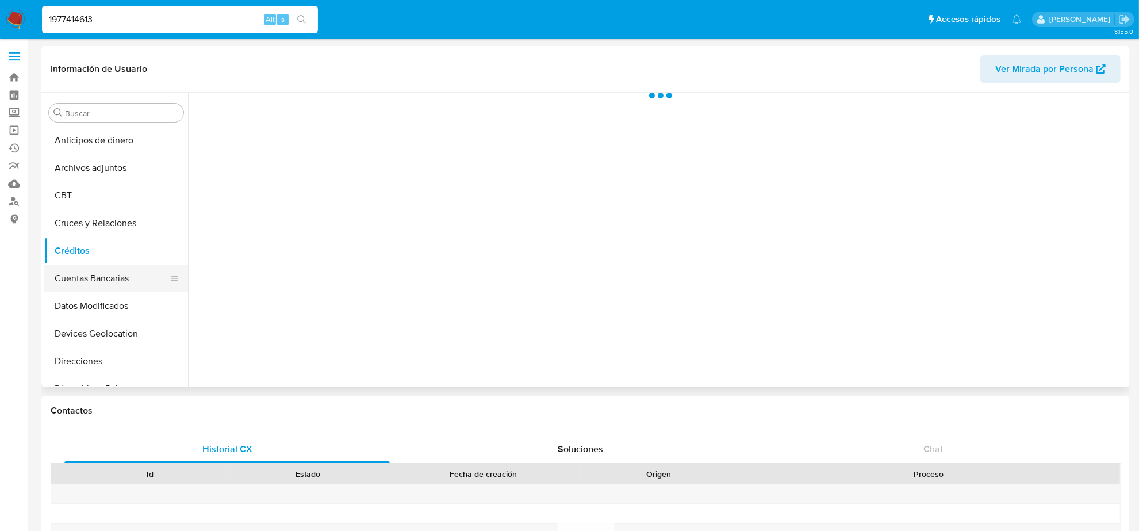
scroll to position [0, 0]
click at [107, 277] on button "Cuentas Bancarias" at bounding box center [111, 279] width 135 height 28
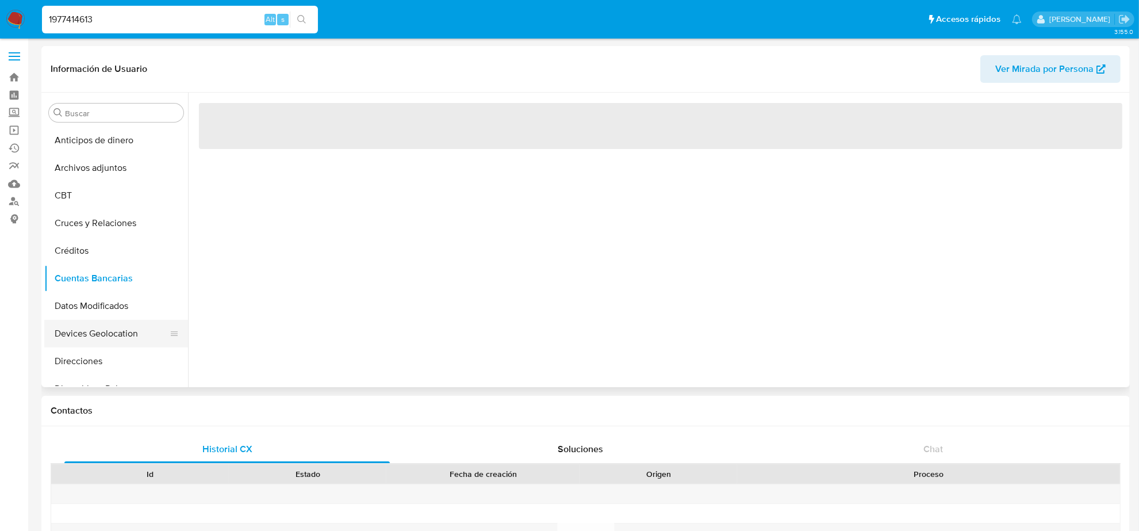
click at [101, 331] on button "Devices Geolocation" at bounding box center [111, 334] width 135 height 28
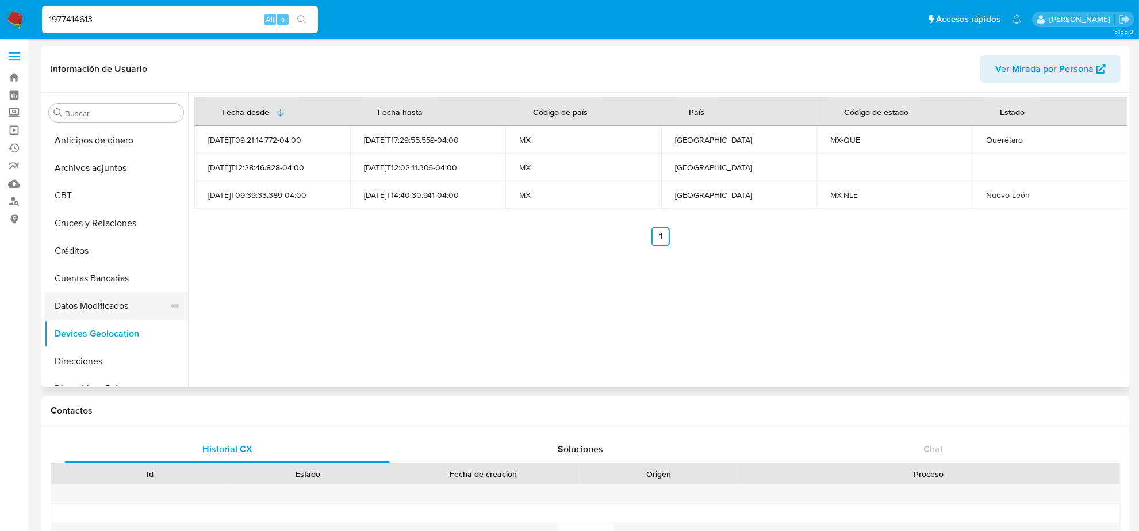
click at [86, 312] on button "Datos Modificados" at bounding box center [111, 306] width 135 height 28
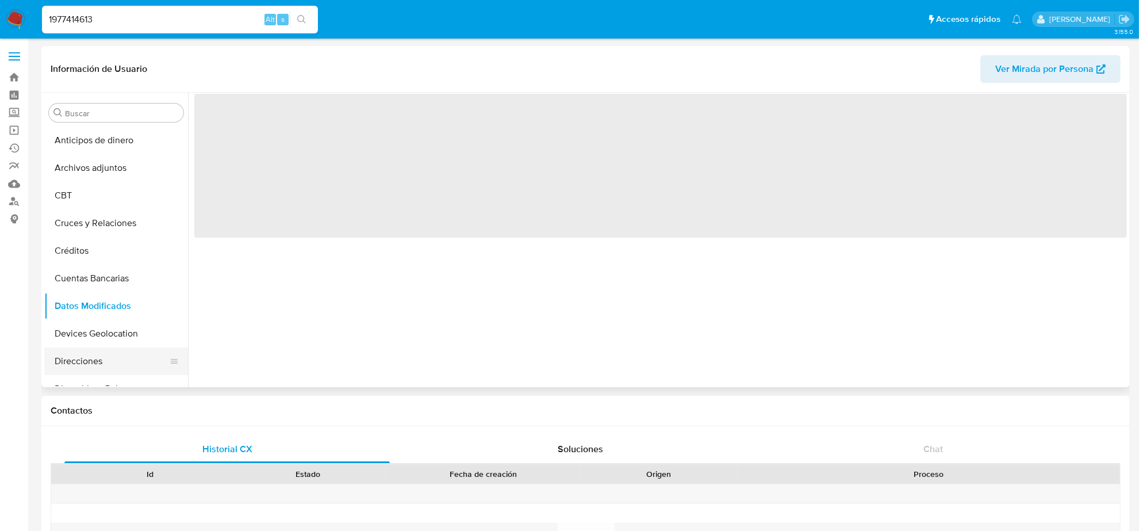
click at [106, 359] on button "Direcciones" at bounding box center [111, 361] width 135 height 28
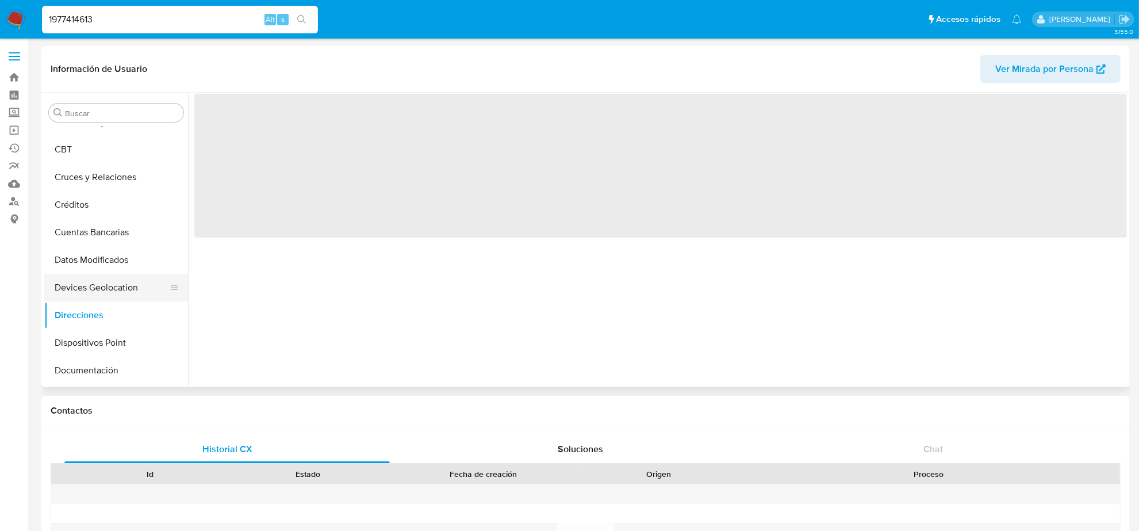
scroll to position [72, 0]
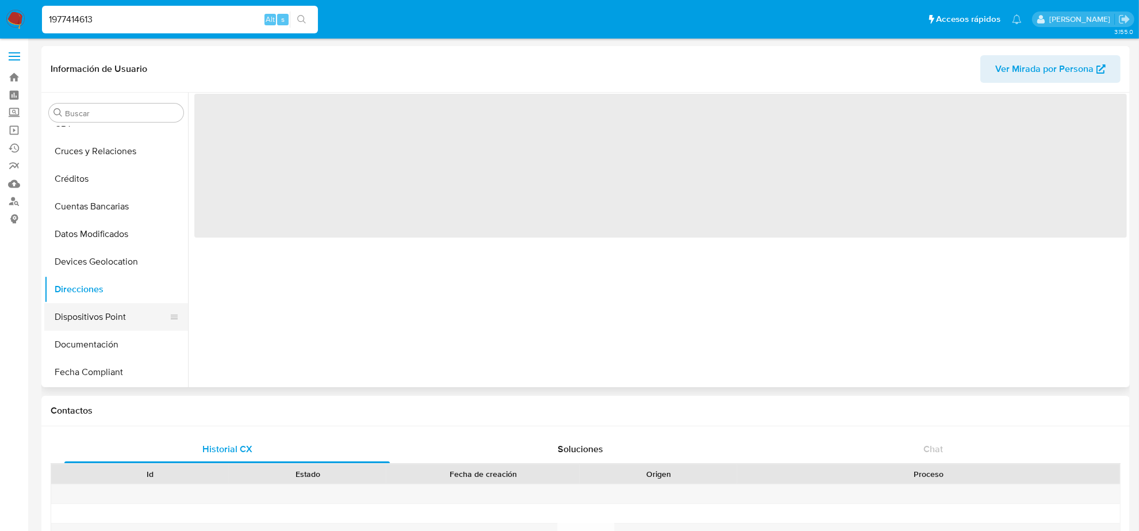
click at [102, 323] on button "Dispositivos Point" at bounding box center [111, 317] width 135 height 28
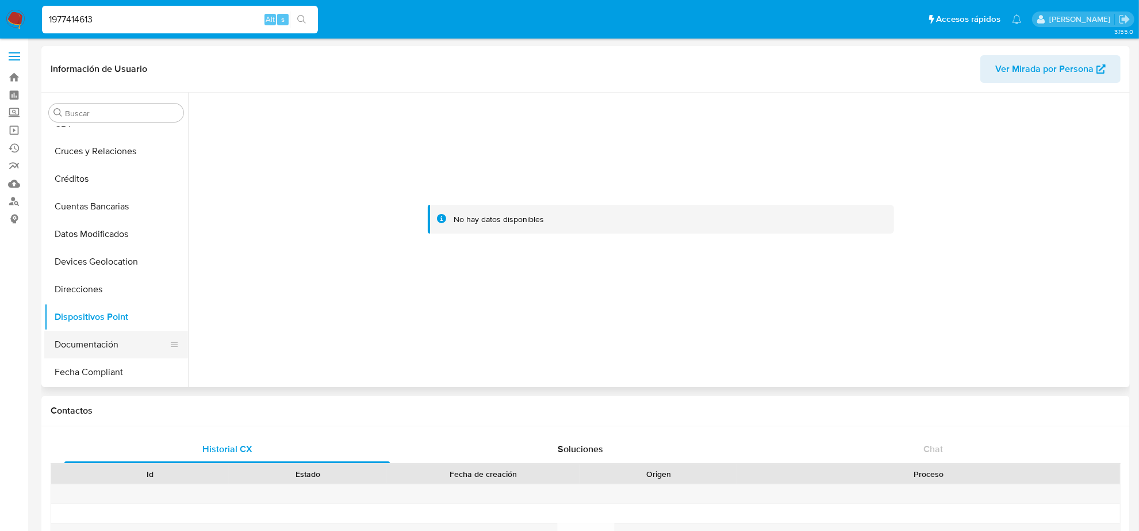
click at [102, 346] on button "Documentación" at bounding box center [111, 345] width 135 height 28
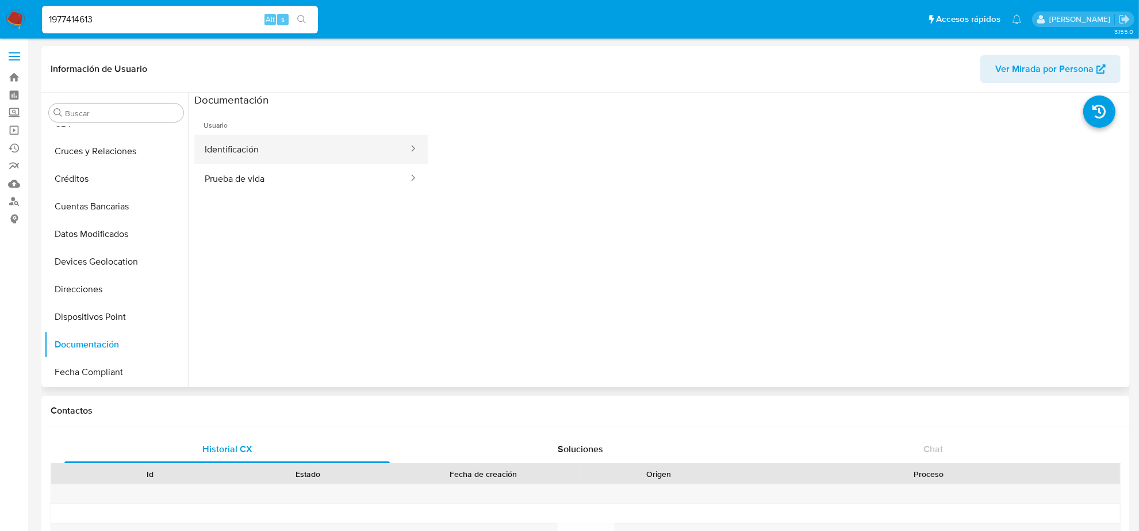
click at [256, 144] on button "Identificación" at bounding box center [301, 149] width 215 height 29
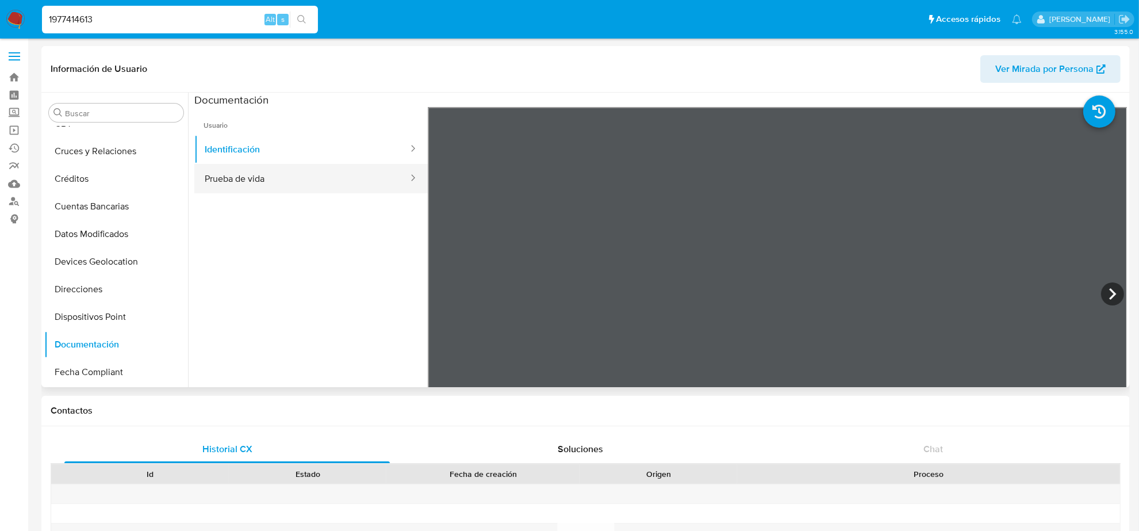
click at [248, 181] on button "Prueba de vida" at bounding box center [301, 178] width 215 height 29
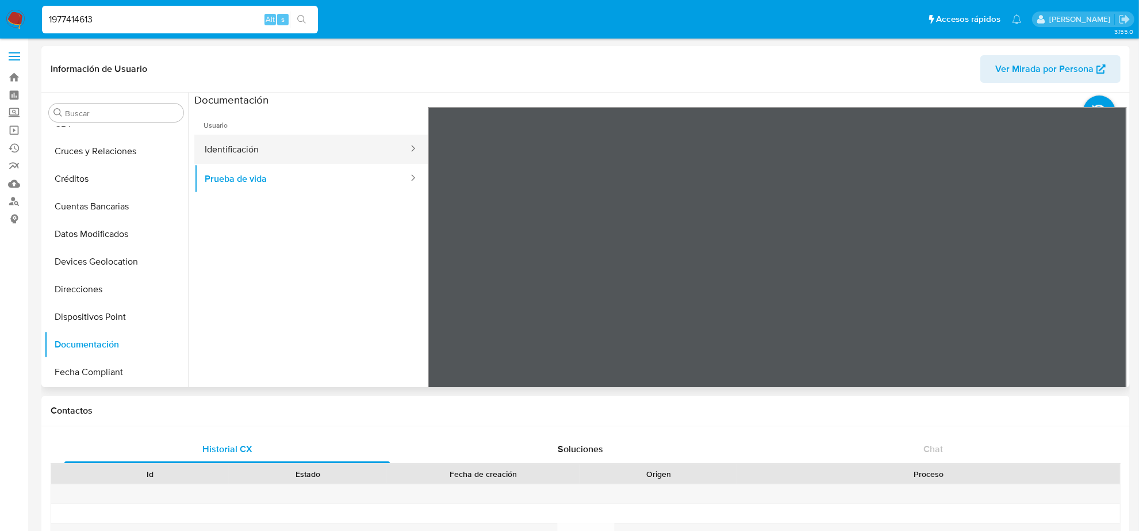
click at [271, 159] on button "Identificación" at bounding box center [301, 149] width 215 height 29
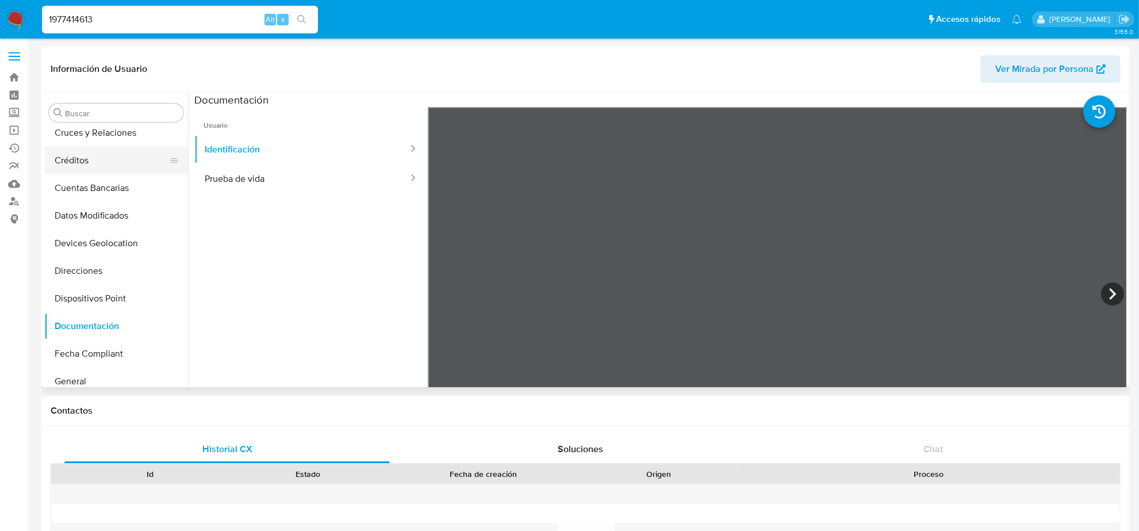
scroll to position [144, 0]
click at [91, 328] on button "General" at bounding box center [111, 328] width 135 height 28
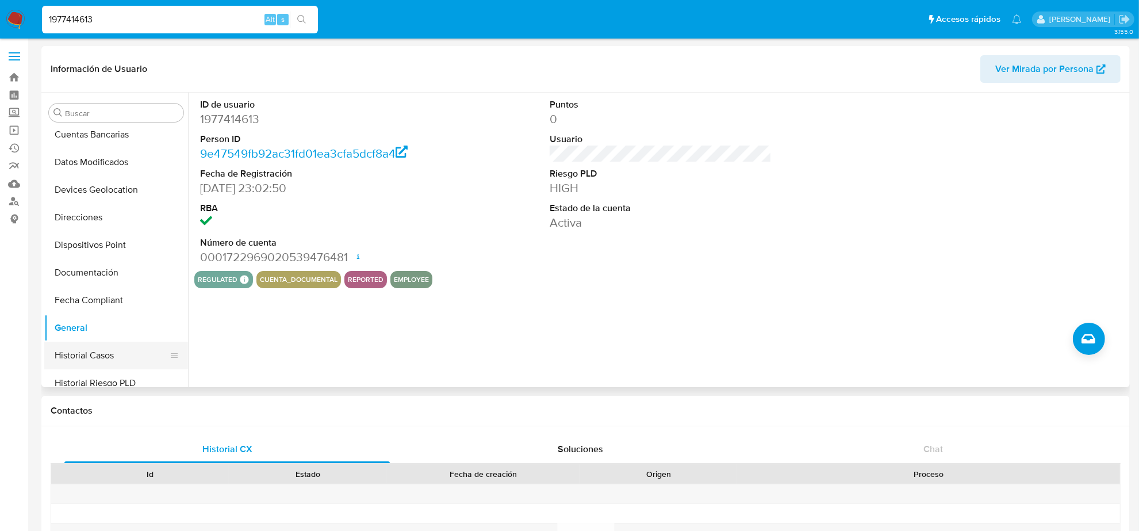
click at [108, 349] on button "Historial Casos" at bounding box center [111, 356] width 135 height 28
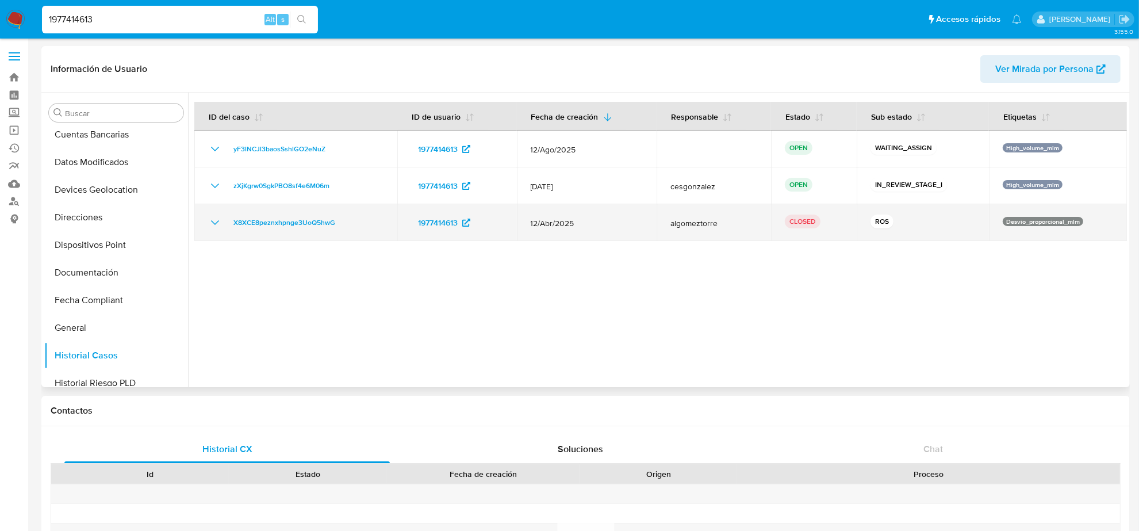
click at [214, 221] on icon "Mostrar/Ocultar" at bounding box center [215, 223] width 14 height 14
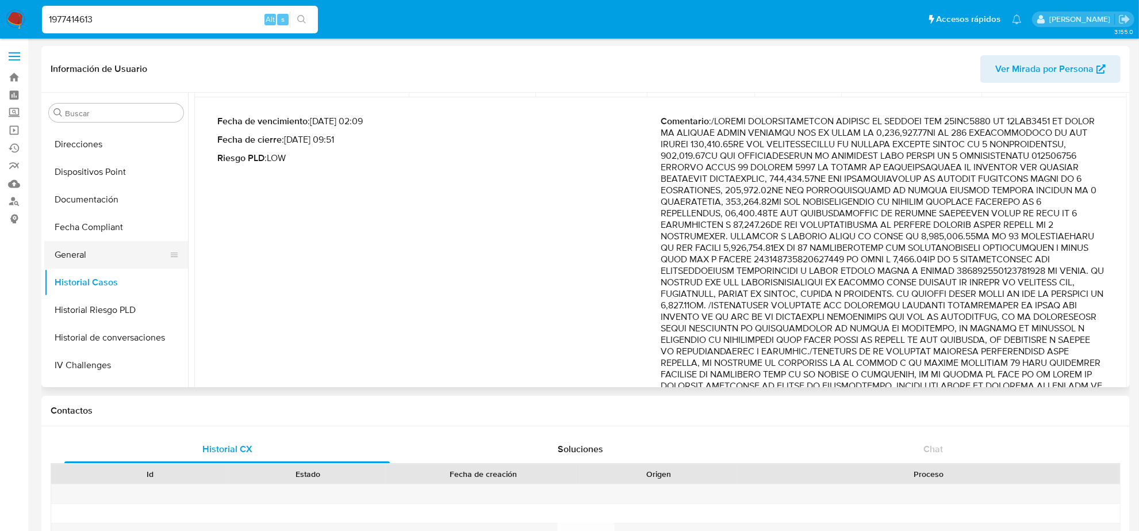
scroll to position [288, 0]
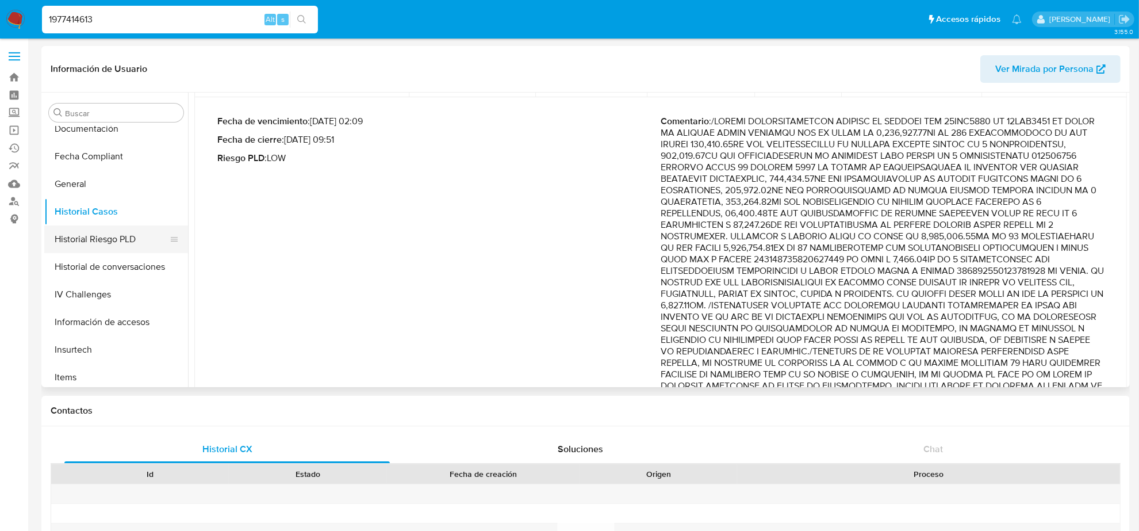
click at [91, 239] on button "Historial Riesgo PLD" at bounding box center [111, 239] width 135 height 28
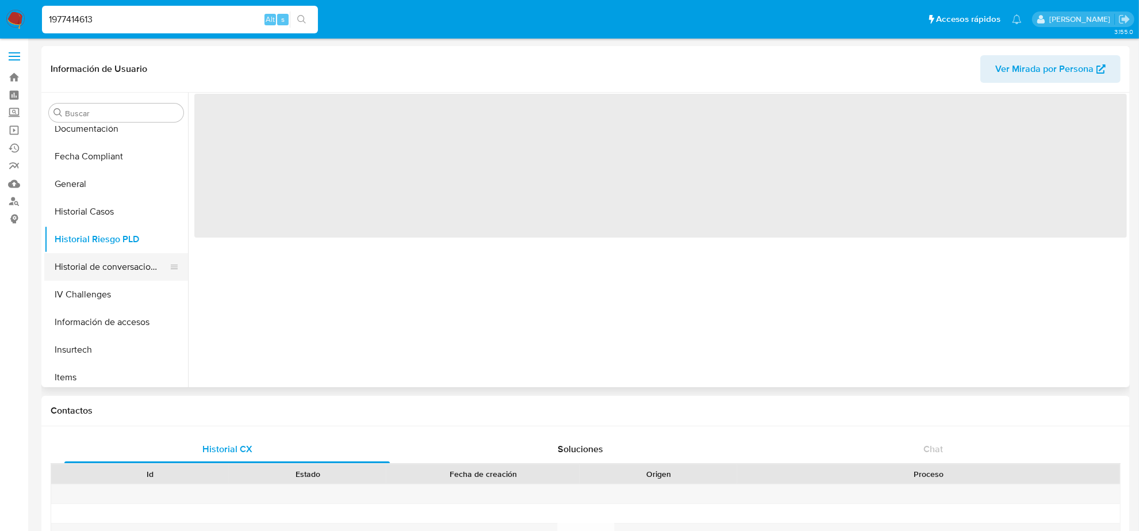
click at [82, 265] on button "Historial de conversaciones" at bounding box center [111, 267] width 135 height 28
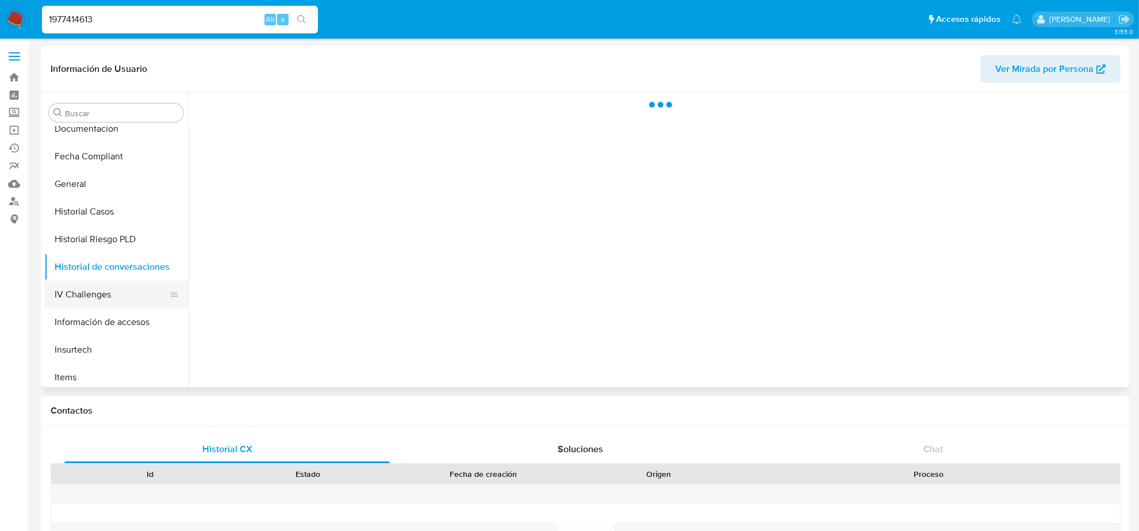
drag, startPoint x: 76, startPoint y: 289, endPoint x: 76, endPoint y: 323, distance: 33.9
click at [76, 290] on button "IV Challenges" at bounding box center [116, 295] width 144 height 28
drag, startPoint x: 78, startPoint y: 334, endPoint x: 76, endPoint y: 343, distance: 9.9
click at [78, 334] on button "Información de accesos" at bounding box center [116, 322] width 144 height 28
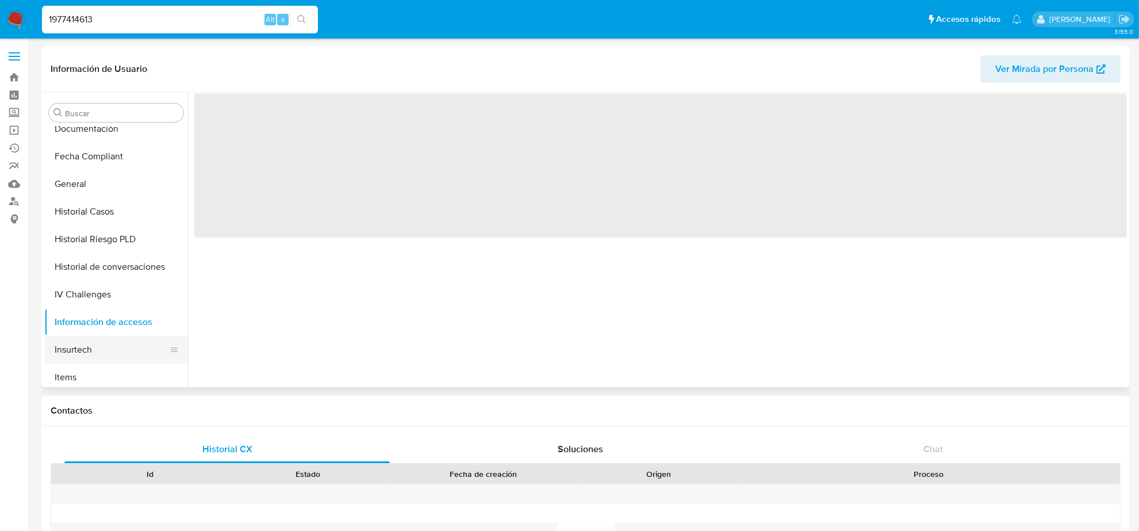
click at [74, 357] on button "Insurtech" at bounding box center [111, 350] width 135 height 28
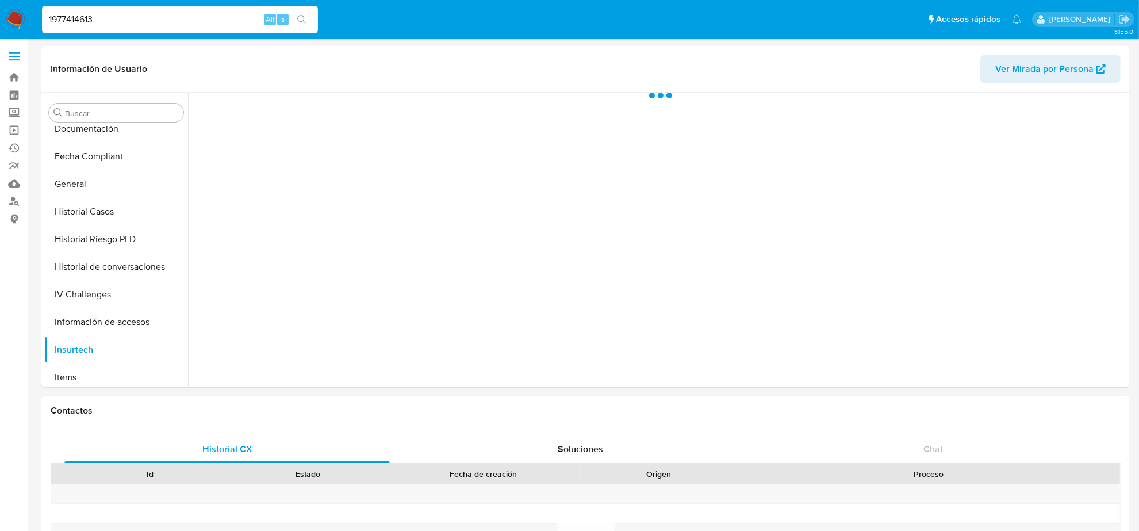
click at [73, 385] on button "Items" at bounding box center [111, 377] width 135 height 28
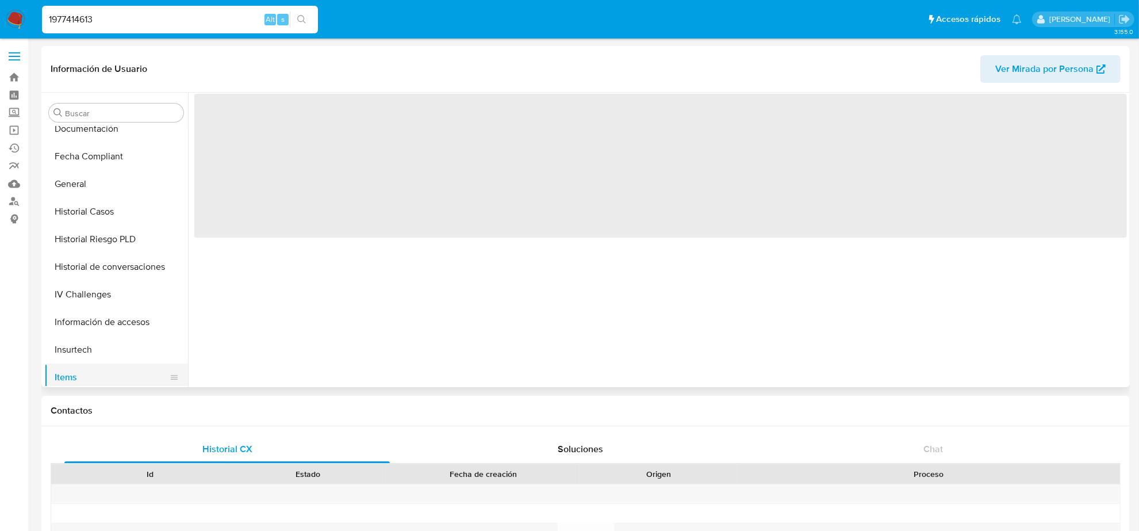
click at [70, 381] on button "Items" at bounding box center [111, 377] width 135 height 28
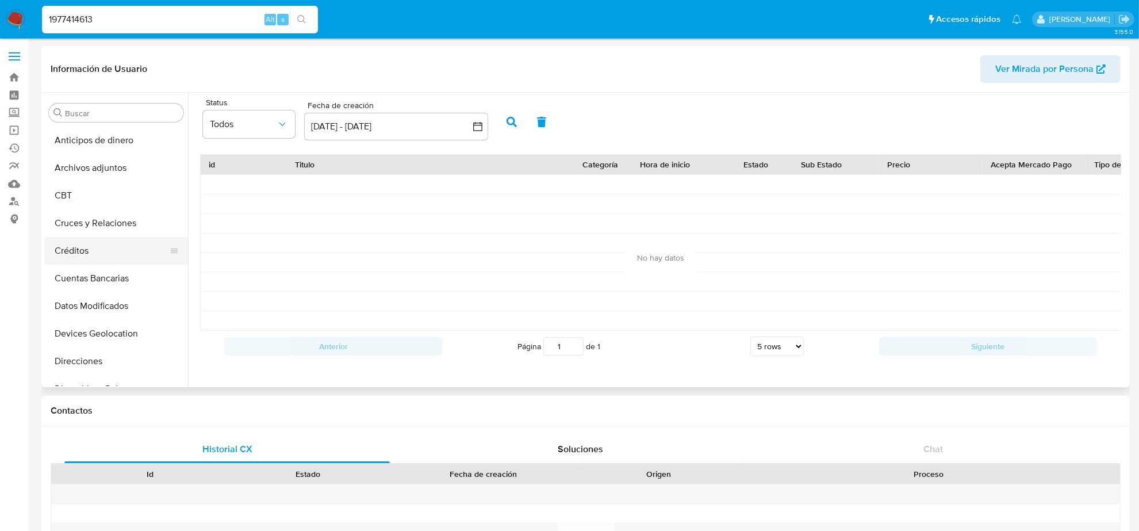
click at [81, 251] on button "Créditos" at bounding box center [111, 251] width 135 height 28
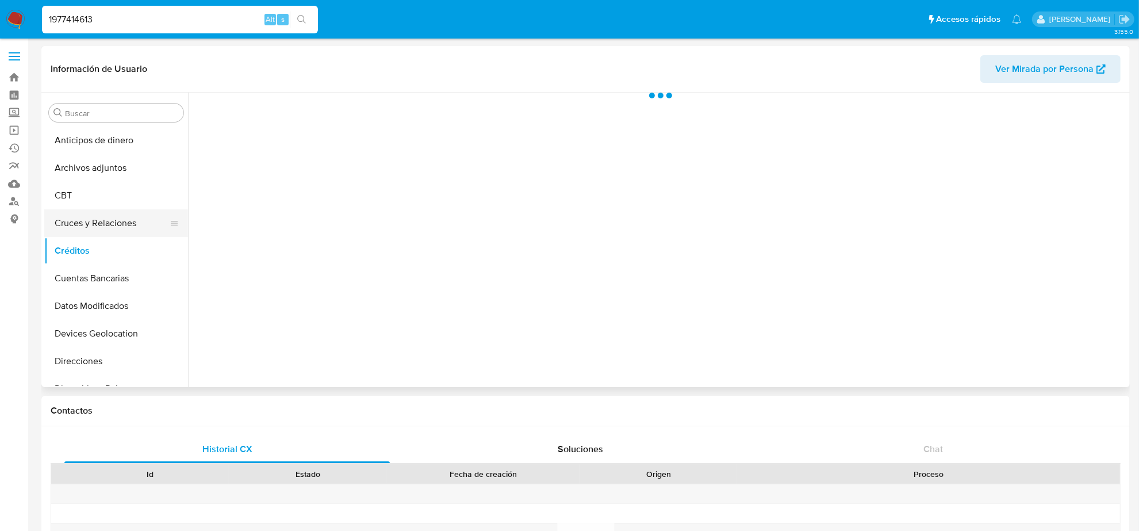
click at [90, 225] on button "Cruces y Relaciones" at bounding box center [111, 223] width 135 height 28
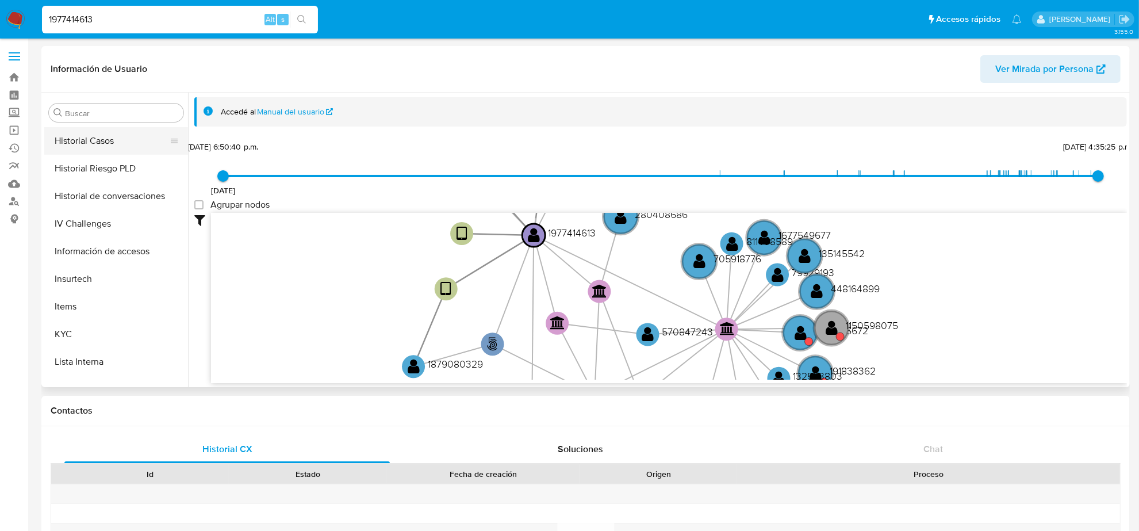
scroll to position [359, 0]
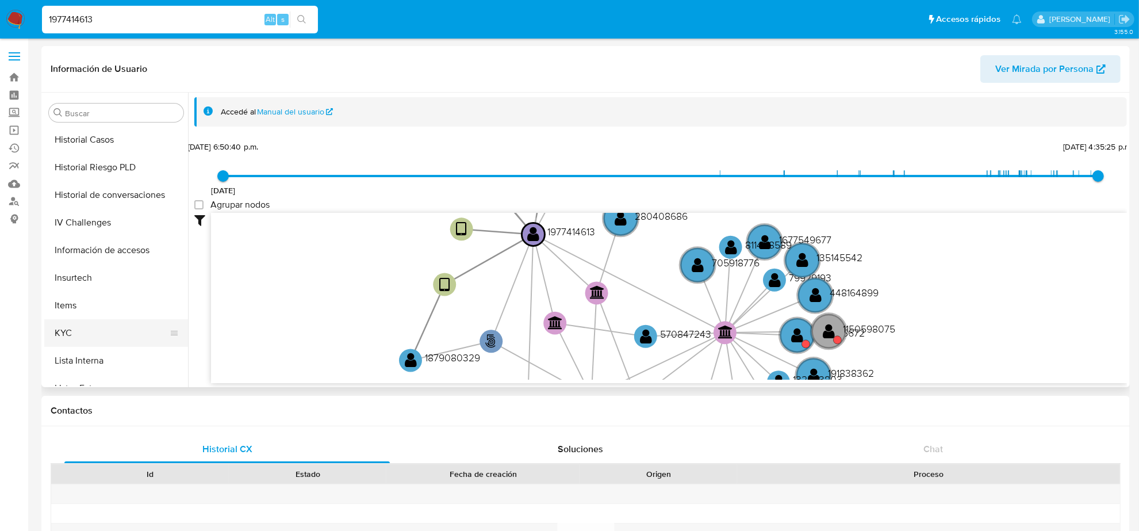
click at [79, 337] on button "KYC" at bounding box center [111, 333] width 135 height 28
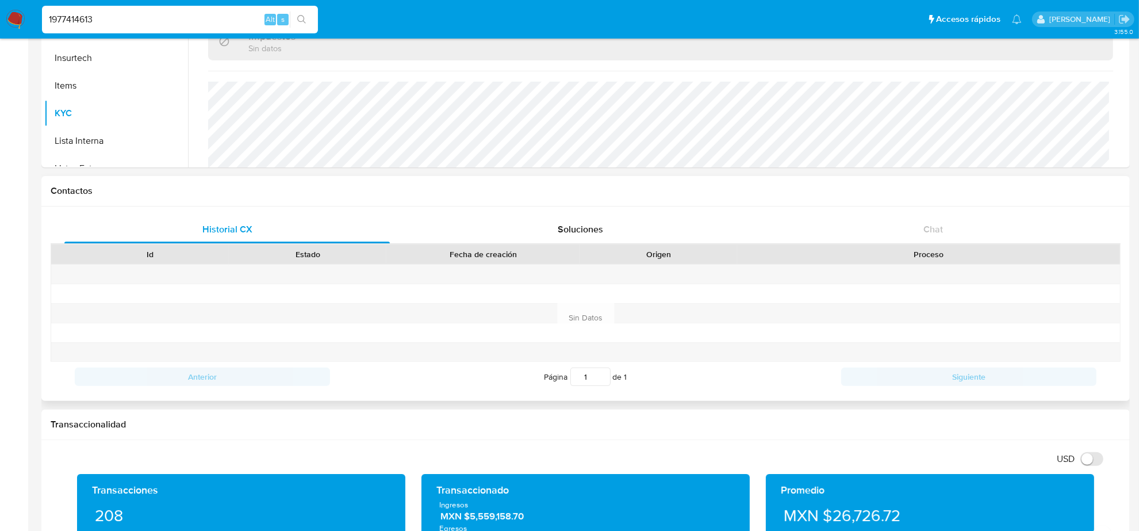
scroll to position [431, 0]
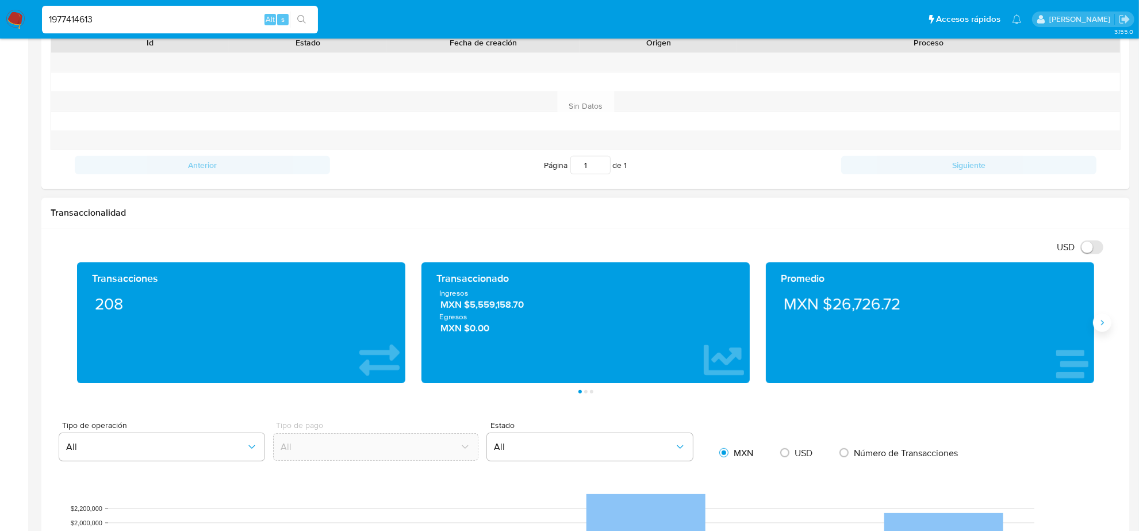
click at [1108, 323] on button "Siguiente" at bounding box center [1102, 322] width 18 height 18
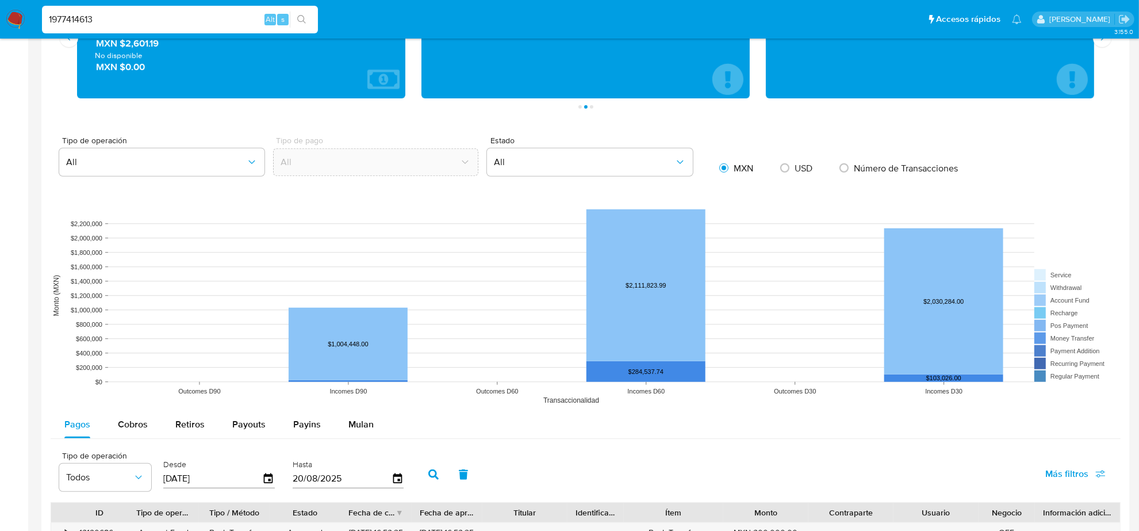
scroll to position [863, 0]
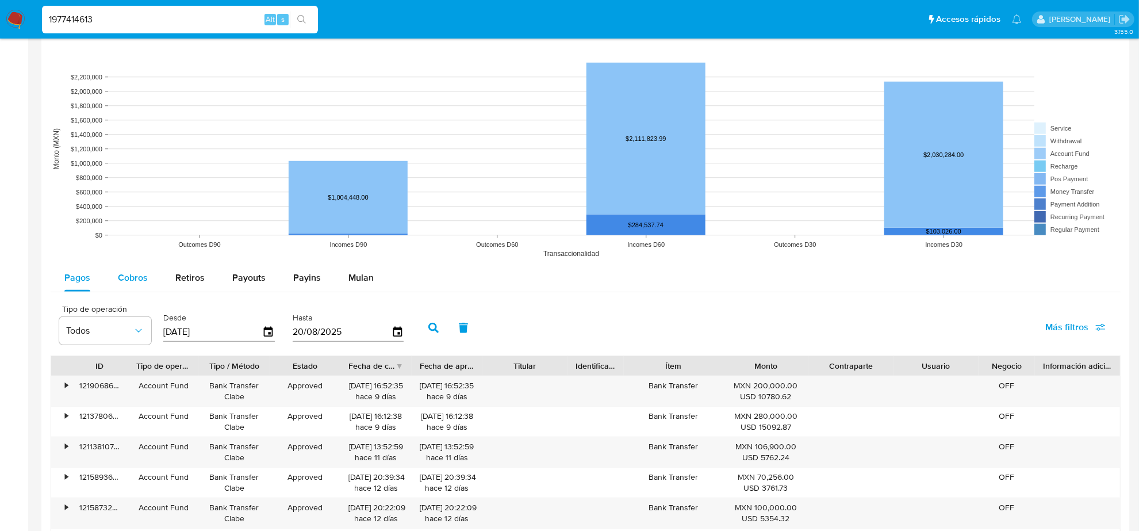
click at [130, 281] on span "Cobros" at bounding box center [133, 277] width 30 height 13
select select "10"
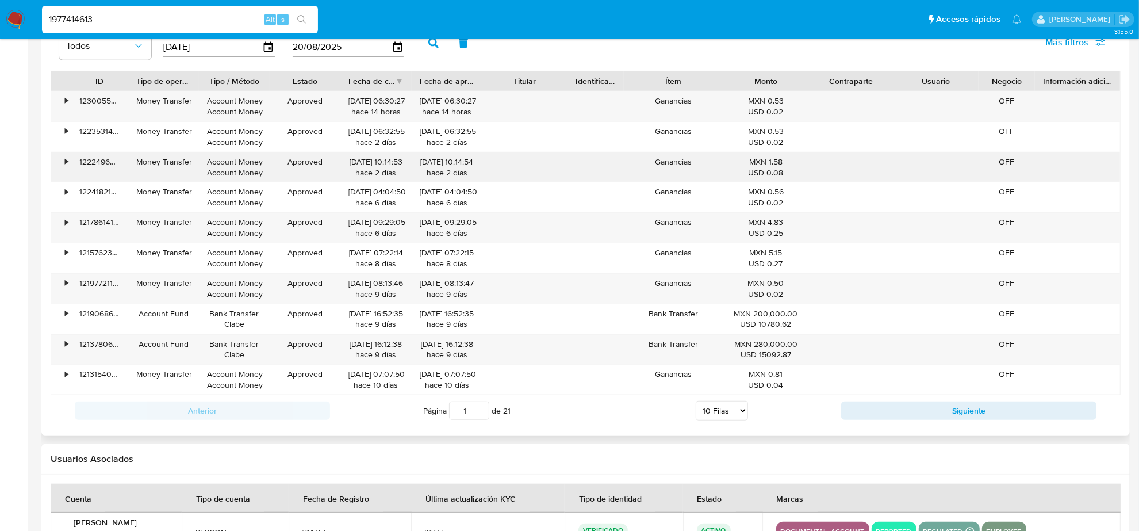
scroll to position [1150, 0]
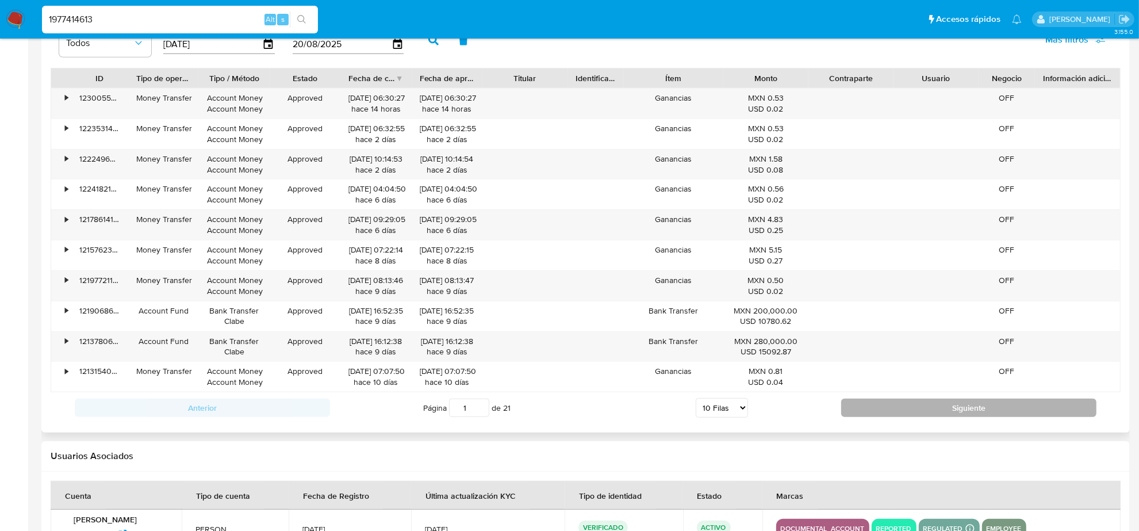
click at [909, 413] on button "Siguiente" at bounding box center [968, 408] width 255 height 18
click at [971, 409] on button "Siguiente" at bounding box center [968, 408] width 255 height 18
type input "3"
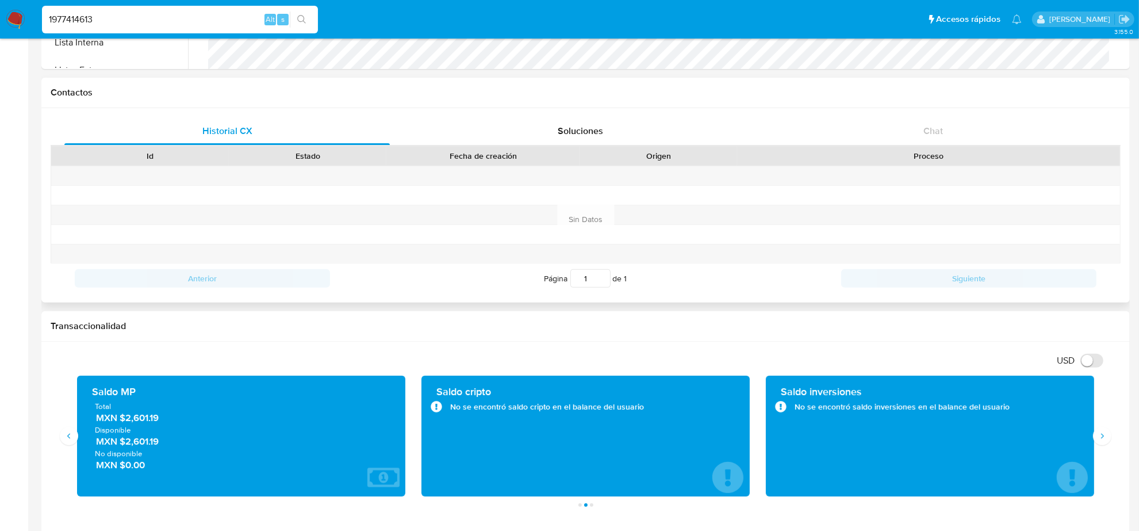
scroll to position [192, 0]
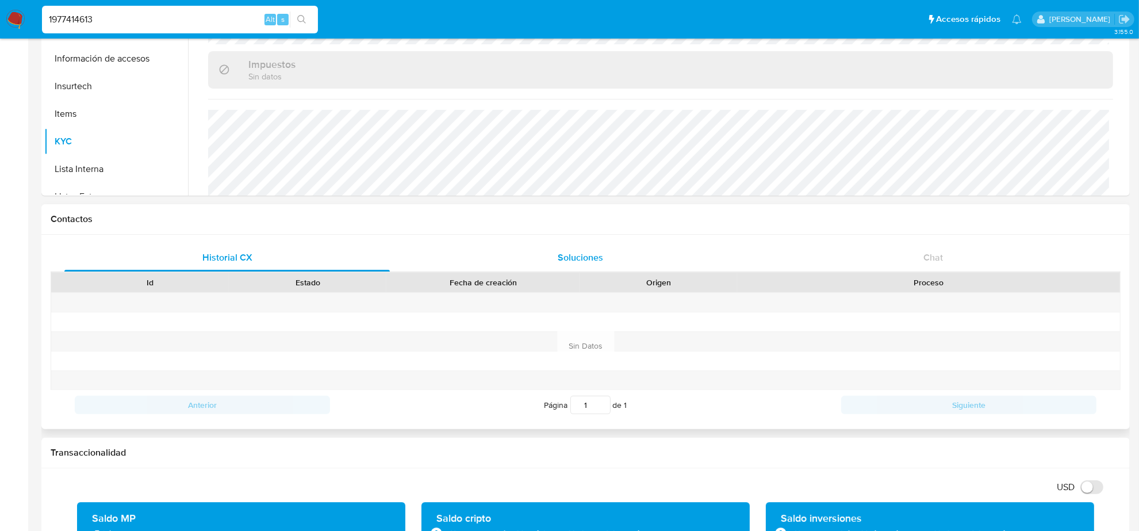
click at [545, 260] on div "Soluciones" at bounding box center [580, 258] width 325 height 28
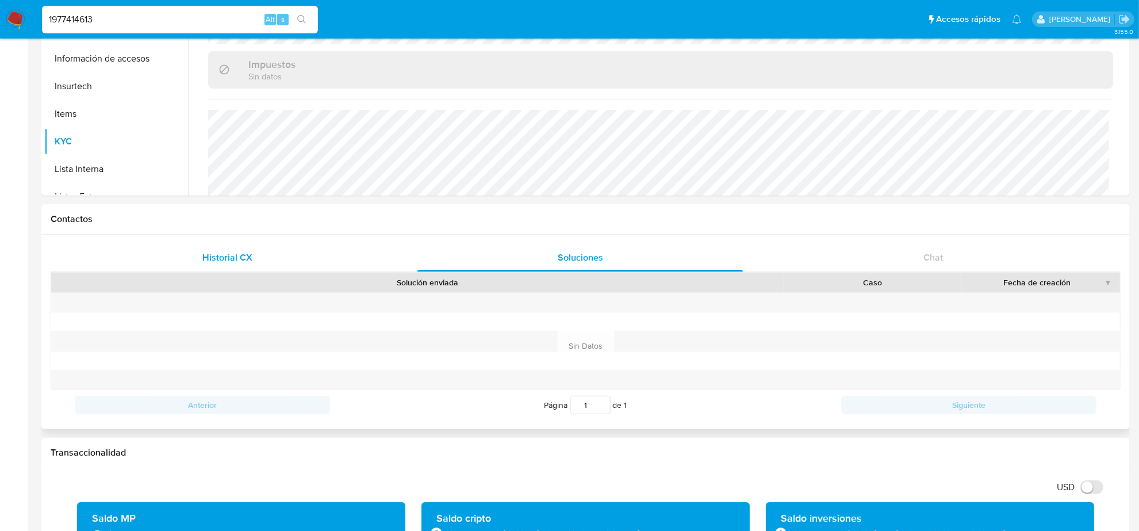
click at [234, 256] on span "Historial CX" at bounding box center [227, 257] width 50 height 13
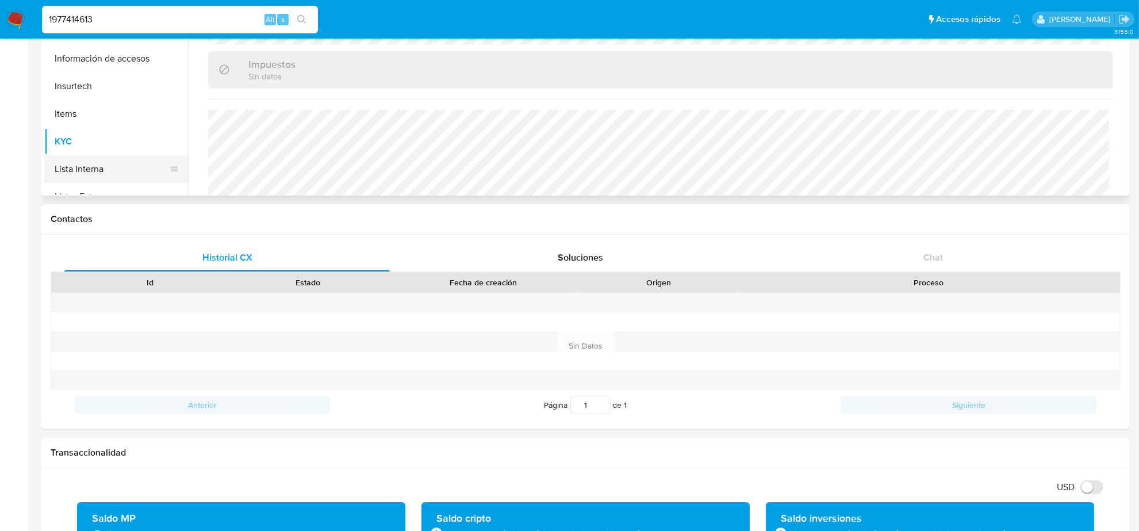
click at [70, 159] on button "Lista Interna" at bounding box center [111, 169] width 135 height 28
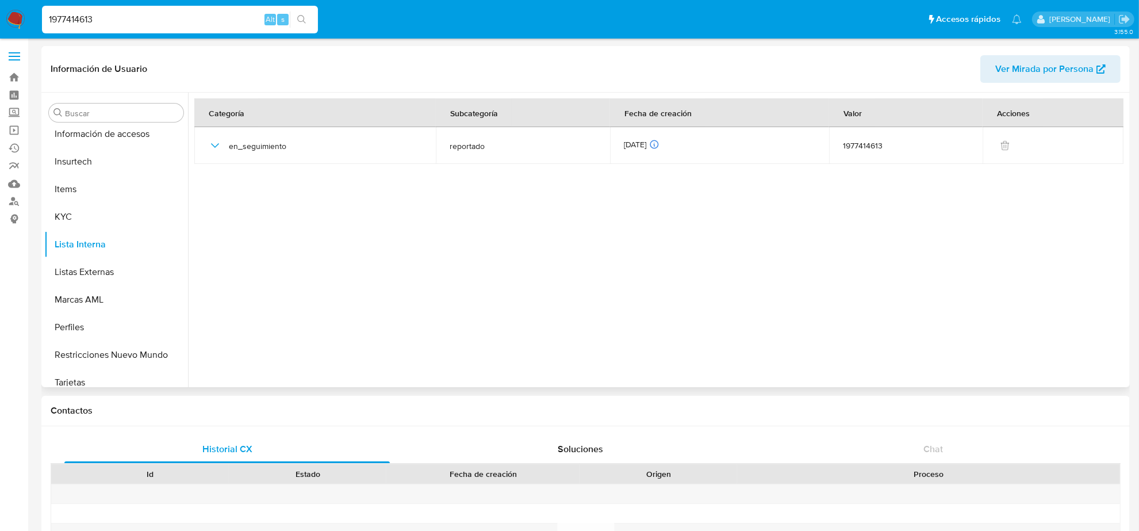
scroll to position [485, 0]
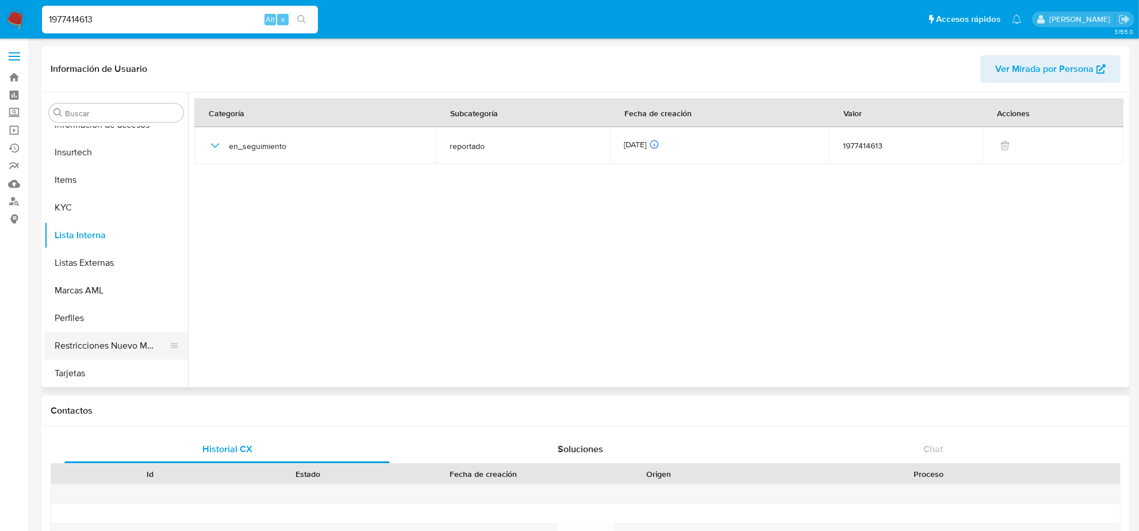
click at [94, 334] on button "Restricciones Nuevo Mundo" at bounding box center [111, 346] width 135 height 28
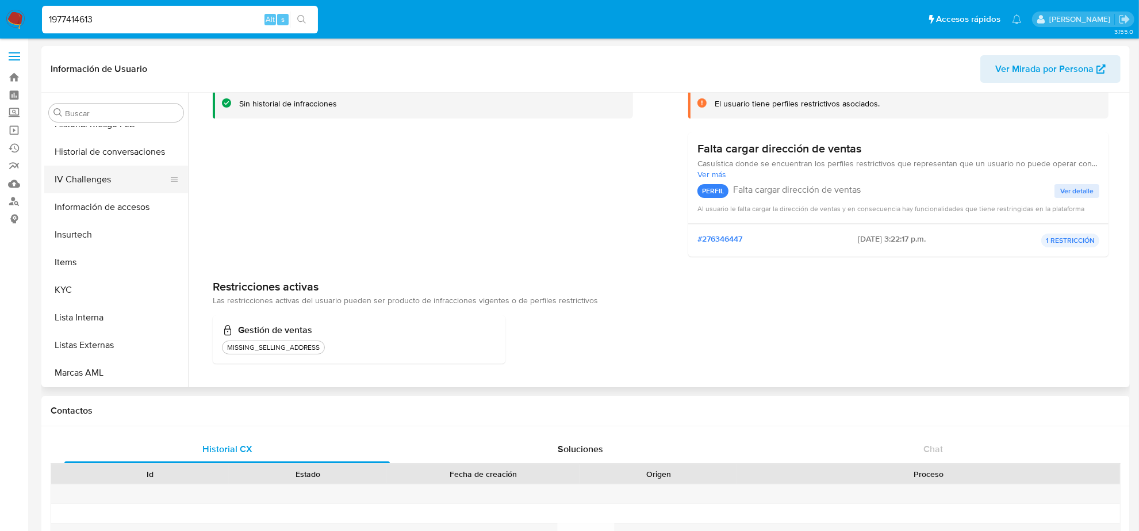
scroll to position [269, 0]
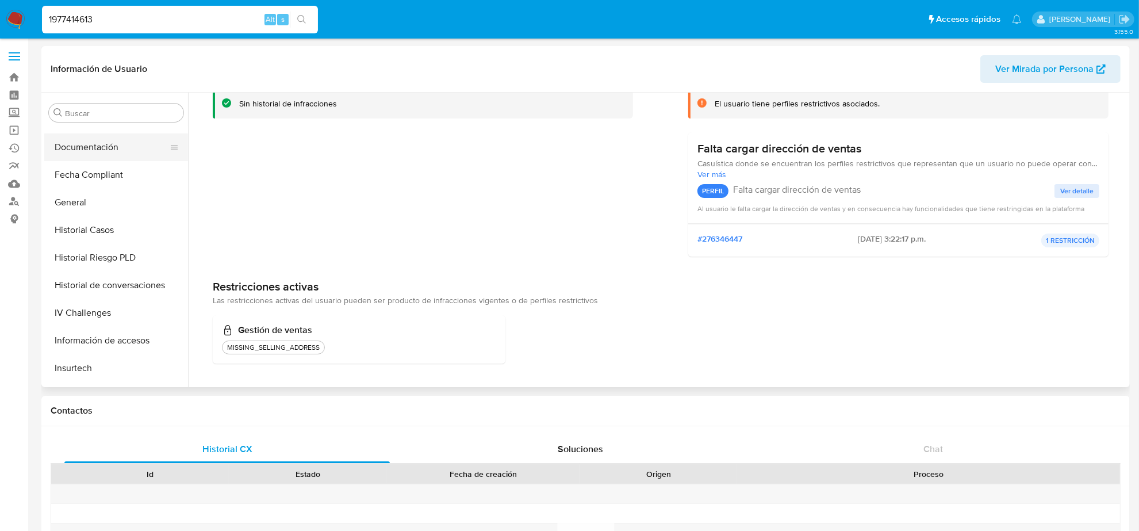
click at [134, 140] on button "Documentación" at bounding box center [111, 147] width 135 height 28
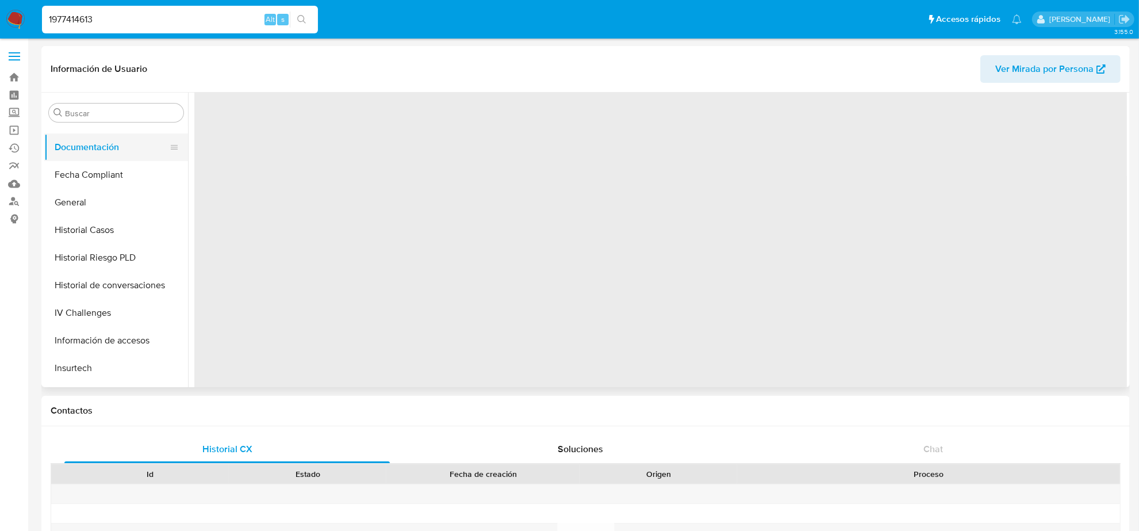
scroll to position [0, 0]
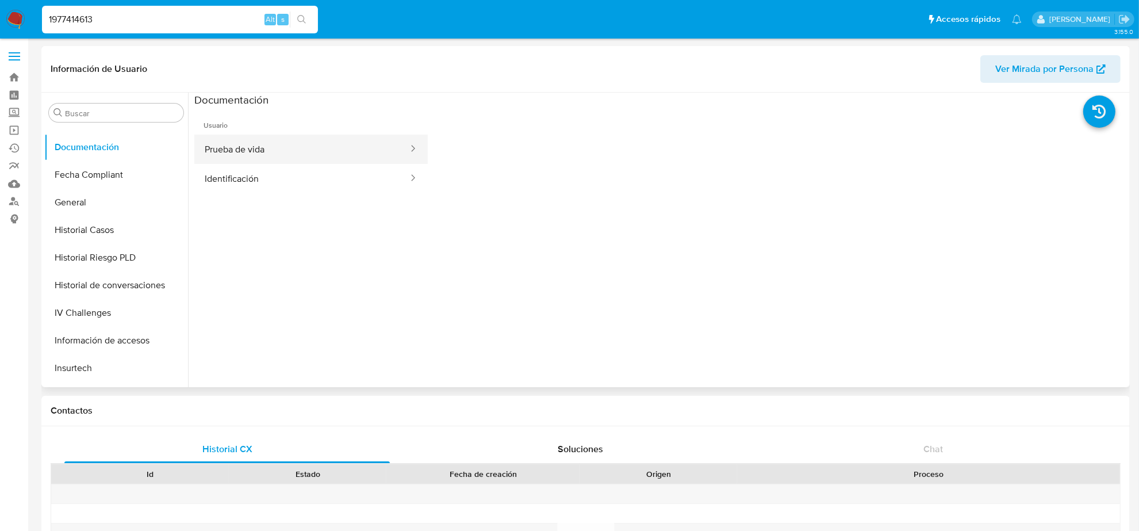
click at [309, 145] on button "Prueba de vida" at bounding box center [301, 149] width 215 height 29
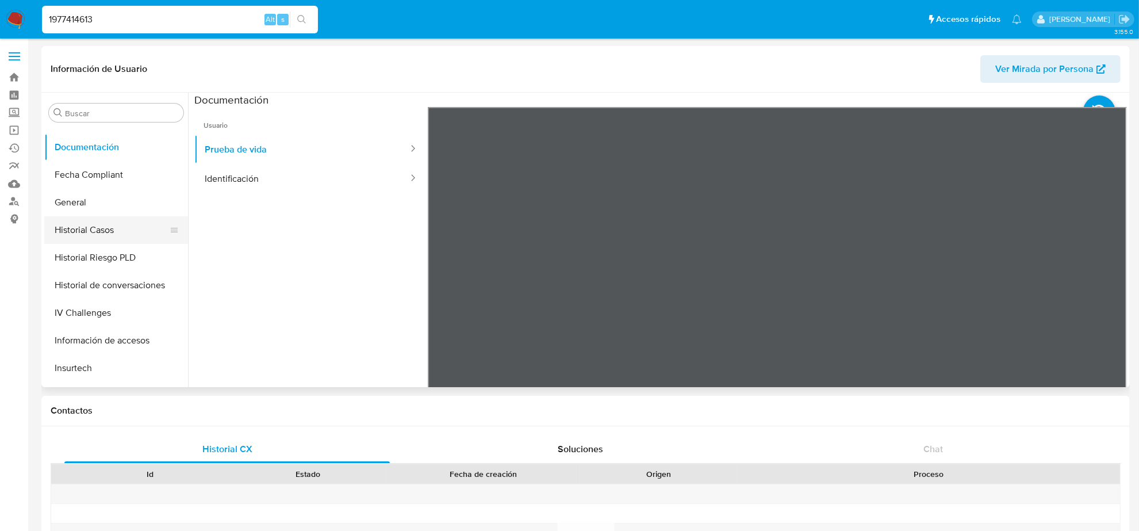
click at [105, 234] on button "Historial Casos" at bounding box center [111, 230] width 135 height 28
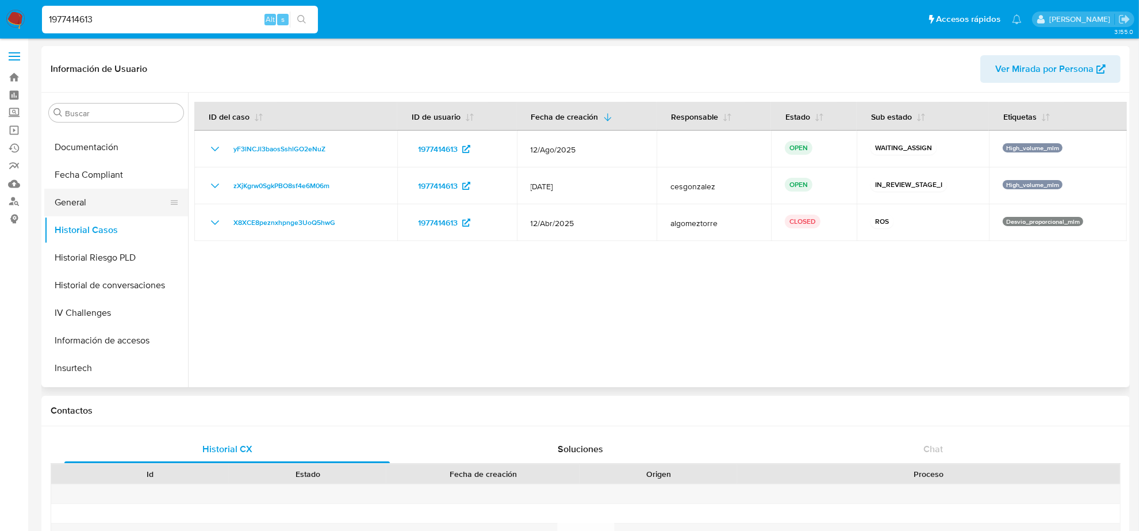
click at [87, 210] on button "General" at bounding box center [111, 203] width 135 height 28
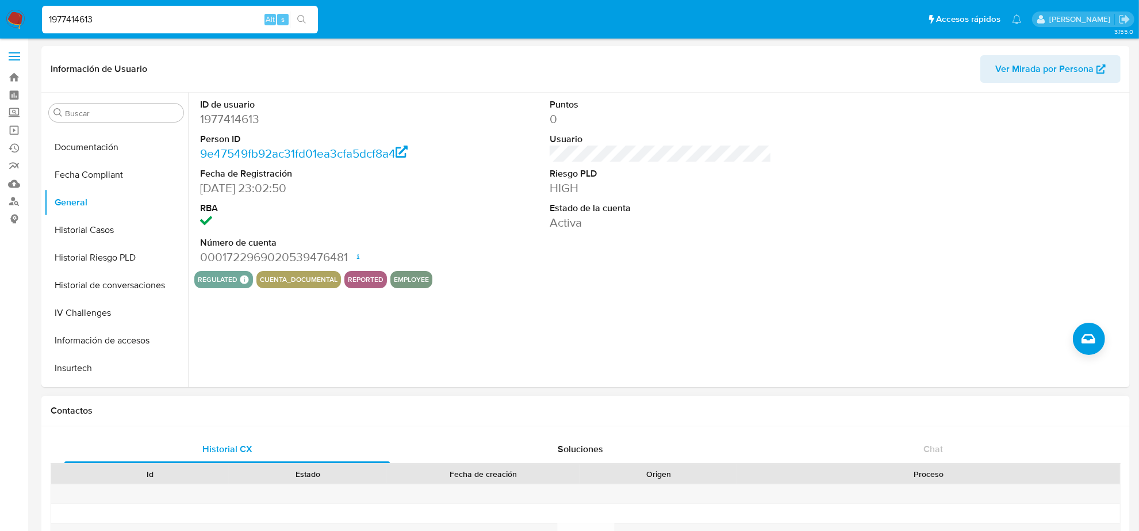
scroll to position [72, 0]
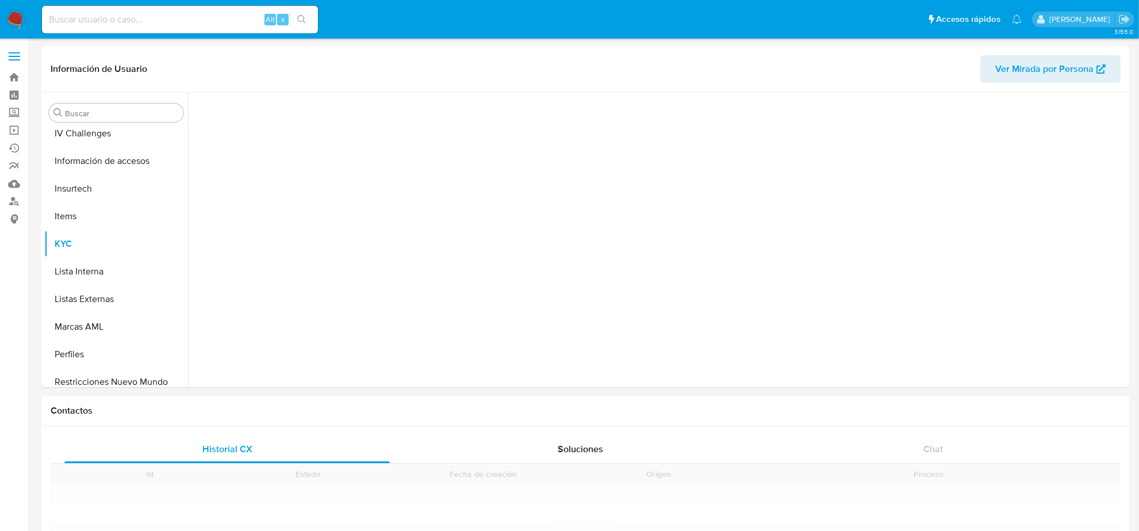
click at [133, 21] on input at bounding box center [180, 19] width 276 height 15
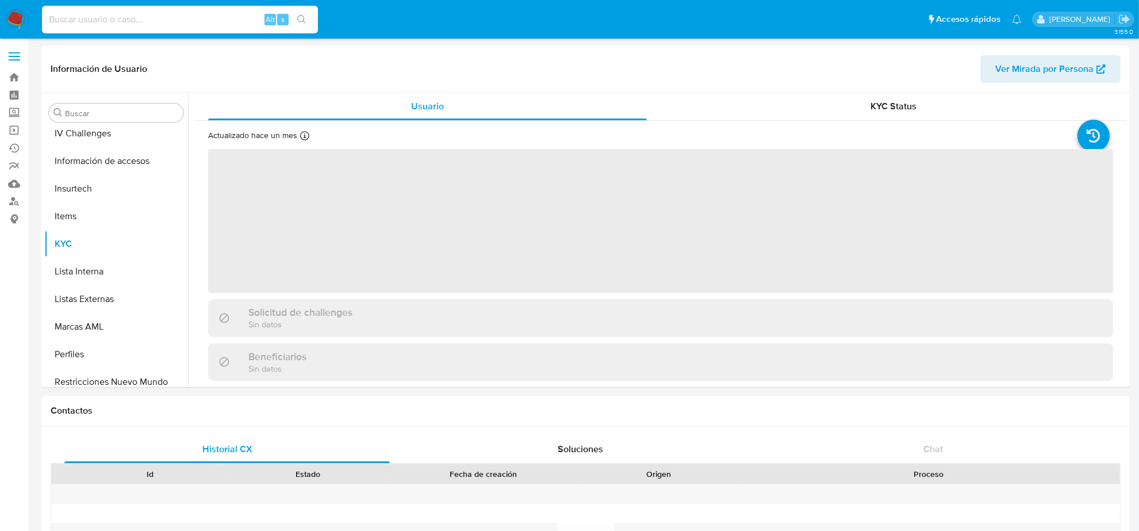
scroll to position [485, 0]
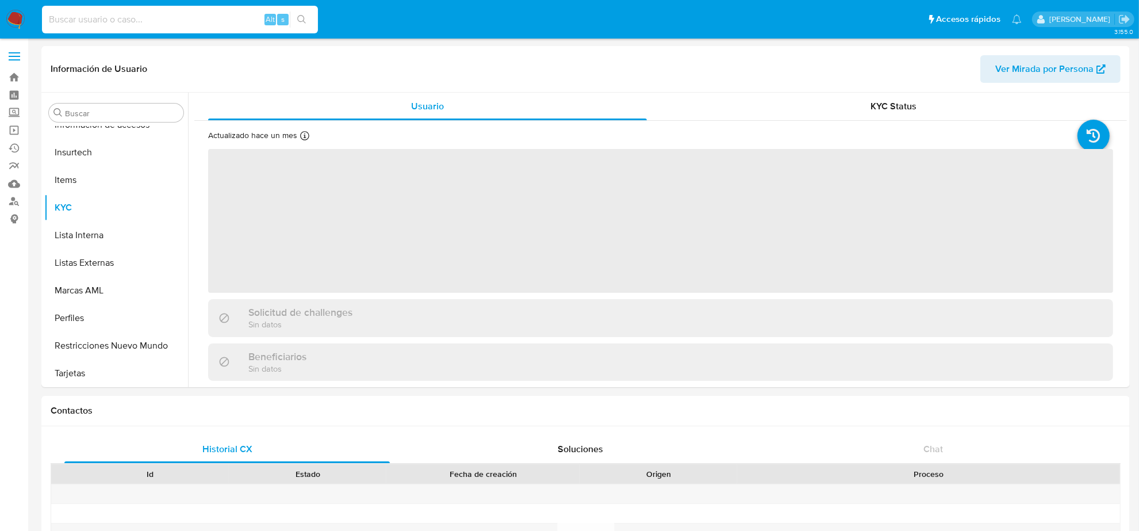
paste input "1985906632"
type input "1985906632"
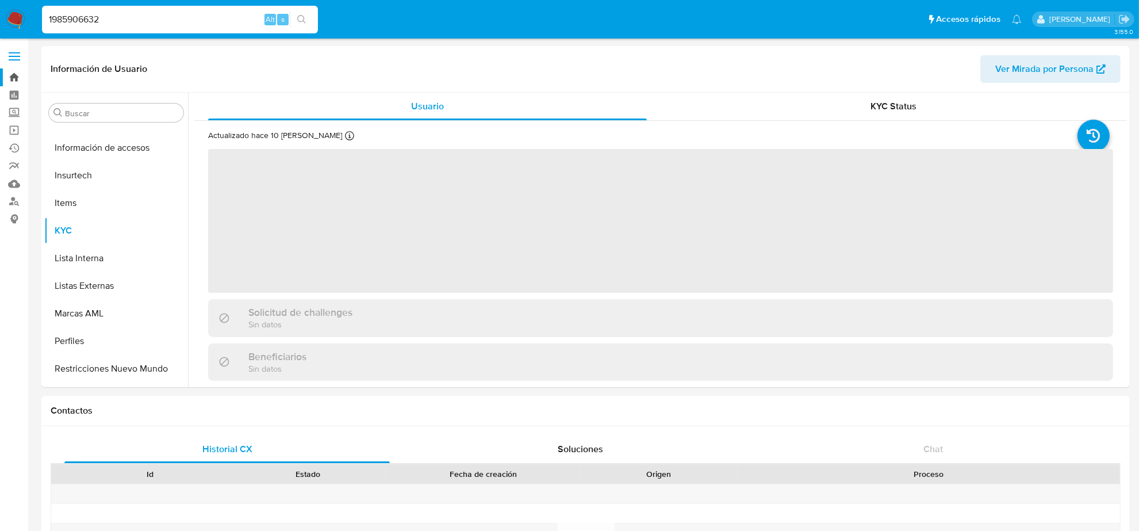
scroll to position [485, 0]
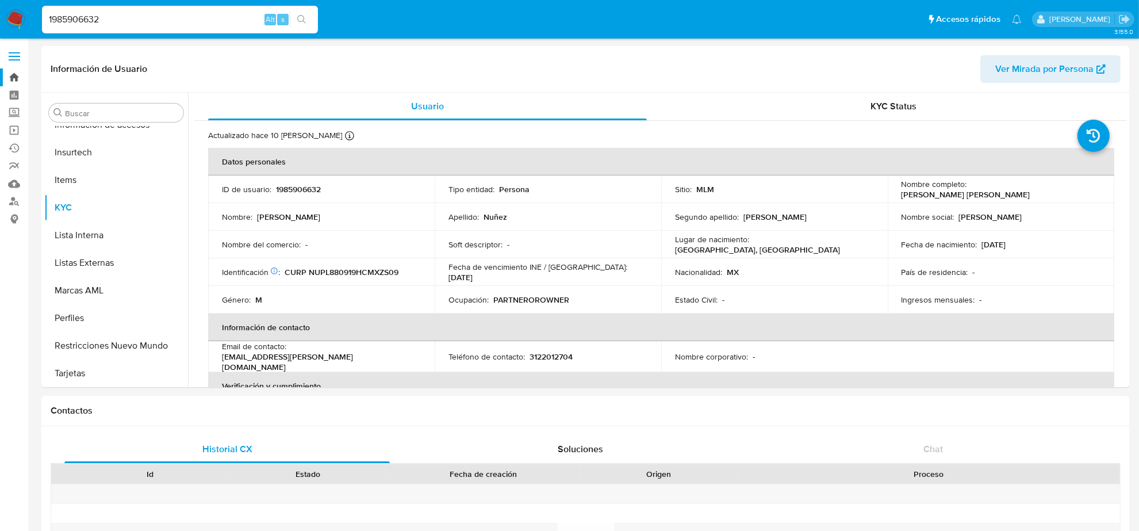
select select "10"
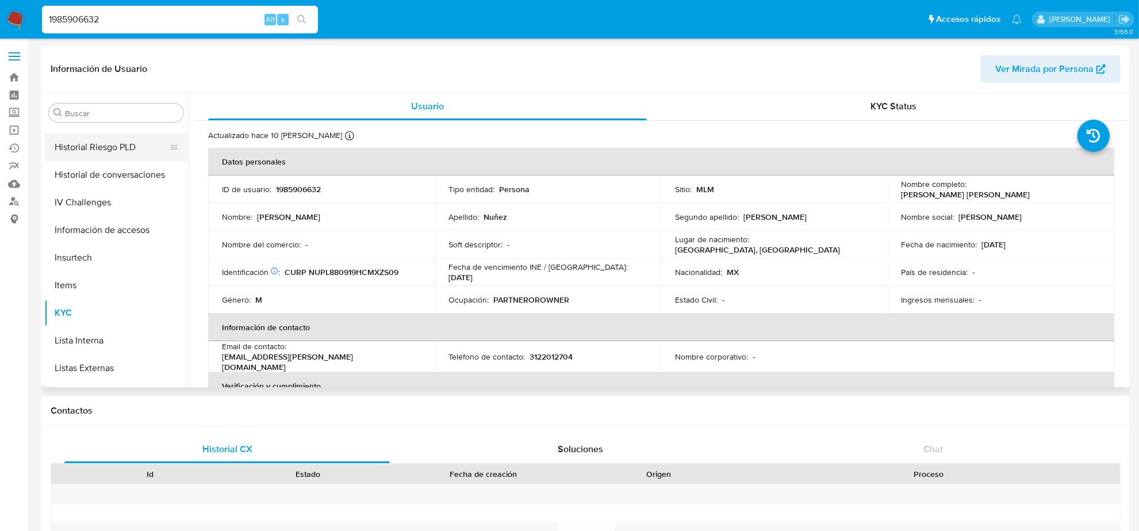
scroll to position [269, 0]
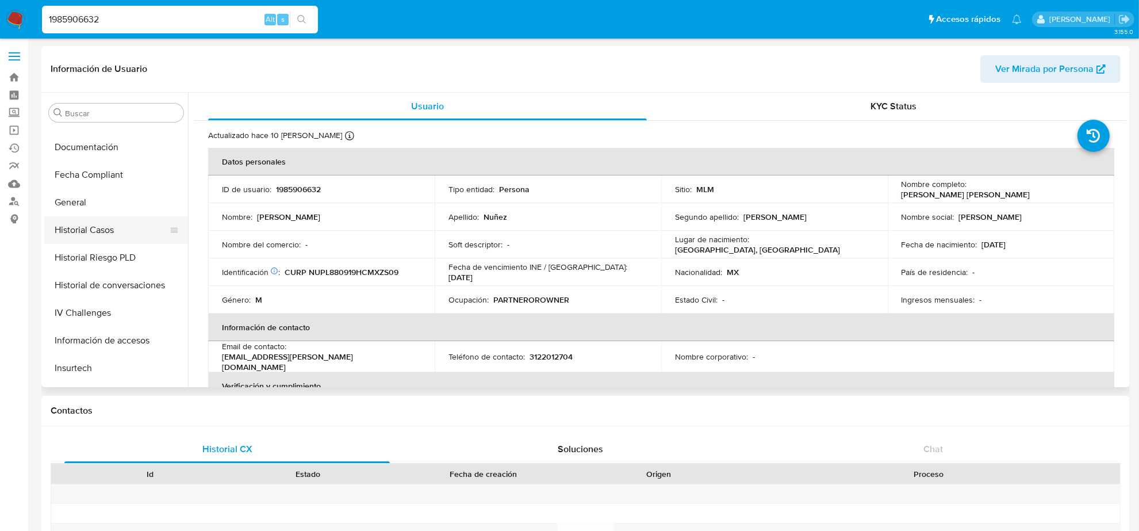
click at [102, 221] on button "Historial Casos" at bounding box center [111, 230] width 135 height 28
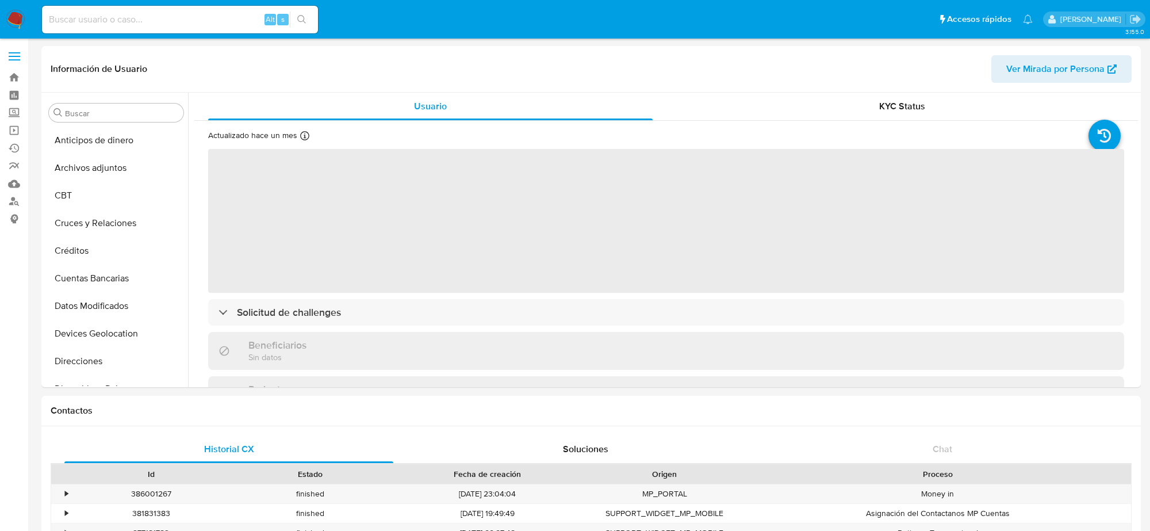
select select "10"
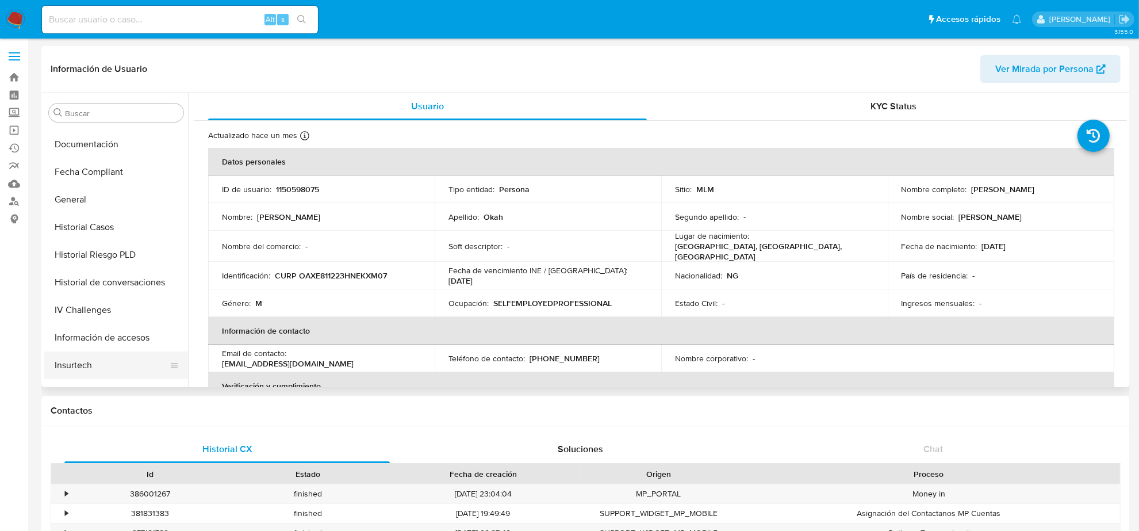
scroll to position [269, 0]
click at [93, 224] on button "Historial Casos" at bounding box center [111, 230] width 135 height 28
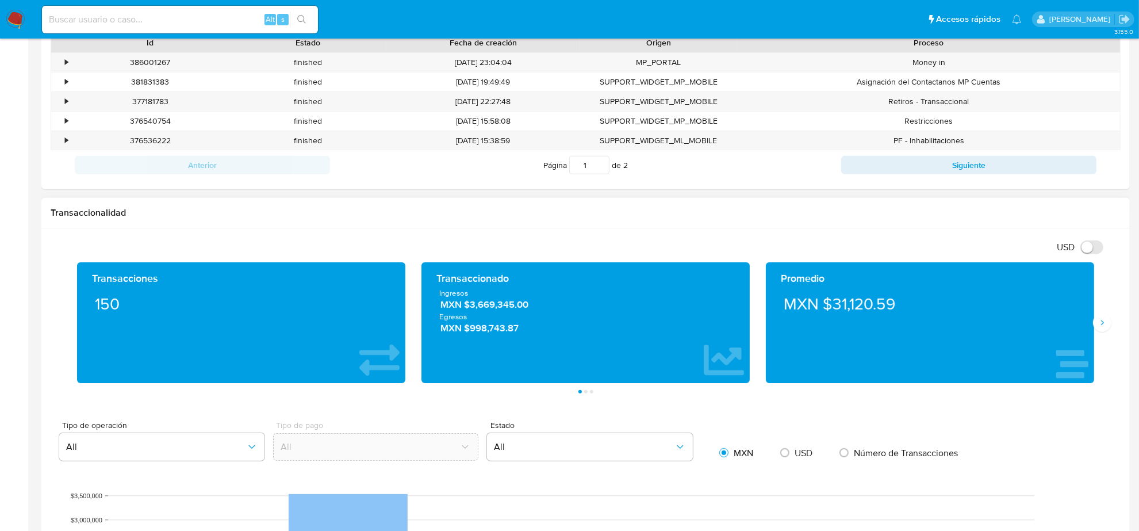
scroll to position [0, 0]
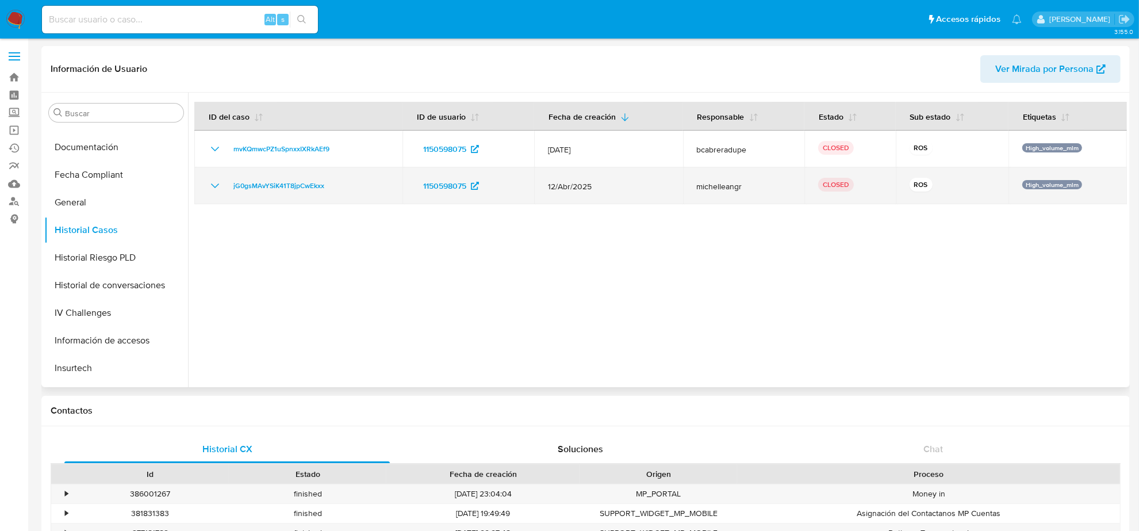
click at [213, 180] on icon "Mostrar/Ocultar" at bounding box center [215, 186] width 14 height 14
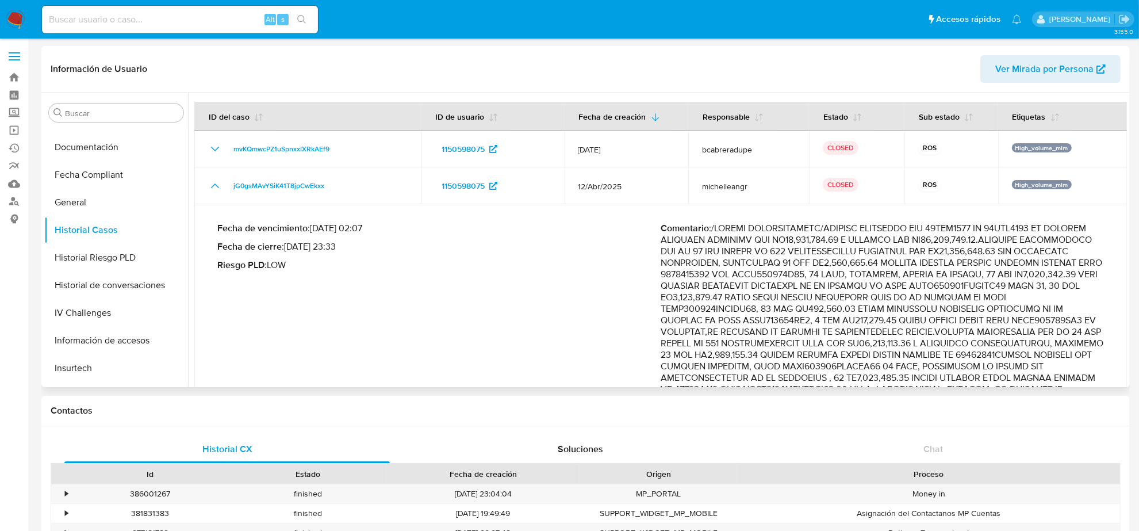
drag, startPoint x: 772, startPoint y: 323, endPoint x: 1073, endPoint y: 338, distance: 301.2
click at [1073, 338] on p "Comentario :" at bounding box center [882, 539] width 443 height 633
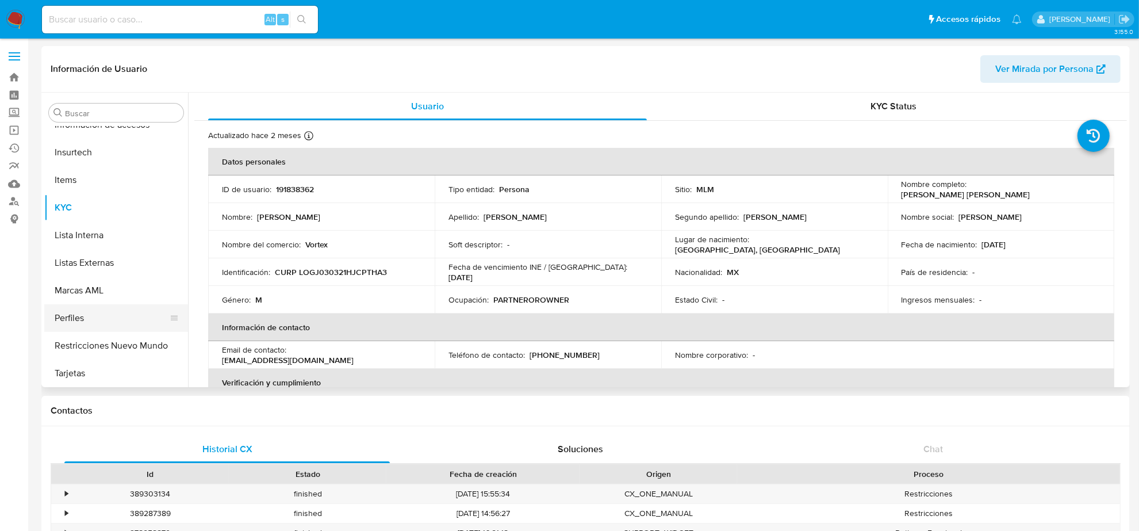
select select "10"
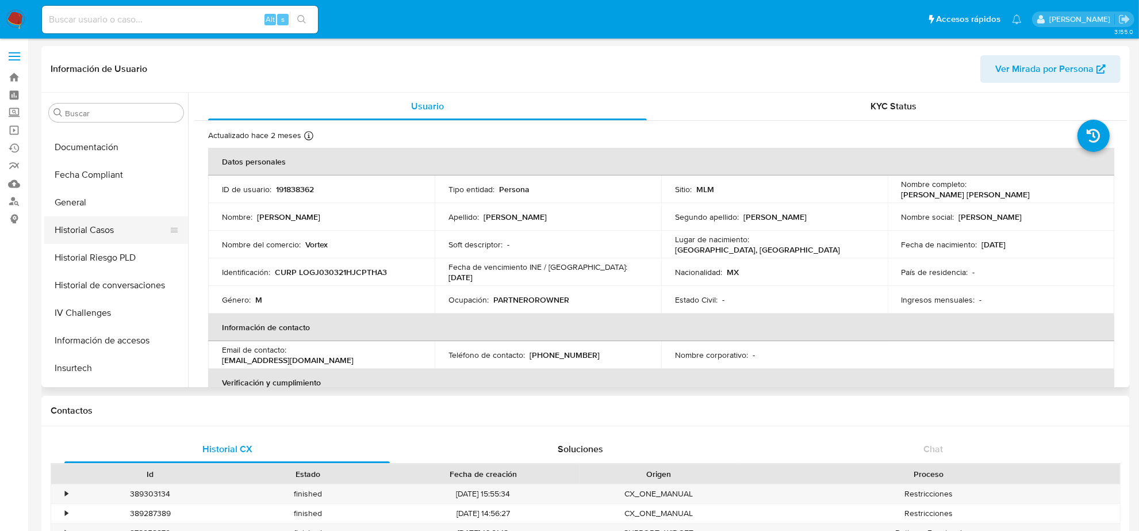
click at [109, 231] on button "Historial Casos" at bounding box center [111, 230] width 135 height 28
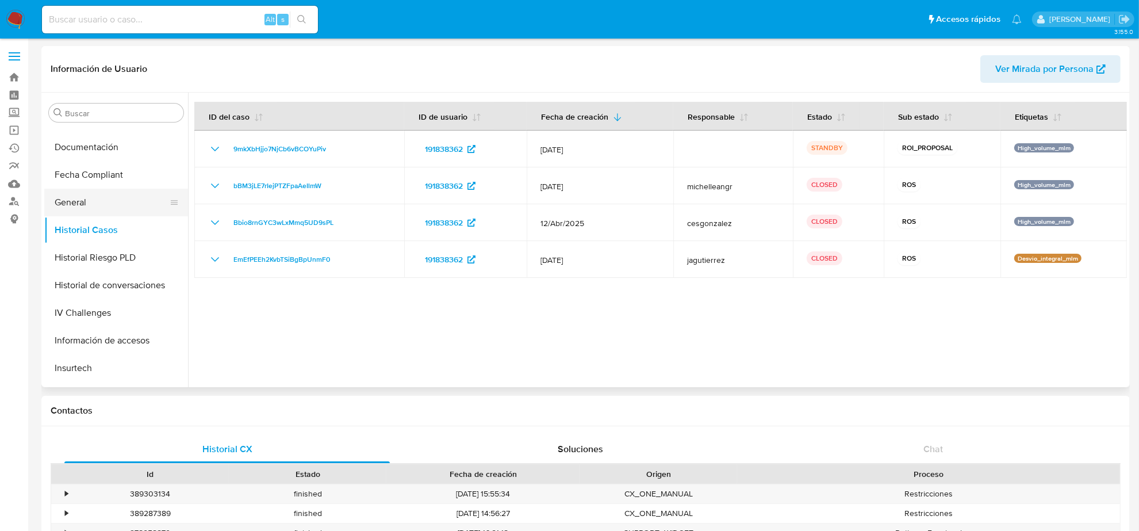
click at [86, 197] on button "General" at bounding box center [111, 203] width 135 height 28
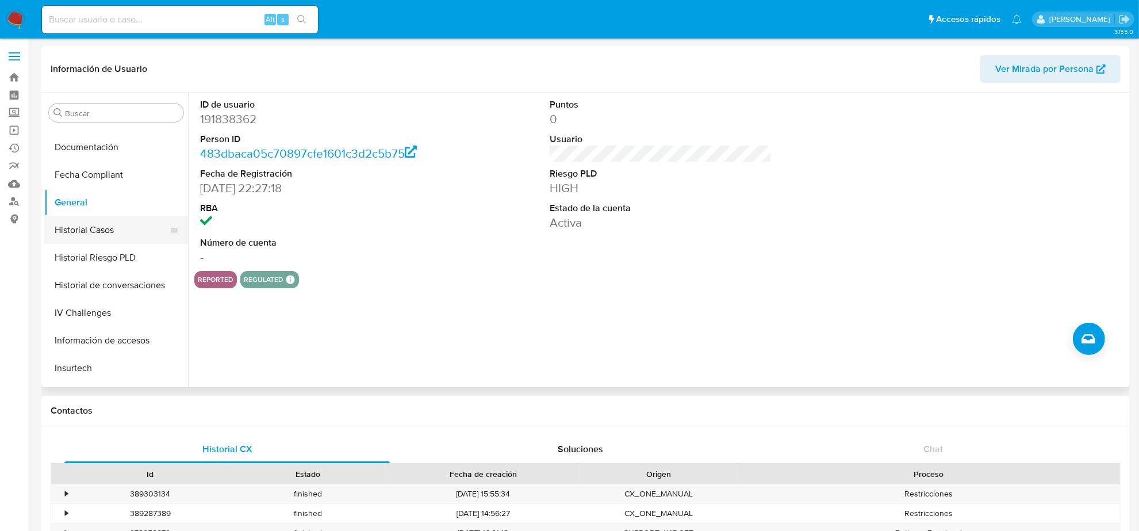
click at [110, 231] on button "Historial Casos" at bounding box center [111, 230] width 135 height 28
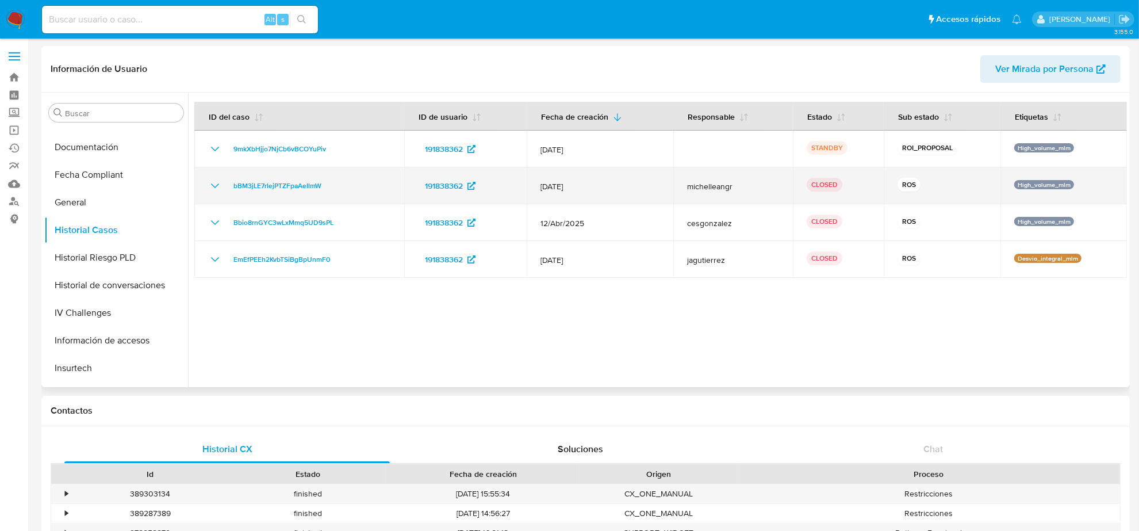
click at [220, 187] on icon "Mostrar/Ocultar" at bounding box center [215, 186] width 14 height 14
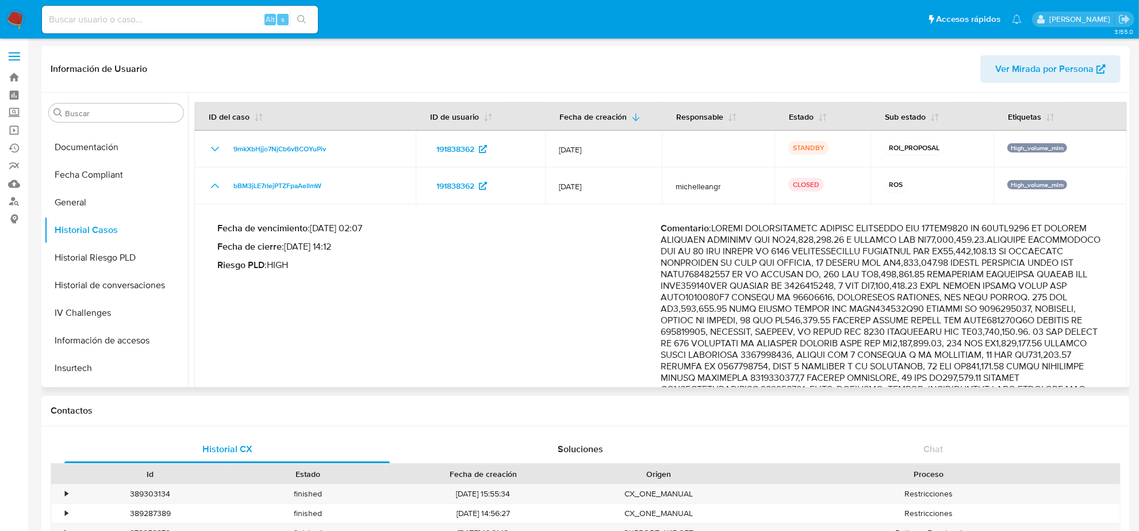
drag, startPoint x: 745, startPoint y: 305, endPoint x: 1025, endPoint y: 364, distance: 286.3
click at [1025, 364] on p "Comentario :" at bounding box center [882, 493] width 443 height 541
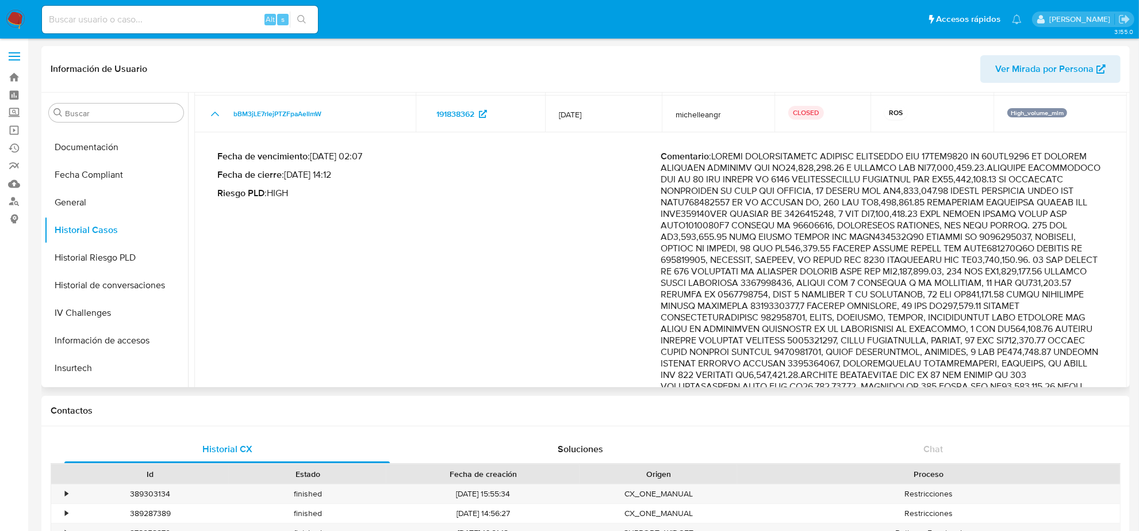
drag, startPoint x: 890, startPoint y: 308, endPoint x: 1011, endPoint y: 366, distance: 134.8
click at [1011, 366] on p "Comentario :" at bounding box center [882, 421] width 443 height 541
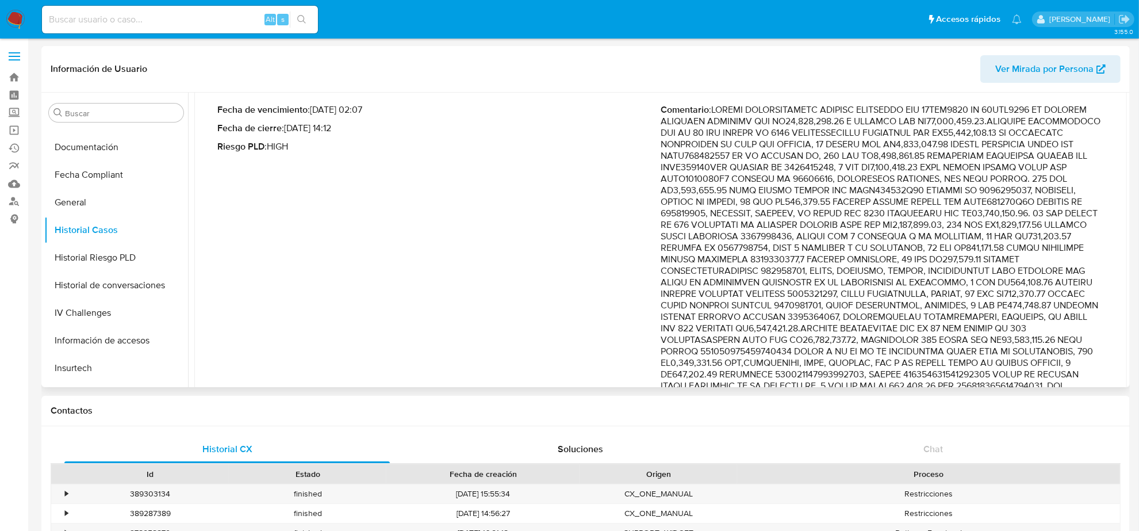
scroll to position [144, 0]
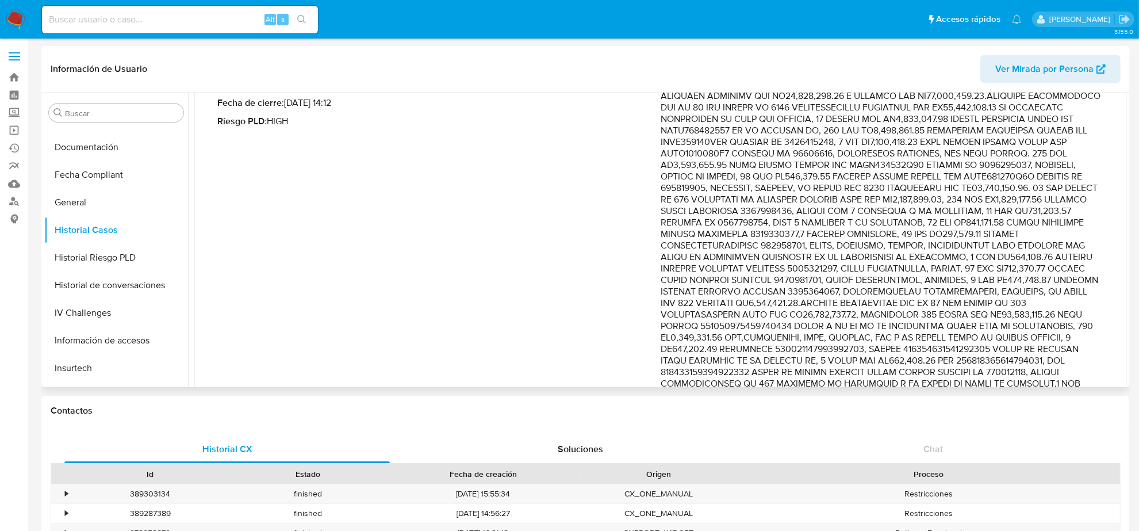
drag, startPoint x: 838, startPoint y: 323, endPoint x: 1088, endPoint y: 357, distance: 252.4
click at [1088, 357] on p "Comentario :" at bounding box center [882, 349] width 443 height 541
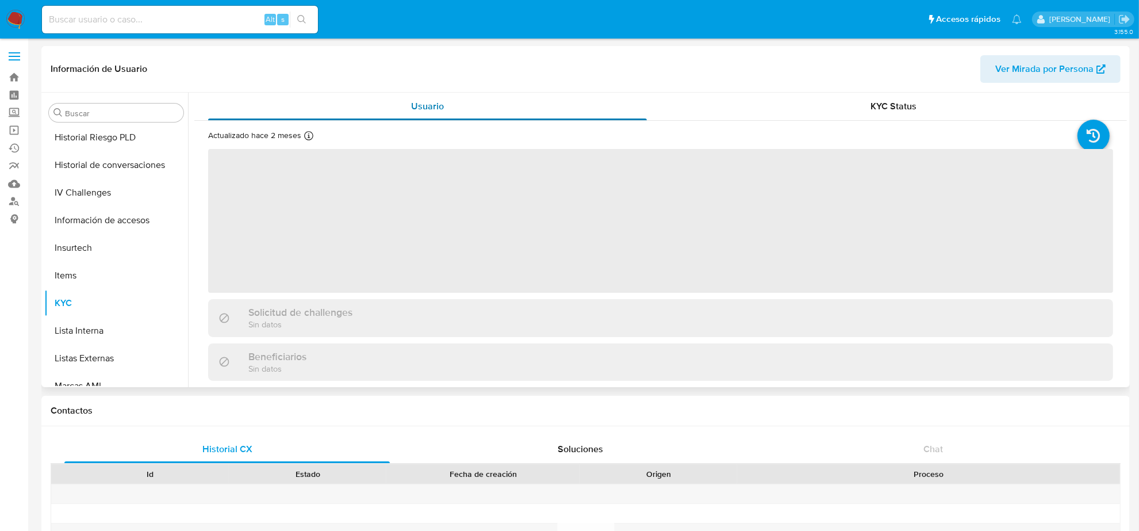
scroll to position [485, 0]
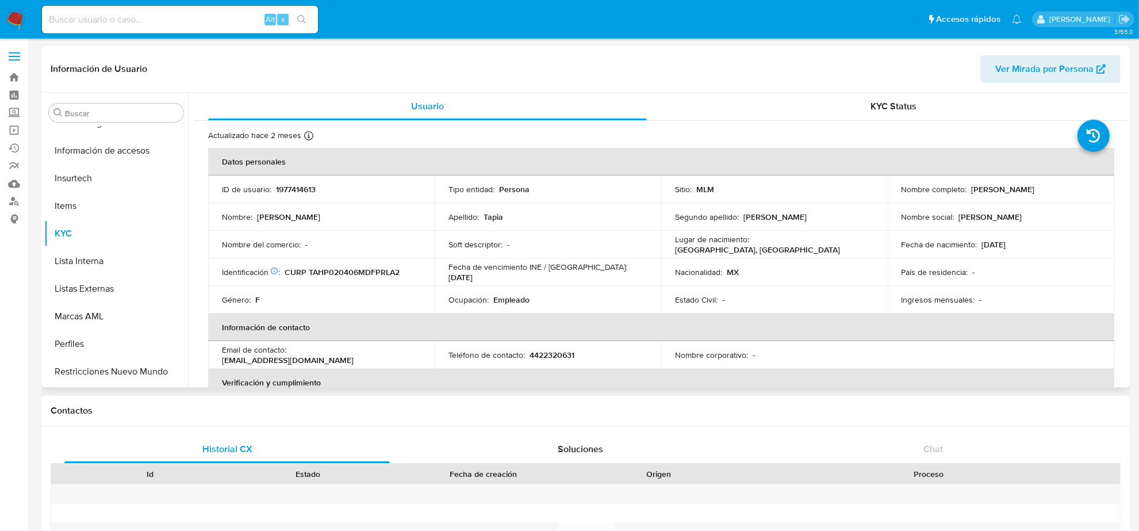
select select "10"
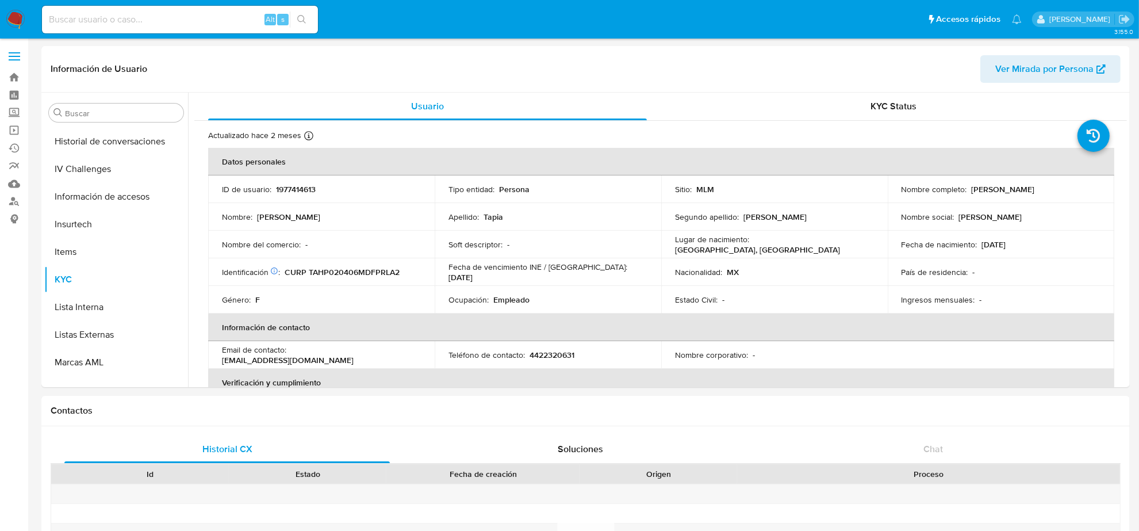
click at [101, 10] on div "Alt s" at bounding box center [180, 20] width 276 height 28
click at [105, 18] on input at bounding box center [180, 19] width 276 height 15
click at [111, 24] on input at bounding box center [180, 19] width 276 height 15
paste input "gYzKmXekTuZtqVRc8vZlzFep"
type input "gYzKmXekTuZtqVRc8vZlzFep"
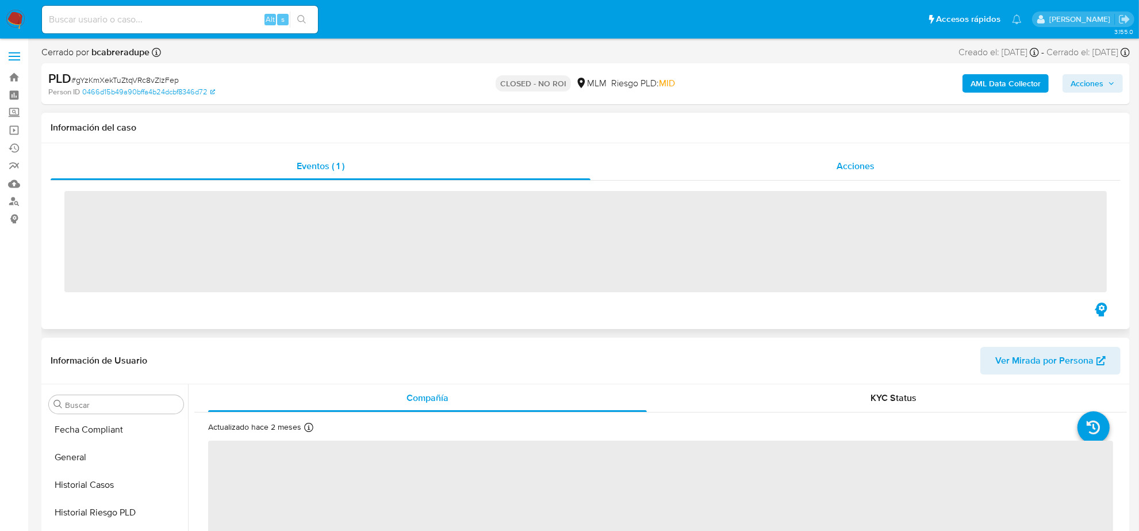
scroll to position [485, 0]
click at [840, 166] on span "Acciones" at bounding box center [856, 165] width 38 height 13
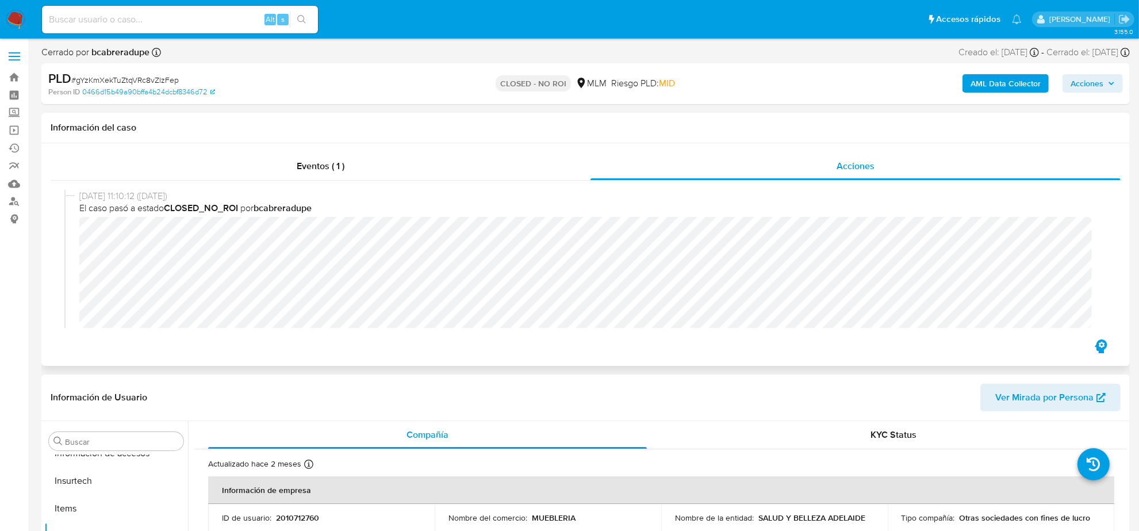
select select "10"
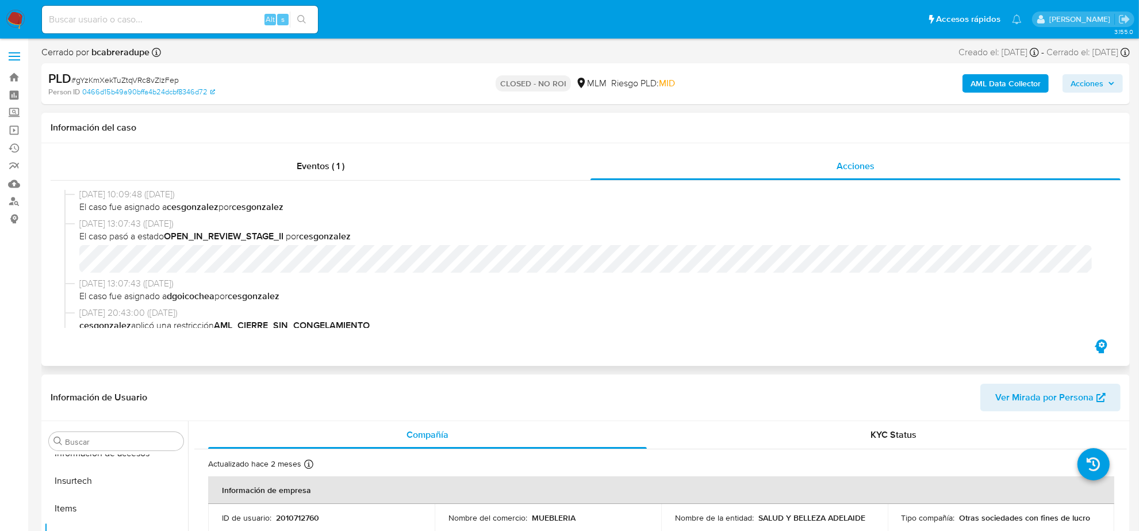
scroll to position [380, 0]
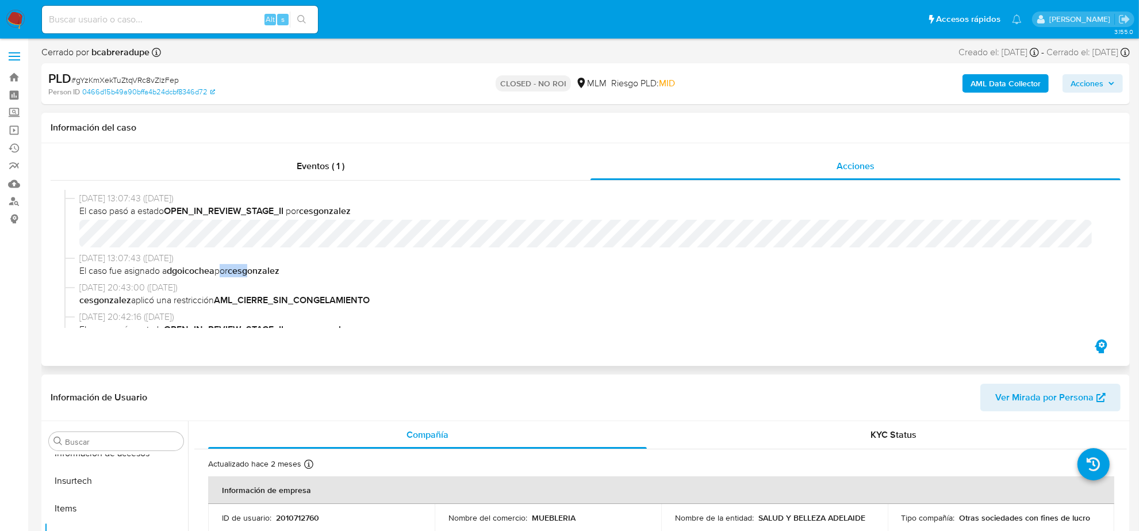
drag, startPoint x: 222, startPoint y: 270, endPoint x: 253, endPoint y: 270, distance: 31.1
click at [253, 270] on span "El caso fue asignado a dgoicochea por cesgonzalez" at bounding box center [590, 271] width 1023 height 13
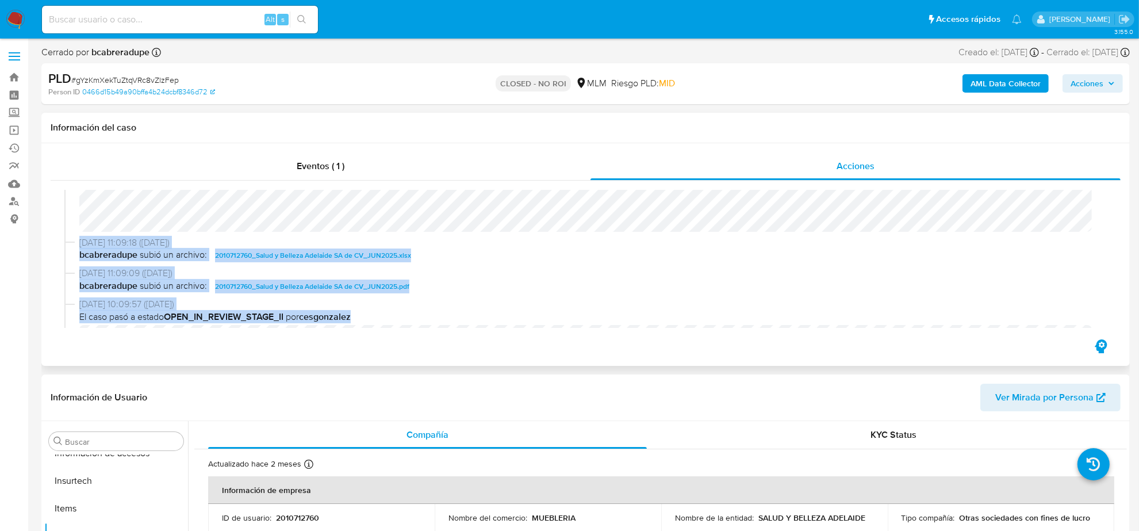
scroll to position [119, 0]
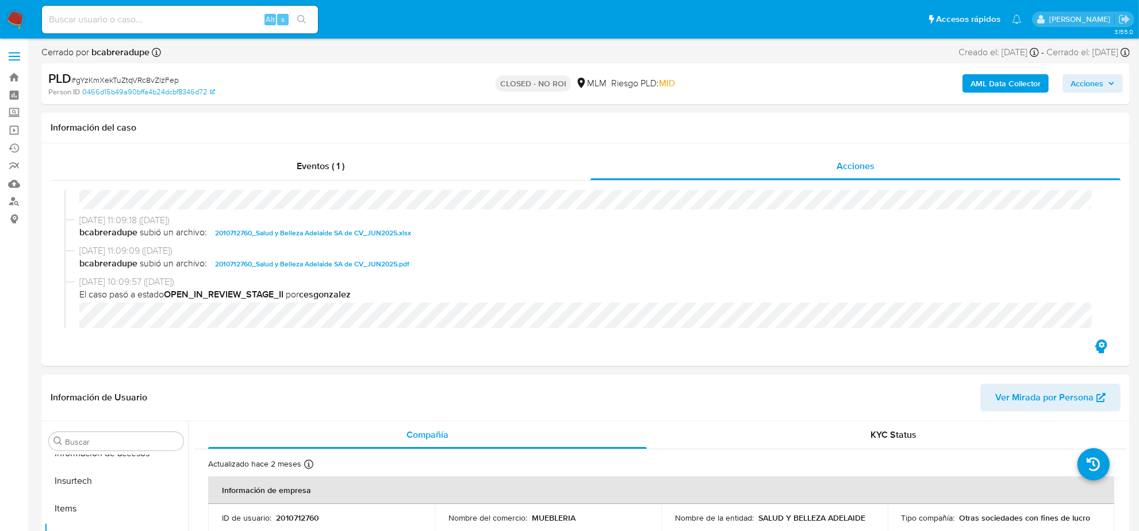
click at [105, 23] on input at bounding box center [180, 19] width 276 height 15
paste input "DOtcp64TSFuZothedbikpFcv"
type input "DOtcp64TSFuZothedbikpFcv"
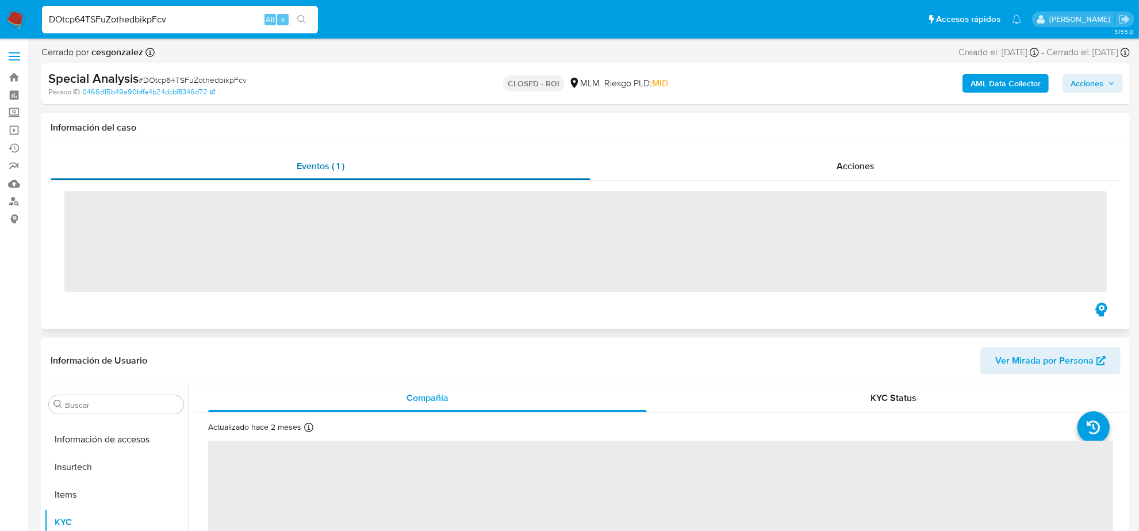
scroll to position [485, 0]
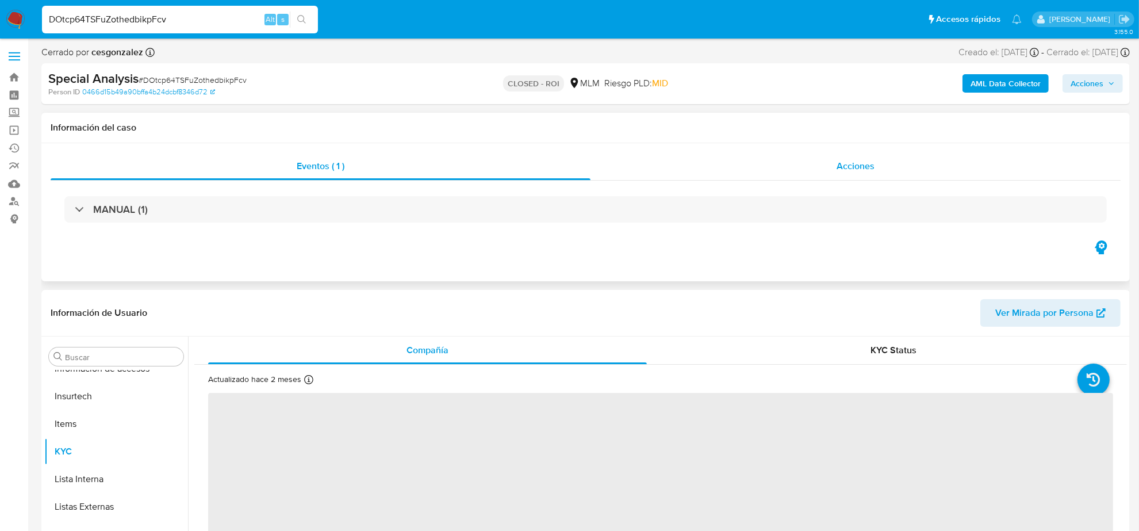
click at [859, 159] on span "Acciones" at bounding box center [856, 165] width 38 height 13
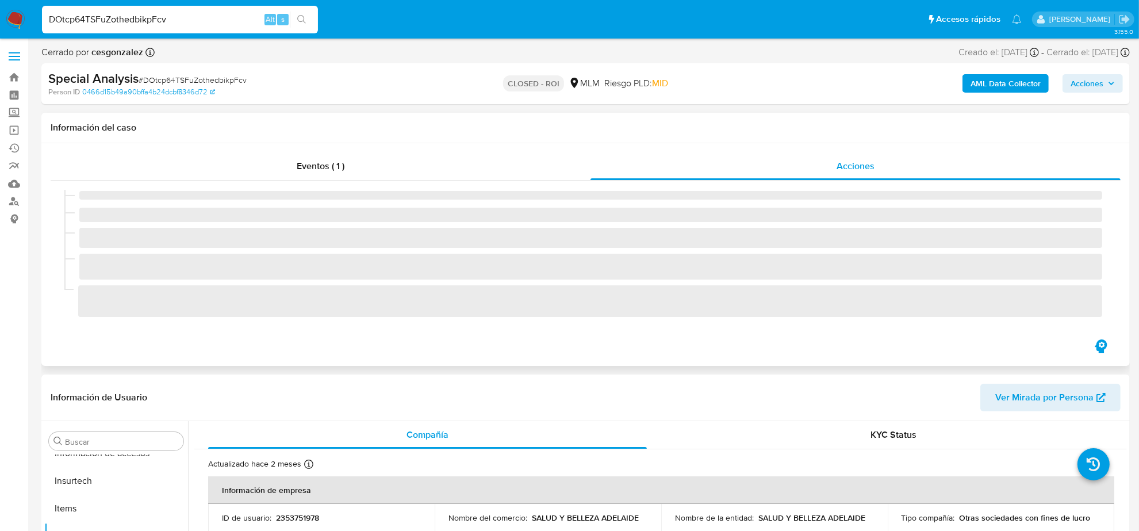
select select "10"
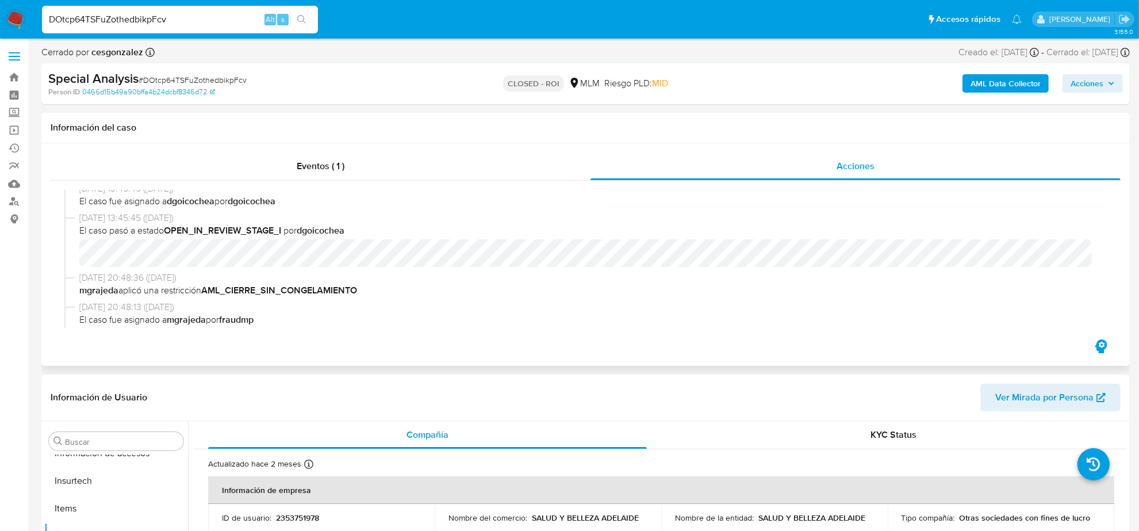
scroll to position [624, 0]
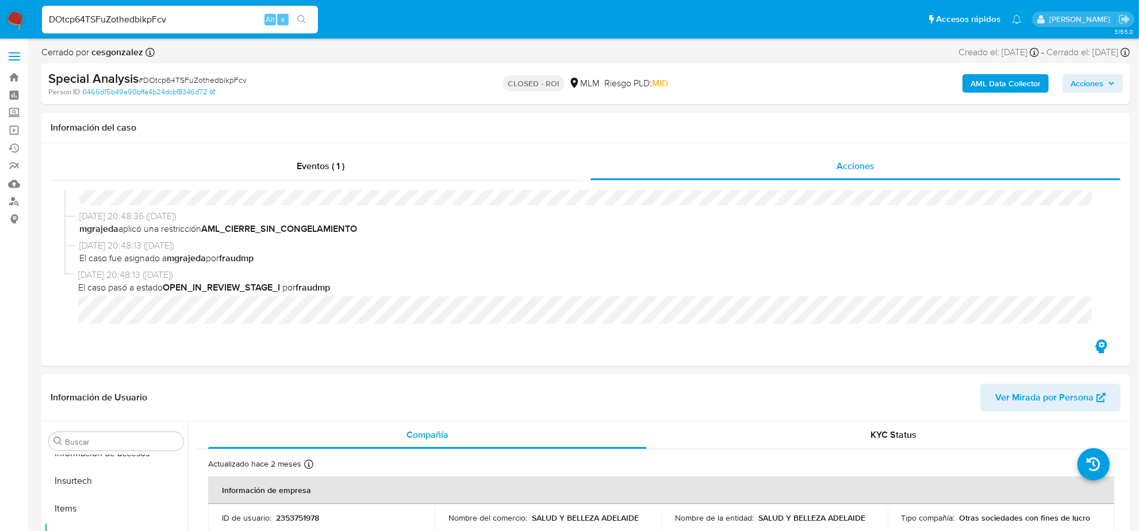
click at [148, 18] on input "DOtcp64TSFuZothedbikpFcv" at bounding box center [180, 19] width 276 height 15
paste input "R1gMk8fR7yxKe2FFxLSO8kly"
type input "R1gMk8fR7yxKe2FFxLSO8kly"
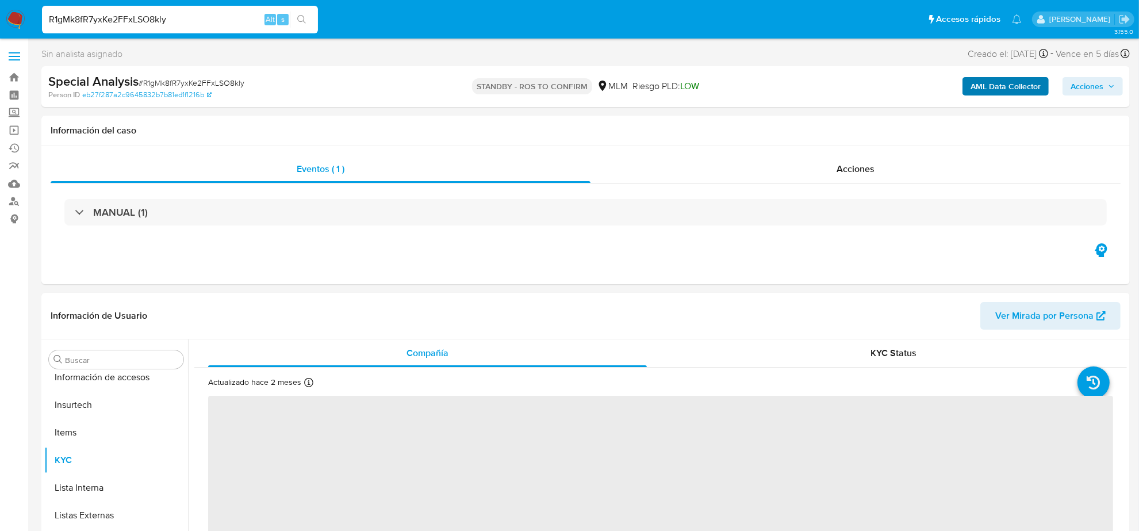
scroll to position [485, 0]
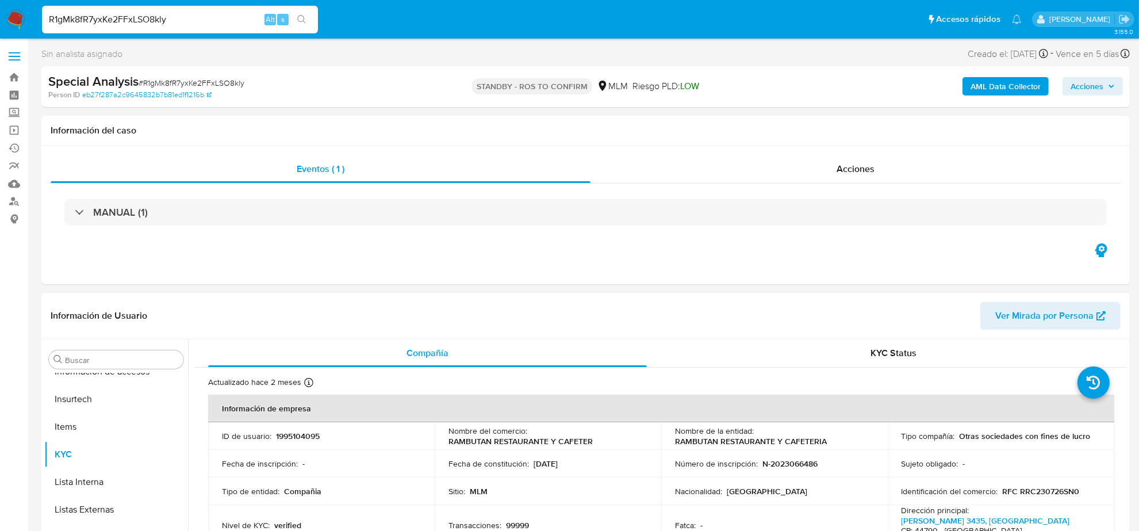
select select "10"
click at [118, 22] on input "R1gMk8fR7yxKe2FFxLSO8kly" at bounding box center [180, 19] width 276 height 15
paste input "STsNfAncAGmehaKzBVQDCdcP"
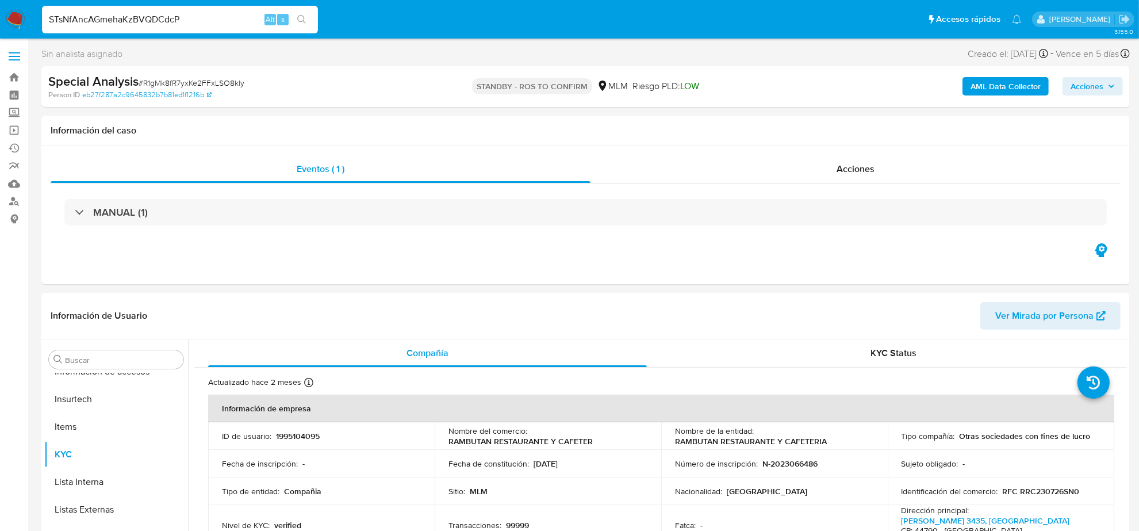
type input "STsNfAncAGmehaKzBVQDCdcP"
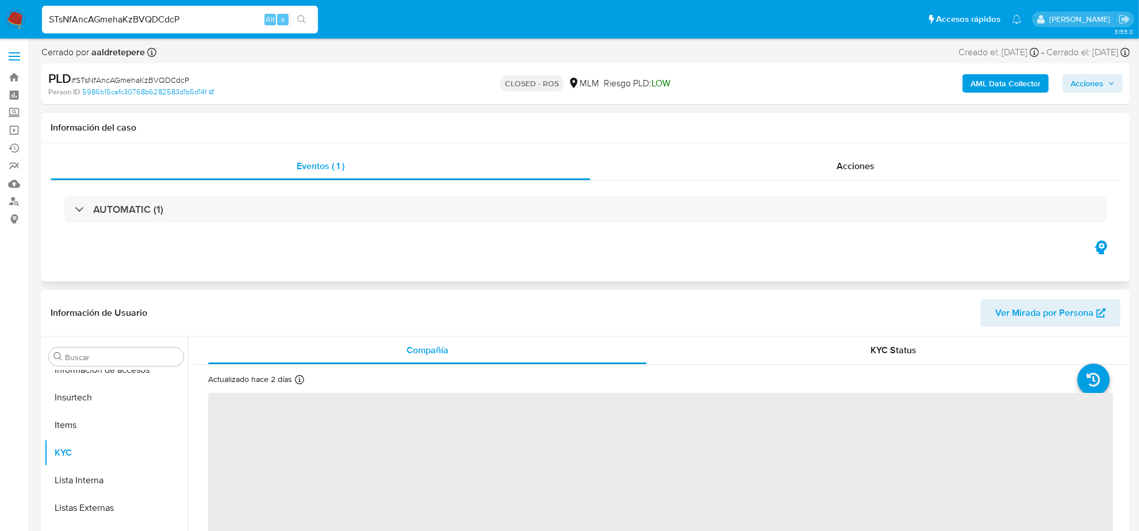
scroll to position [485, 0]
click at [872, 181] on div "AUTOMATIC (1)" at bounding box center [586, 210] width 1070 height 58
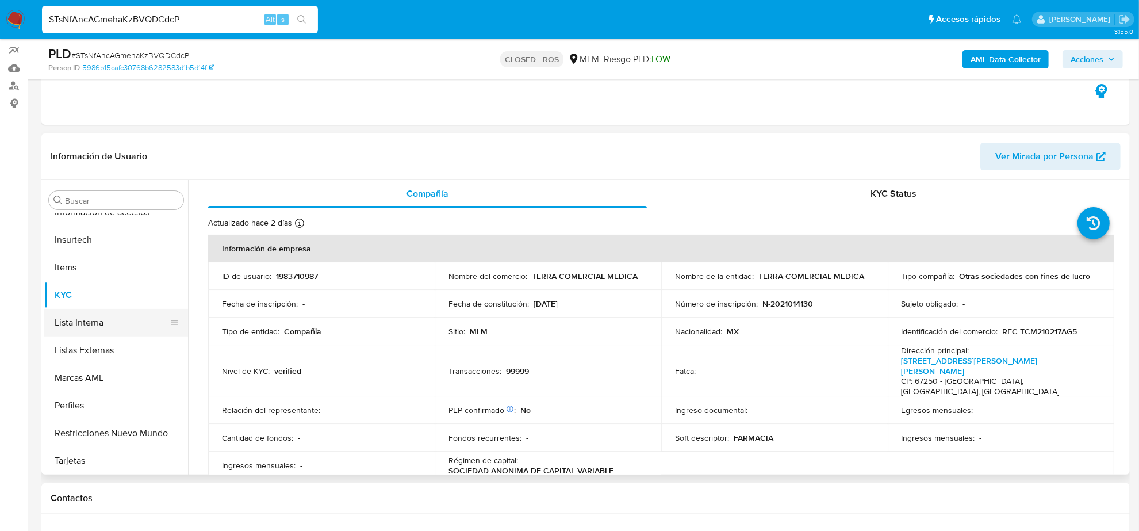
scroll to position [144, 0]
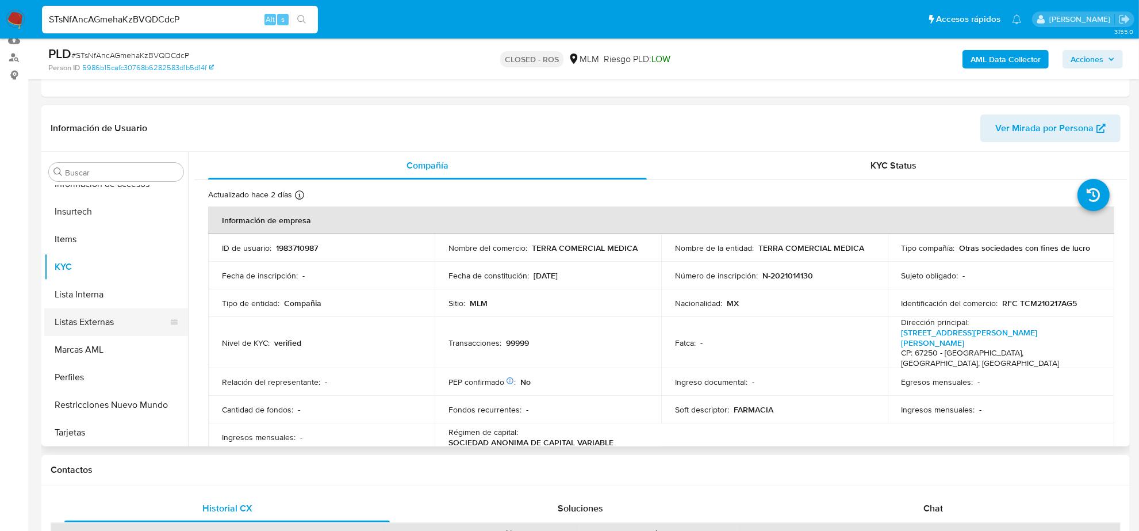
select select "10"
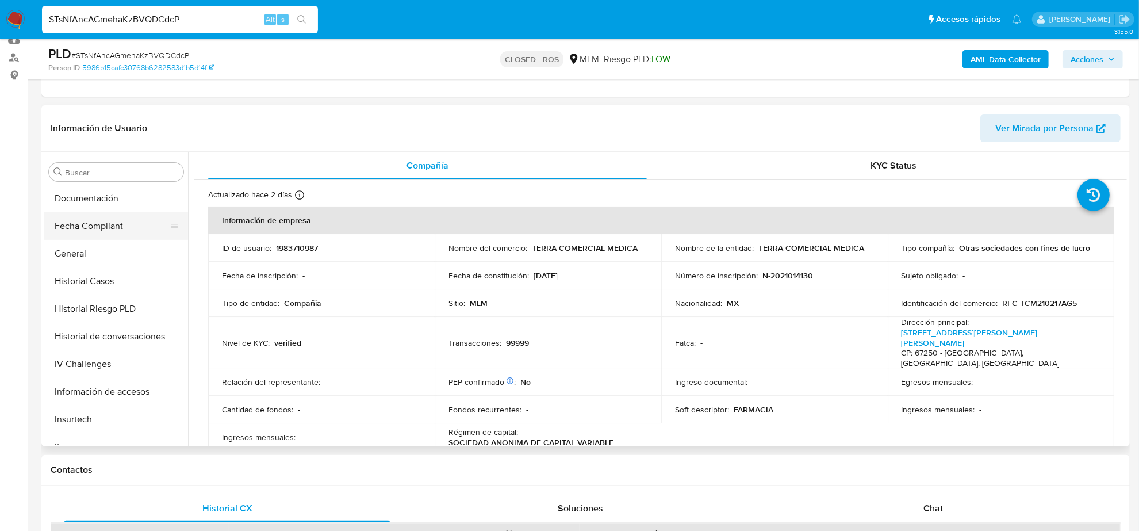
scroll to position [197, 0]
click at [99, 357] on button "Historial Casos" at bounding box center [111, 361] width 135 height 28
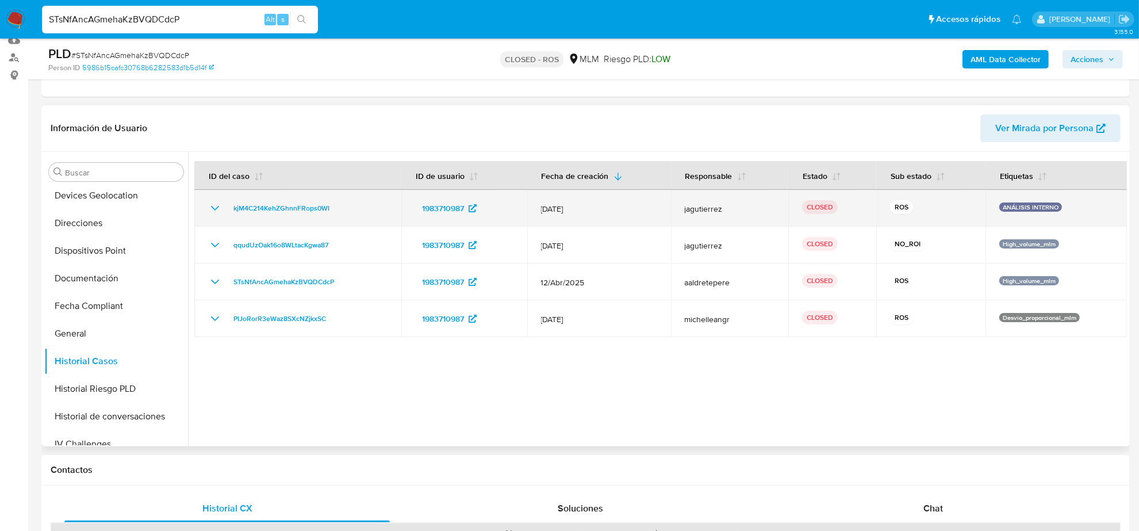
click at [208, 206] on icon "Mostrar/Ocultar" at bounding box center [215, 208] width 14 height 14
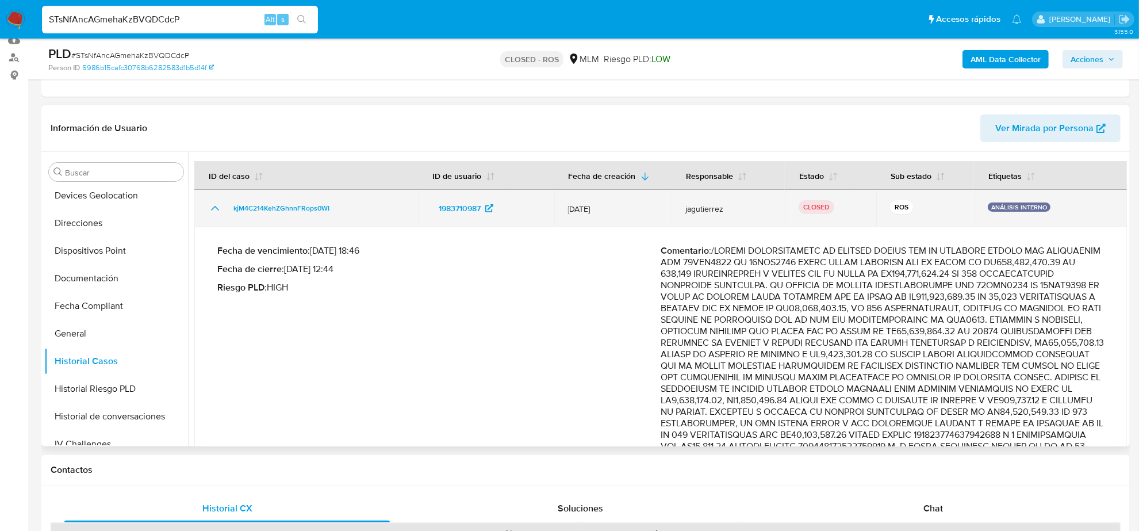
click at [212, 209] on icon "Mostrar/Ocultar" at bounding box center [215, 208] width 8 height 5
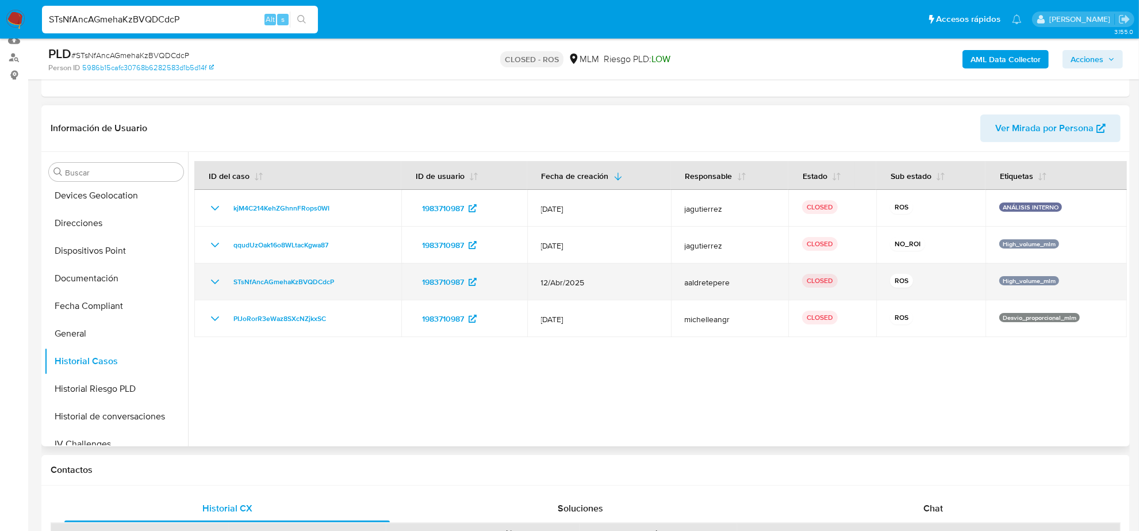
click at [757, 288] on td "aaldretepere" at bounding box center [729, 281] width 117 height 37
click at [282, 277] on span "STsNfAncAGmehaKzBVQDCdcP" at bounding box center [283, 282] width 101 height 14
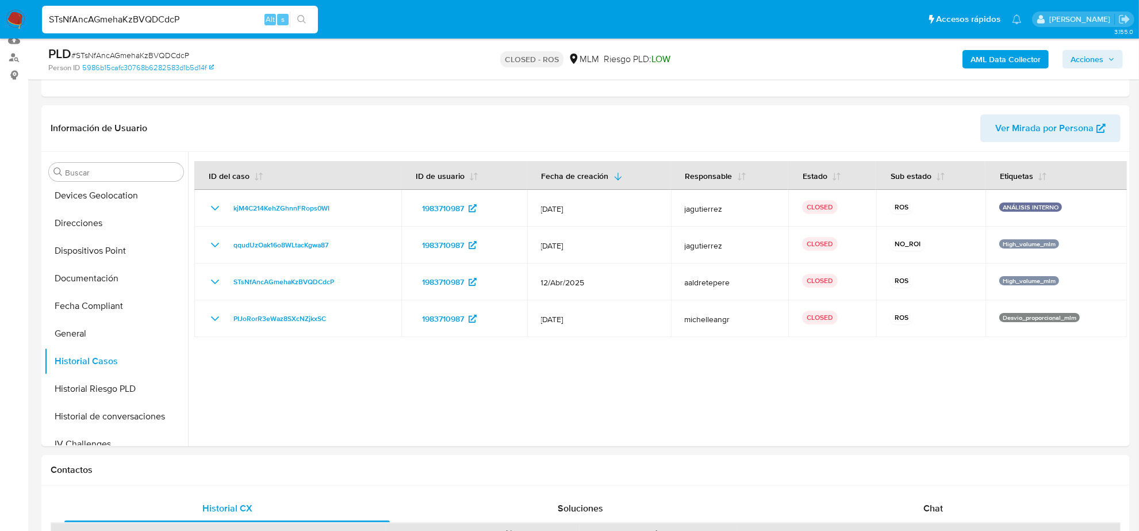
click at [180, 21] on input "STsNfAncAGmehaKzBVQDCdcP" at bounding box center [180, 19] width 276 height 15
paste input "2SGUAGxGQOes7tmOl7jlO6Gk"
type input "2SGUAGxGQOes7tmOl7jlO6Gk"
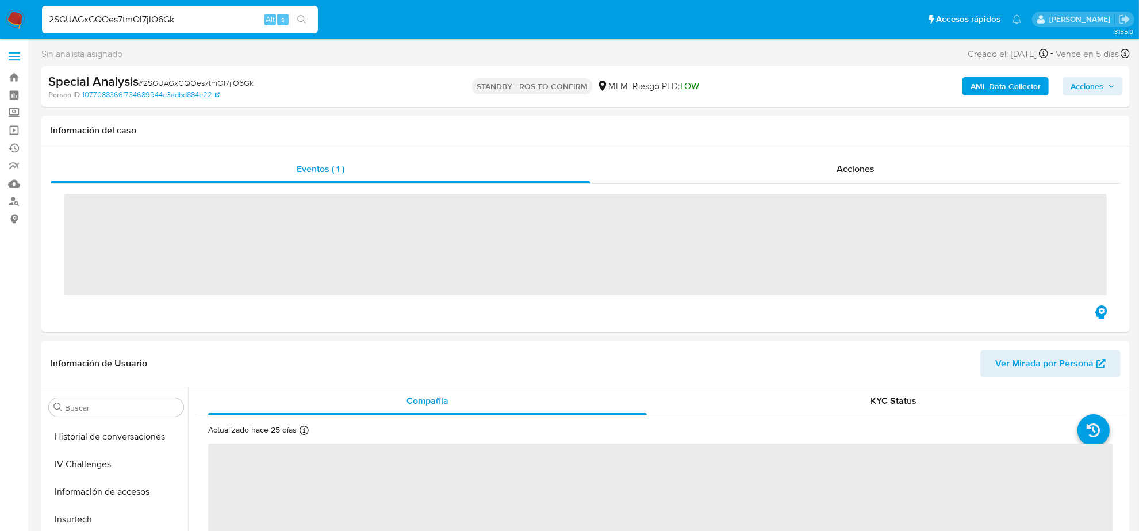
scroll to position [485, 0]
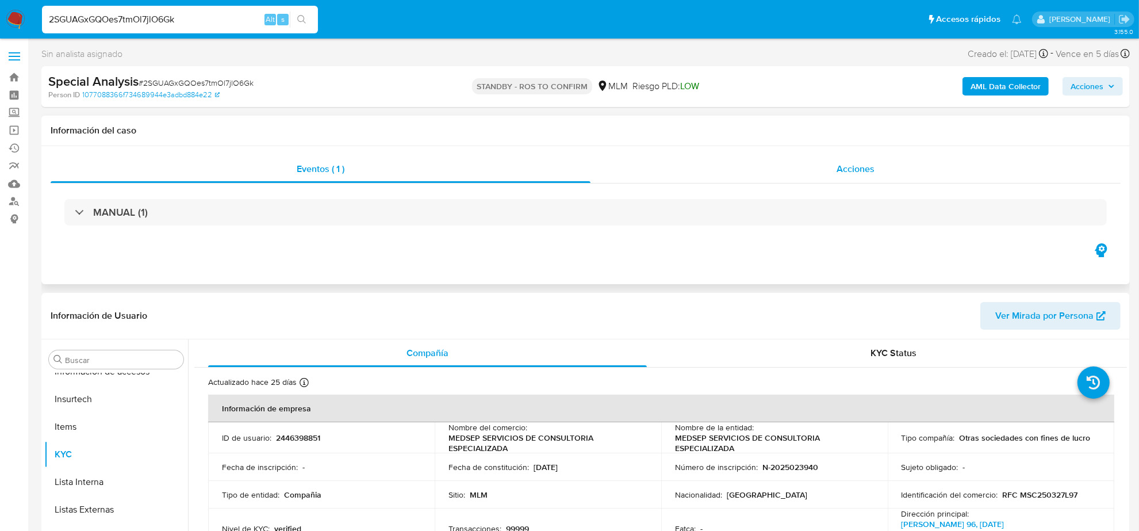
select select "10"
click at [867, 171] on span "Acciones" at bounding box center [856, 168] width 38 height 13
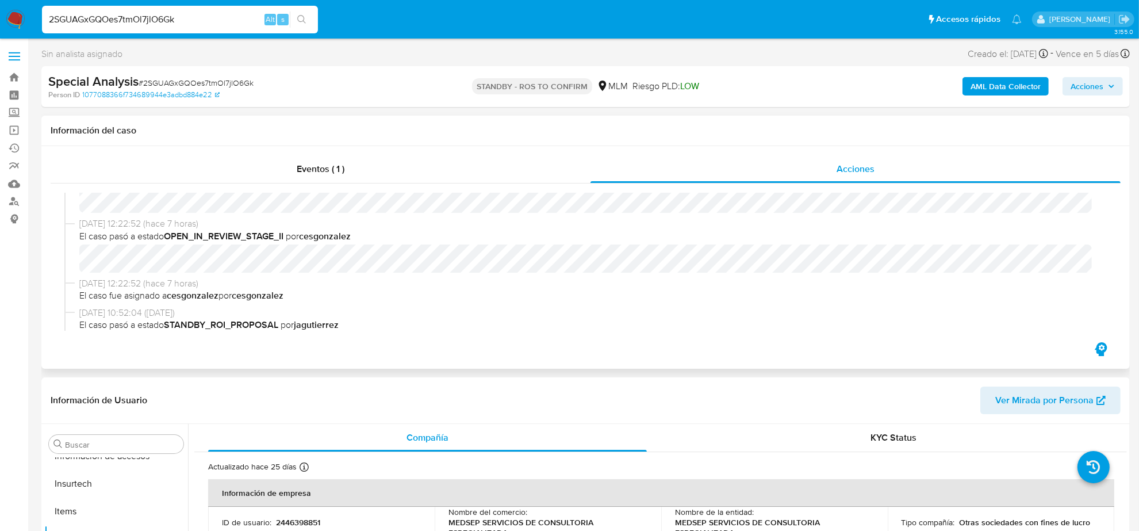
scroll to position [144, 0]
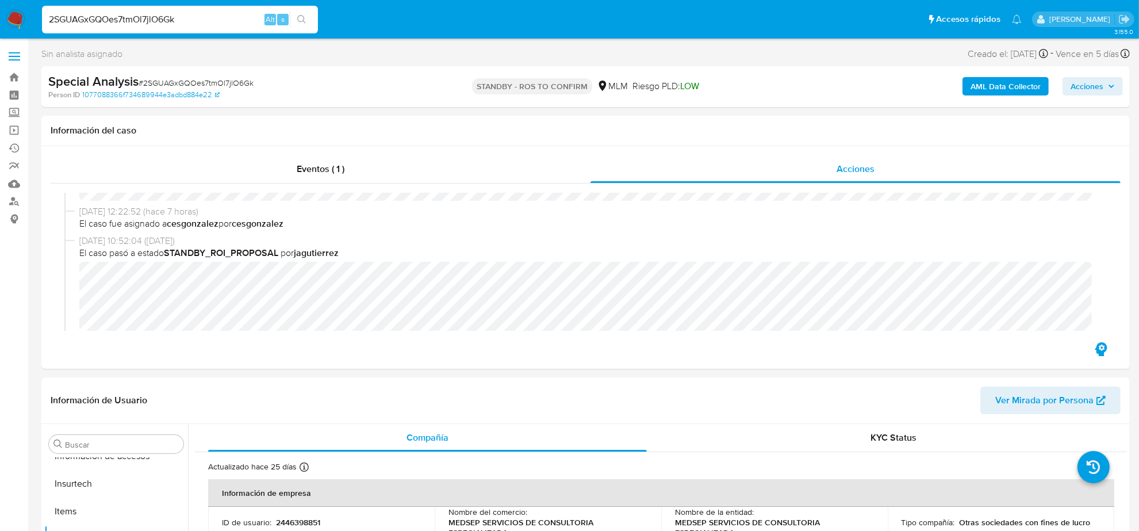
click at [199, 15] on input "2SGUAGxGQOes7tmOl7jlO6Gk" at bounding box center [180, 19] width 276 height 15
paste input "bZ4typ3DVU0XfVZrSJHsIP5"
type input "2bZ4typ3DVU0XfVZrSJHsIP5"
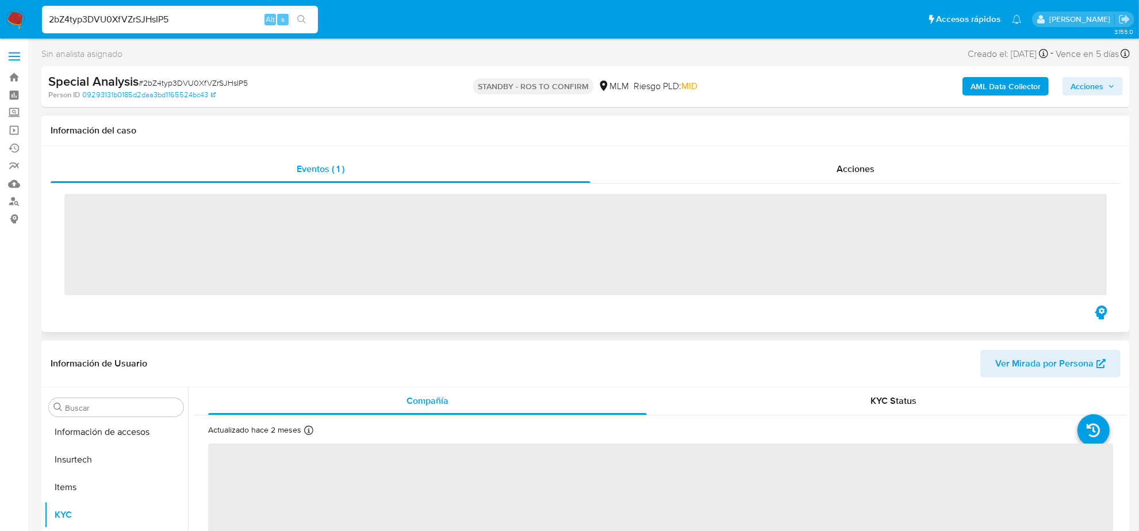
scroll to position [485, 0]
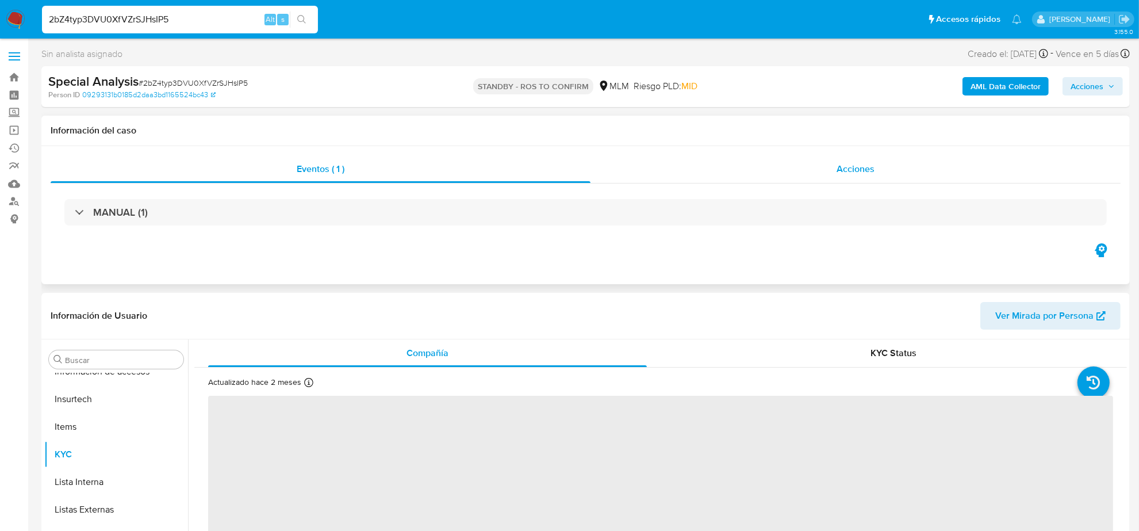
click at [841, 168] on span "Acciones" at bounding box center [856, 168] width 38 height 13
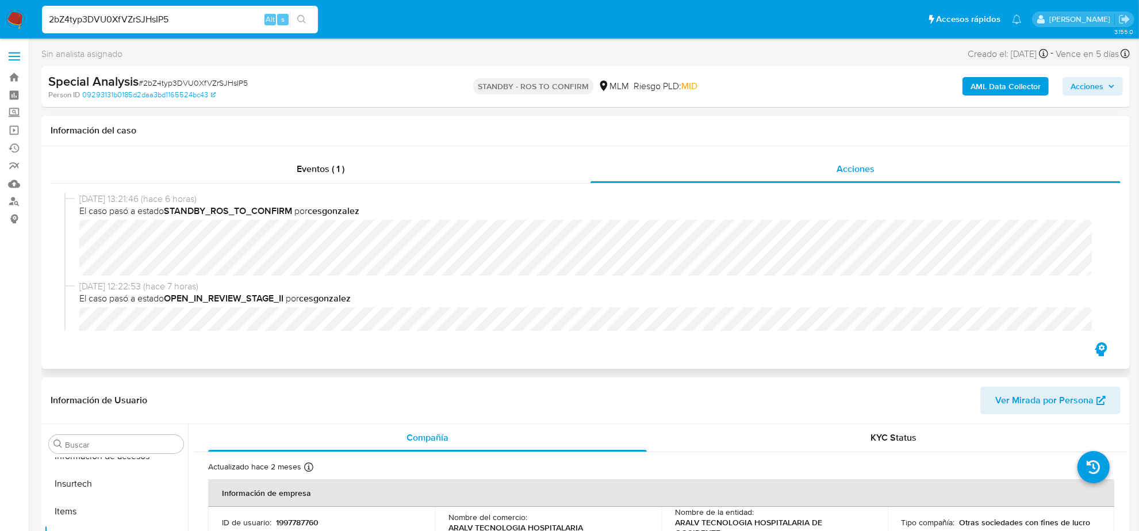
select select "10"
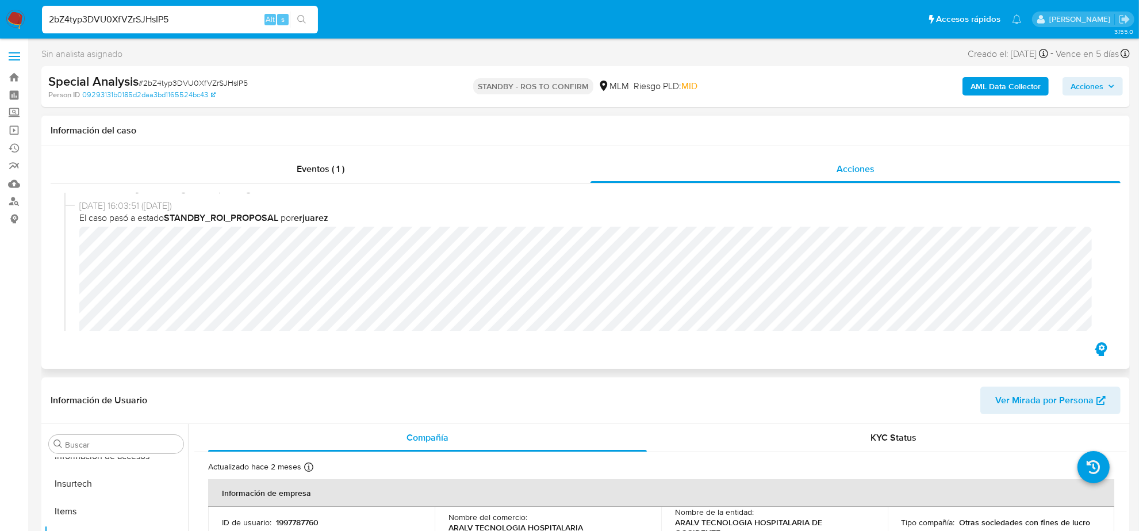
scroll to position [144, 0]
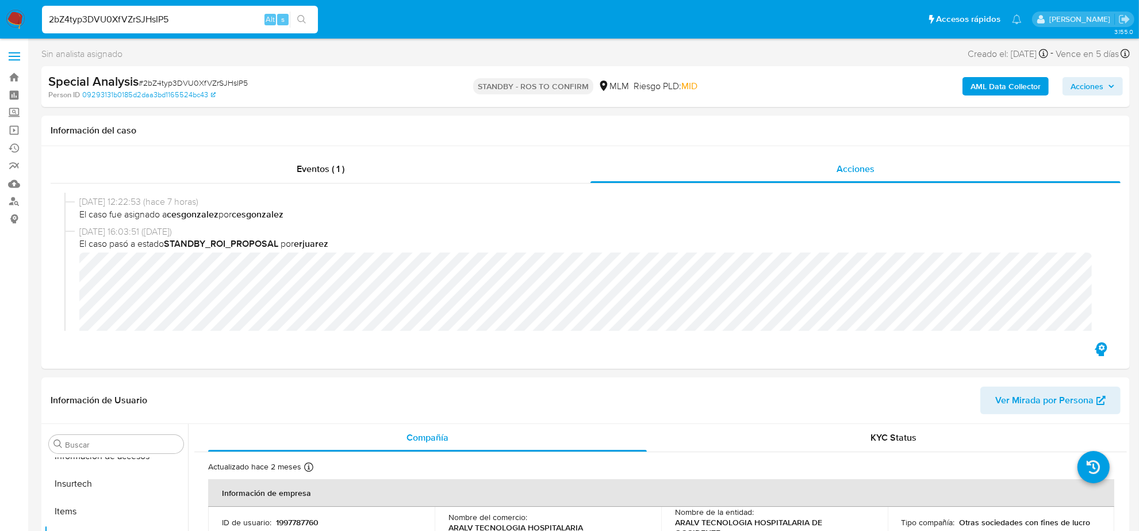
click at [99, 21] on input "2bZ4typ3DVU0XfVZrSJHsIP5" at bounding box center [180, 19] width 276 height 15
paste input "R1gMk8fR7yxKe2FFxLSO8kly"
type input "R1gMk8fR7yxKe2FFxLSO8kly"
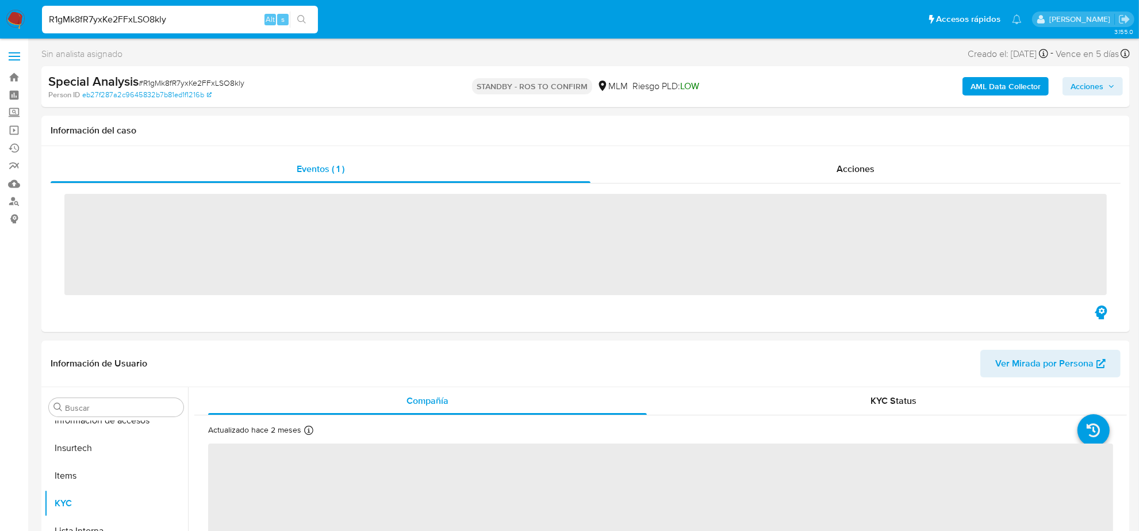
scroll to position [485, 0]
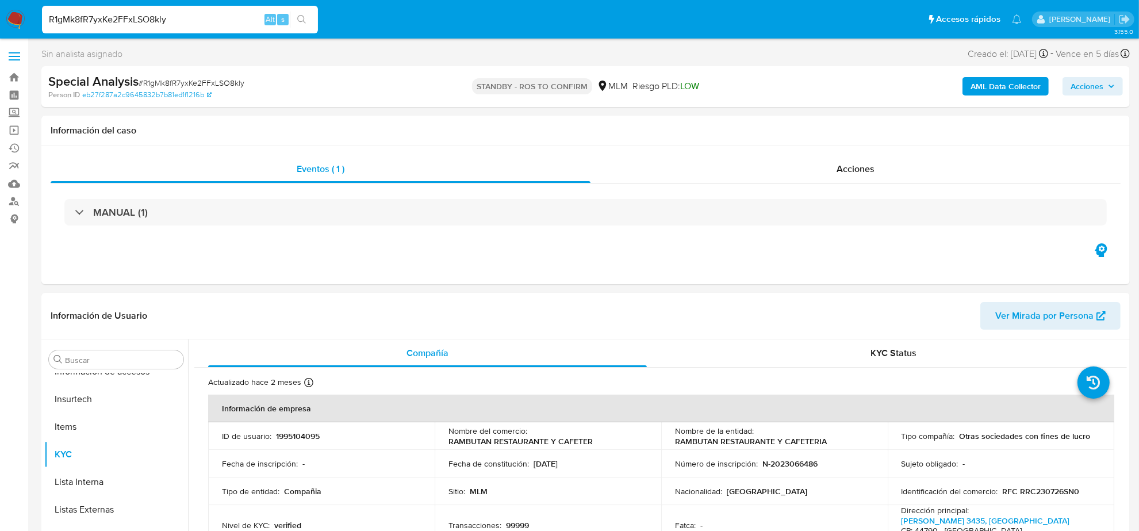
select select "10"
click at [863, 170] on span "Acciones" at bounding box center [856, 168] width 38 height 13
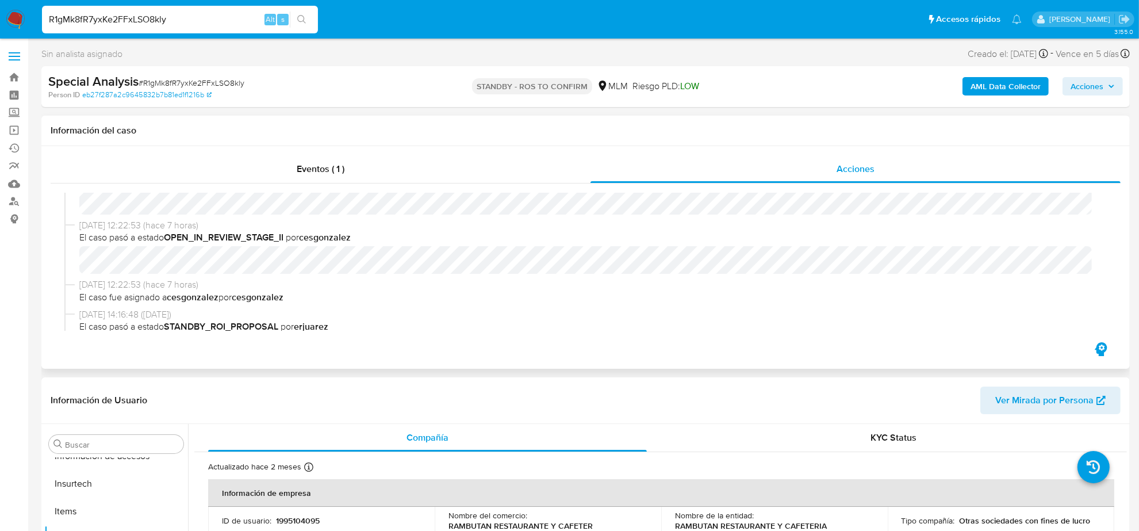
scroll to position [144, 0]
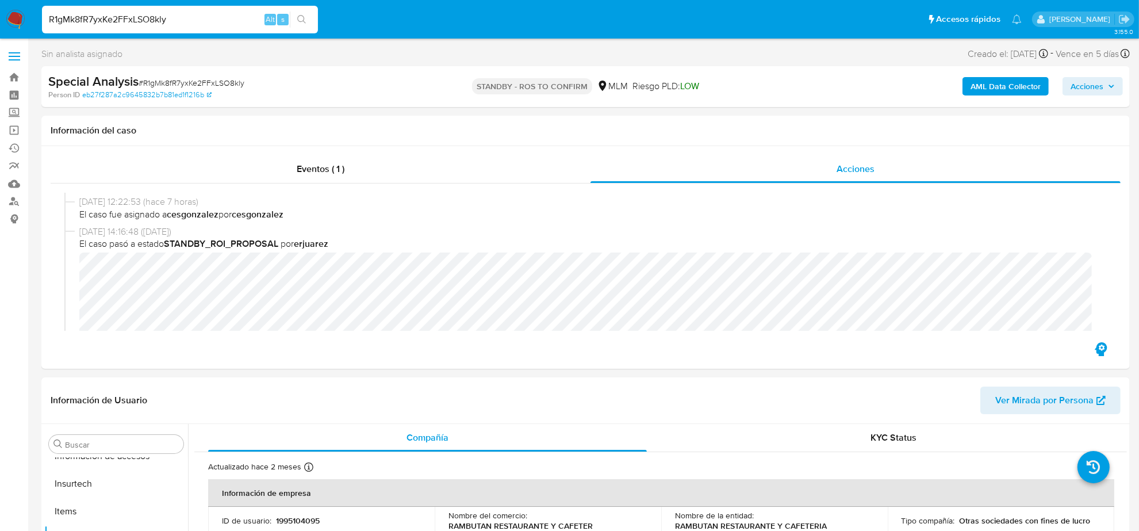
click at [186, 20] on input "R1gMk8fR7yxKe2FFxLSO8kly" at bounding box center [180, 19] width 276 height 15
paste input "BJZsgpz7eHLMearjqksG6KRu"
type input "BJZsgpz7eHLMearjqksG6KRu"
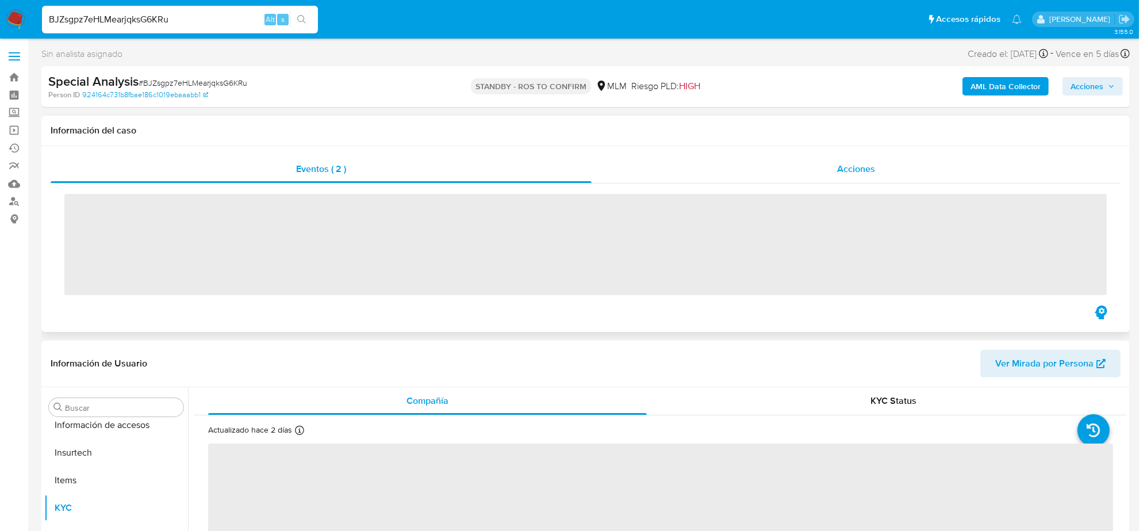
scroll to position [485, 0]
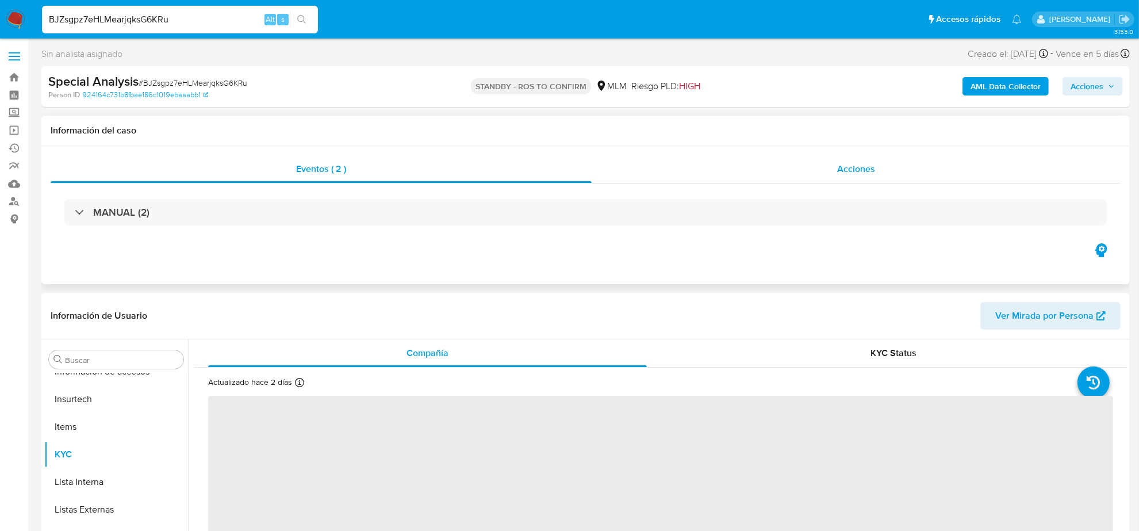
click at [863, 171] on span "Acciones" at bounding box center [856, 168] width 38 height 13
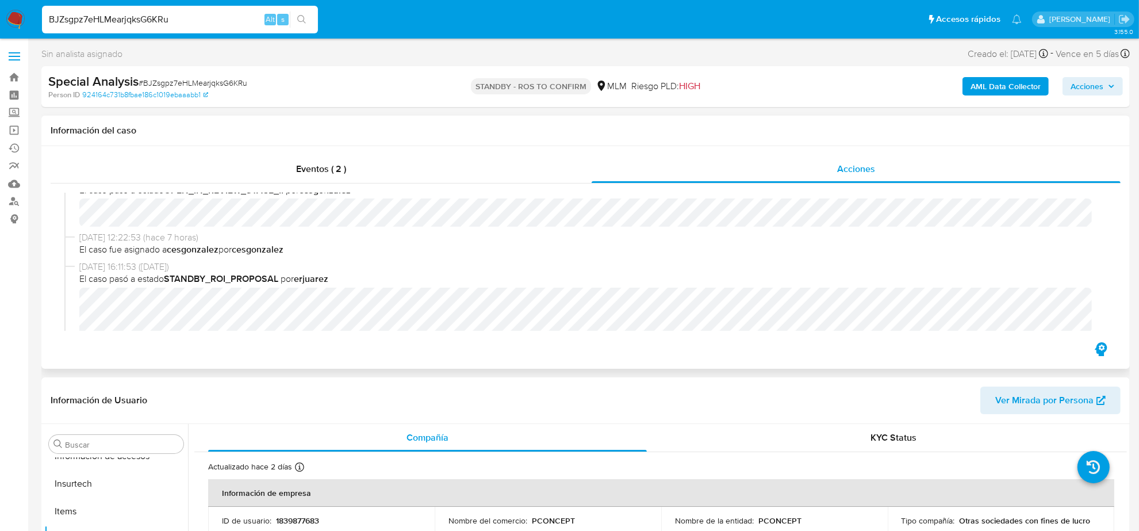
select select "10"
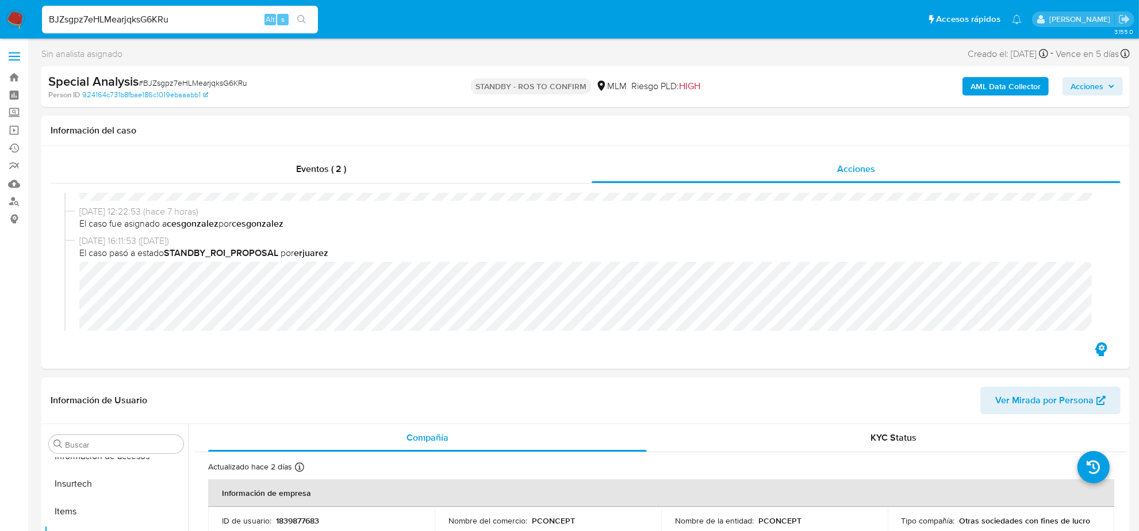
click at [148, 18] on input "BJZsgpz7eHLMearjqksG6KRu" at bounding box center [180, 19] width 276 height 15
paste input "8T1g4ZMjqisqNMZRJM5GNYfm"
type input "8T1g4ZMjqisqNMZRJM5GNYfm"
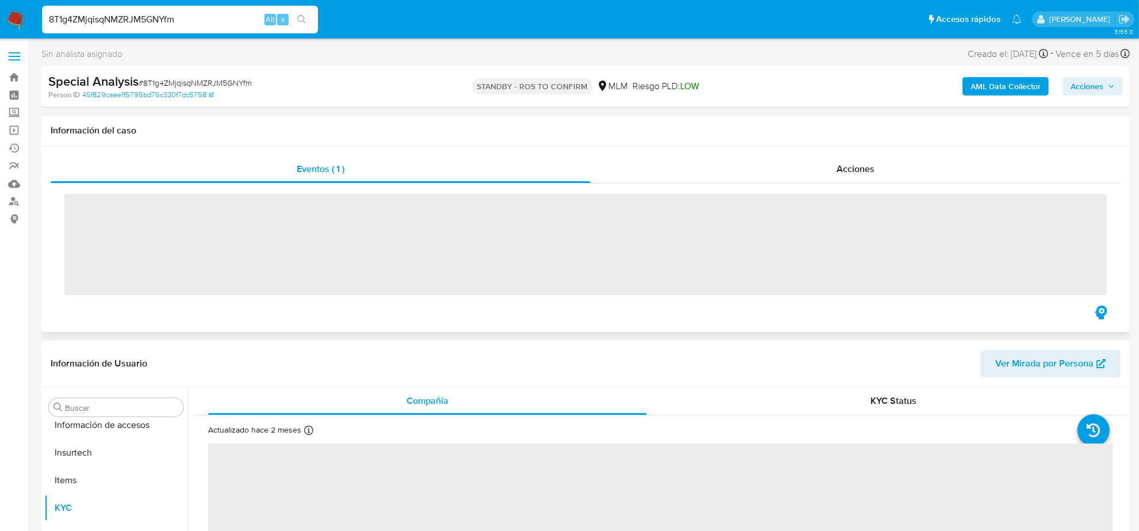
scroll to position [485, 0]
click at [859, 155] on div "Eventos ( 1 ) Acciones ‌" at bounding box center [585, 239] width 1089 height 186
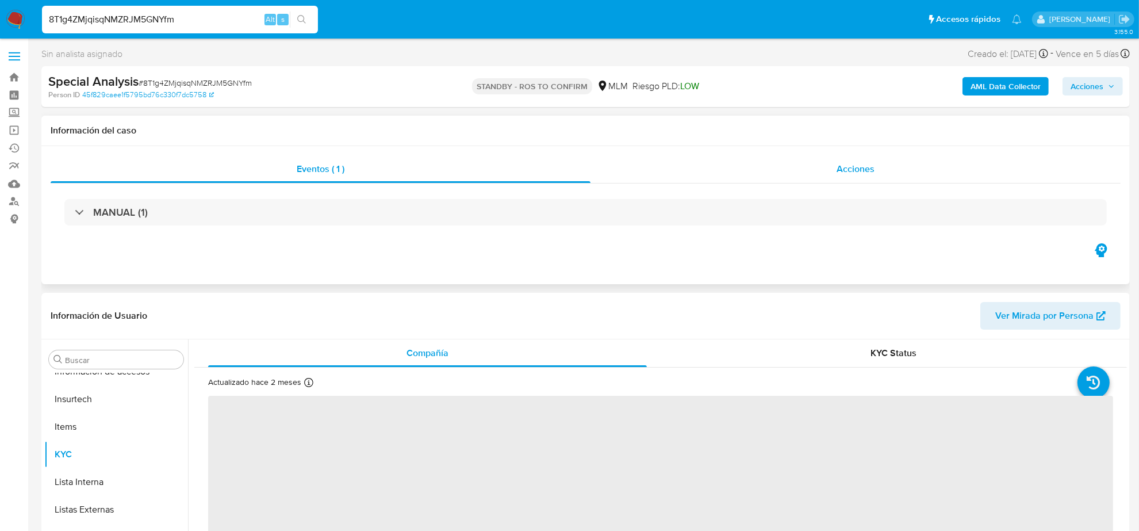
click at [849, 170] on span "Acciones" at bounding box center [856, 168] width 38 height 13
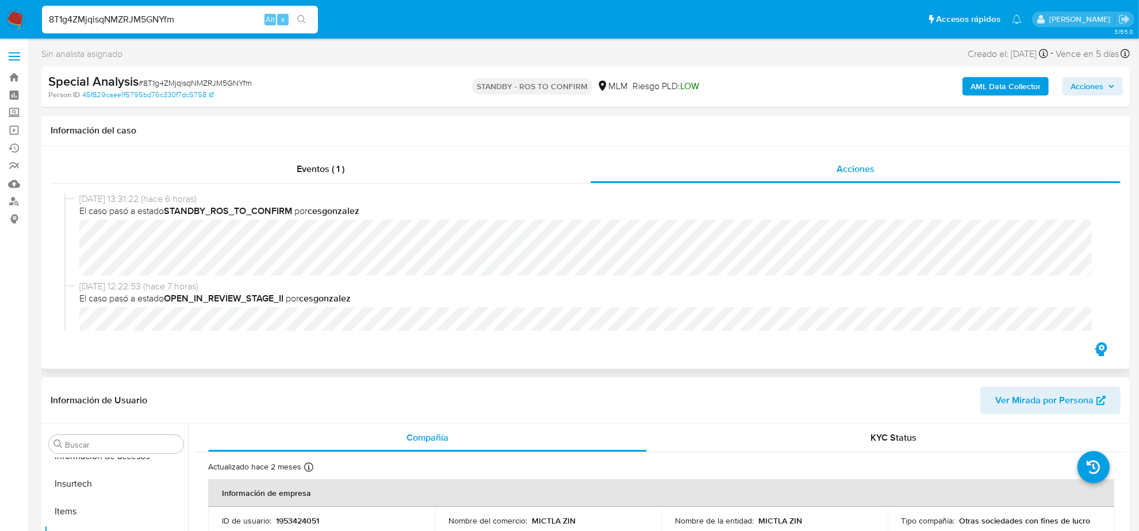
select select "10"
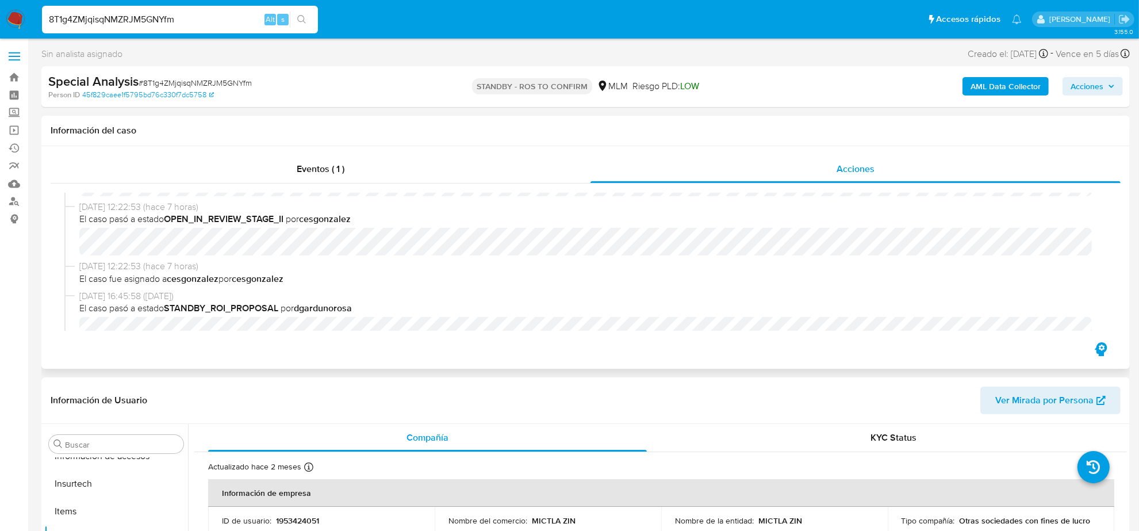
scroll to position [144, 0]
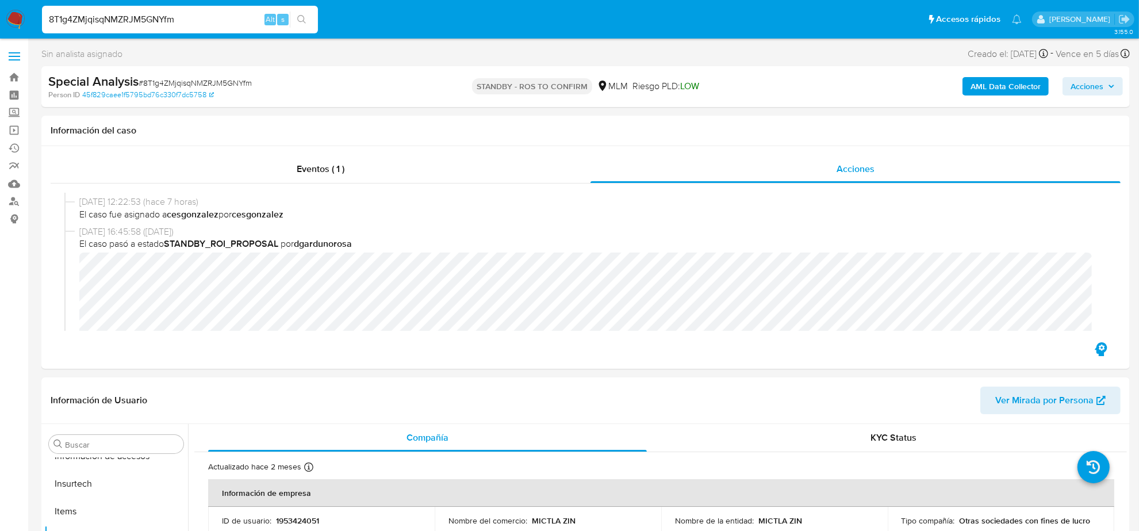
click at [121, 21] on input "8T1g4ZMjqisqNMZRJM5GNYfm" at bounding box center [180, 19] width 276 height 15
paste input "pUoJUaSjiwWx76wKoj3XajdN"
type input "pUoJUaSjiwWx76wKoj3XajdN"
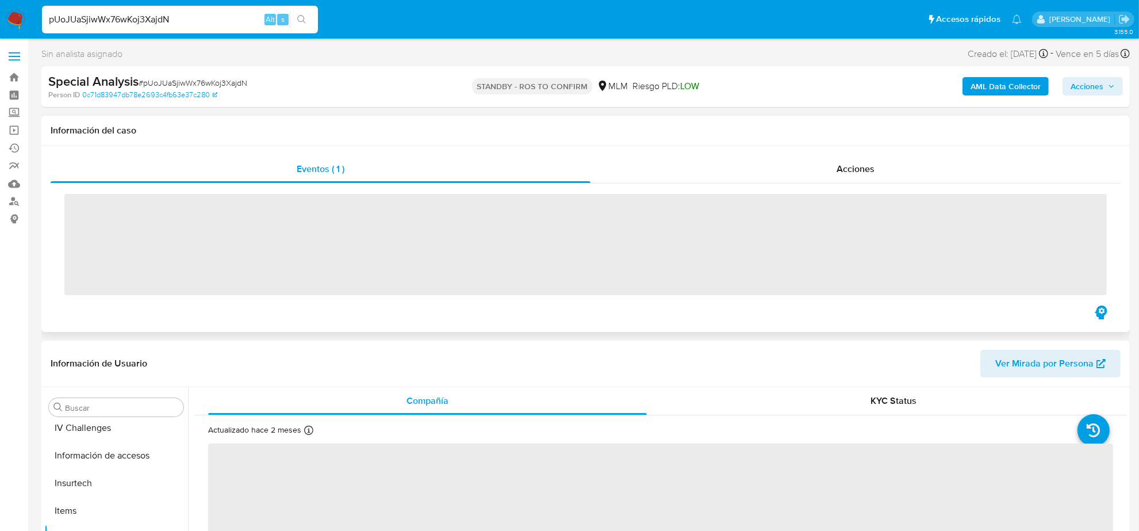
scroll to position [485, 0]
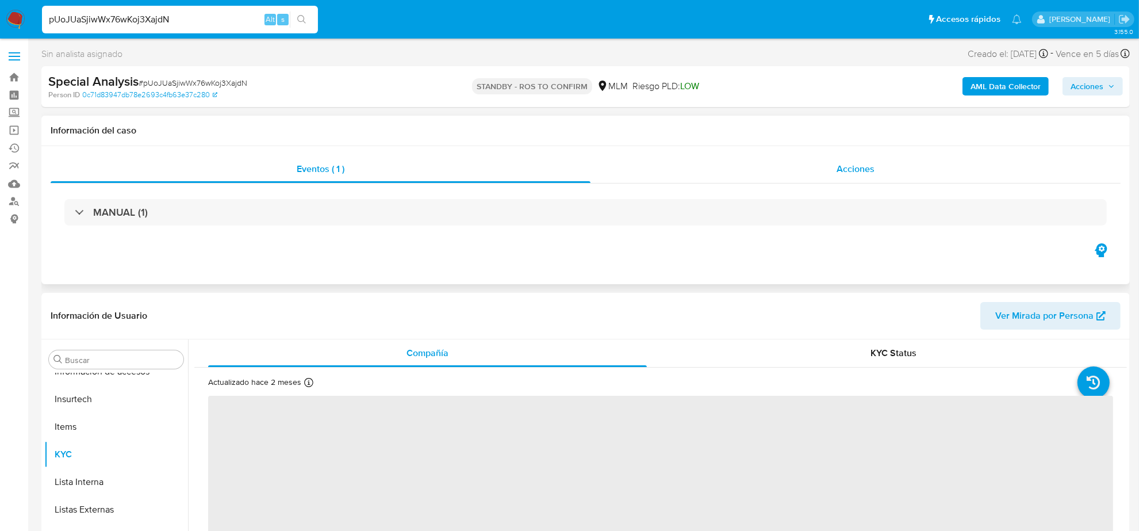
click at [861, 165] on span "Acciones" at bounding box center [856, 168] width 38 height 13
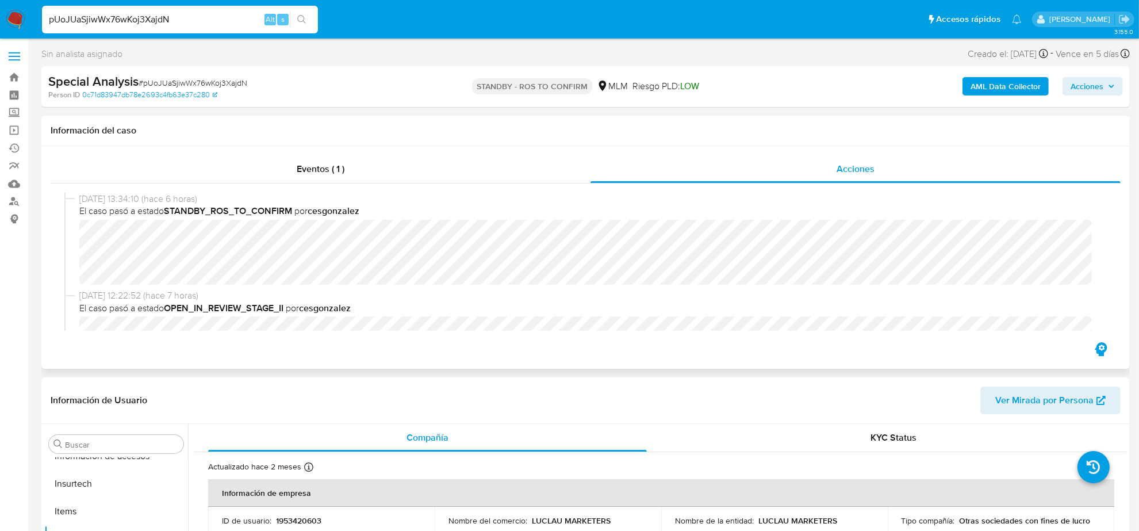
select select "10"
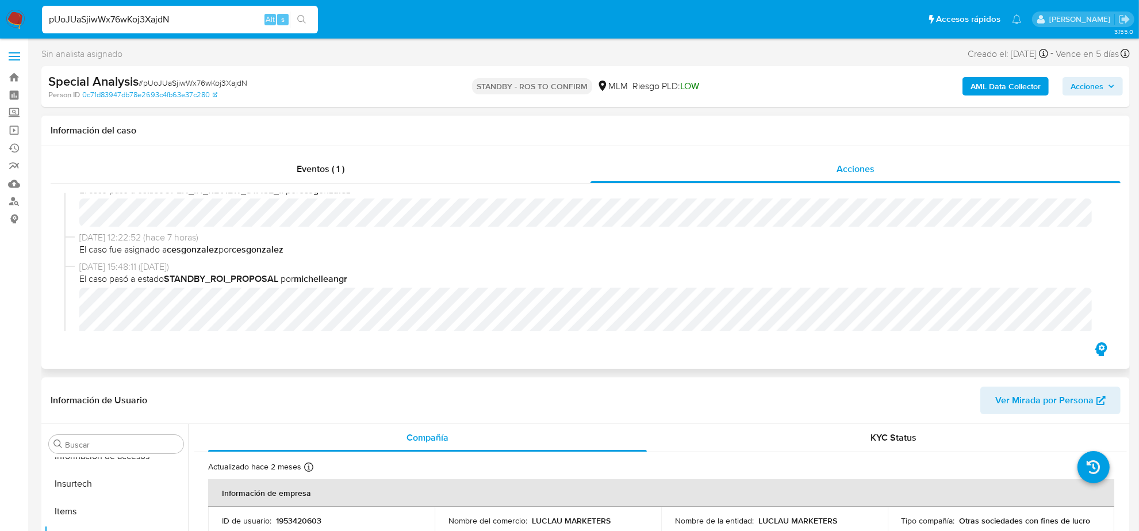
scroll to position [144, 0]
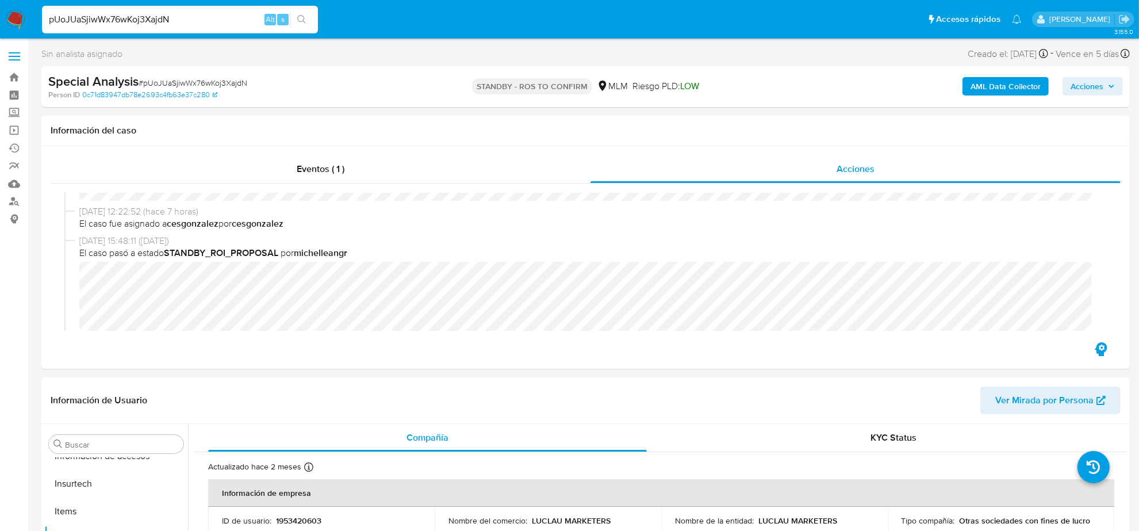
click at [203, 12] on input "pUoJUaSjiwWx76wKoj3XajdN" at bounding box center [180, 19] width 276 height 15
paste input "6WVopVf6dOdz8AYQRVMaRzUn"
type input "6WVopVf6dOdz8AYQRVMaRzUn"
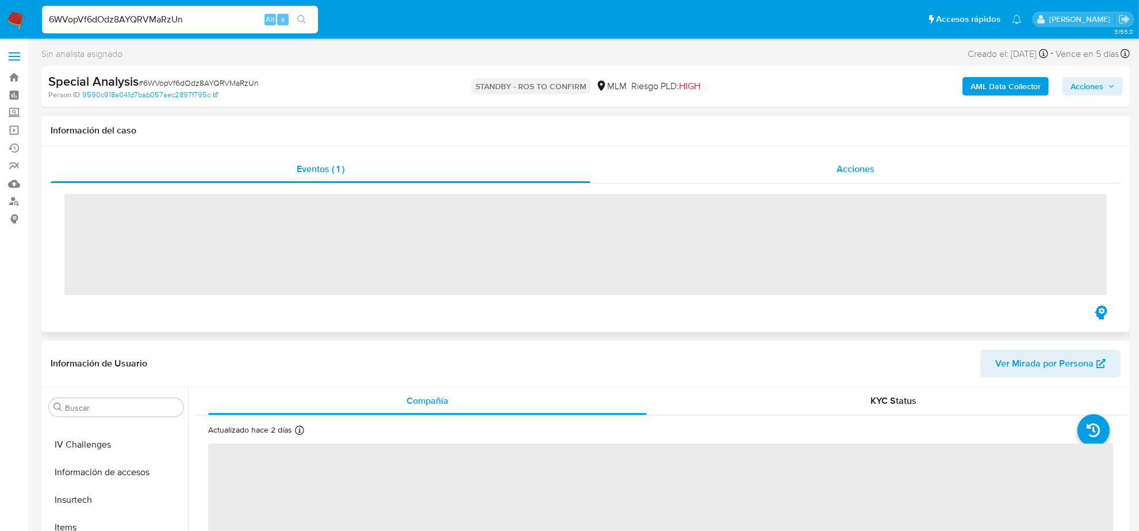
scroll to position [485, 0]
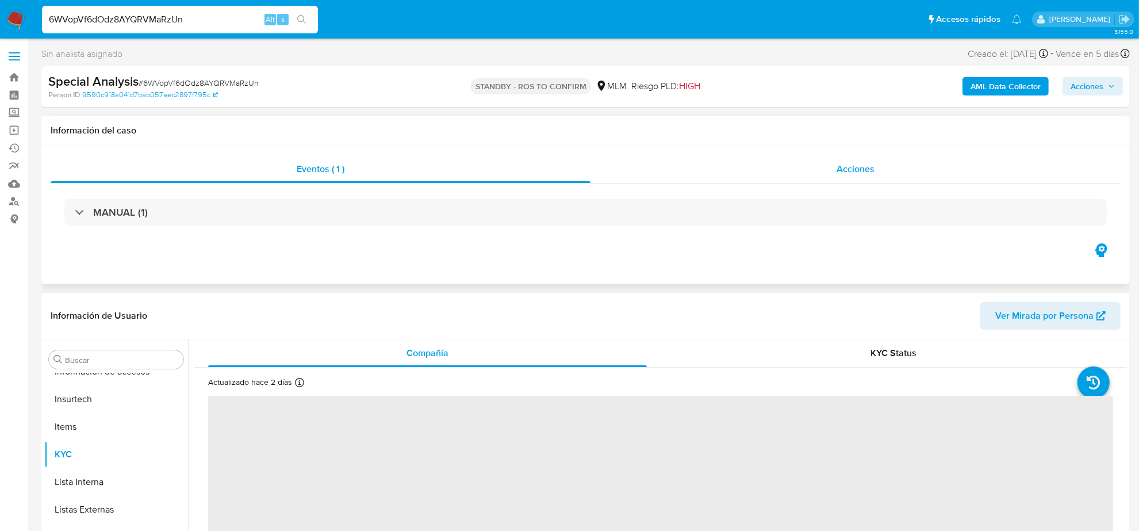
click at [838, 173] on span "Acciones" at bounding box center [856, 168] width 38 height 13
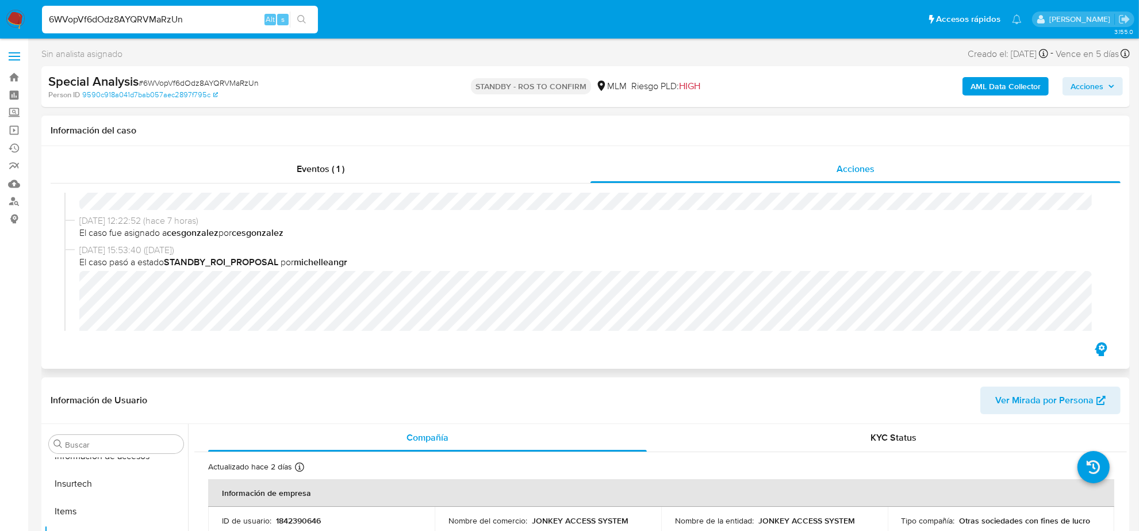
select select "10"
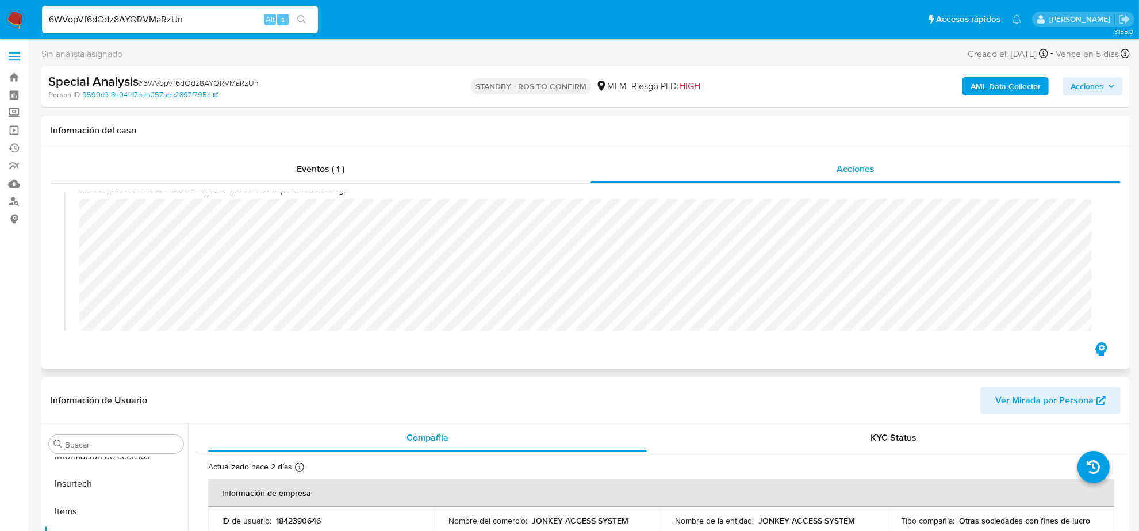
scroll to position [144, 0]
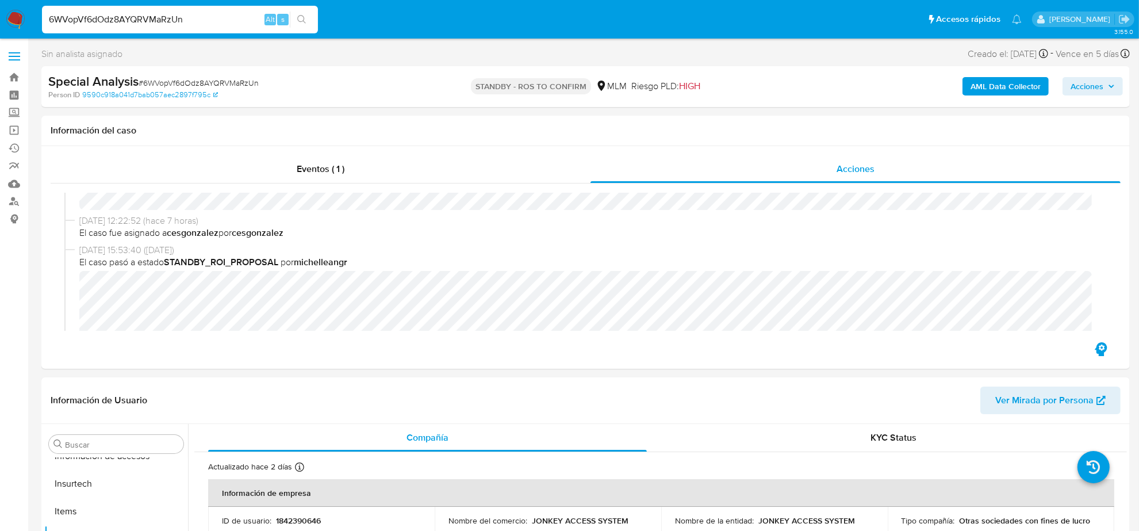
click at [181, 15] on input "6WVopVf6dOdz8AYQRVMaRzUn" at bounding box center [180, 19] width 276 height 15
paste input "MGyL00JMdzDaLvMSMbxXLHFq"
type input "MGyL00JMdzDaLvMSMbxXLHFq"
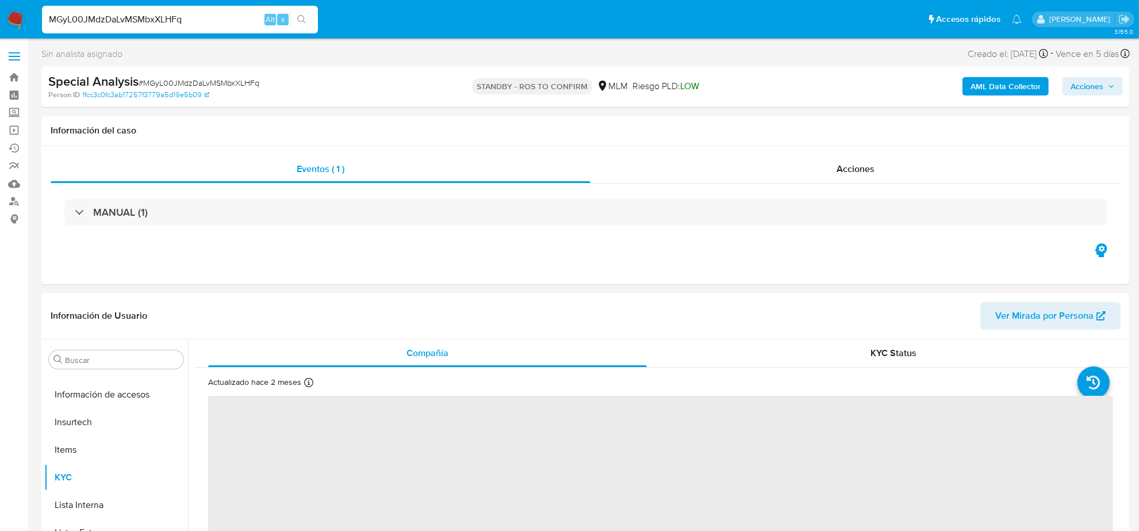
scroll to position [485, 0]
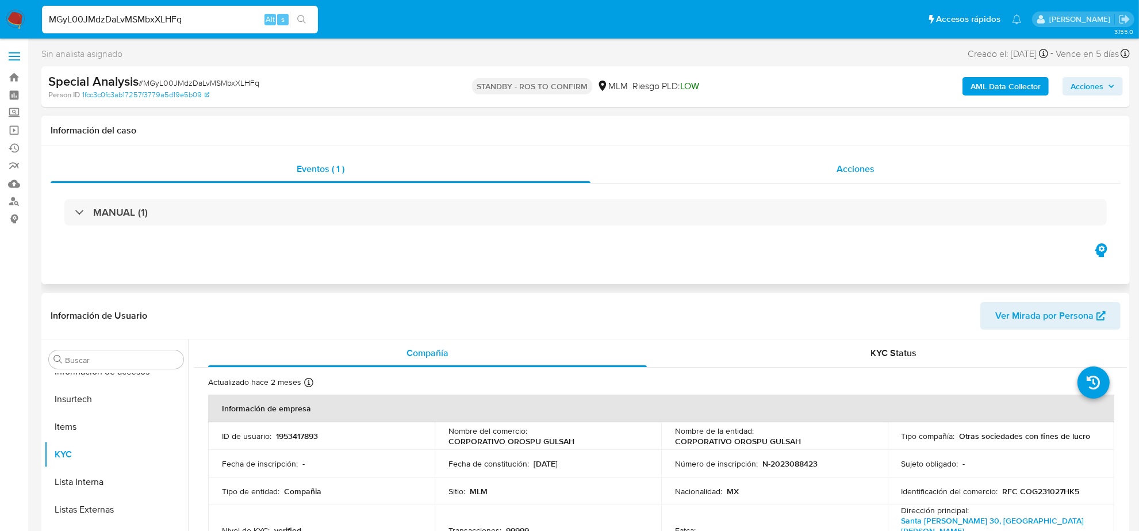
select select "10"
click at [844, 171] on span "Acciones" at bounding box center [856, 168] width 38 height 13
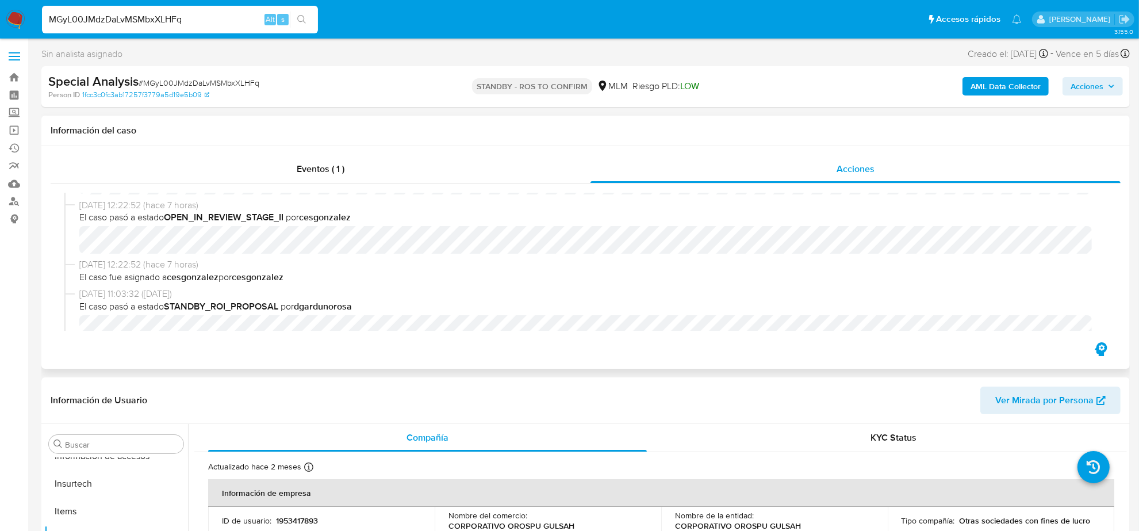
scroll to position [144, 0]
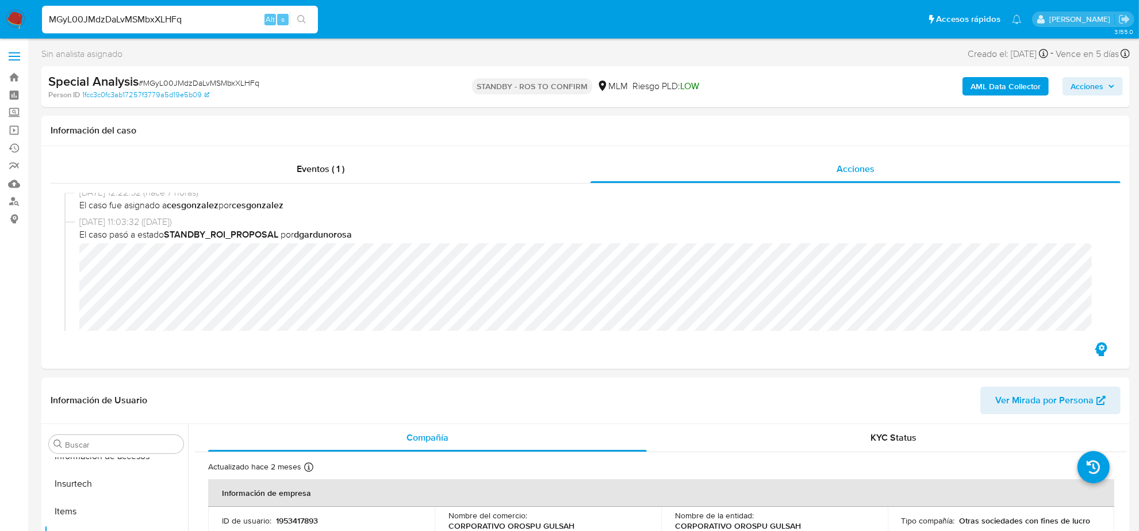
click at [207, 18] on input "MGyL00JMdzDaLvMSMbxXLHFq" at bounding box center [180, 19] width 276 height 15
paste input "1ibMzgQwXugDv34lq1TohV1l"
type input "1ibMzgQwXugDv34lq1TohV1l"
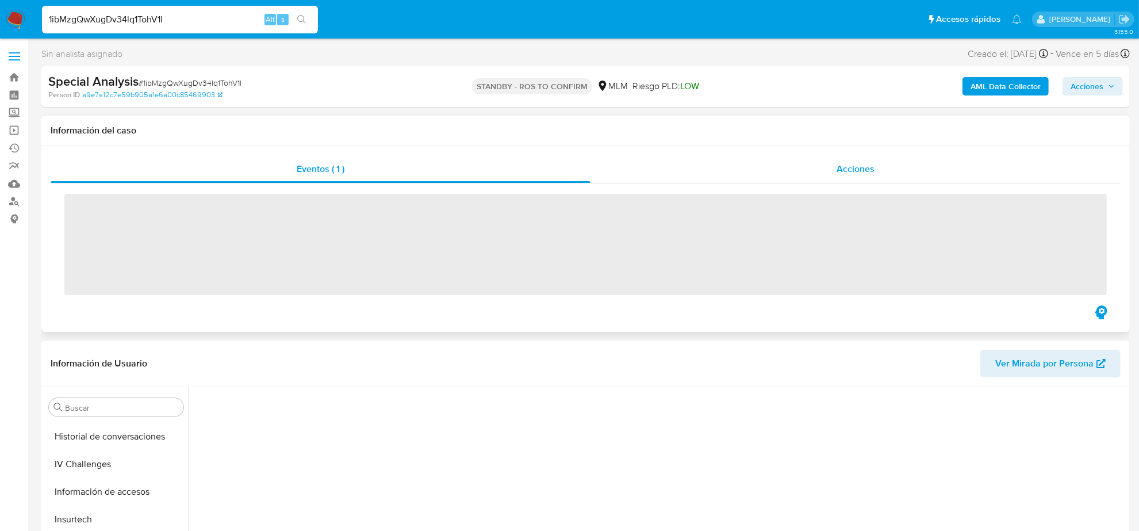
scroll to position [485, 0]
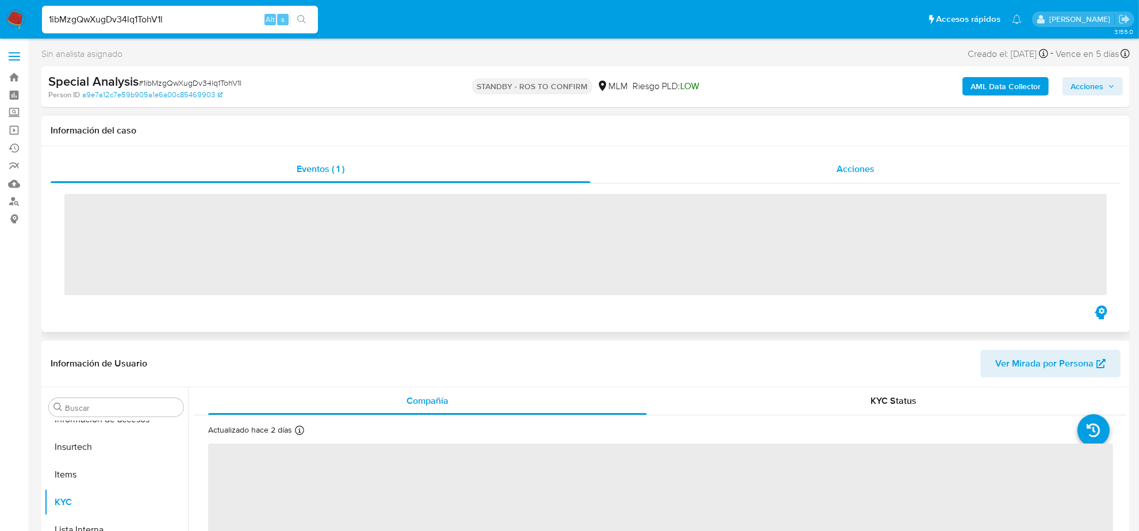
click at [844, 168] on span "Acciones" at bounding box center [856, 168] width 38 height 13
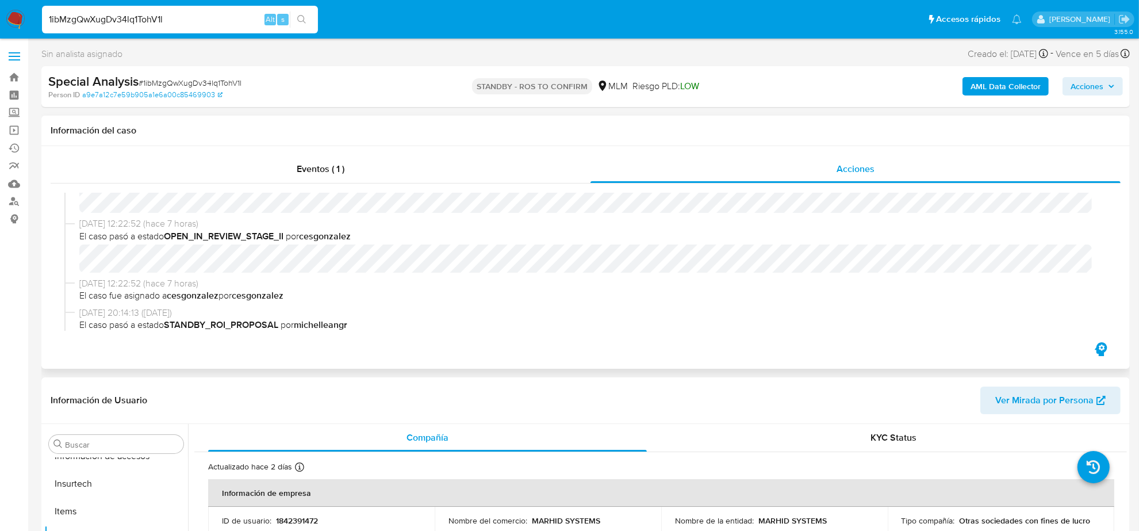
select select "10"
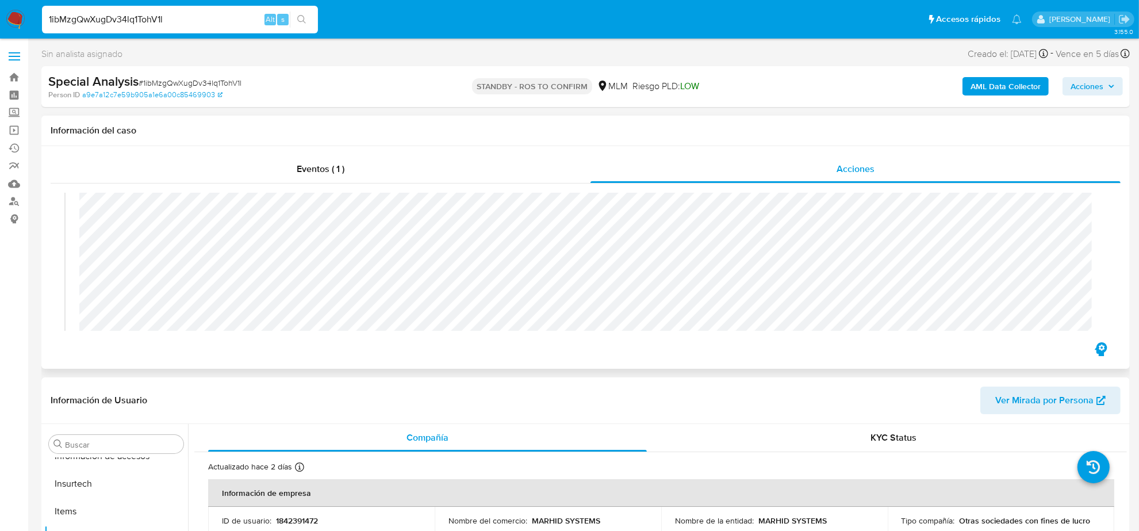
scroll to position [144, 0]
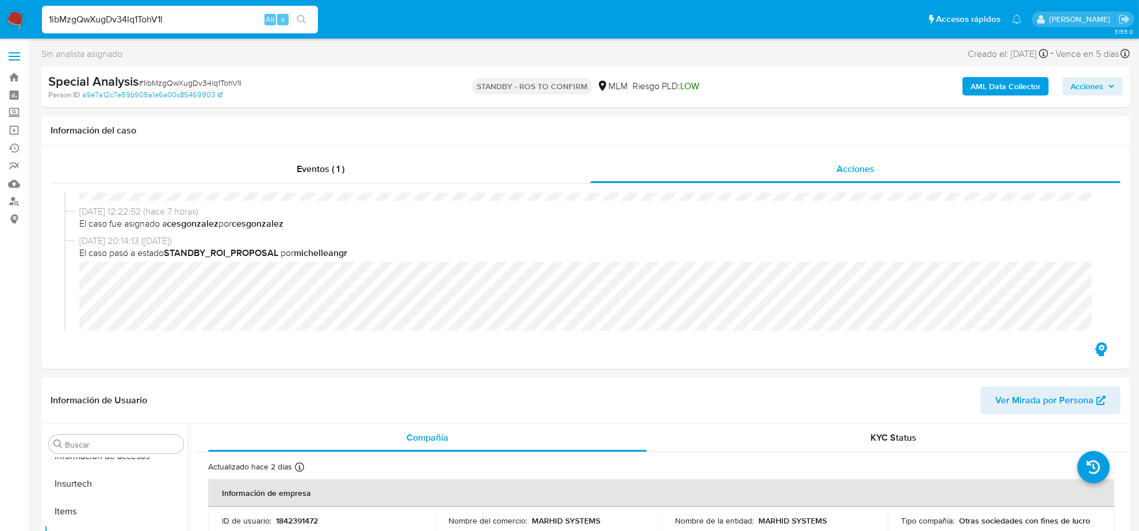
click at [134, 19] on input "1ibMzgQwXugDv34lq1TohV1l" at bounding box center [180, 19] width 276 height 15
paste input "EkIEST8ieYfhWCX4XW0jjyvT"
type input "EkIEST8ieYfhWCX4XW0jjyvT"
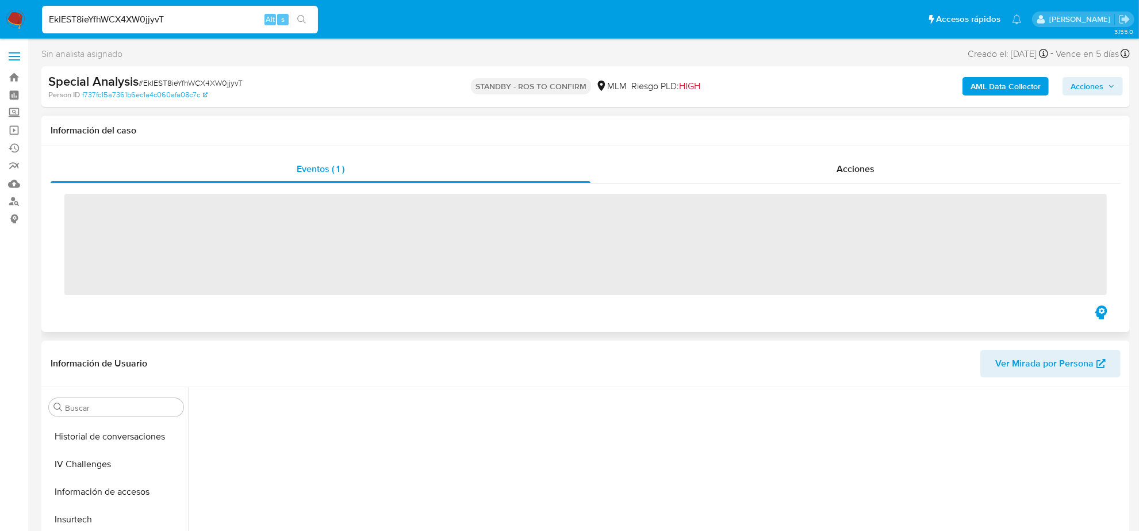
scroll to position [485, 0]
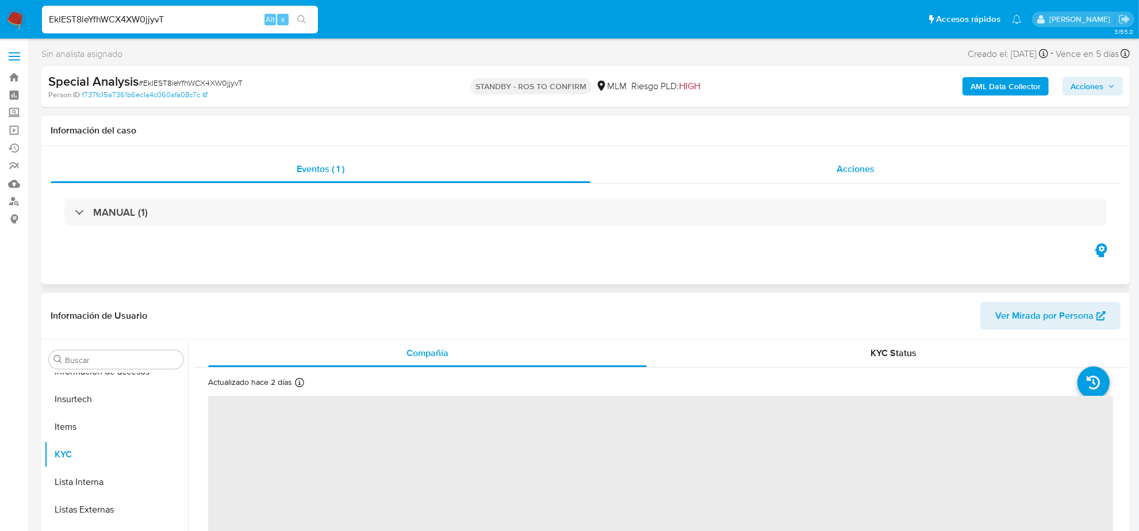
click at [858, 165] on span "Acciones" at bounding box center [856, 168] width 38 height 13
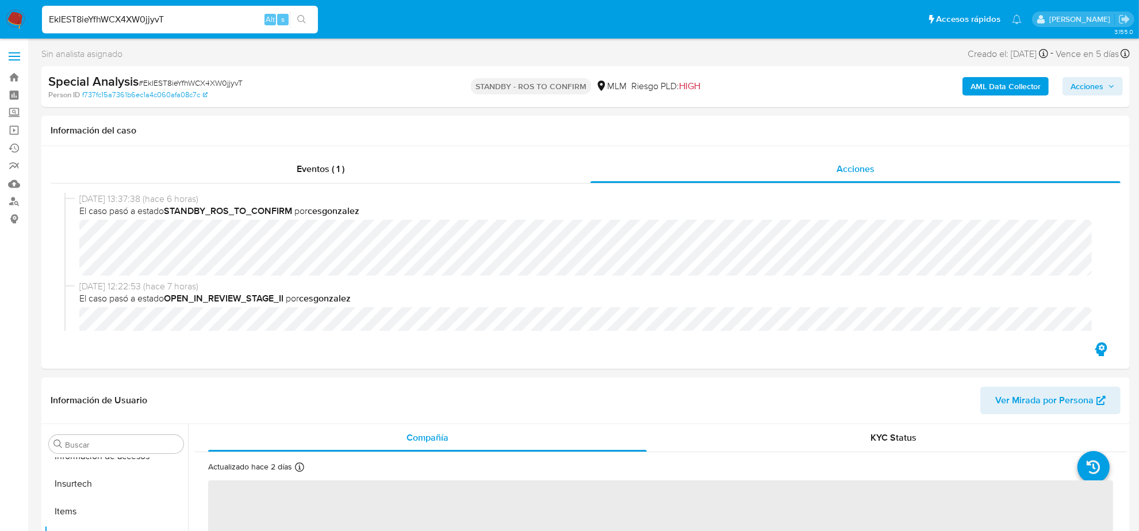
select select "10"
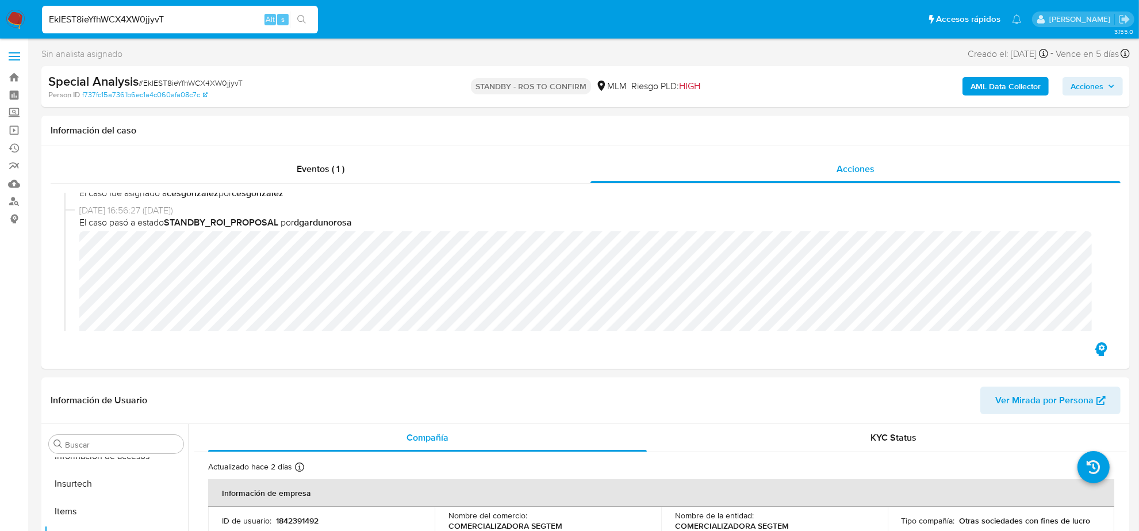
scroll to position [144, 0]
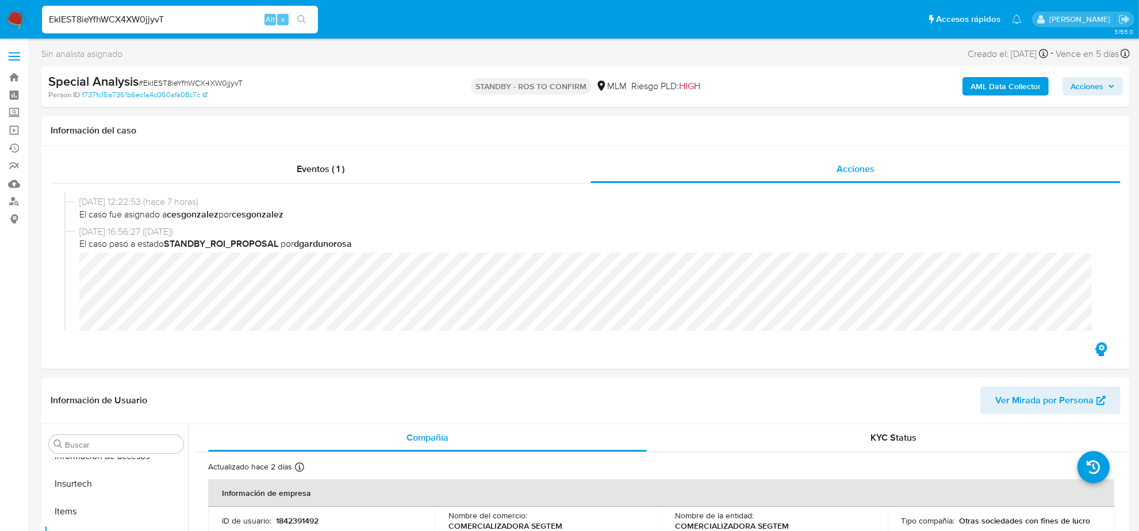
click at [191, 18] on input "EkIEST8ieYfhWCX4XW0jjyvT" at bounding box center [180, 19] width 276 height 15
paste input "WZHYVYwJuBDrcHOSTmthvCeE"
type input "WZHYVYwJuBDrcHOSTmthvCeE"
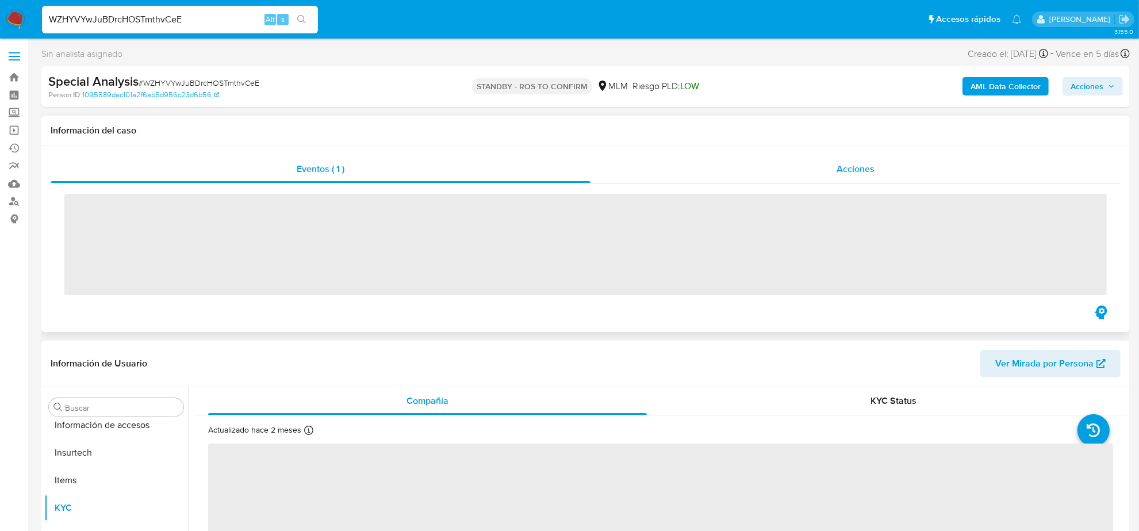
click at [853, 162] on span "Acciones" at bounding box center [856, 168] width 38 height 13
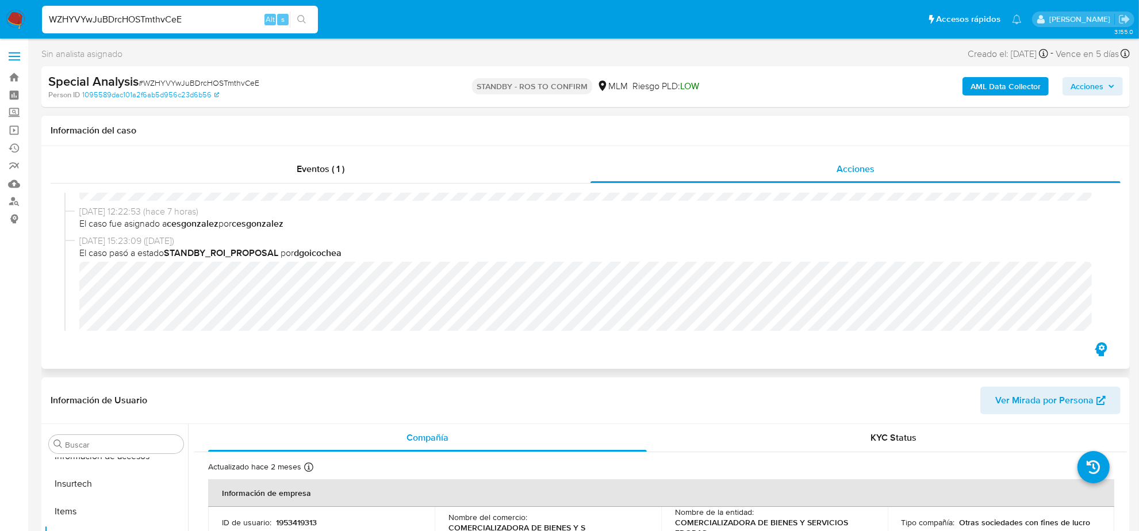
select select "10"
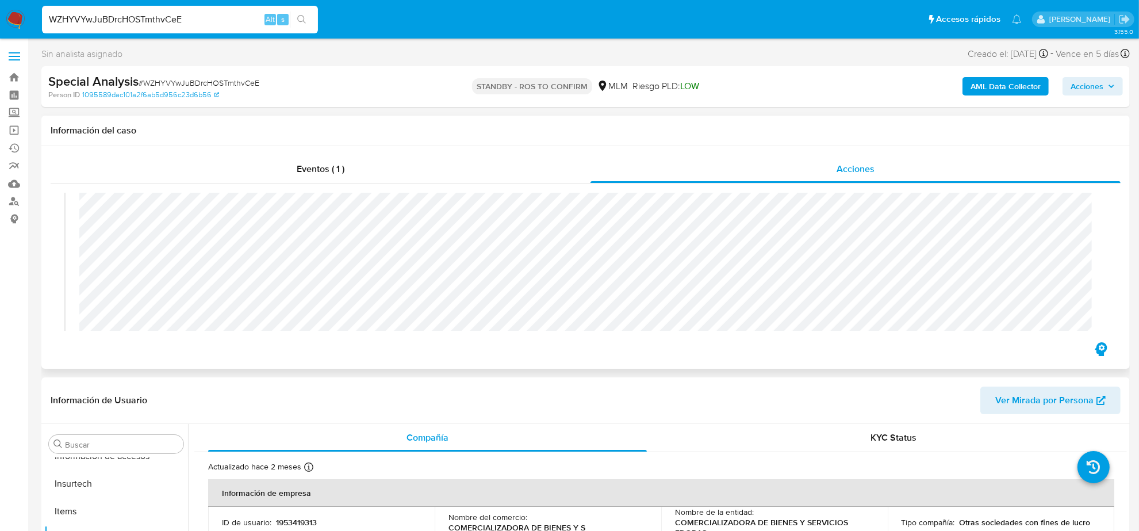
scroll to position [144, 0]
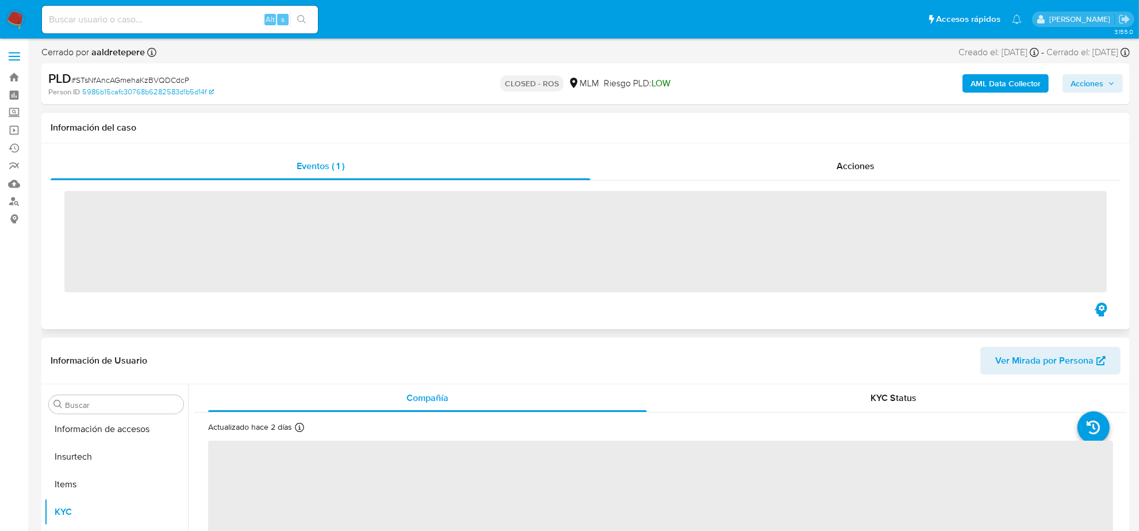
scroll to position [485, 0]
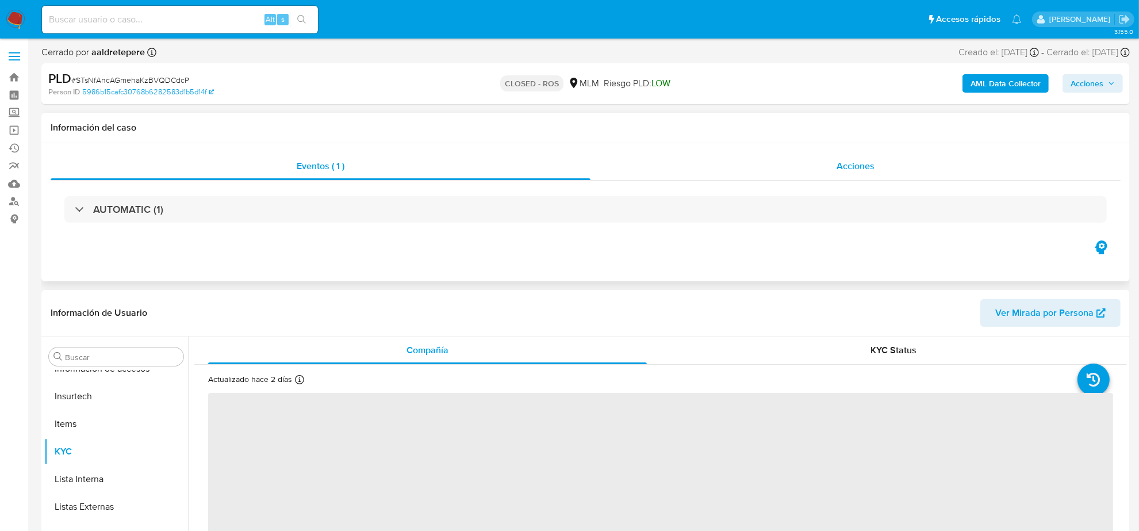
click at [856, 161] on span "Acciones" at bounding box center [856, 165] width 38 height 13
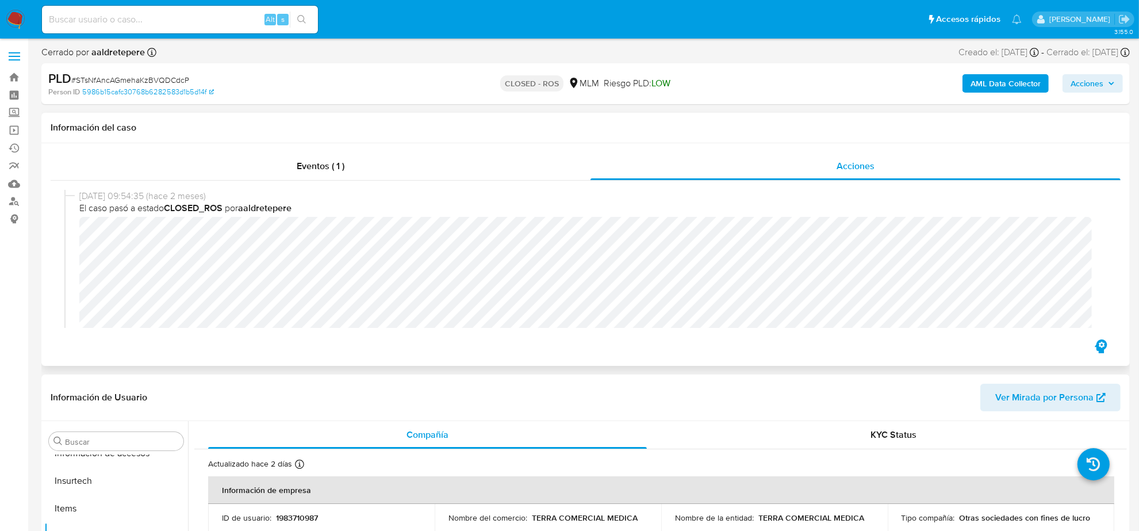
select select "10"
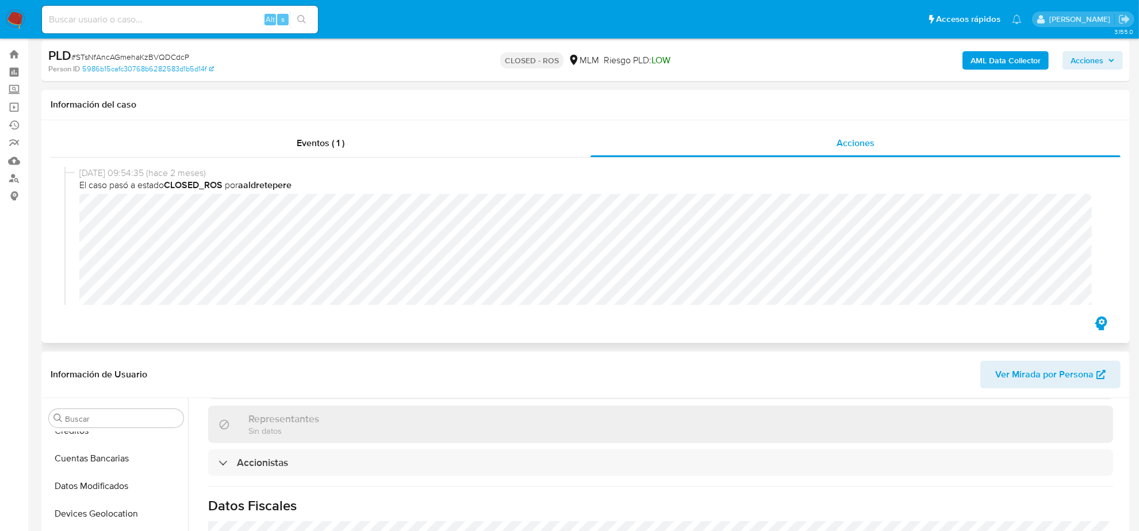
scroll to position [0, 0]
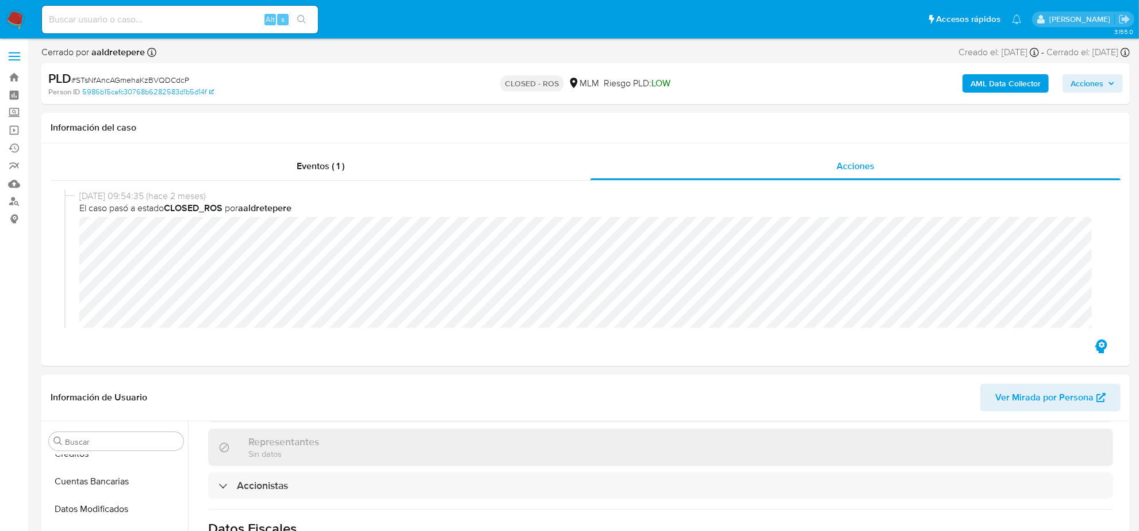
click at [139, 16] on input at bounding box center [180, 19] width 276 height 15
paste input "1977414613"
type input "1977414613"
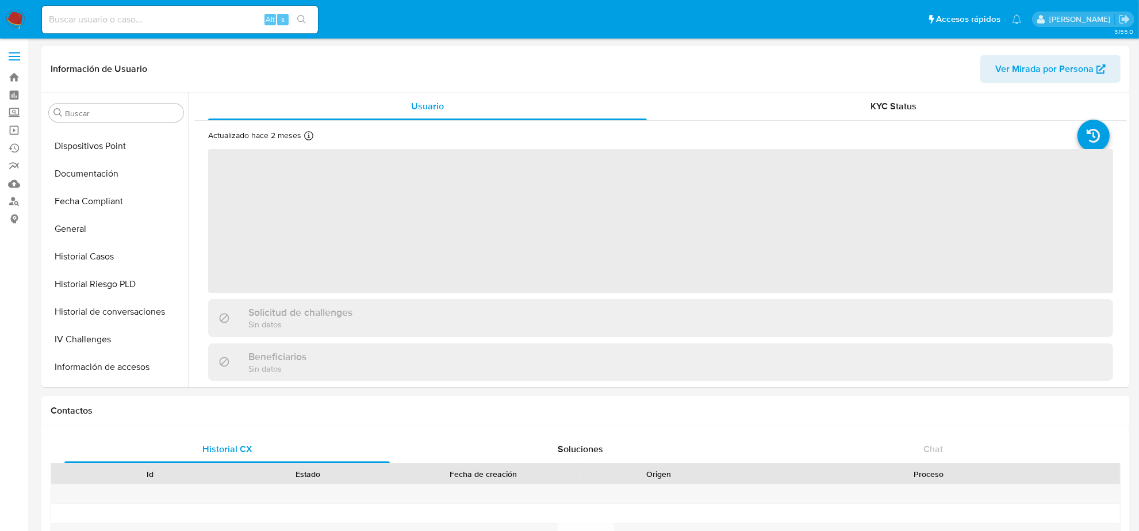
scroll to position [485, 0]
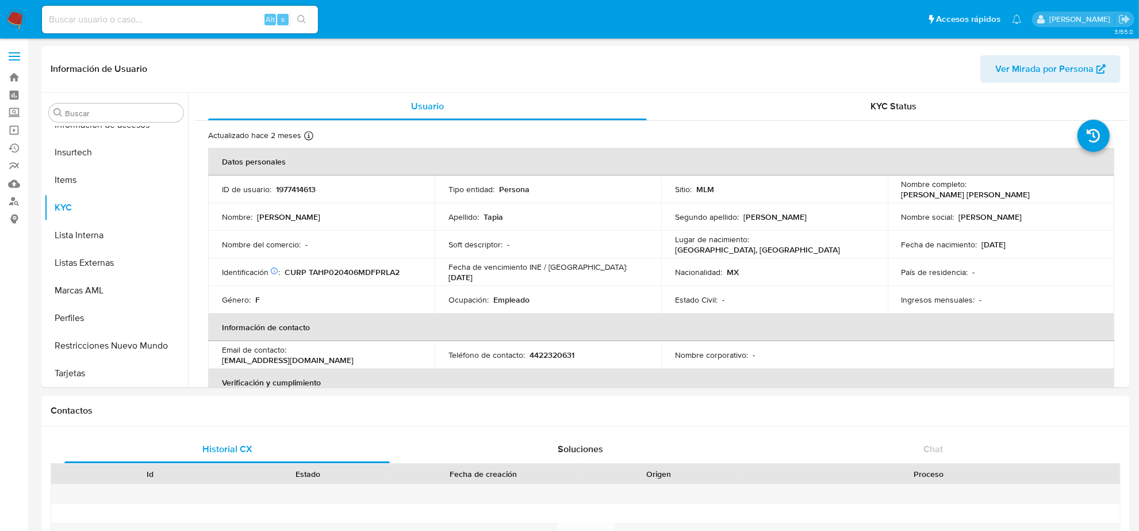
select select "10"
drag, startPoint x: 968, startPoint y: 187, endPoint x: 1068, endPoint y: 196, distance: 100.4
click at [1068, 196] on td "Nombre completo : [PERSON_NAME] [PERSON_NAME]" at bounding box center [1001, 189] width 227 height 28
copy p "[PERSON_NAME] [PERSON_NAME]"
click at [300, 192] on p "1977414613" at bounding box center [296, 189] width 40 height 10
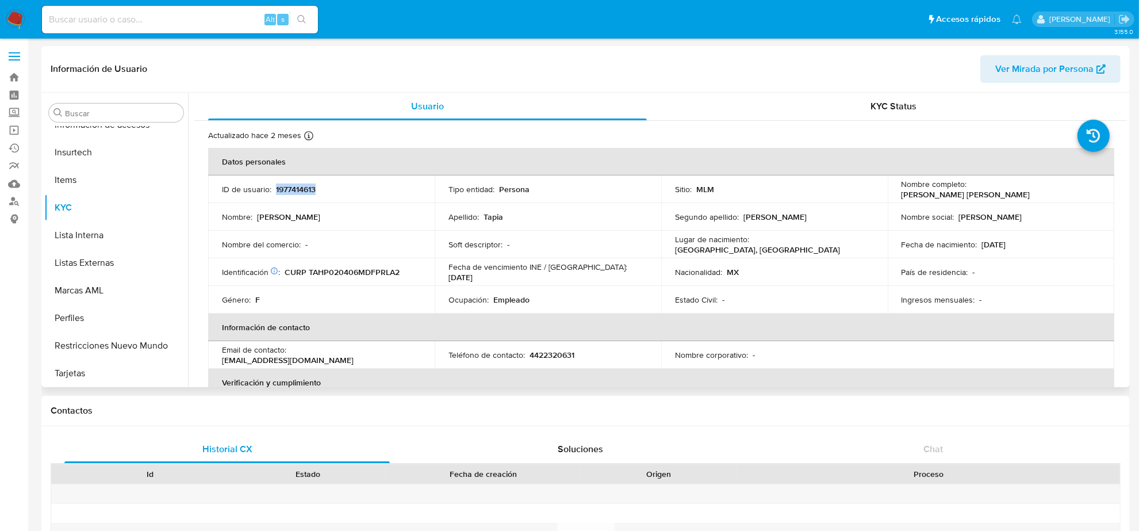
click at [300, 192] on p "1977414613" at bounding box center [296, 189] width 40 height 10
copy p "1977414613"
